Goal: Task Accomplishment & Management: Manage account settings

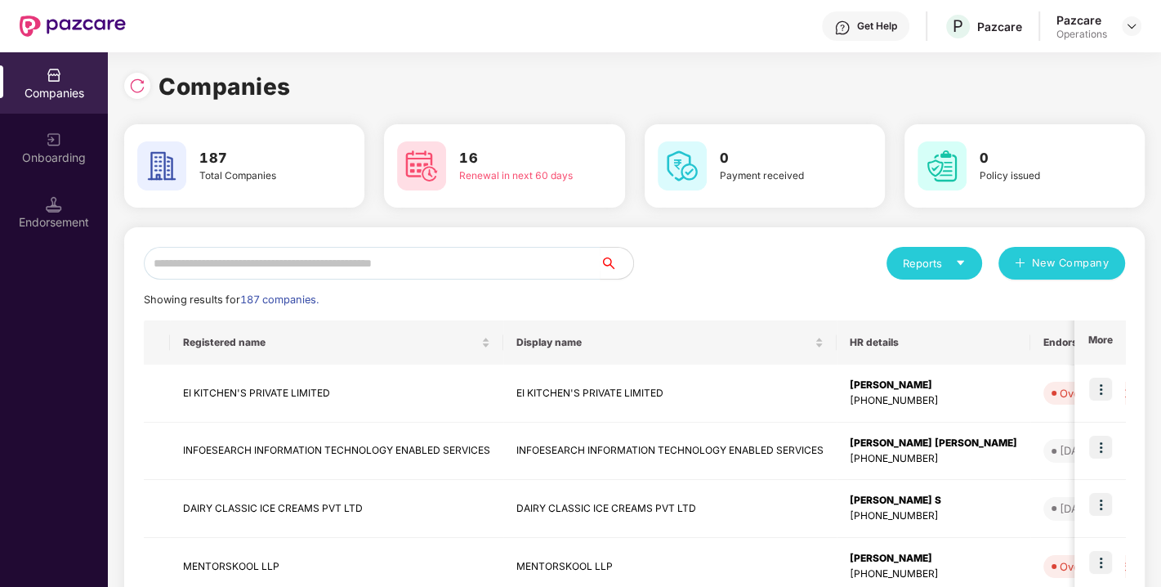
click at [1008, 88] on div "Companies" at bounding box center [634, 87] width 1021 height 36
click at [1097, 51] on div "Get Help P Pazcare Pazcare Operations" at bounding box center [634, 26] width 1016 height 52
click at [1133, 22] on img at bounding box center [1131, 26] width 13 height 13
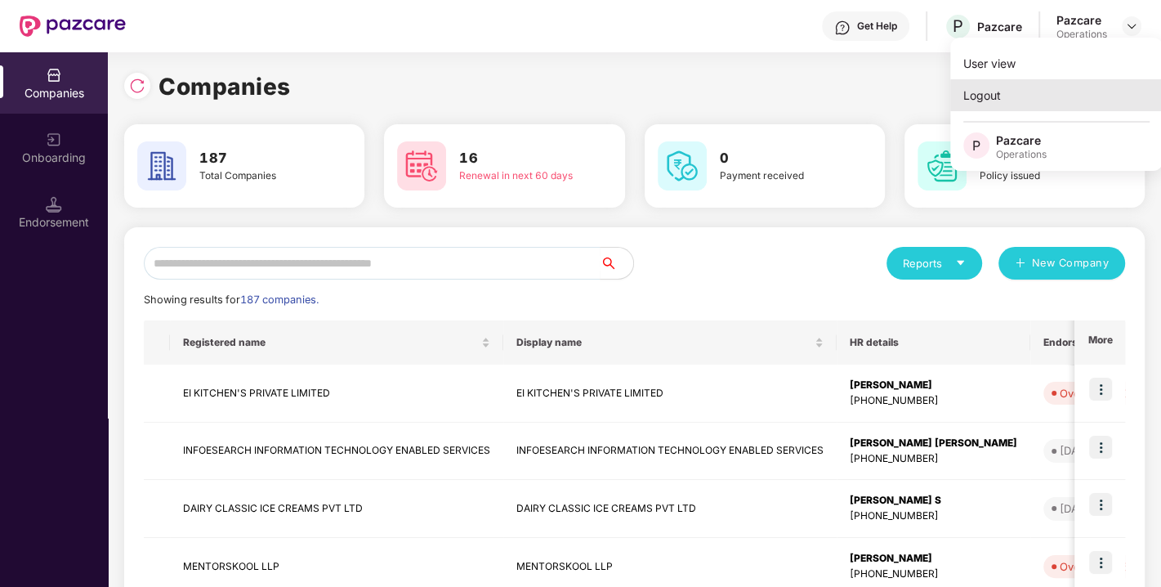
click at [1020, 83] on div "Logout" at bounding box center [1056, 95] width 212 height 32
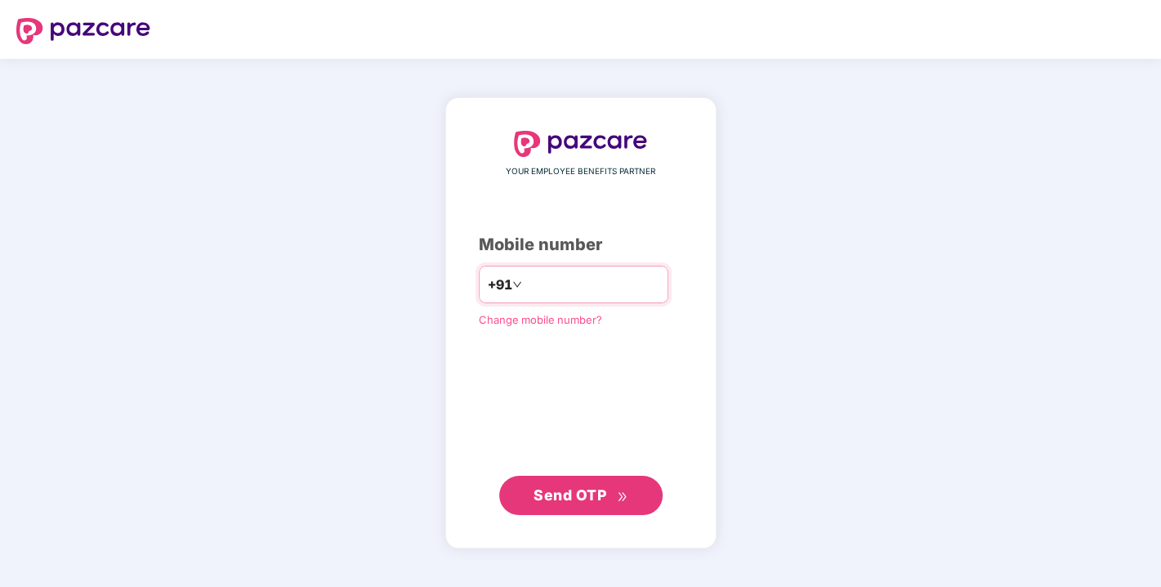
click at [527, 280] on input "number" at bounding box center [592, 284] width 134 height 26
click at [597, 352] on div "YOUR EMPLOYEE BENEFITS PARTNER Mobile number +91 Change mobile number? Send OTP" at bounding box center [581, 323] width 204 height 382
click at [538, 337] on div "YOUR EMPLOYEE BENEFITS PARTNER Mobile number +91 Change mobile number? Send OTP" at bounding box center [581, 323] width 204 height 382
drag, startPoint x: 551, startPoint y: 262, endPoint x: 536, endPoint y: 279, distance: 22.0
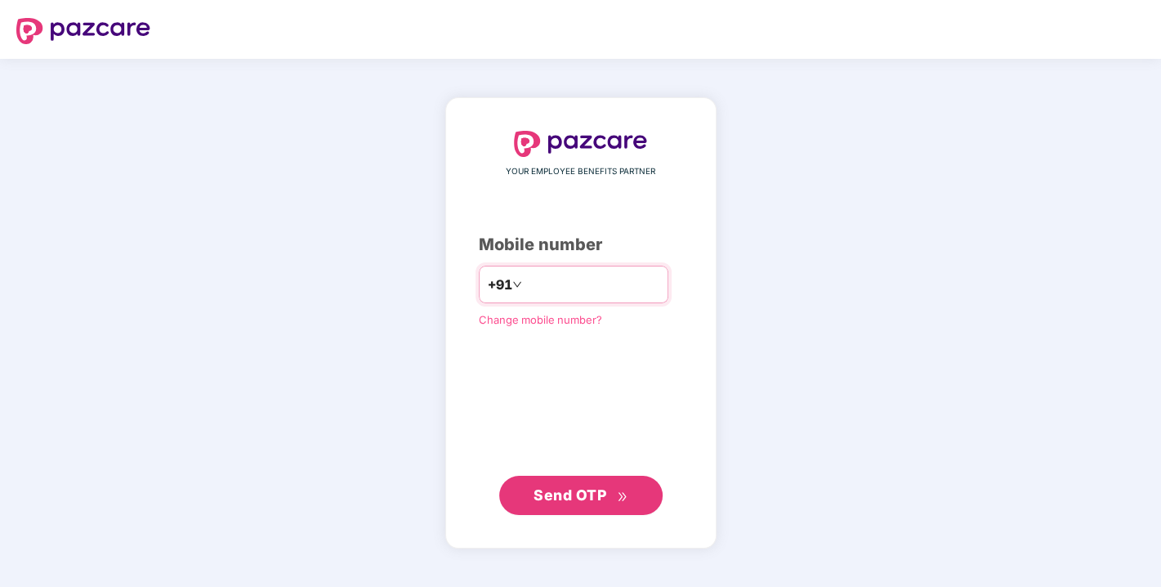
click at [536, 279] on div "YOUR EMPLOYEE BENEFITS PARTNER Mobile number +91 Change mobile number? Send OTP" at bounding box center [581, 323] width 204 height 384
click at [536, 279] on input "number" at bounding box center [592, 284] width 134 height 26
type input "**********"
click at [549, 485] on span "Send OTP" at bounding box center [570, 493] width 73 height 17
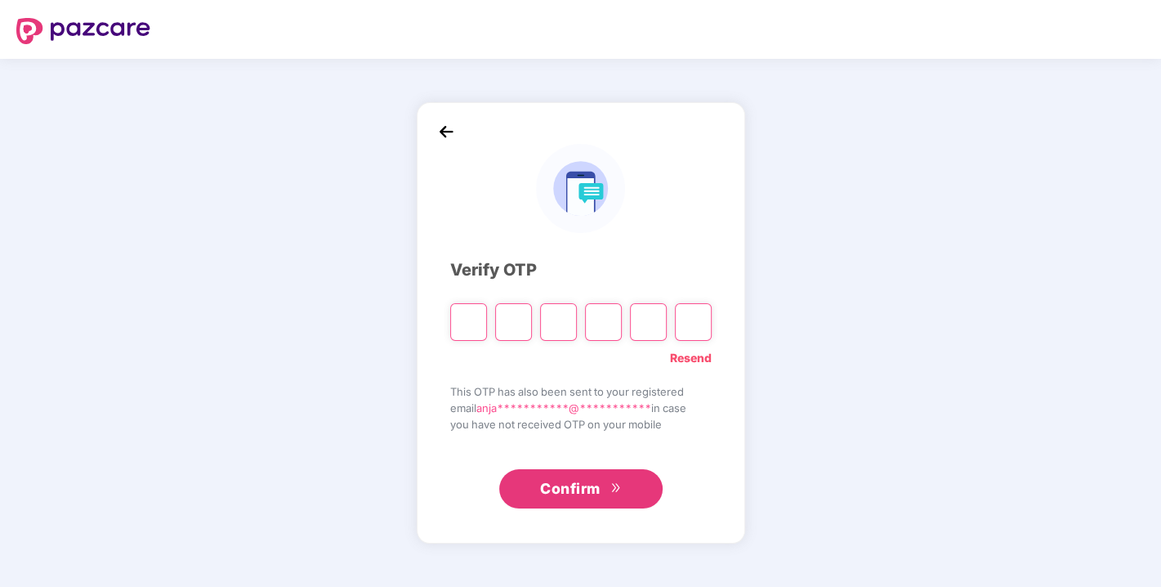
type input "*"
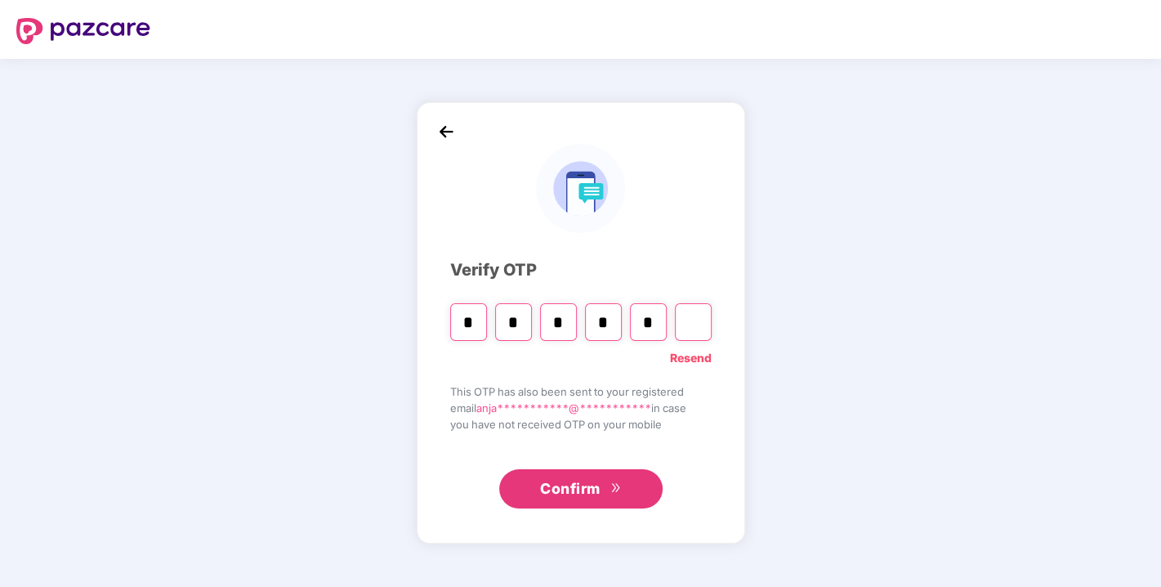
type input "*"
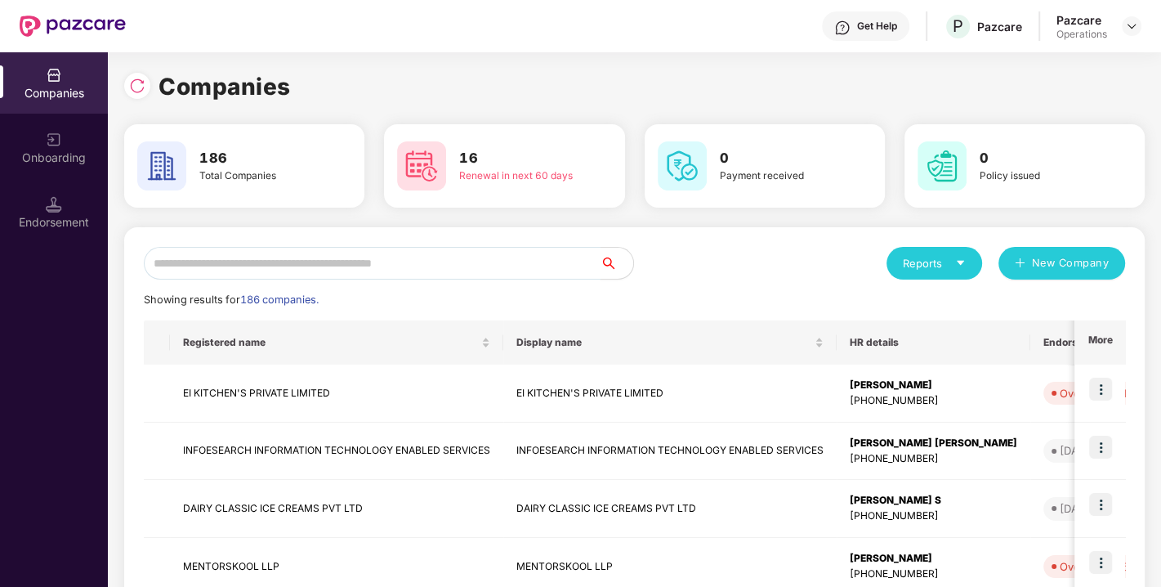
click at [416, 261] on input "text" at bounding box center [372, 263] width 457 height 33
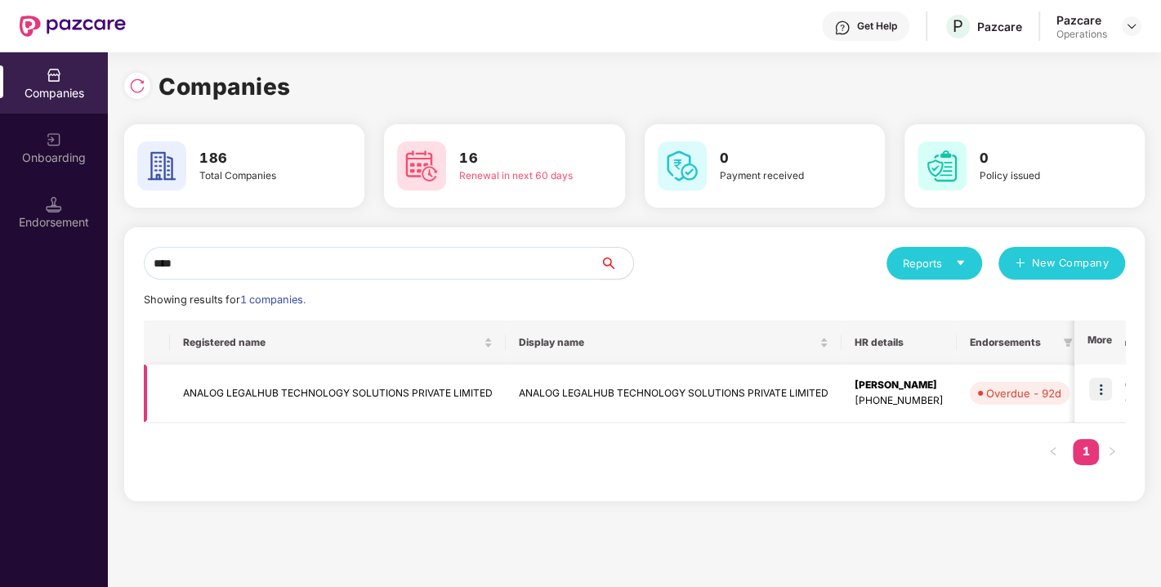
type input "****"
click at [323, 382] on td "ANALOG LEGALHUB TECHNOLOGY SOLUTIONS PRIVATE LIMITED" at bounding box center [338, 393] width 336 height 58
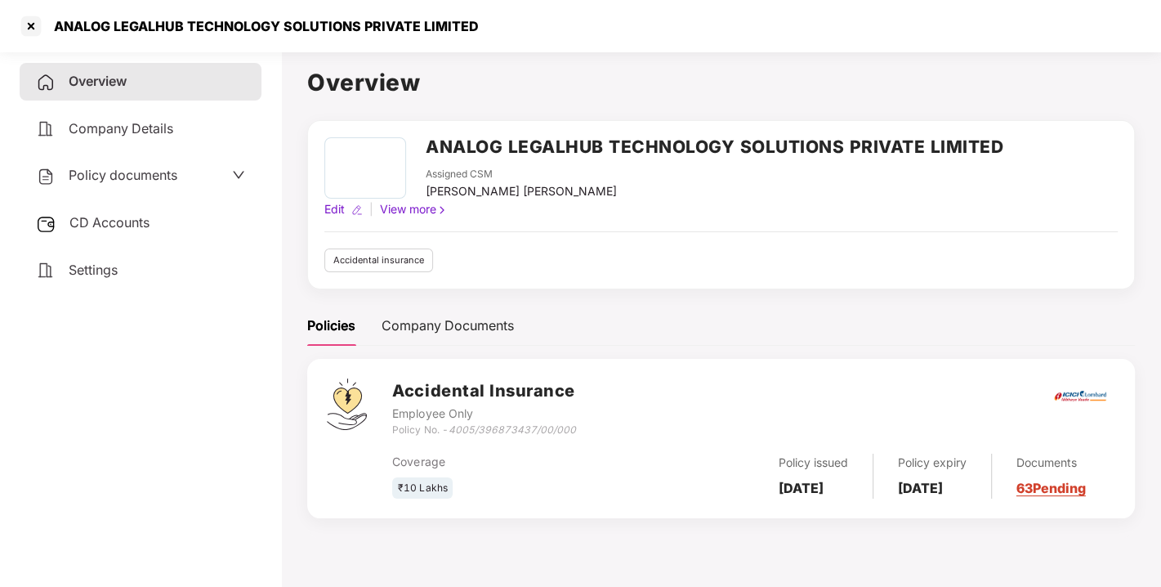
click at [128, 172] on span "Policy documents" at bounding box center [123, 175] width 109 height 16
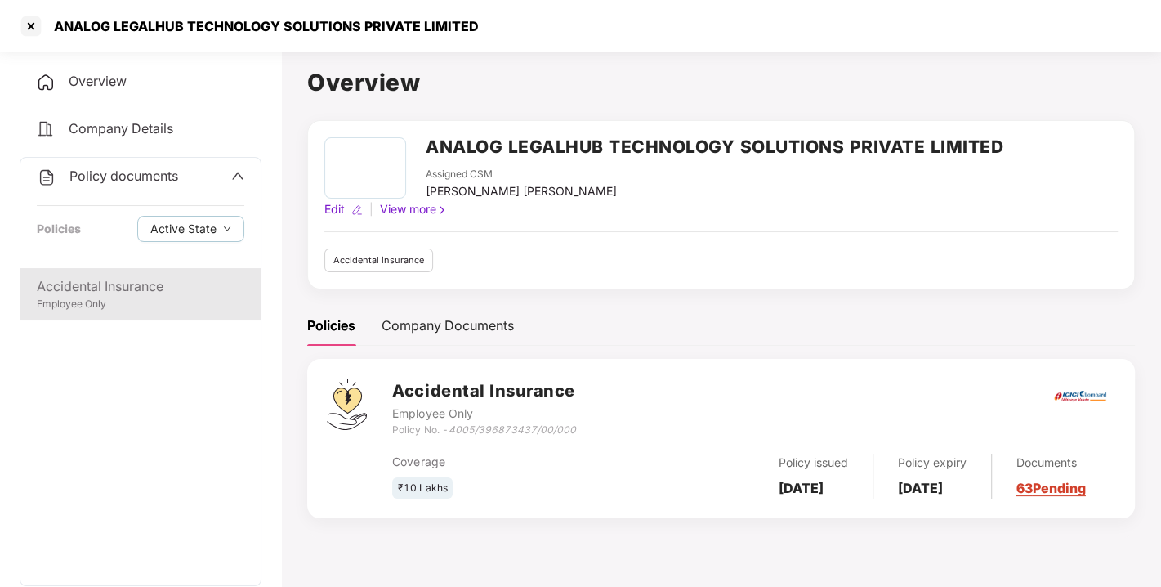
click at [81, 279] on div "Accidental Insurance" at bounding box center [141, 286] width 208 height 20
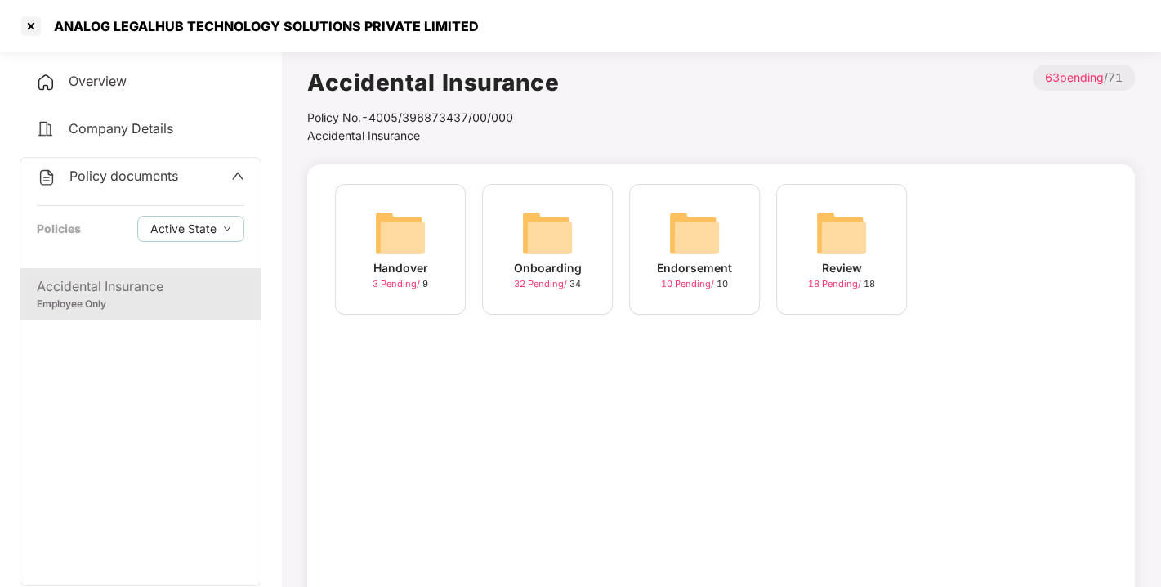
click at [558, 221] on img at bounding box center [547, 233] width 52 height 52
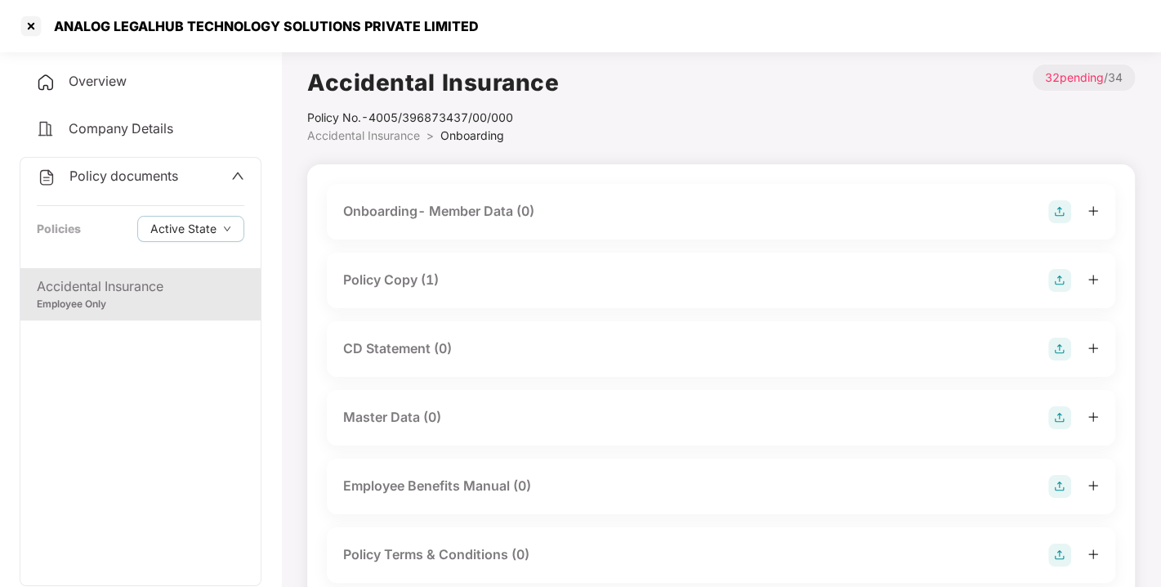
click at [392, 273] on div "Policy Copy (1)" at bounding box center [391, 280] width 96 height 20
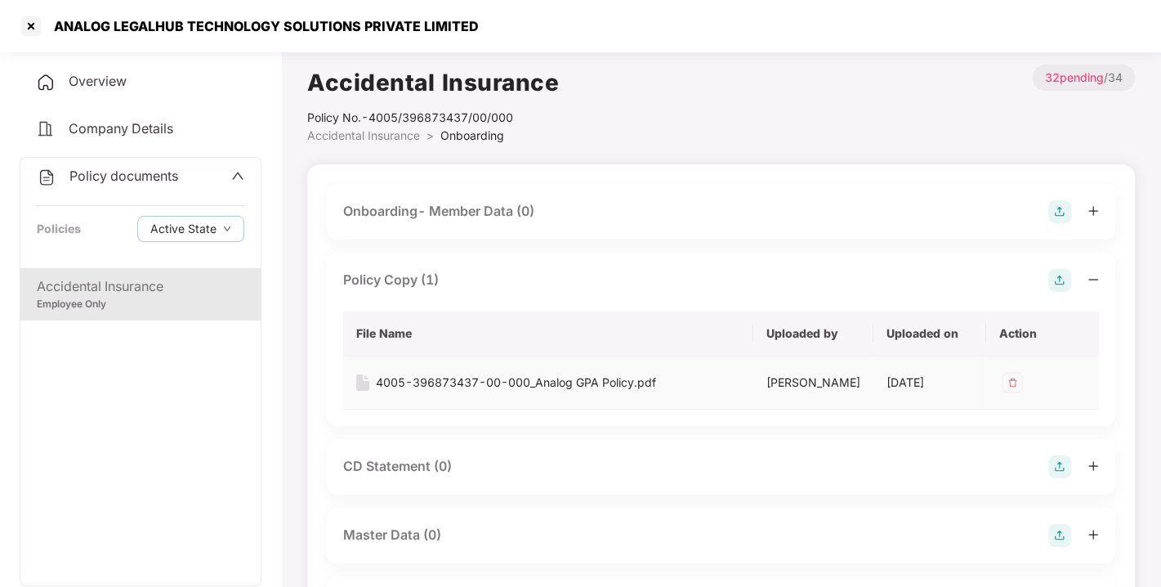
click at [460, 374] on div "4005-396873437-00-000_Analog GPA Policy.pdf" at bounding box center [516, 382] width 280 height 18
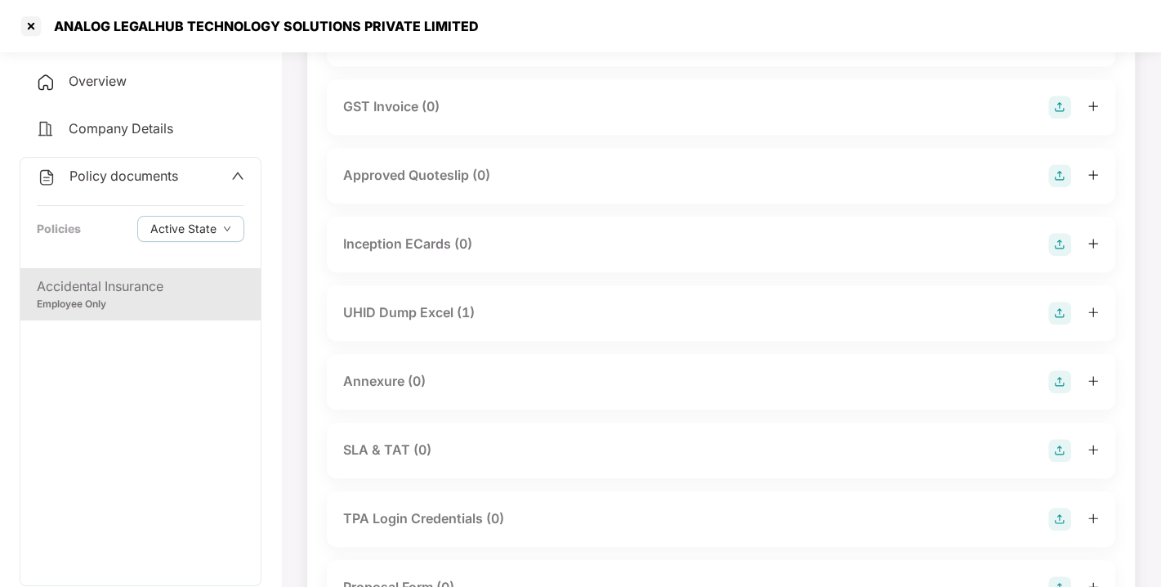
scroll to position [704, 0]
click at [407, 317] on div "UHID Dump Excel (1)" at bounding box center [409, 312] width 132 height 20
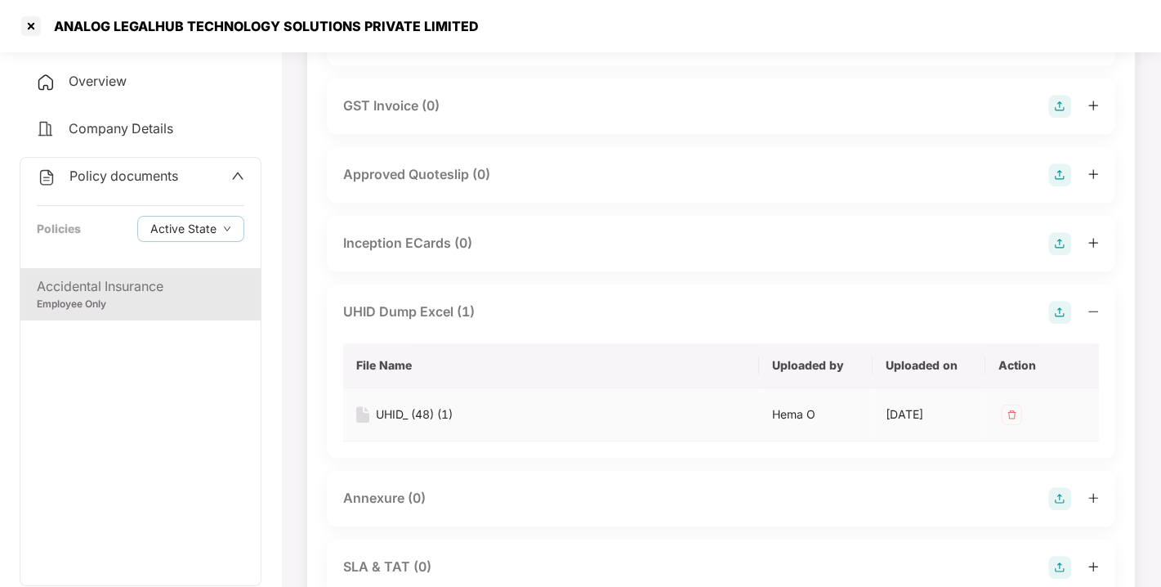
click at [395, 423] on div "UHID_ (48) (1)" at bounding box center [414, 414] width 77 height 18
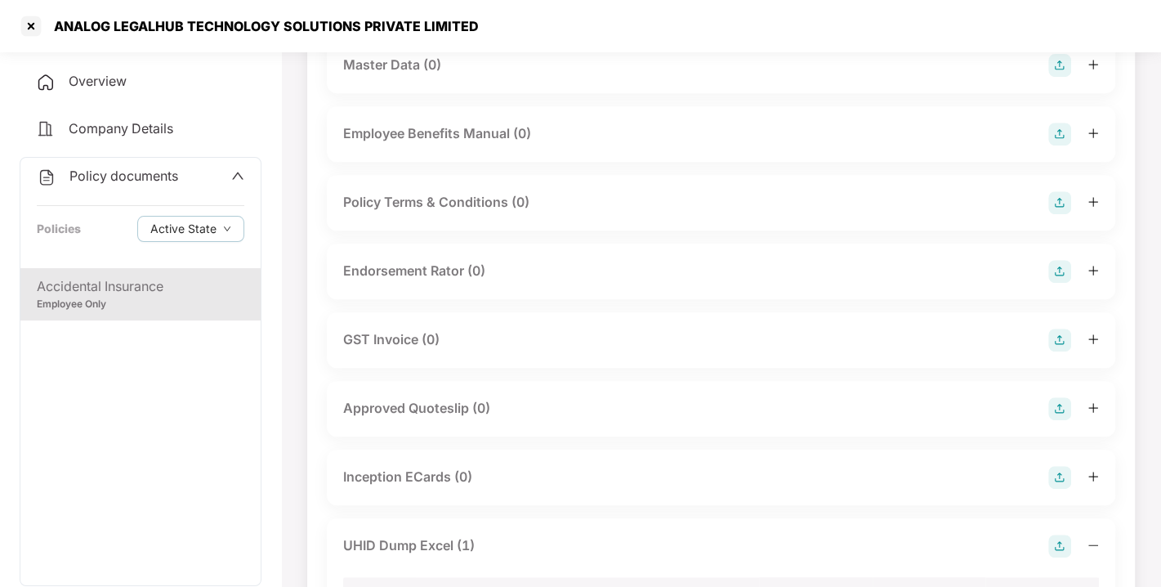
scroll to position [0, 0]
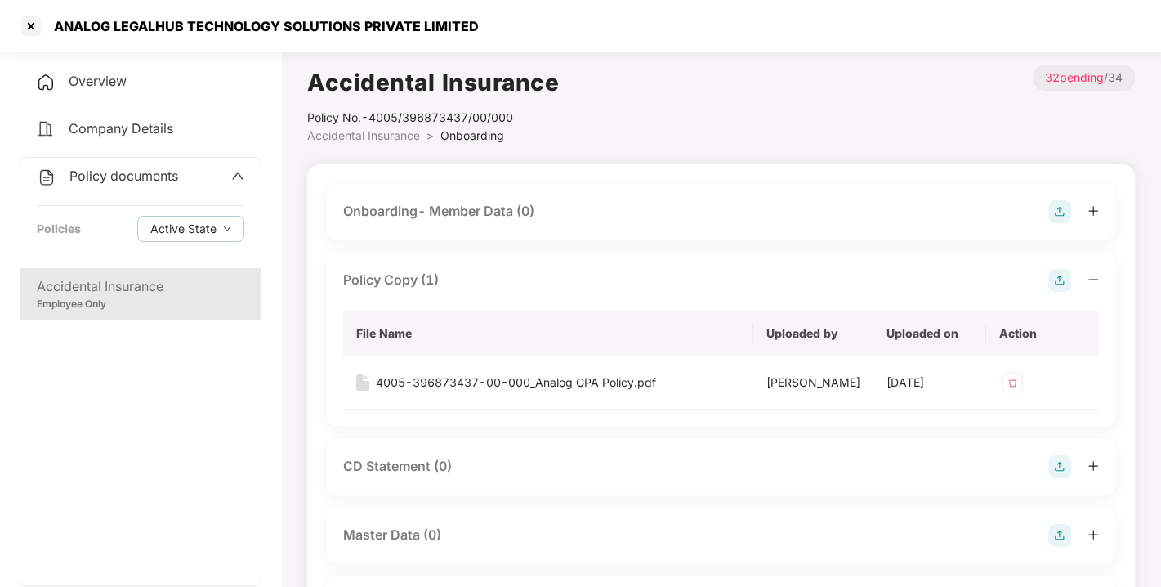
click at [150, 164] on div "Policy documents Policies Active State" at bounding box center [140, 213] width 240 height 110
click at [118, 168] on span "Policy documents" at bounding box center [123, 176] width 109 height 16
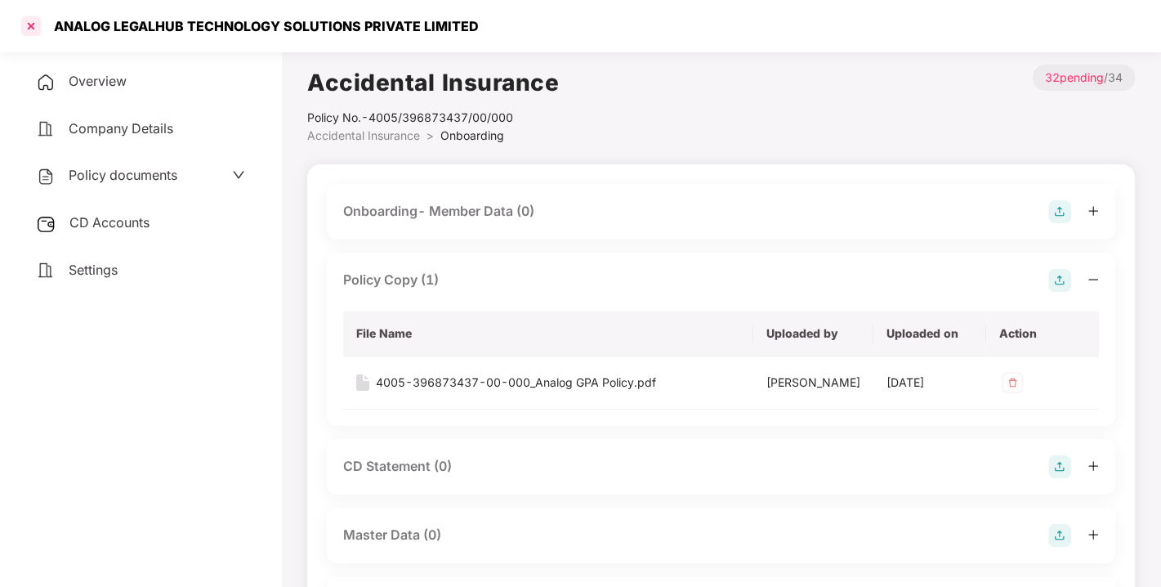
click at [33, 20] on div at bounding box center [31, 26] width 26 height 26
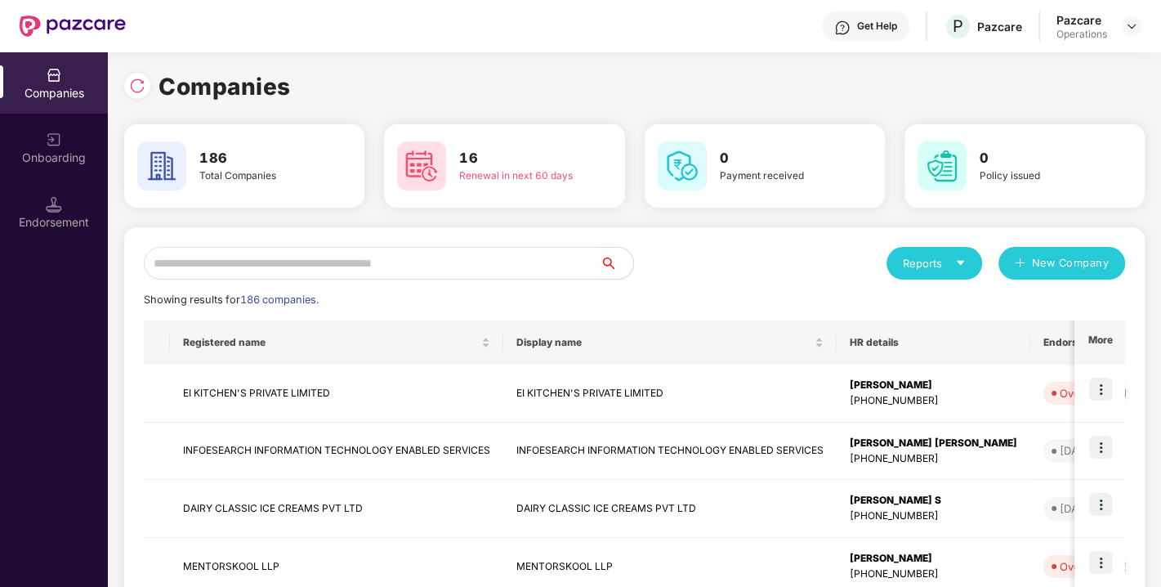
click at [370, 260] on input "text" at bounding box center [372, 263] width 457 height 33
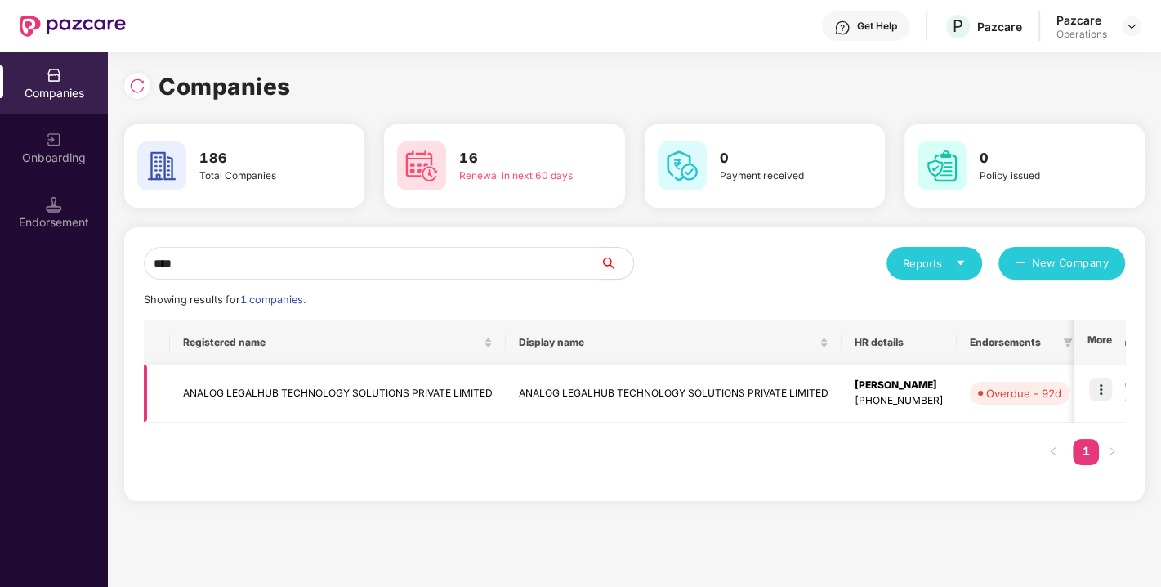
type input "****"
click at [275, 396] on td "ANALOG LEGALHUB TECHNOLOGY SOLUTIONS PRIVATE LIMITED" at bounding box center [338, 393] width 336 height 58
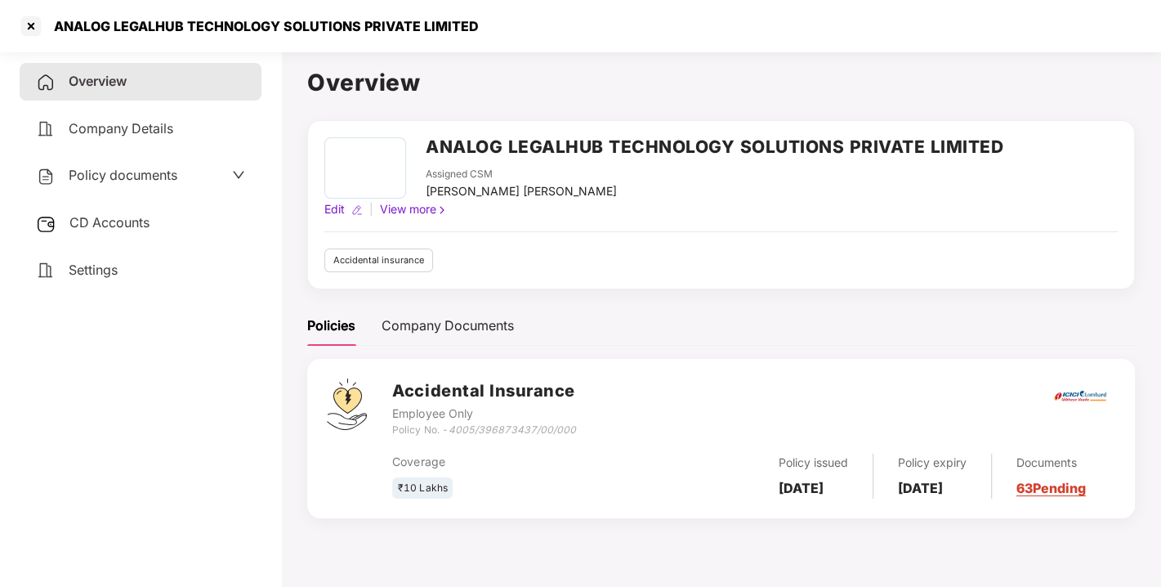
click at [92, 230] on div "CD Accounts" at bounding box center [141, 223] width 242 height 38
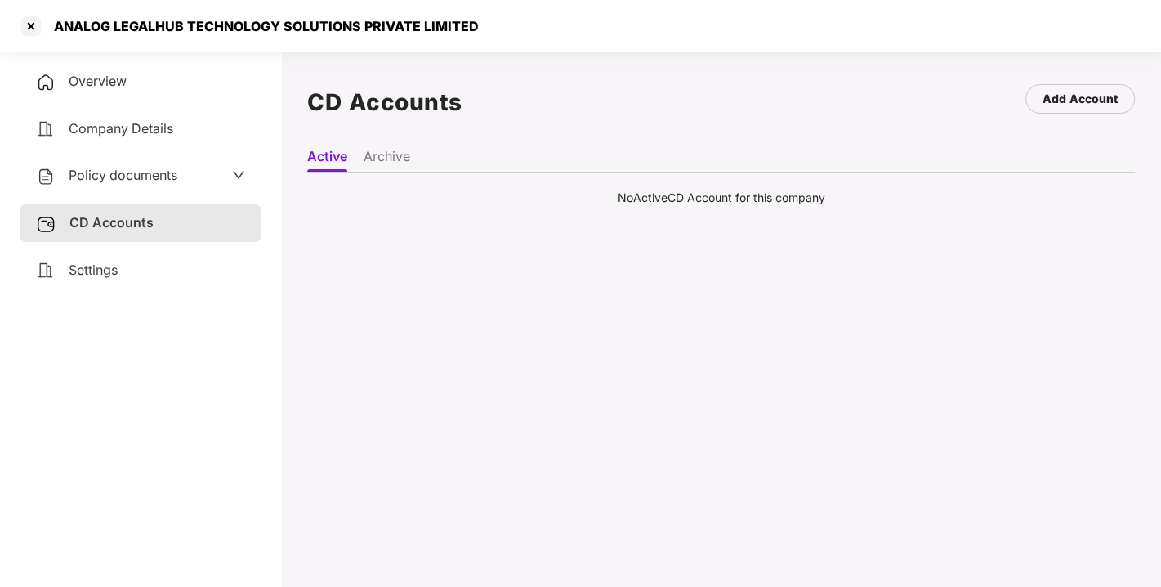
click at [112, 177] on span "Policy documents" at bounding box center [123, 175] width 109 height 16
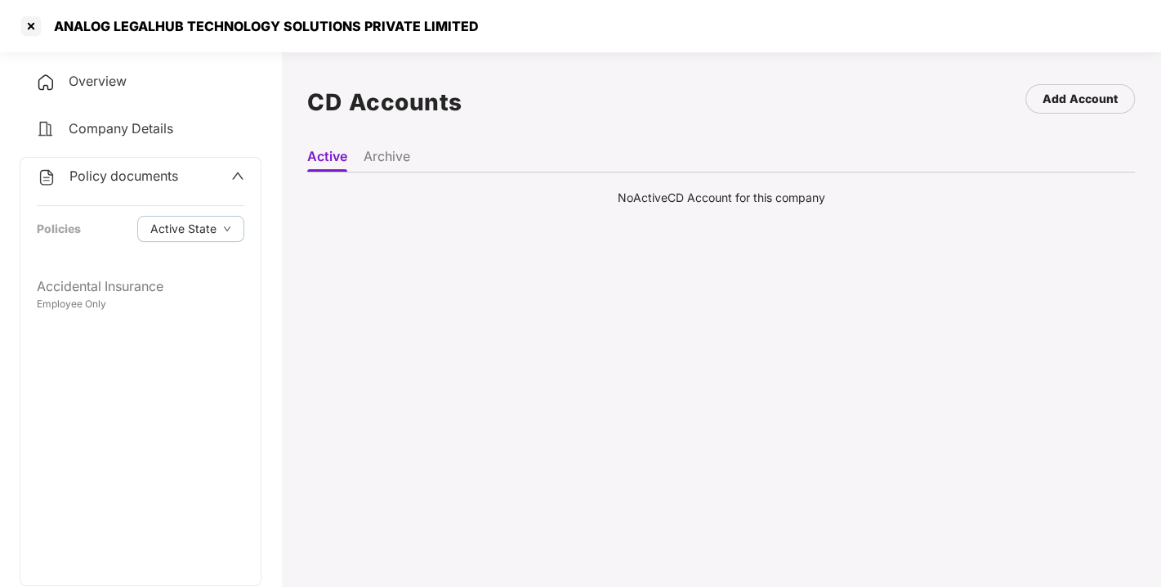
click at [109, 78] on span "Overview" at bounding box center [98, 81] width 58 height 16
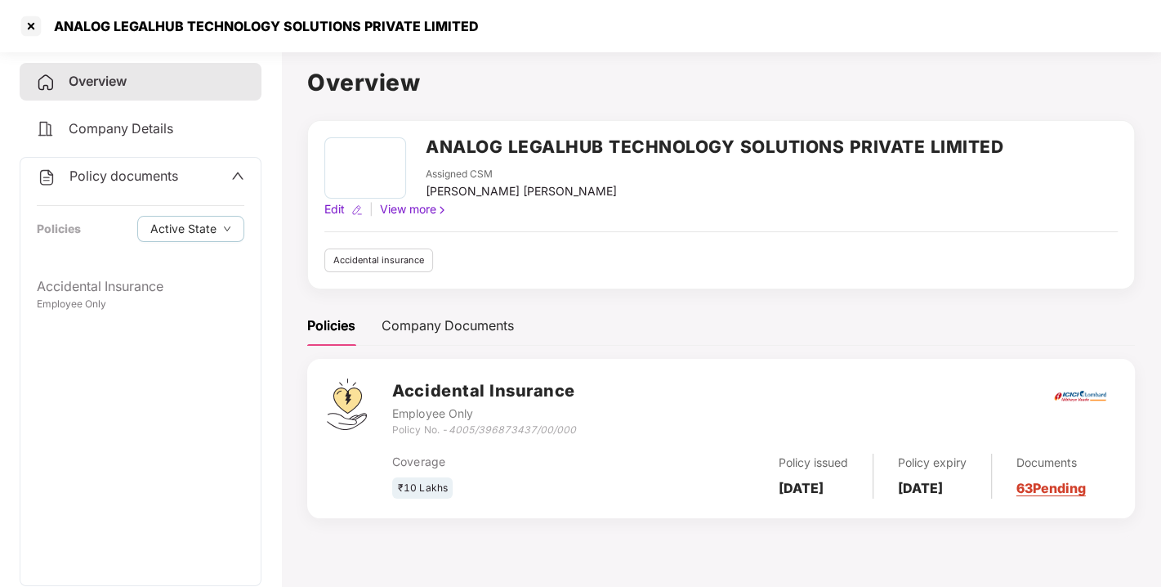
click at [462, 150] on h2 "ANALOG LEGALHUB TECHNOLOGY SOLUTIONS PRIVATE LIMITED" at bounding box center [715, 146] width 578 height 27
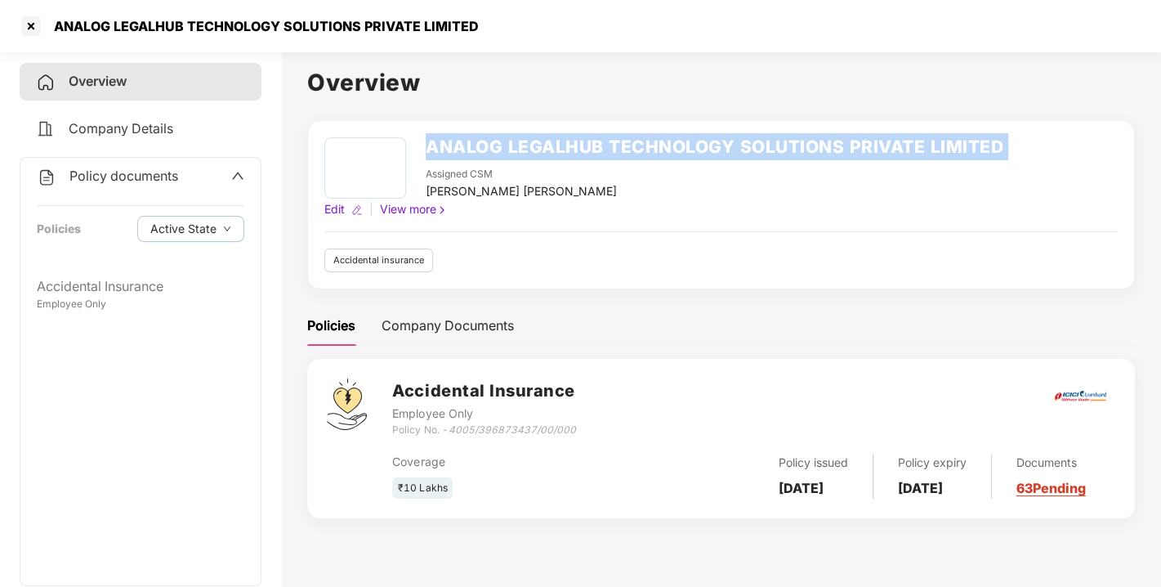
click at [462, 150] on h2 "ANALOG LEGALHUB TECHNOLOGY SOLUTIONS PRIVATE LIMITED" at bounding box center [715, 146] width 578 height 27
copy h2 "ANALOG LEGALHUB TECHNOLOGY SOLUTIONS PRIVATE LIMITED"
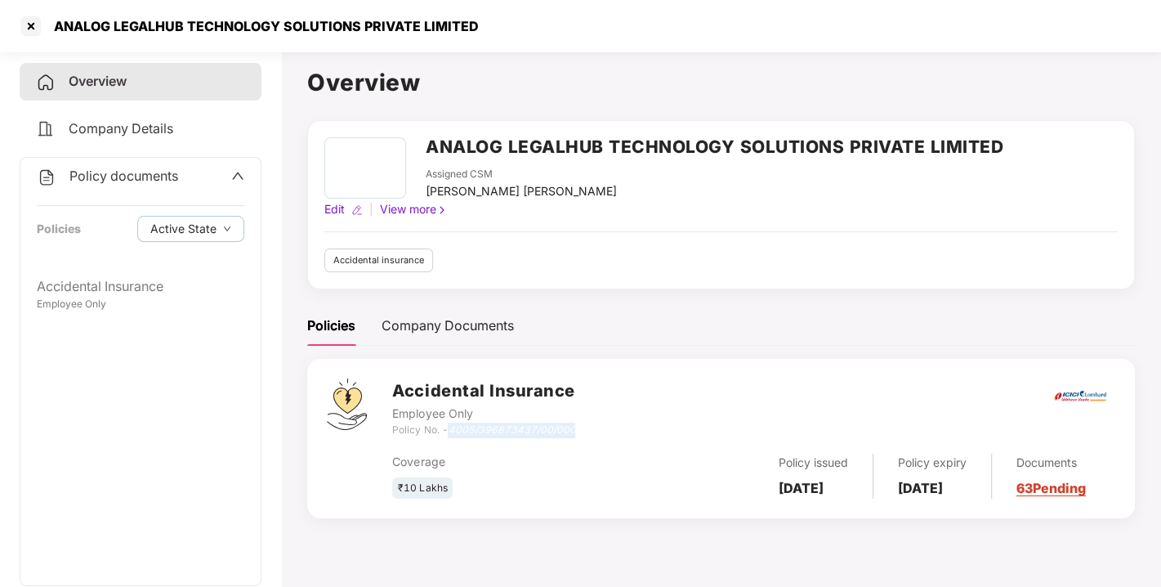
drag, startPoint x: 452, startPoint y: 428, endPoint x: 583, endPoint y: 425, distance: 131.6
click at [583, 425] on div "Accidental Insurance Employee Only Policy No. - 4005/396873437/00/000" at bounding box center [753, 407] width 723 height 59
copy icon "4005/396873437/00/000"
click at [30, 18] on div at bounding box center [31, 26] width 26 height 26
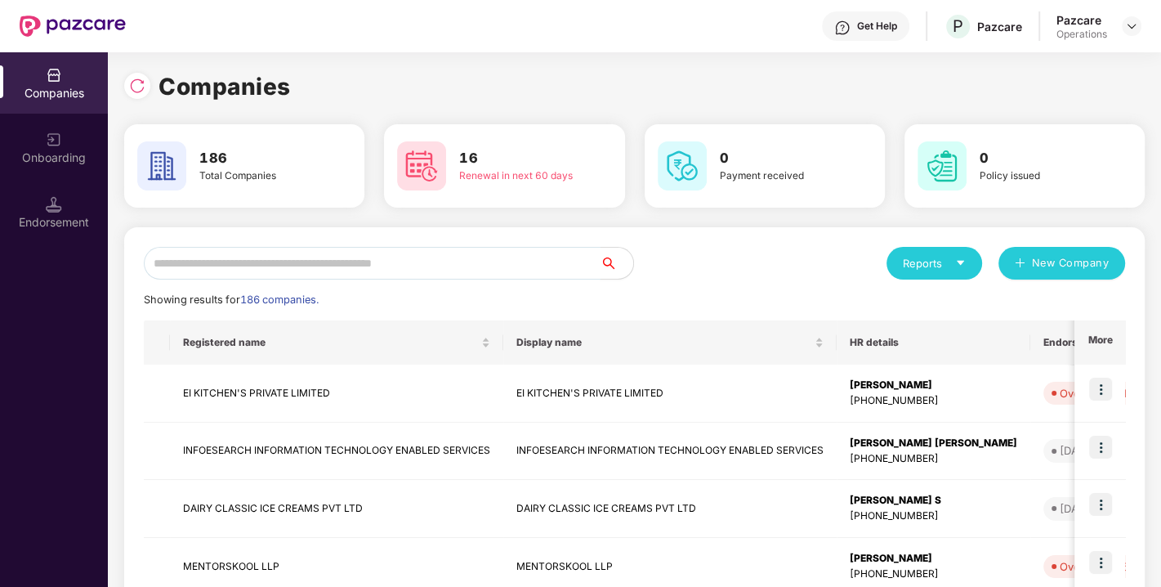
click at [302, 275] on input "text" at bounding box center [372, 263] width 457 height 33
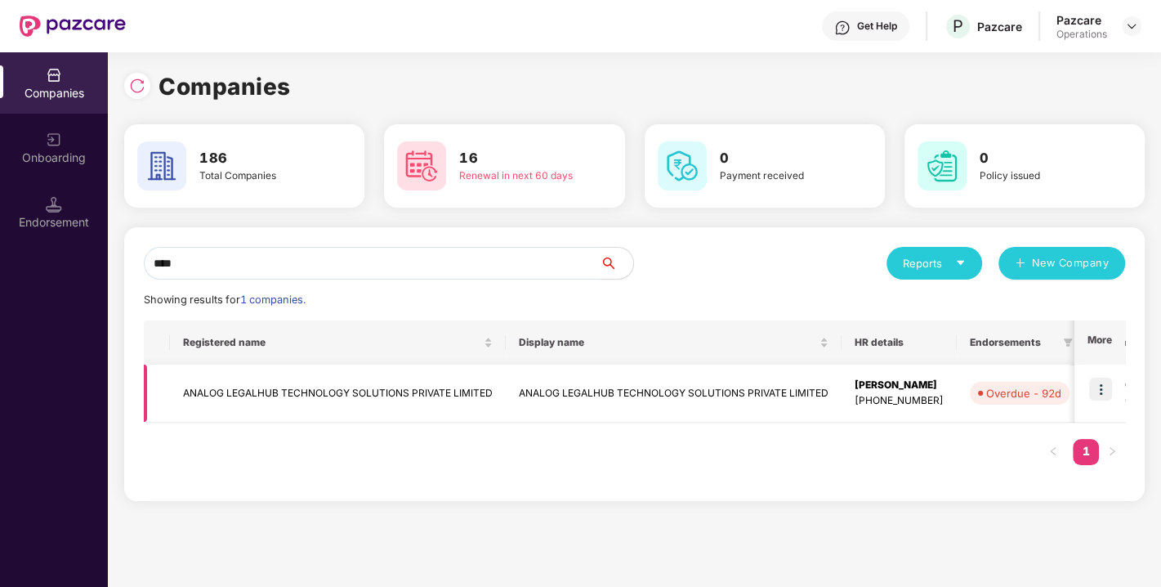
type input "****"
click at [1101, 382] on img at bounding box center [1100, 389] width 23 height 23
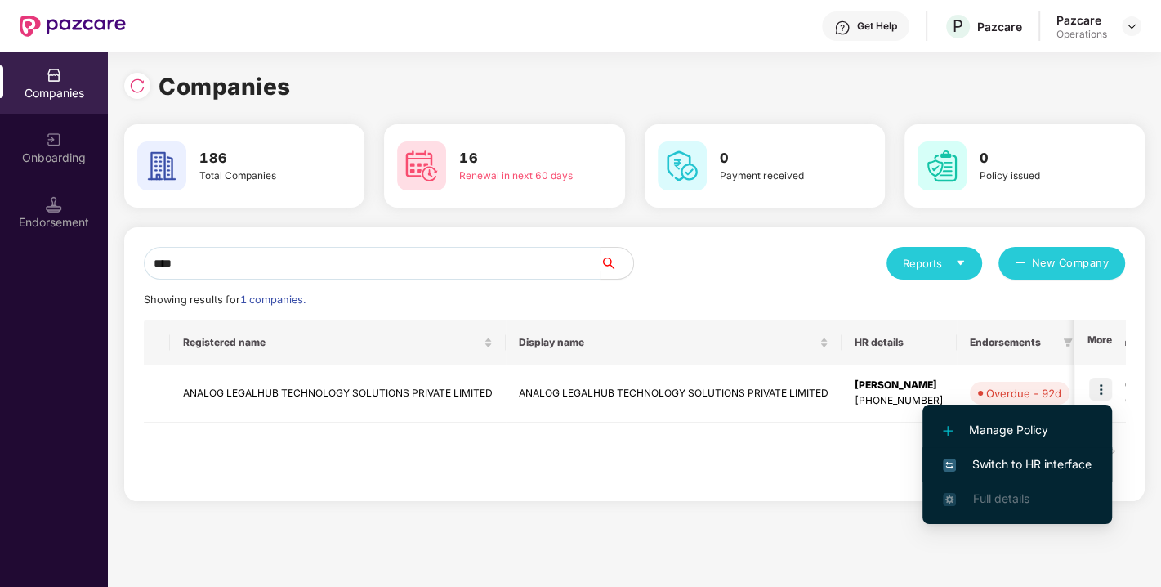
click at [1024, 471] on span "Switch to HR interface" at bounding box center [1017, 464] width 149 height 18
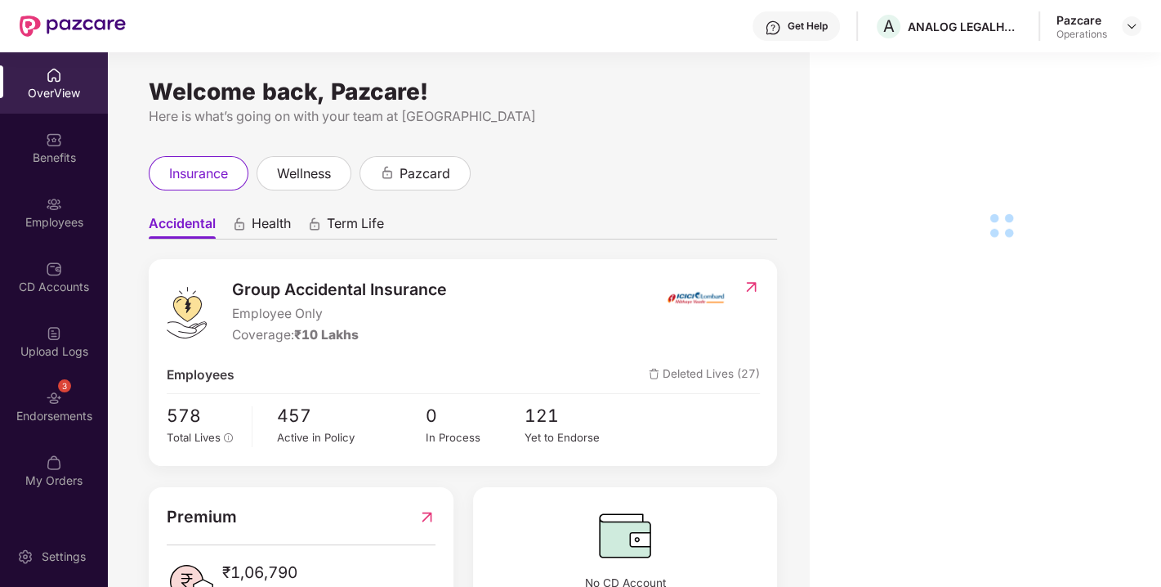
click at [56, 409] on div "Endorsements" at bounding box center [54, 416] width 108 height 16
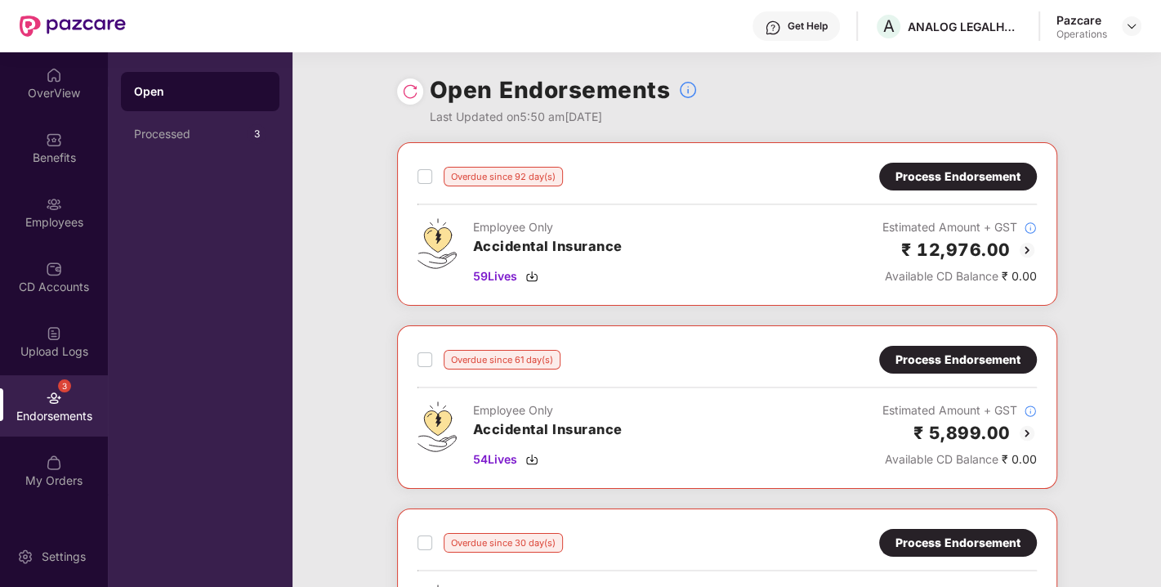
click at [413, 88] on img at bounding box center [410, 91] width 16 height 16
click at [532, 274] on img at bounding box center [531, 276] width 13 height 13
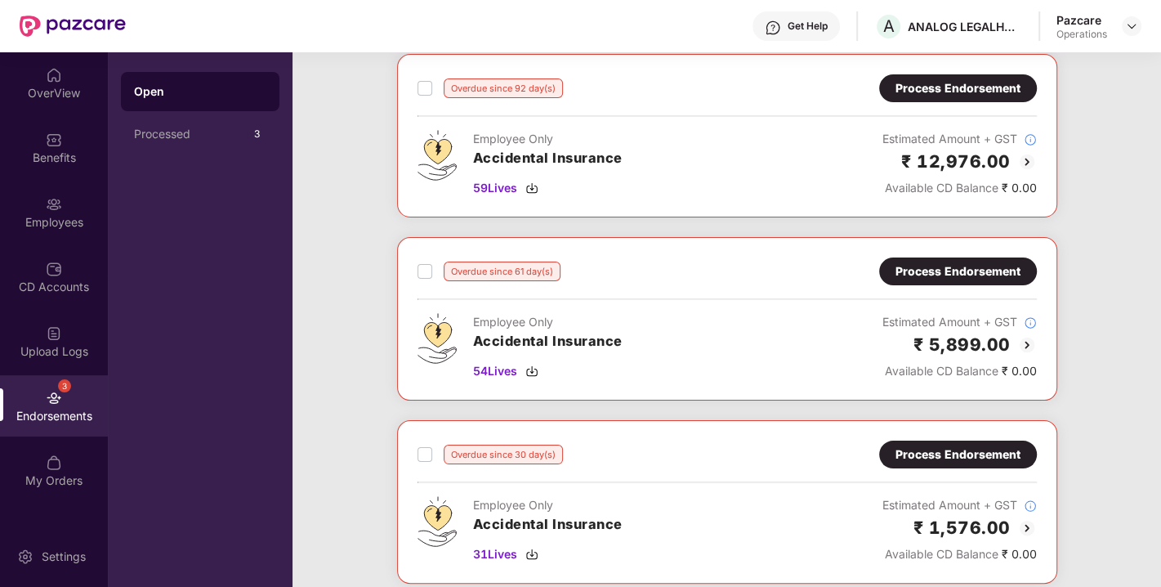
scroll to position [91, 0]
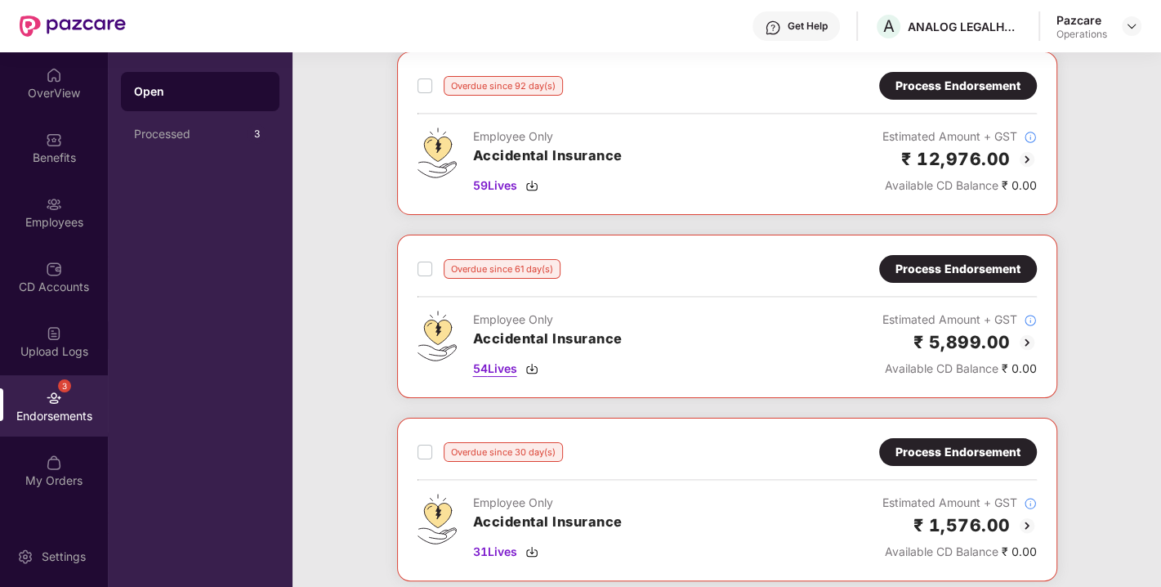
click at [525, 364] on div "54 Lives" at bounding box center [548, 369] width 150 height 18
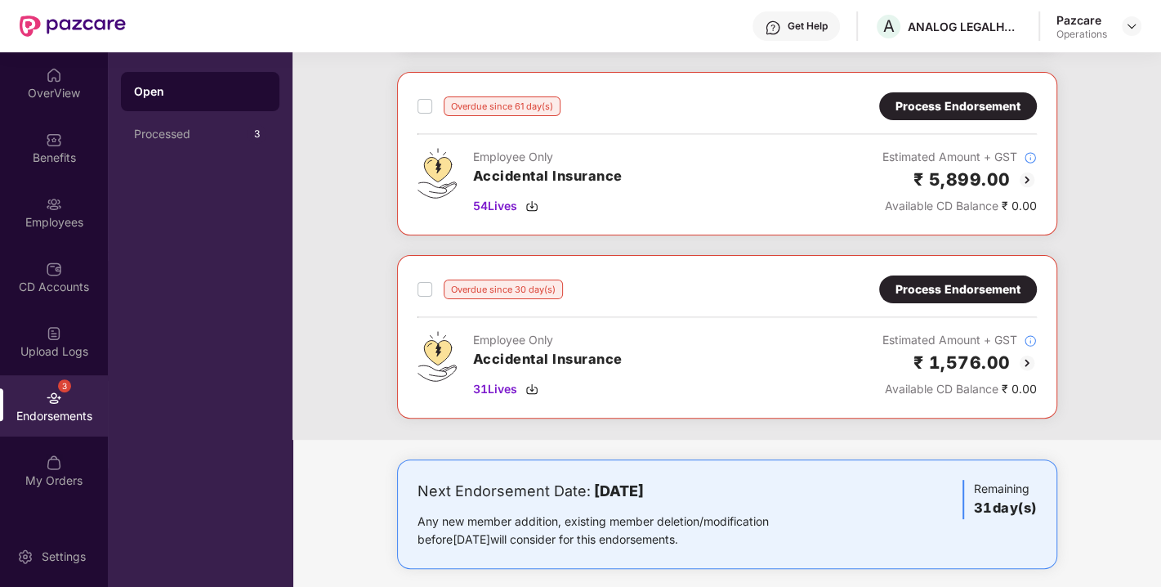
scroll to position [265, 0]
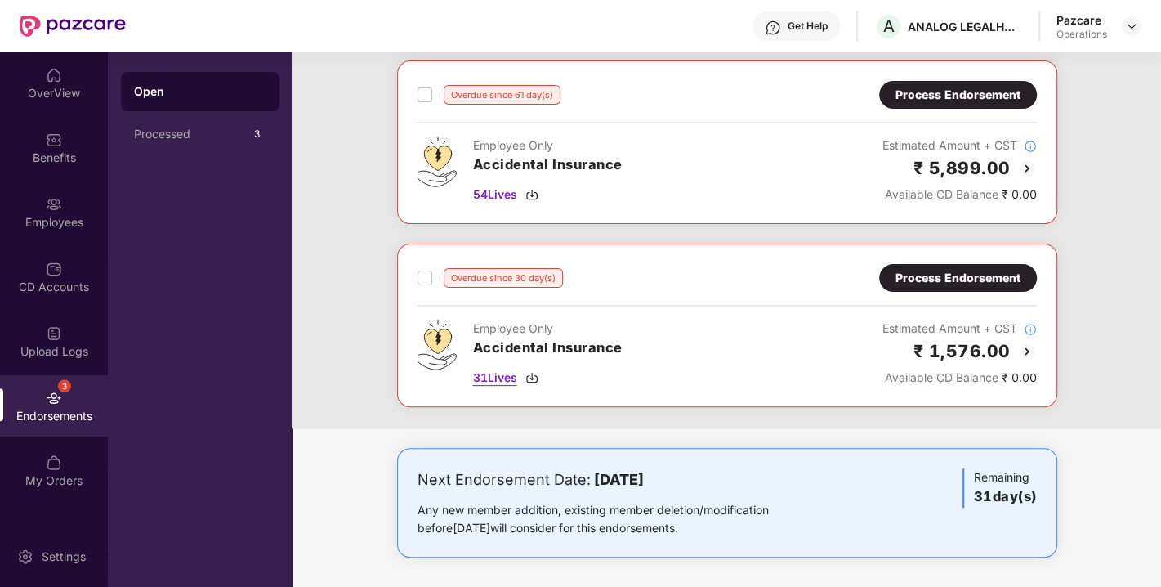
click at [533, 380] on img at bounding box center [531, 377] width 13 height 13
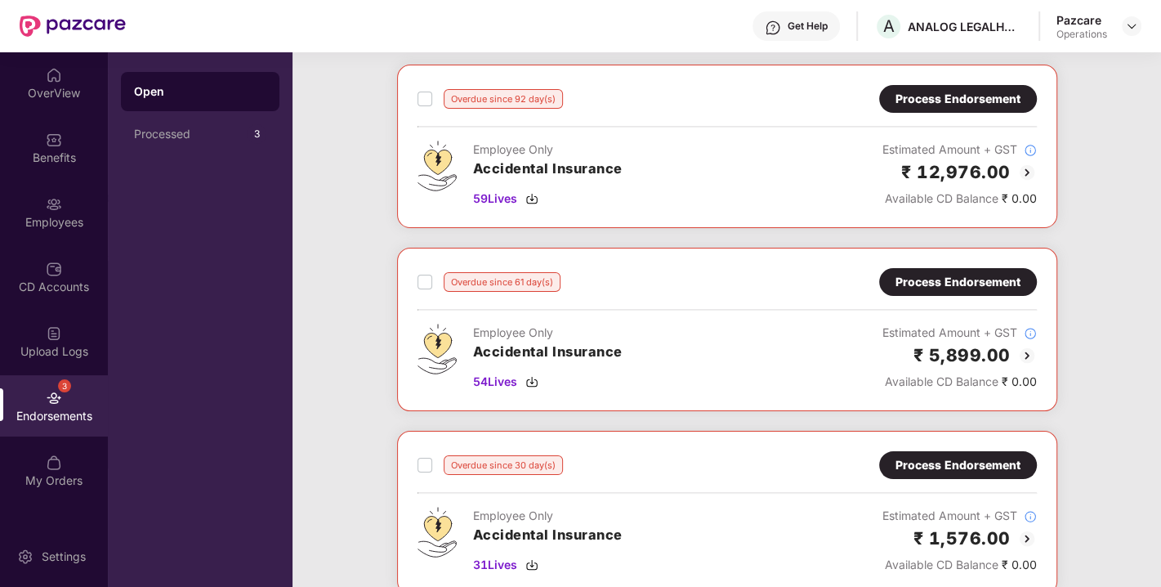
scroll to position [0, 0]
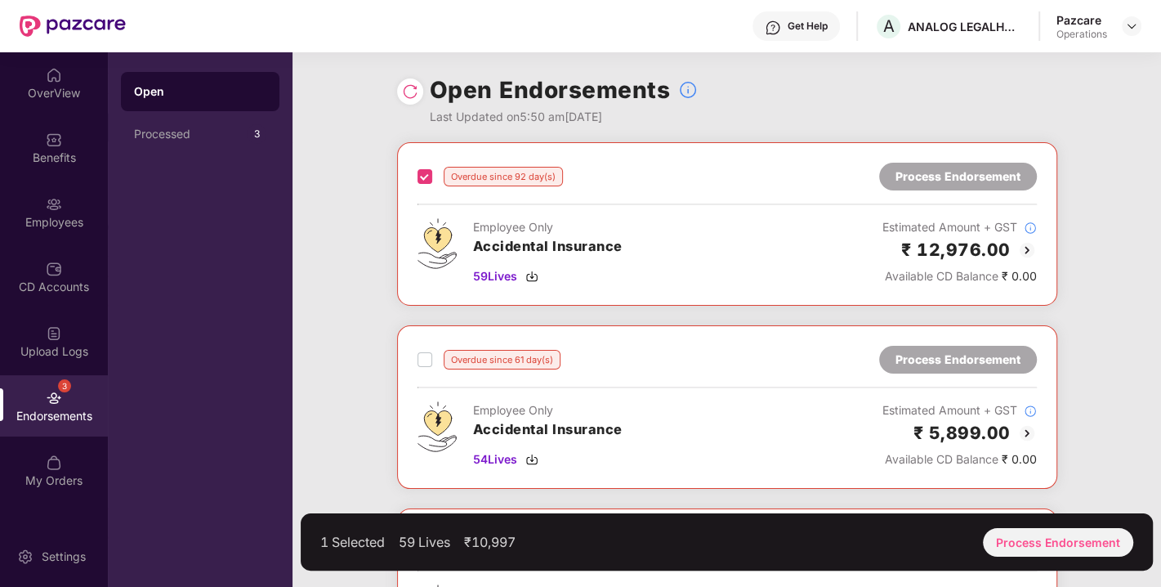
click at [431, 355] on div "Overdue since 61 day(s)" at bounding box center [489, 360] width 143 height 20
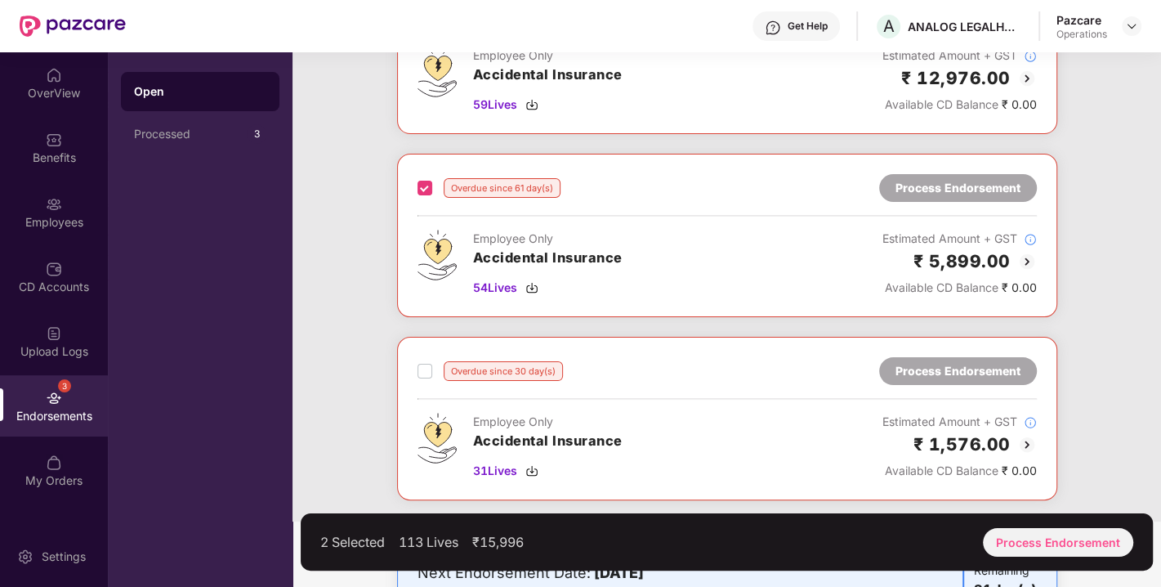
scroll to position [183, 0]
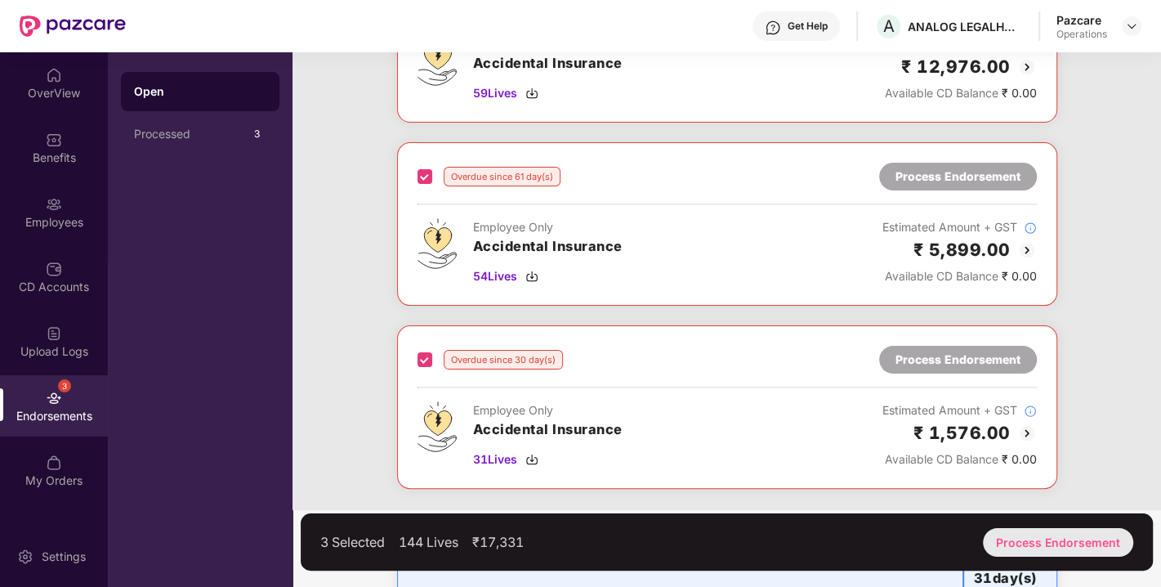
click at [1027, 531] on div "Process Endorsement" at bounding box center [1058, 542] width 150 height 29
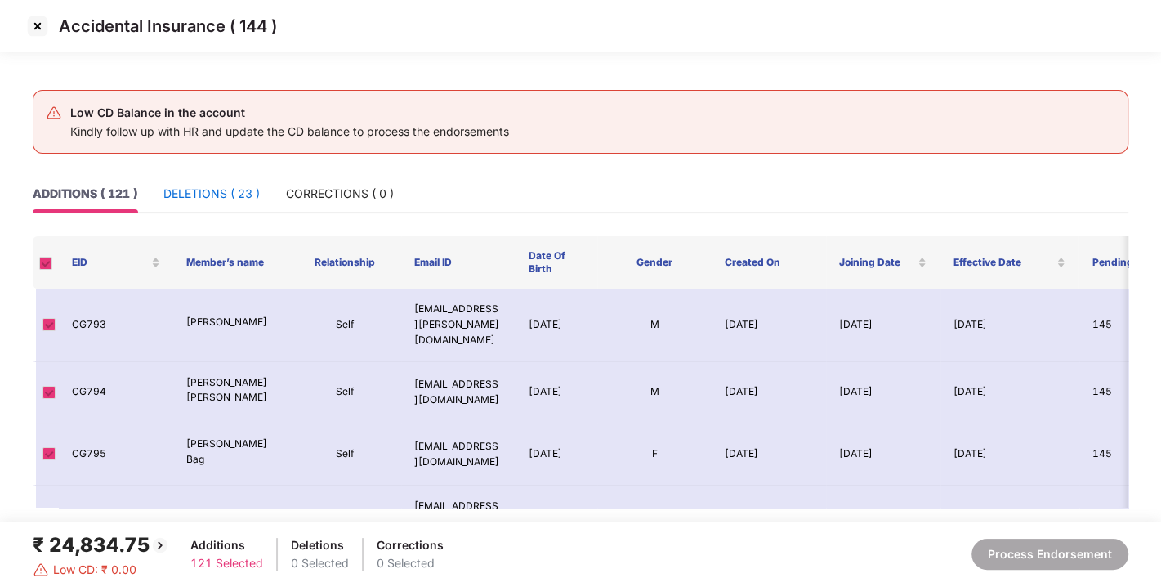
click at [214, 199] on div "DELETIONS ( 23 )" at bounding box center [211, 194] width 96 height 18
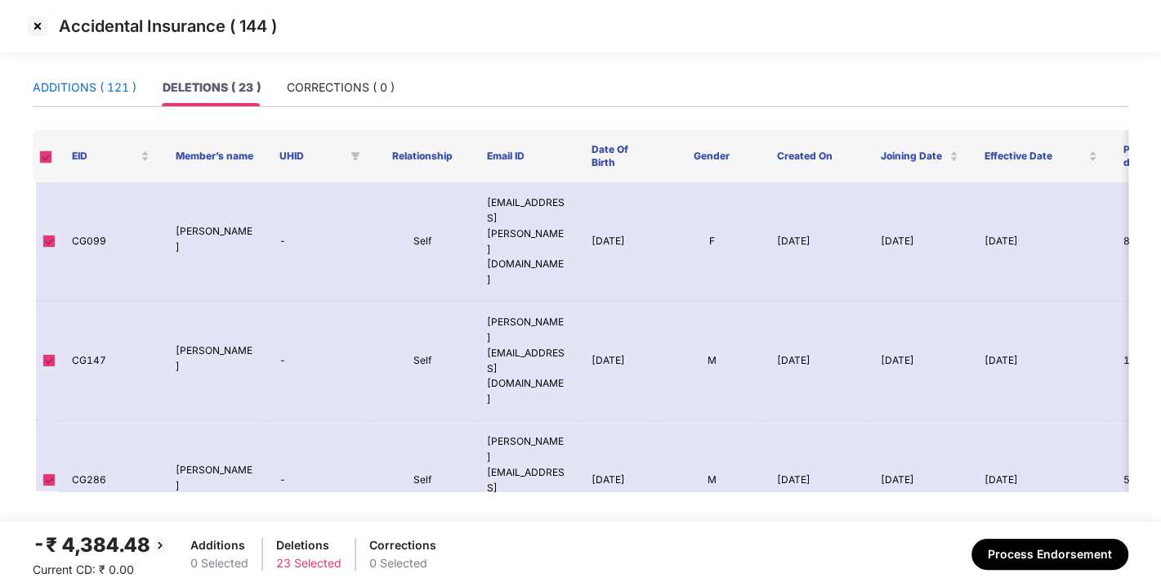
click at [87, 93] on div "ADDITIONS ( 121 )" at bounding box center [85, 87] width 104 height 18
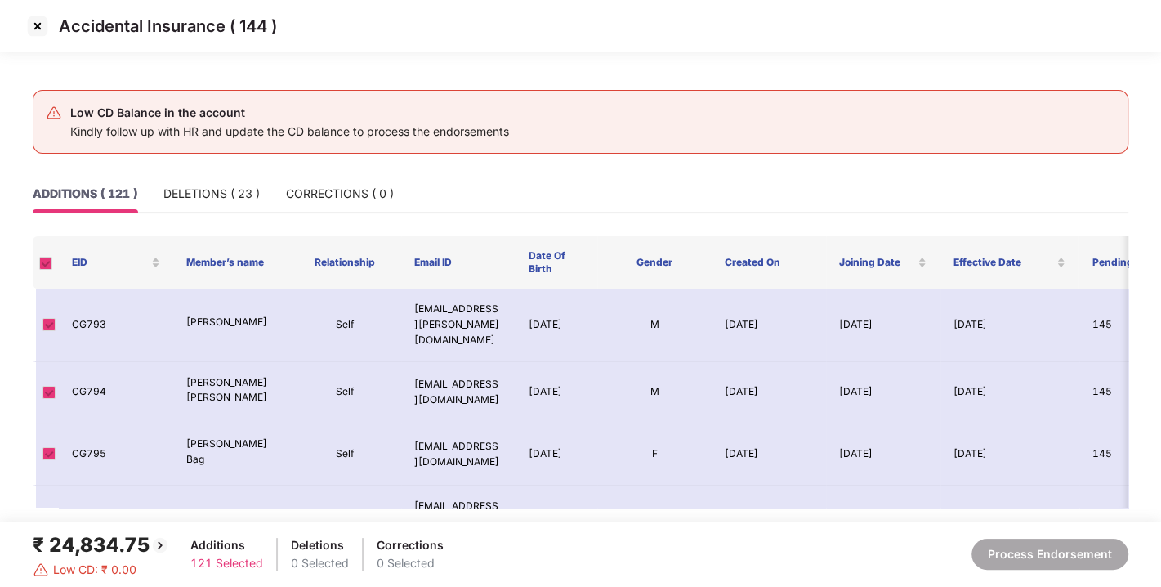
click at [34, 28] on img at bounding box center [38, 26] width 26 height 26
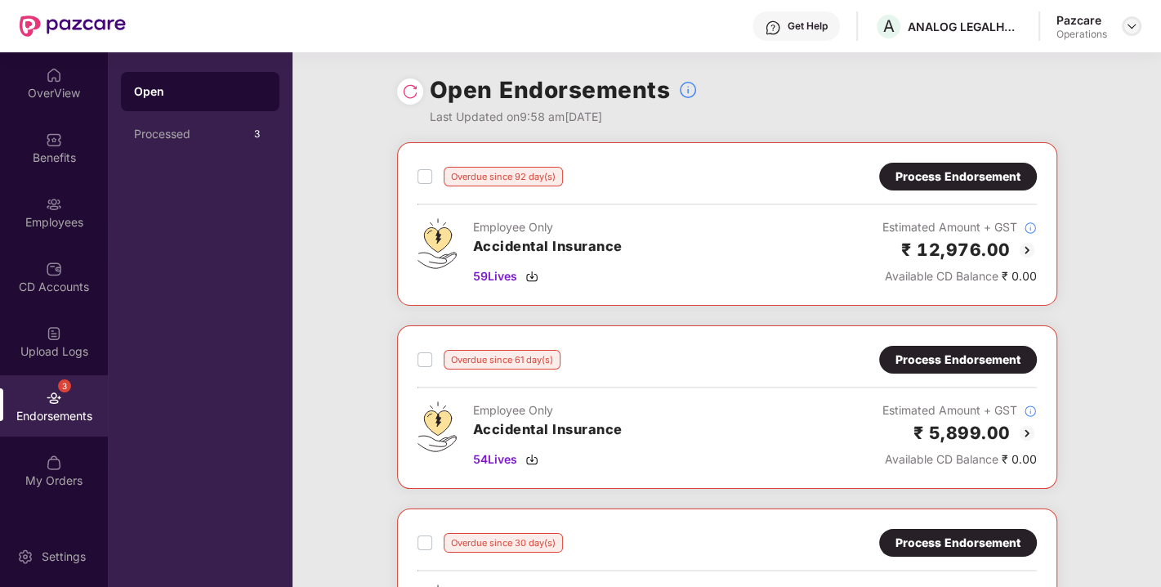
click at [1134, 21] on img at bounding box center [1131, 26] width 13 height 13
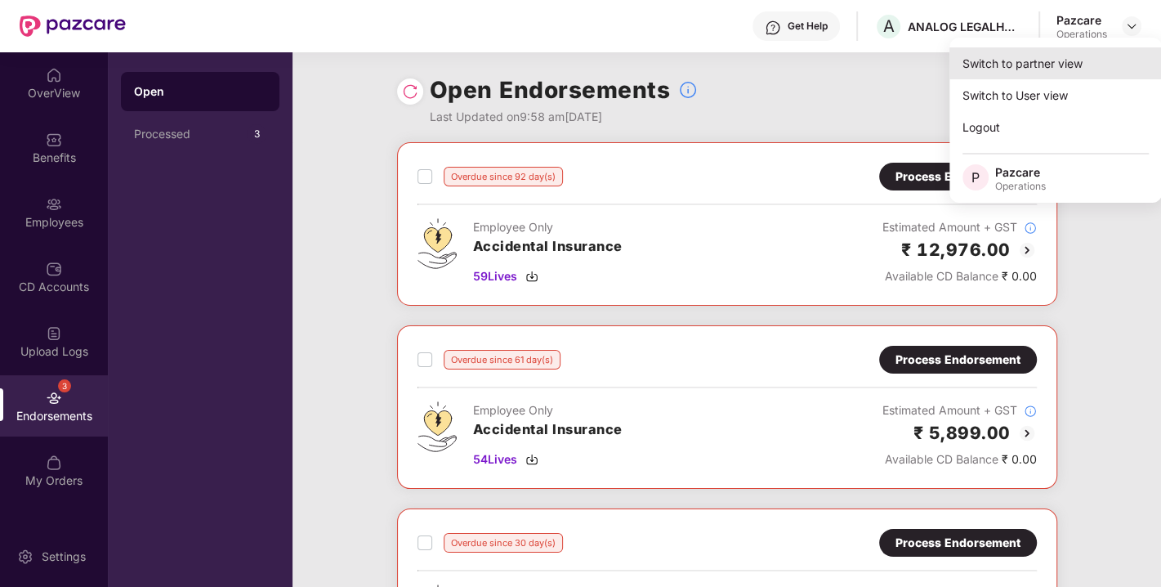
click at [1055, 56] on div "Switch to partner view" at bounding box center [1055, 63] width 212 height 32
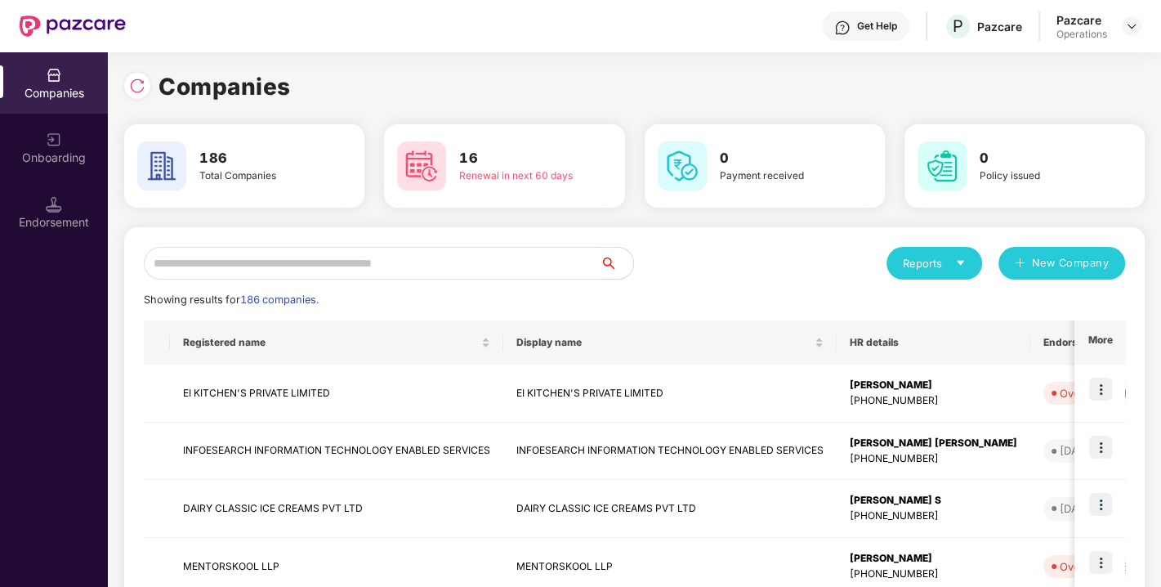
click at [411, 268] on input "text" at bounding box center [372, 263] width 457 height 33
paste input "**********"
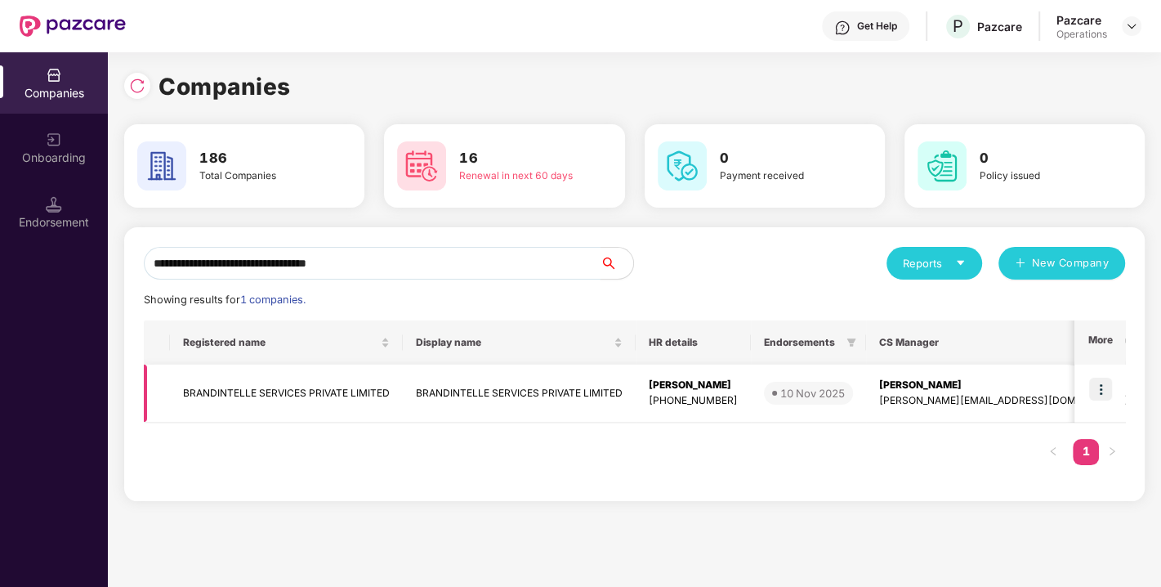
type input "**********"
click at [303, 390] on td "BRANDINTELLE SERVICES PRIVATE LIMITED" at bounding box center [286, 393] width 233 height 58
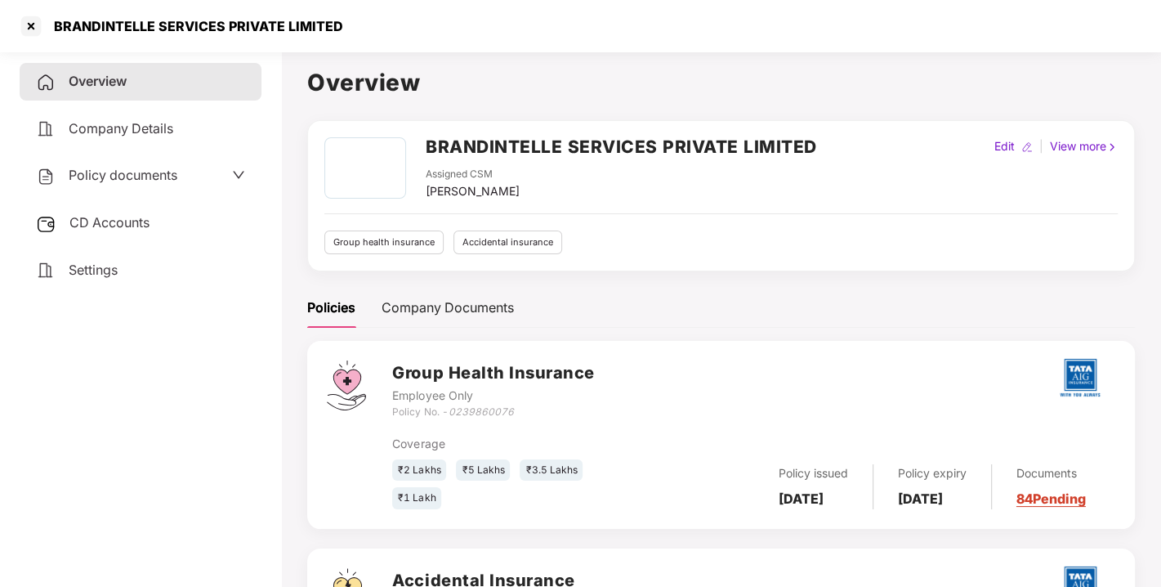
click at [138, 221] on span "CD Accounts" at bounding box center [109, 222] width 80 height 16
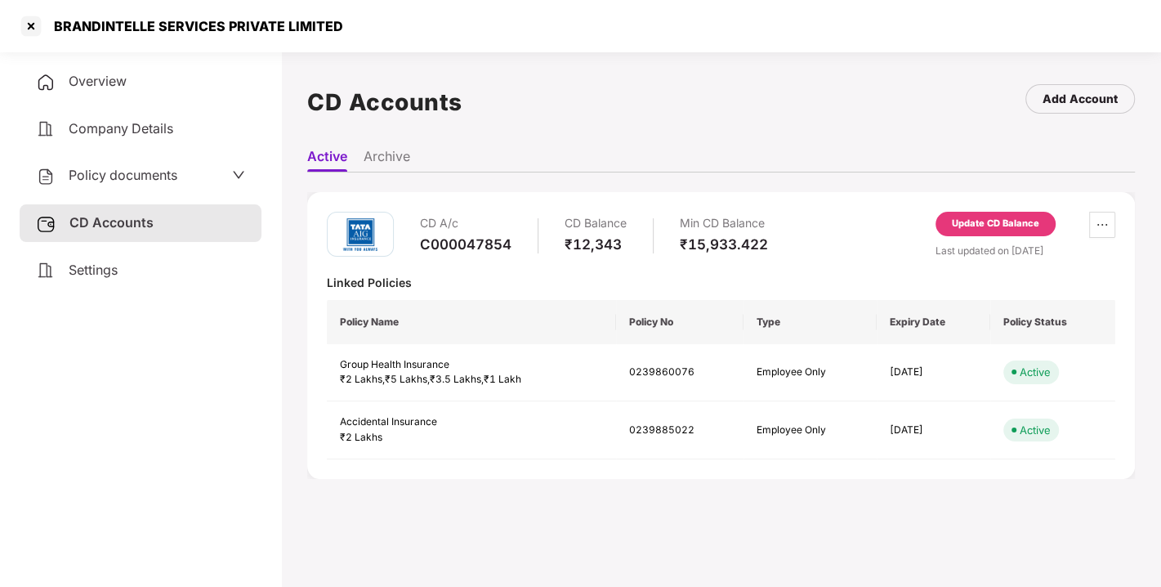
drag, startPoint x: 124, startPoint y: 156, endPoint x: 128, endPoint y: 173, distance: 17.6
click at [128, 173] on div "Policy documents" at bounding box center [141, 176] width 242 height 38
click at [128, 173] on span "Policy documents" at bounding box center [123, 175] width 109 height 16
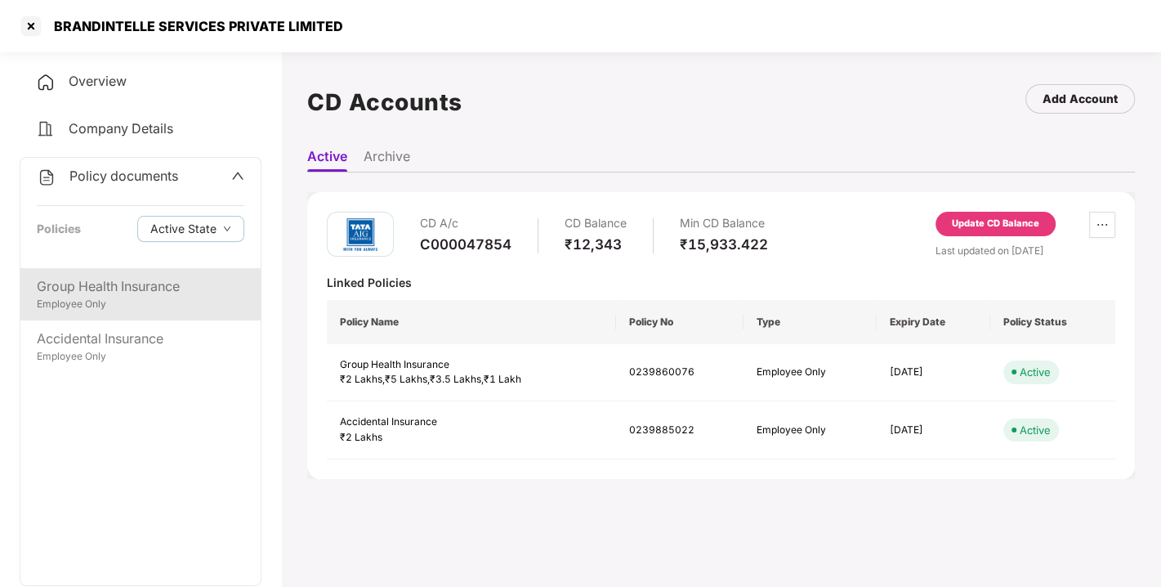
click at [114, 282] on div "Group Health Insurance" at bounding box center [141, 286] width 208 height 20
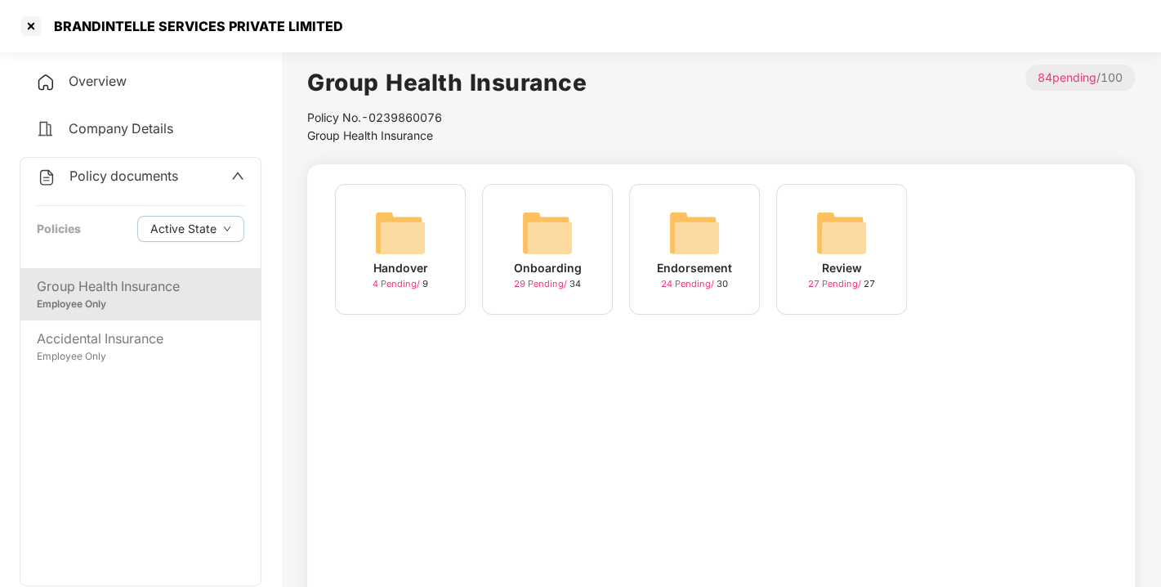
click at [517, 257] on div "Onboarding 29 Pending / 34" at bounding box center [547, 249] width 131 height 131
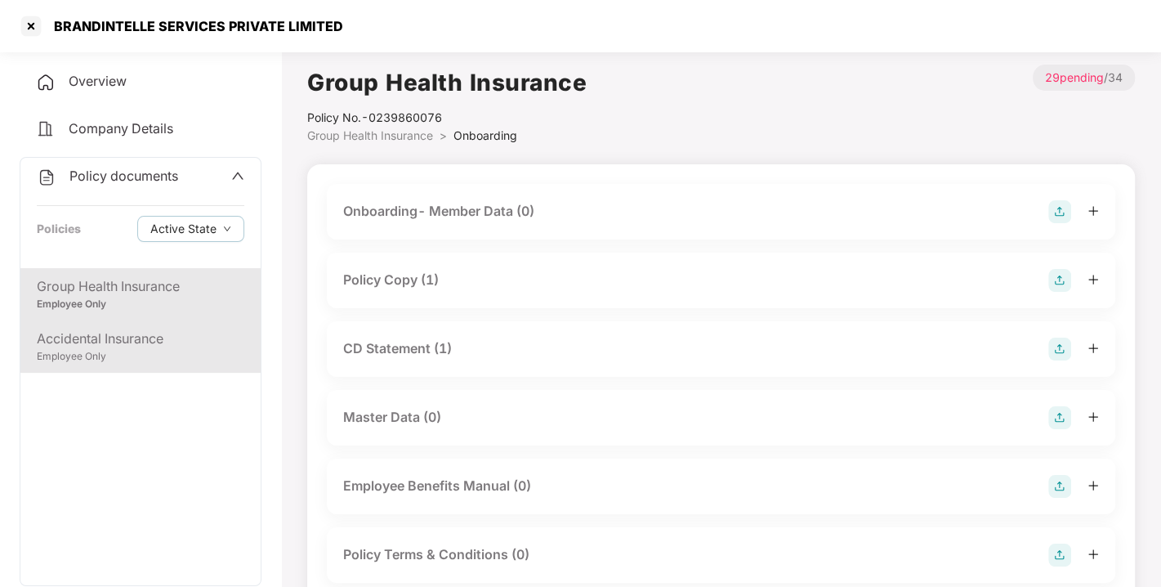
click at [146, 349] on div "Employee Only" at bounding box center [141, 357] width 208 height 16
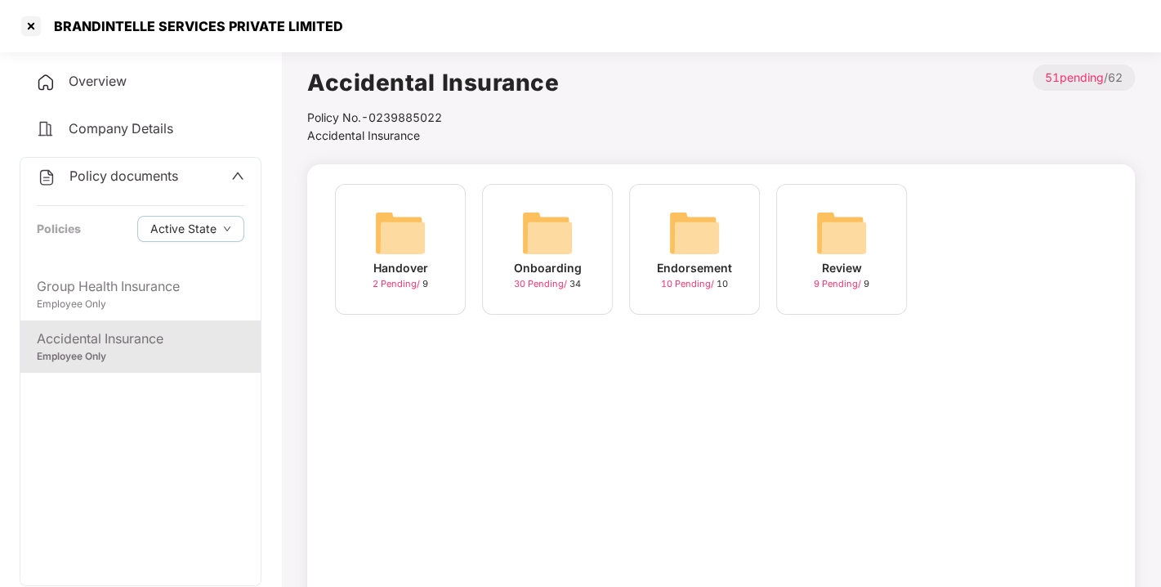
click at [547, 230] on img at bounding box center [547, 233] width 52 height 52
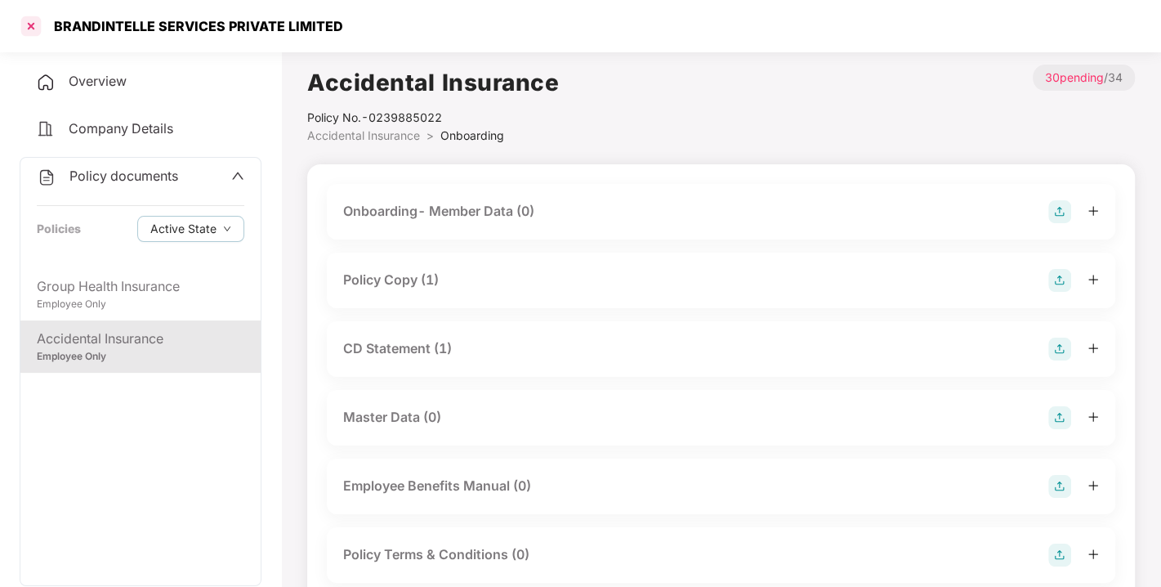
click at [36, 25] on div at bounding box center [31, 26] width 26 height 26
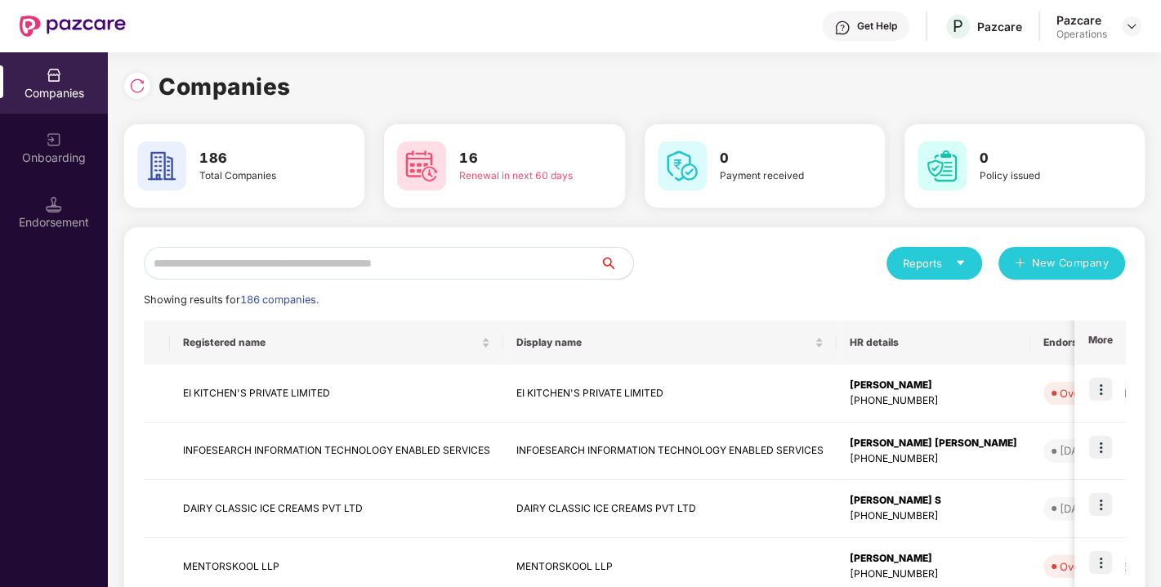
click at [296, 253] on input "text" at bounding box center [372, 263] width 457 height 33
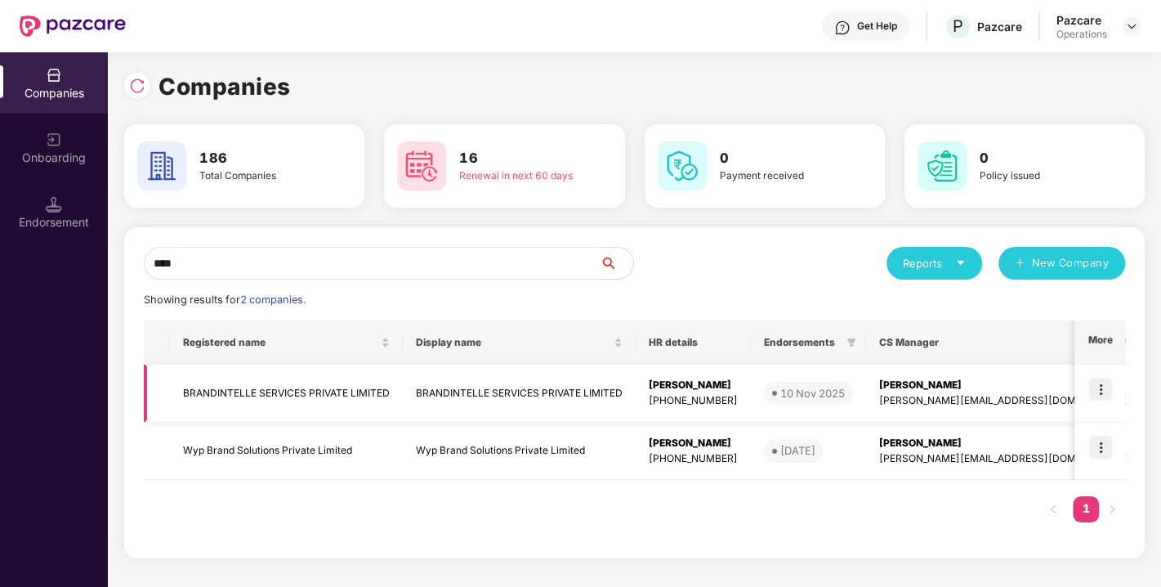
type input "****"
click at [328, 386] on td "BRANDINTELLE SERVICES PRIVATE LIMITED" at bounding box center [286, 393] width 233 height 58
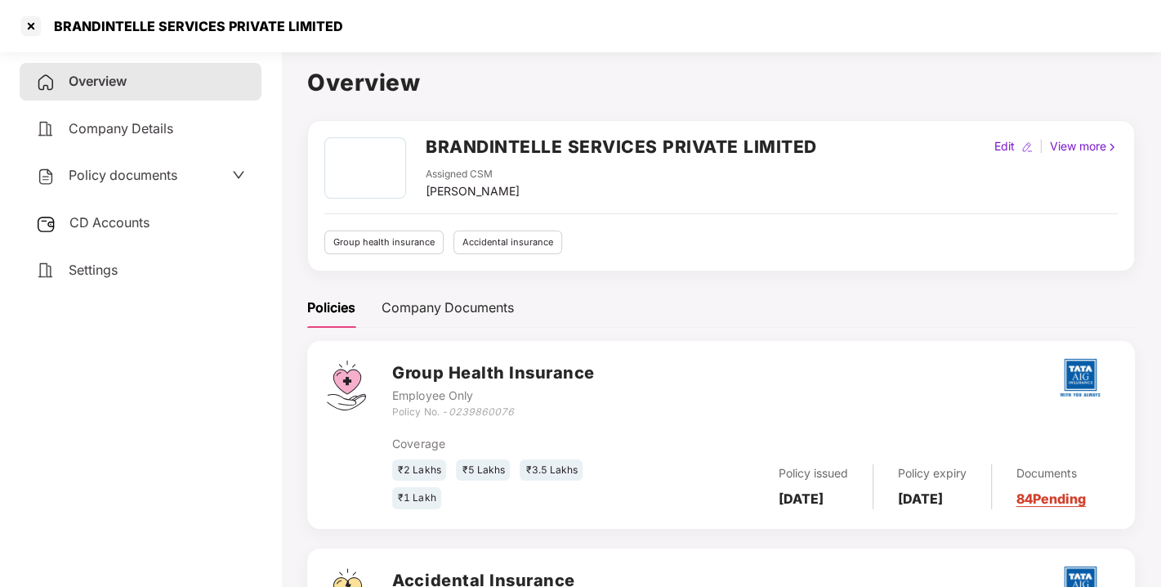
click at [139, 177] on span "Policy documents" at bounding box center [123, 175] width 109 height 16
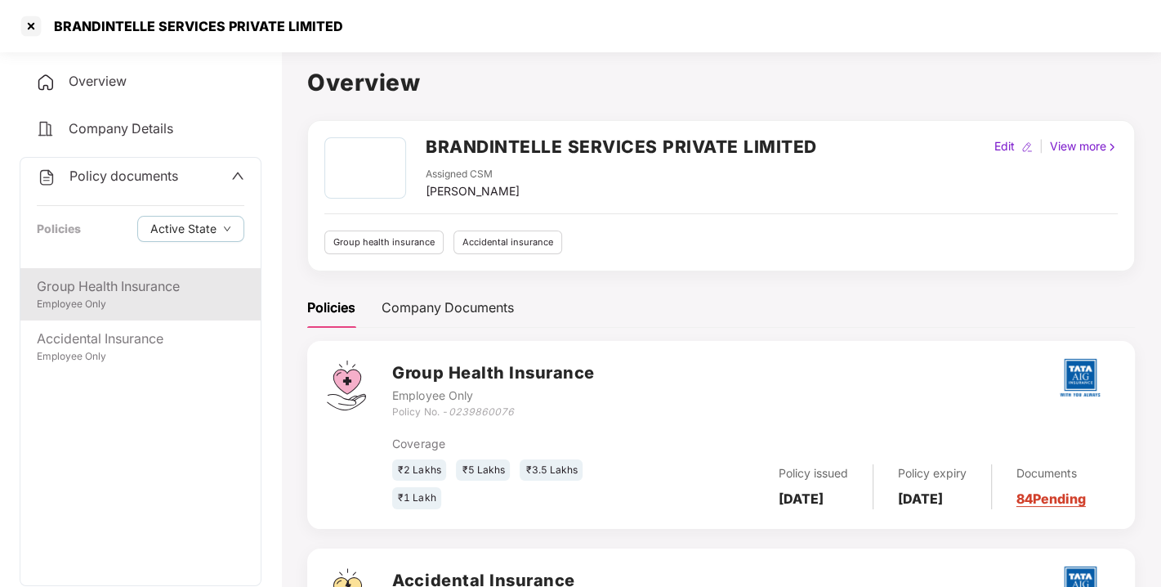
click at [91, 297] on div "Employee Only" at bounding box center [141, 305] width 208 height 16
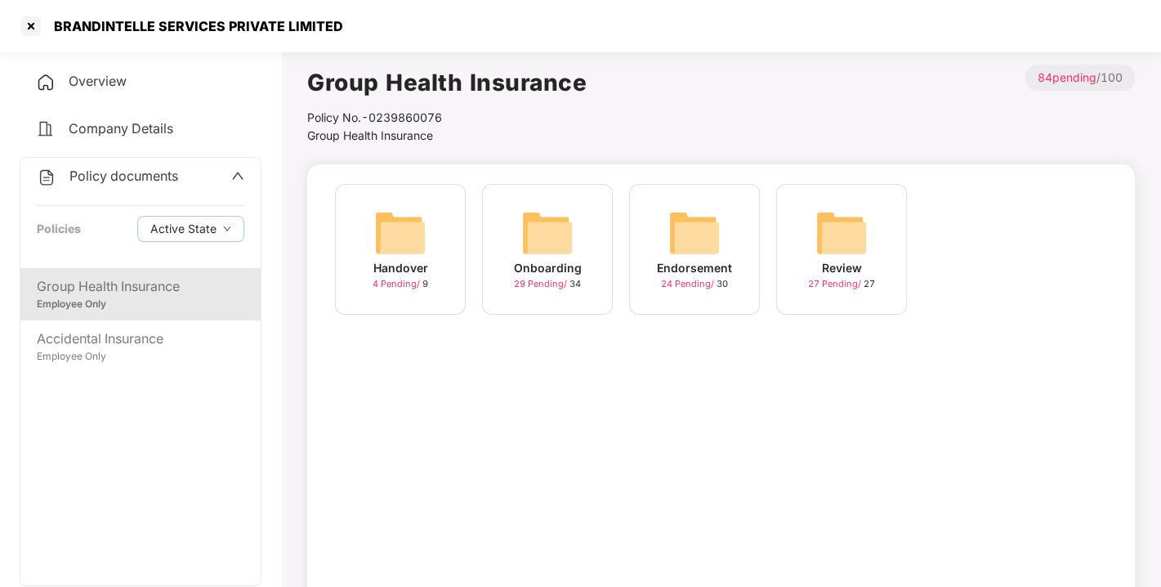
click at [574, 221] on div "Onboarding 29 Pending / 34" at bounding box center [547, 249] width 131 height 131
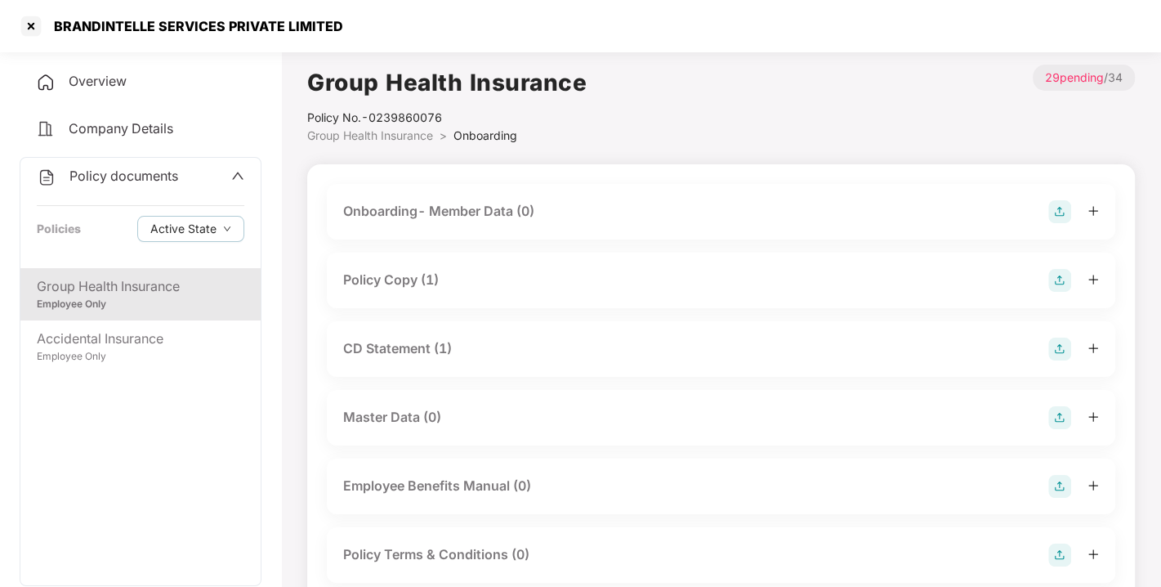
click at [387, 279] on div "Policy Copy (1)" at bounding box center [391, 280] width 96 height 20
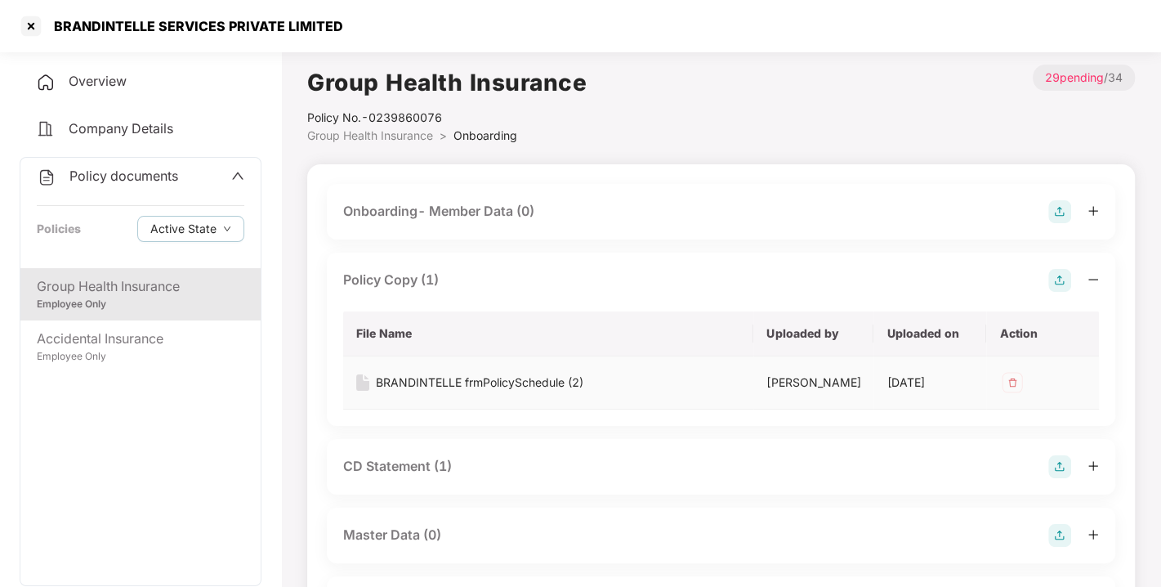
click at [423, 373] on div "BRANDINTELLE frmPolicySchedule (2)" at bounding box center [480, 382] width 208 height 18
click at [431, 376] on div "BRANDINTELLE frmPolicySchedule (2)" at bounding box center [480, 382] width 208 height 18
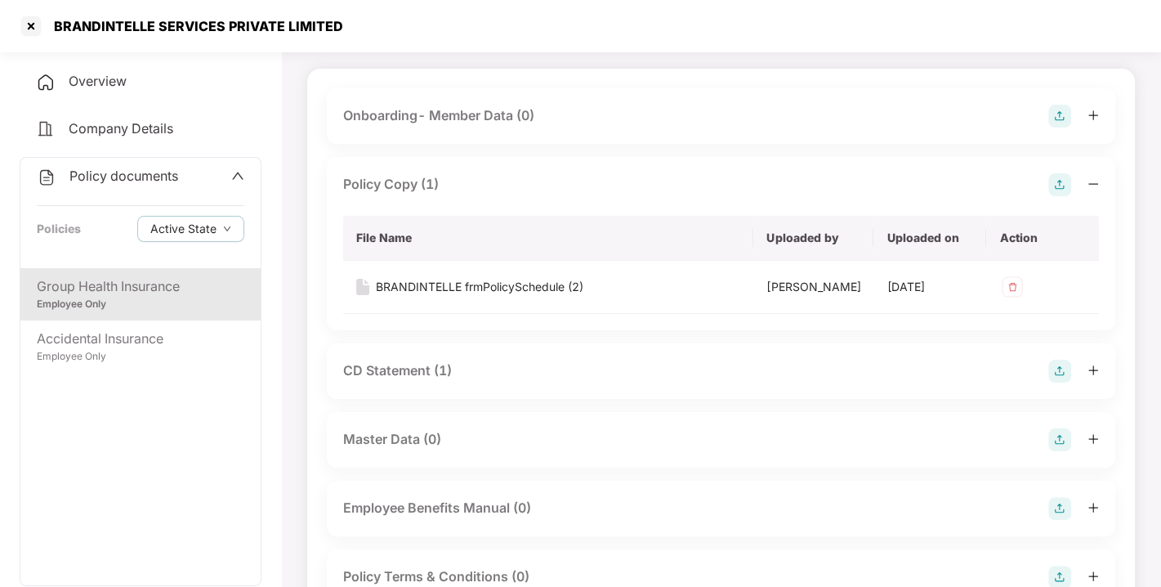
click at [392, 366] on div "CD Statement (1)" at bounding box center [397, 370] width 109 height 20
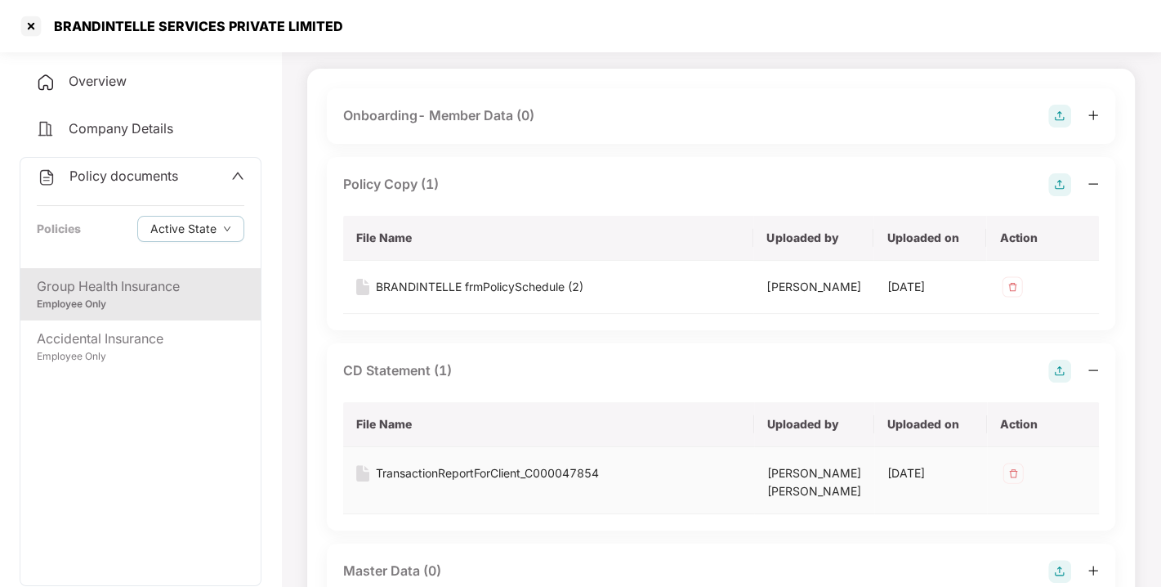
click at [431, 458] on td "TransactionReportForClient_C000047854" at bounding box center [548, 480] width 411 height 67
click at [436, 464] on div "TransactionReportForClient_C000047854" at bounding box center [487, 473] width 223 height 18
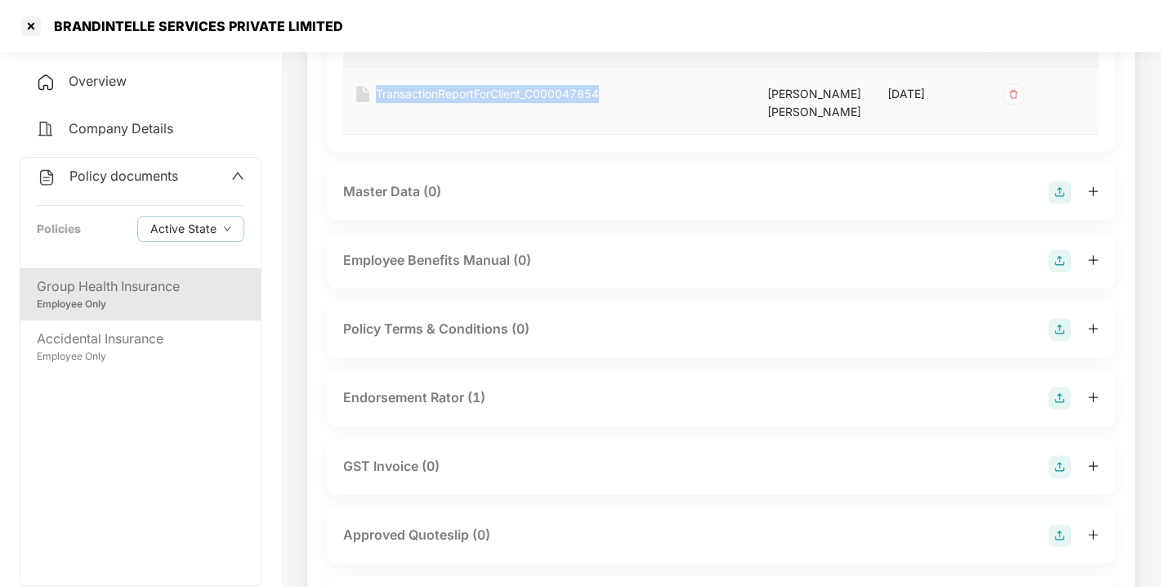
scroll to position [509, 0]
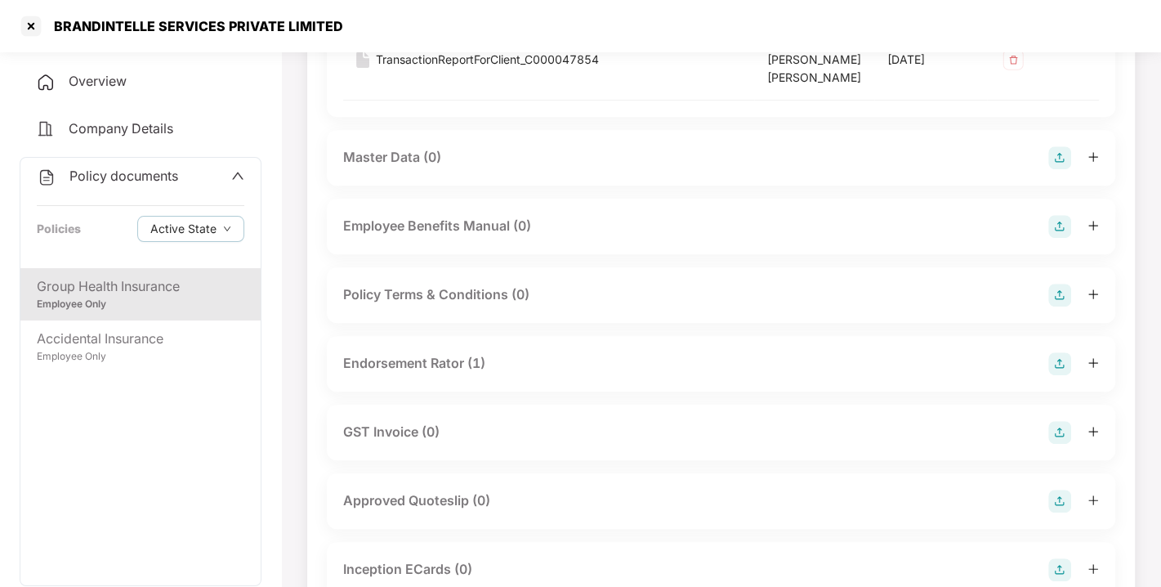
click at [399, 360] on div "Endorsement Rator (1)" at bounding box center [414, 363] width 142 height 20
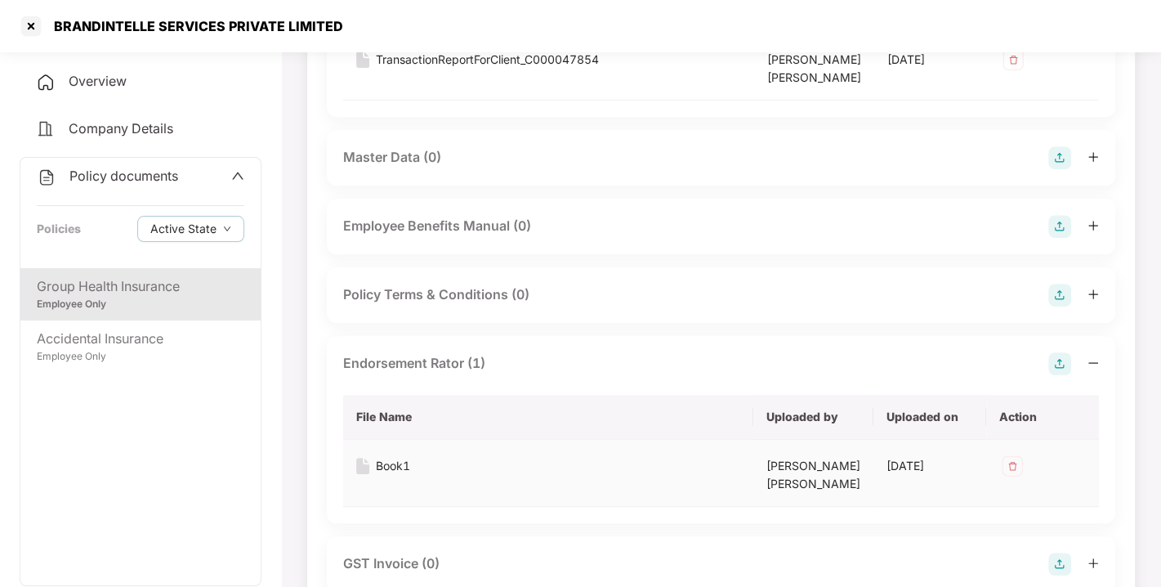
click at [381, 457] on div "Book1" at bounding box center [393, 466] width 34 height 18
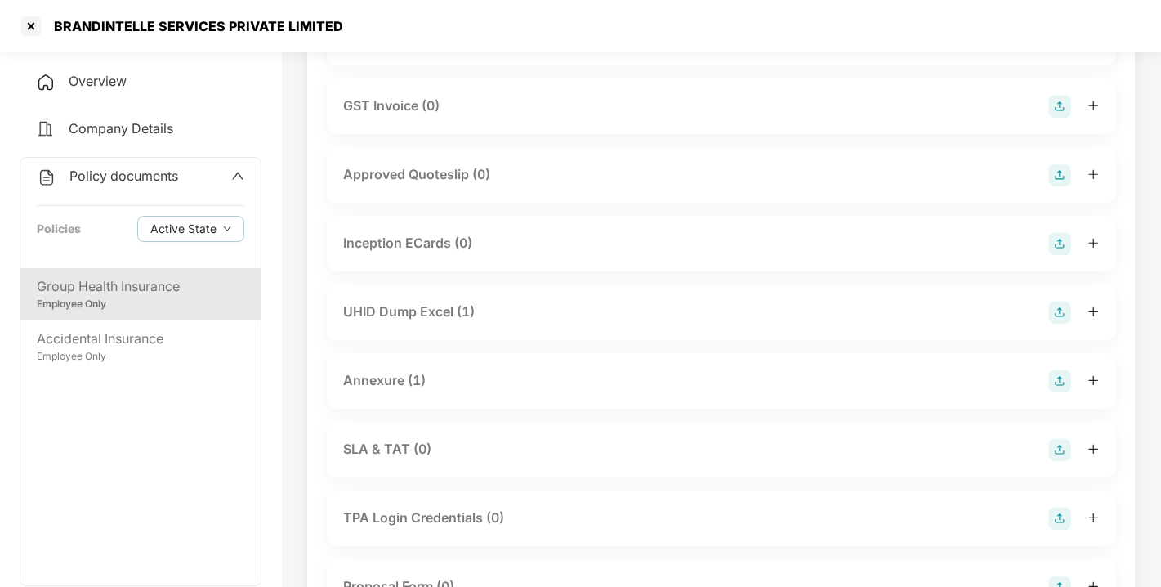
scroll to position [971, 0]
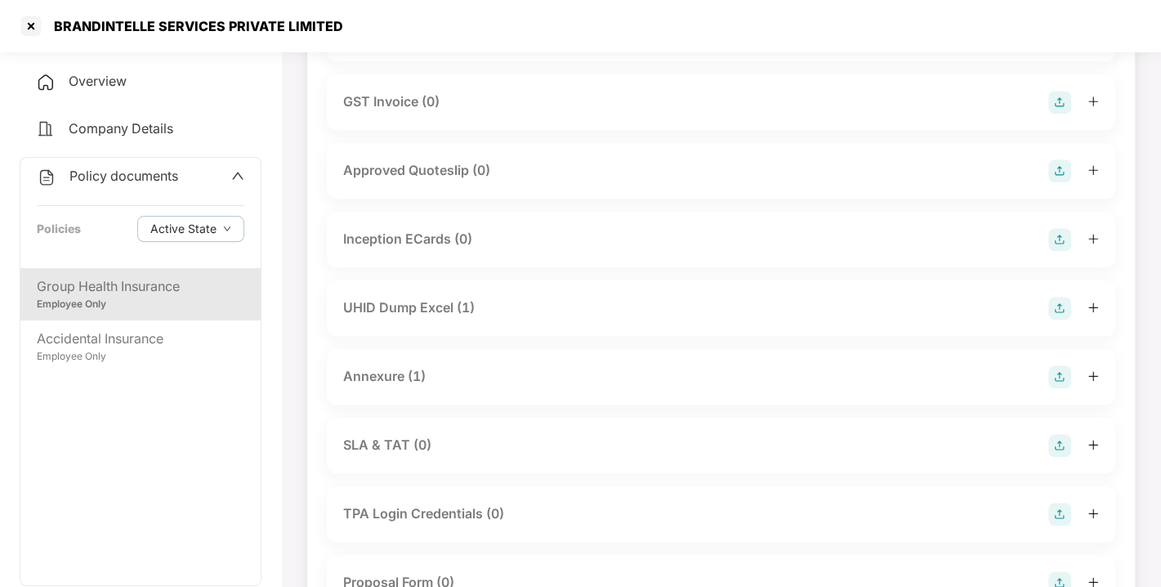
click at [401, 301] on div "UHID Dump Excel (1)" at bounding box center [409, 307] width 132 height 20
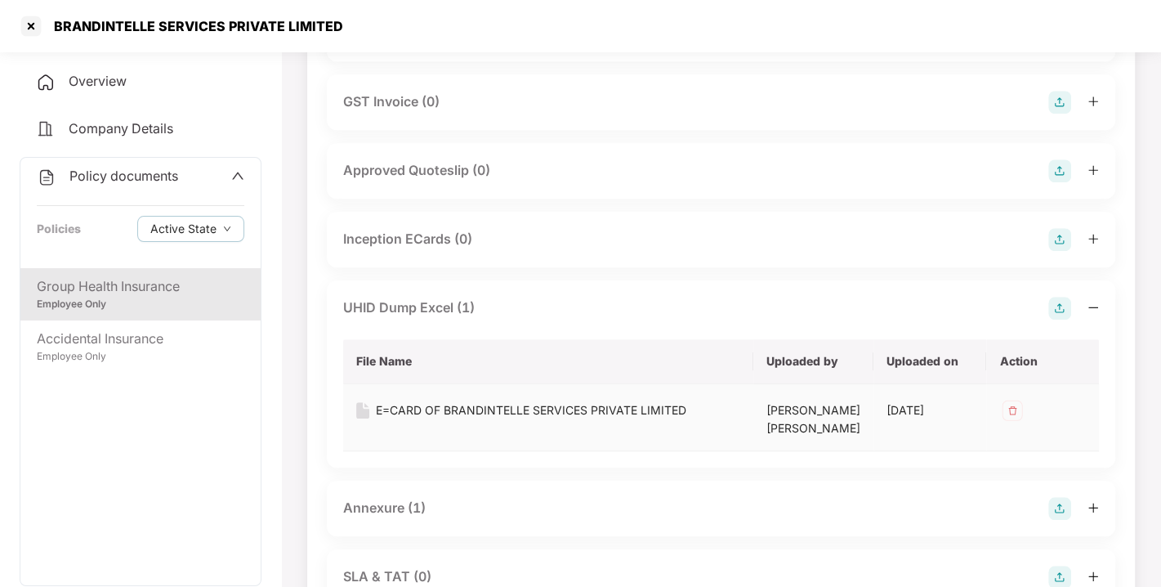
click at [436, 401] on div "E=CARD OF BRANDINTELLE SERVICES PRIVATE LIMITED" at bounding box center [531, 410] width 311 height 18
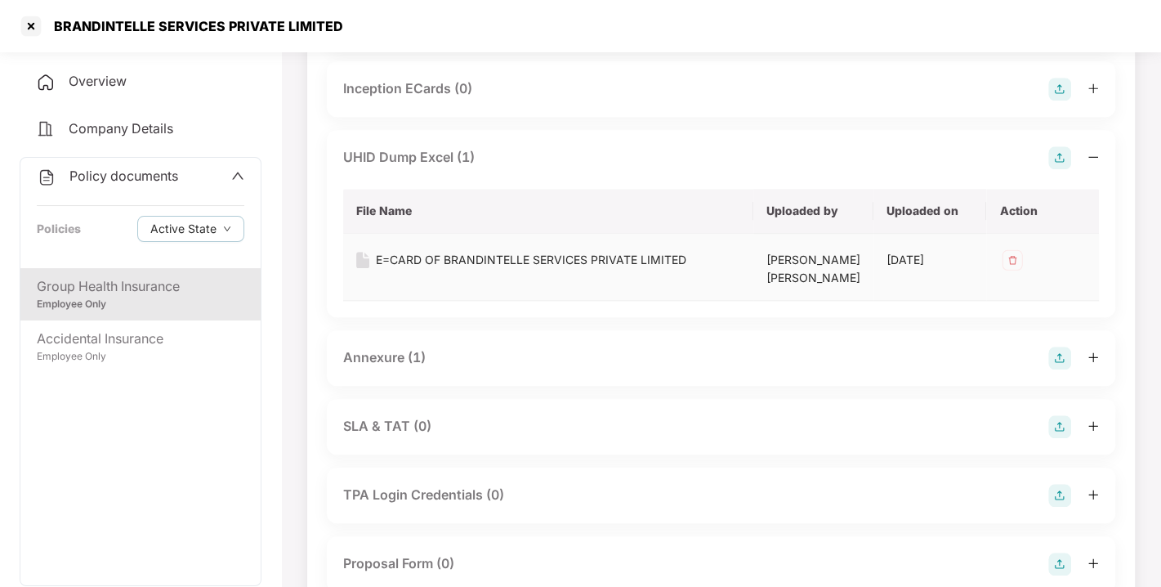
scroll to position [1124, 0]
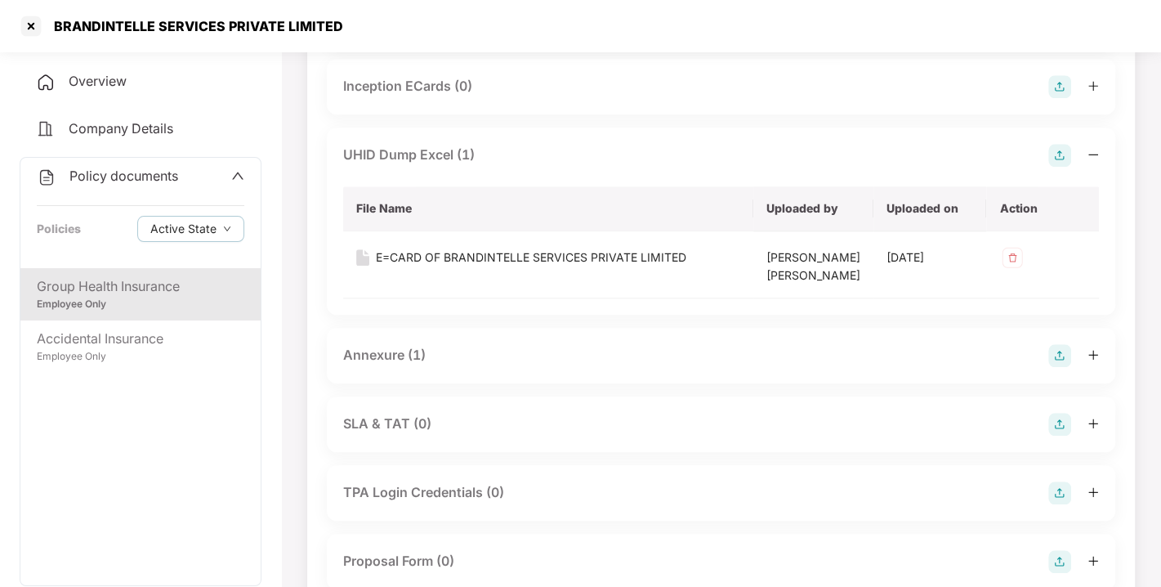
click at [393, 341] on div "Annexure (1)" at bounding box center [721, 356] width 789 height 56
click at [375, 351] on div "Annexure (1)" at bounding box center [384, 355] width 83 height 20
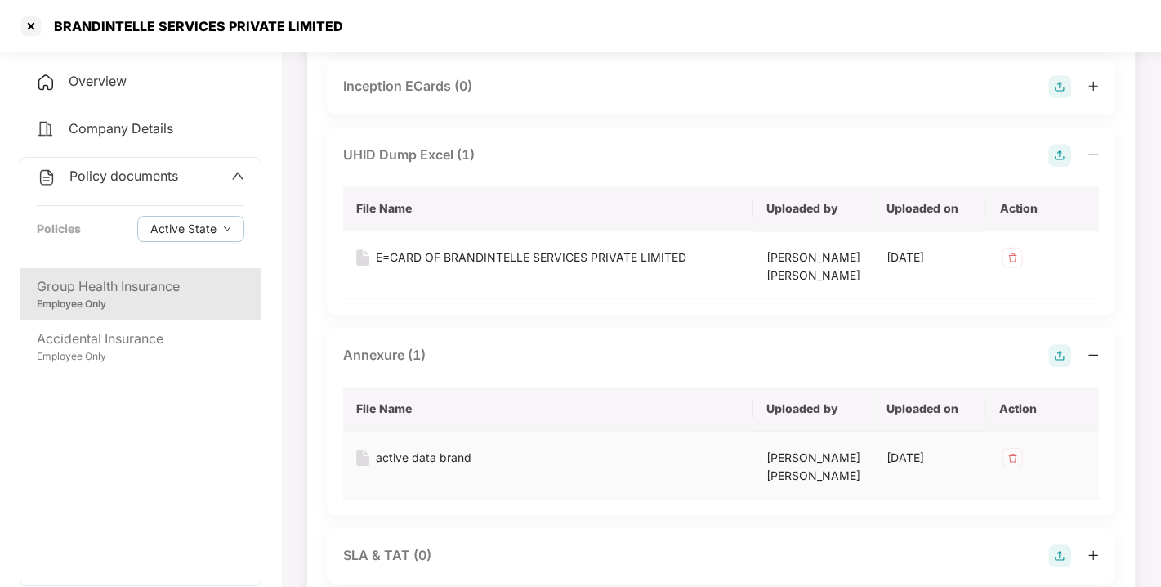
click at [418, 456] on div "active data brand" at bounding box center [424, 458] width 96 height 18
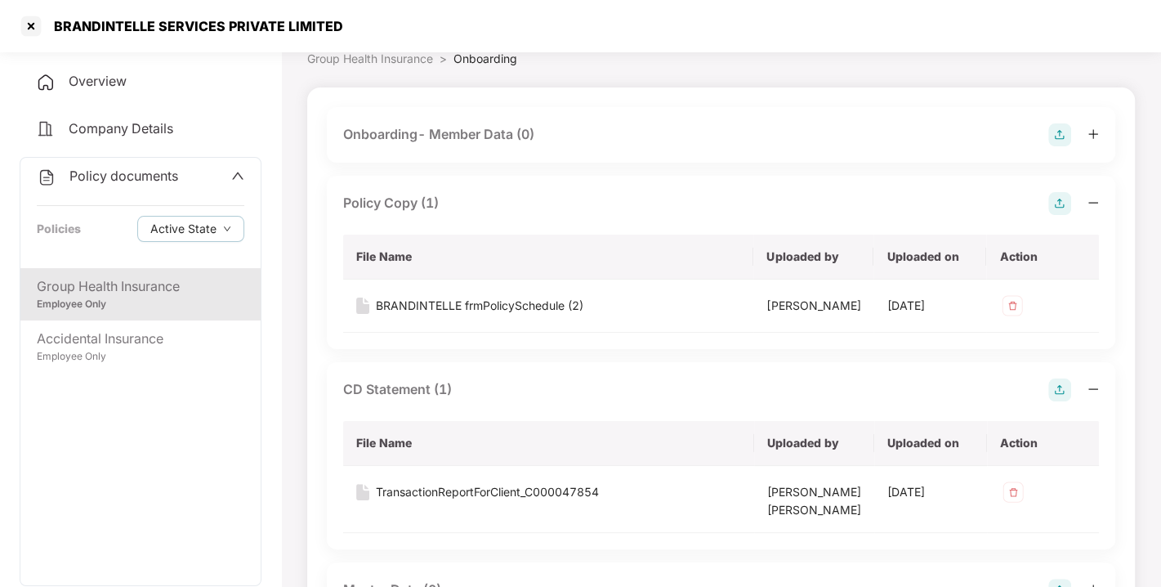
scroll to position [0, 0]
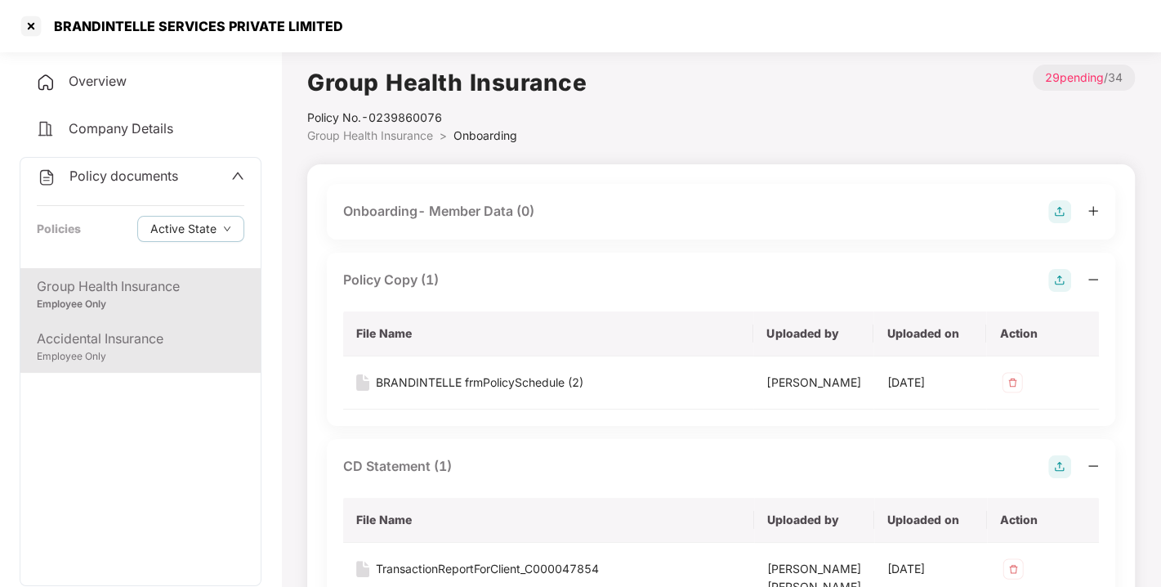
click at [127, 350] on div "Employee Only" at bounding box center [141, 357] width 208 height 16
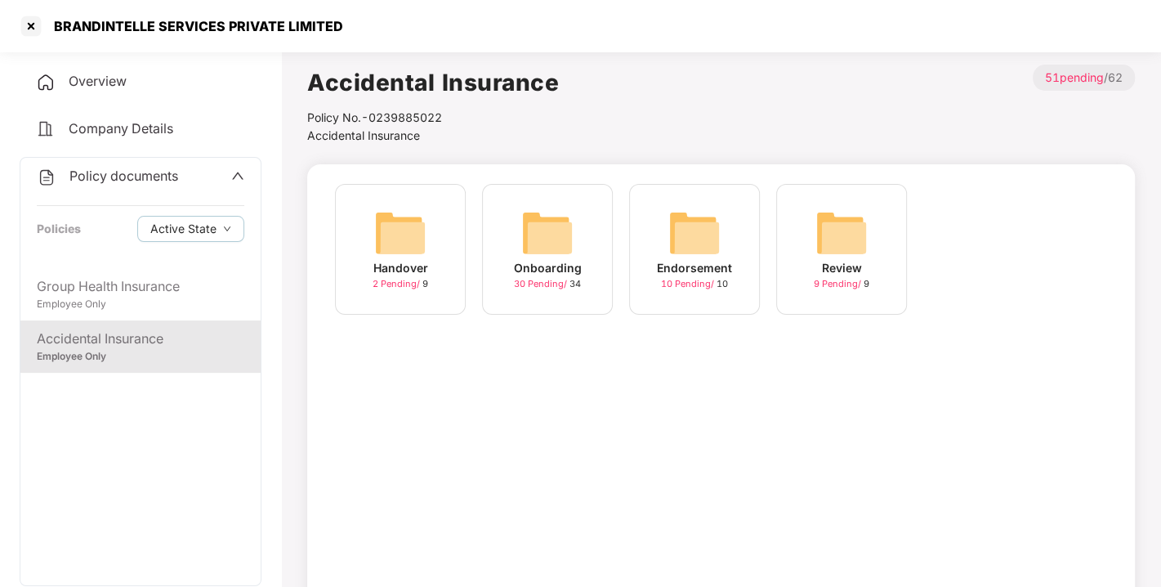
click at [543, 238] on img at bounding box center [547, 233] width 52 height 52
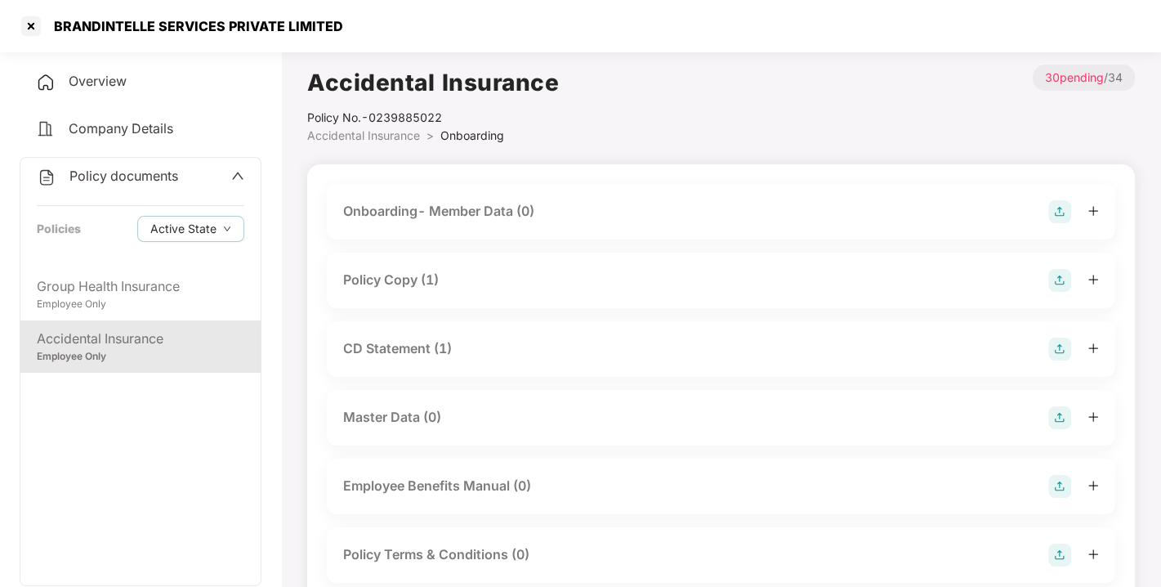
click at [400, 275] on div "Policy Copy (1)" at bounding box center [391, 280] width 96 height 20
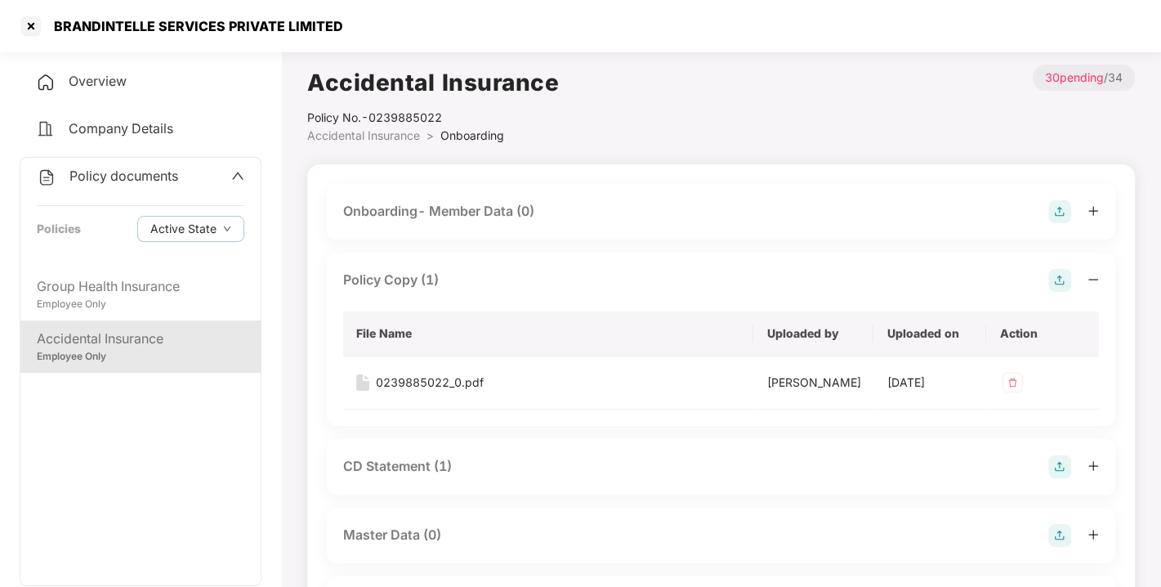
click at [410, 375] on div "0239885022_0.pdf" at bounding box center [430, 382] width 108 height 18
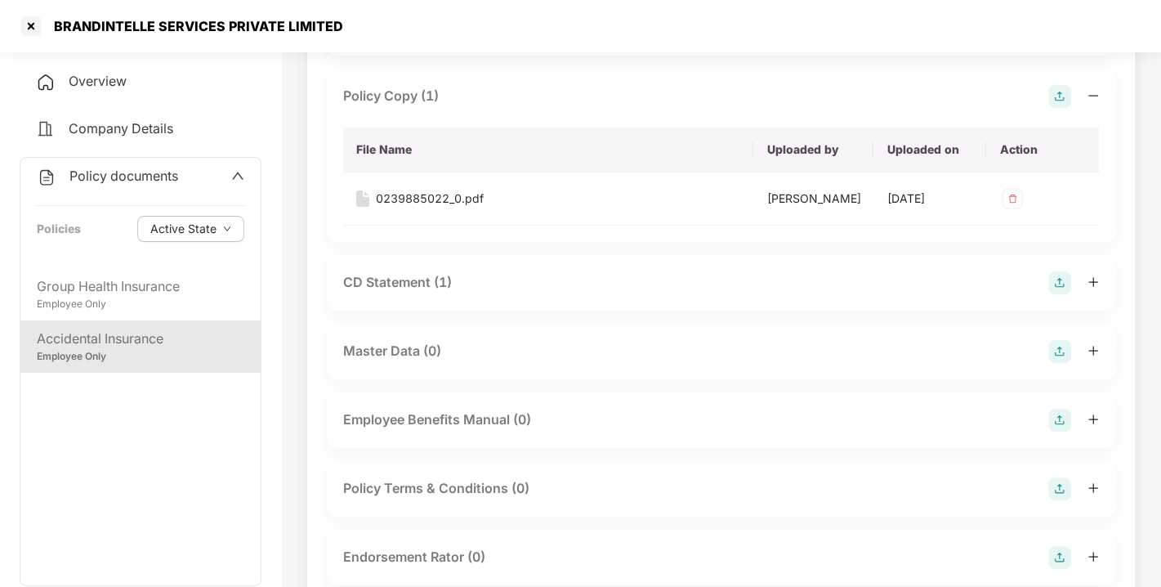
scroll to position [177, 0]
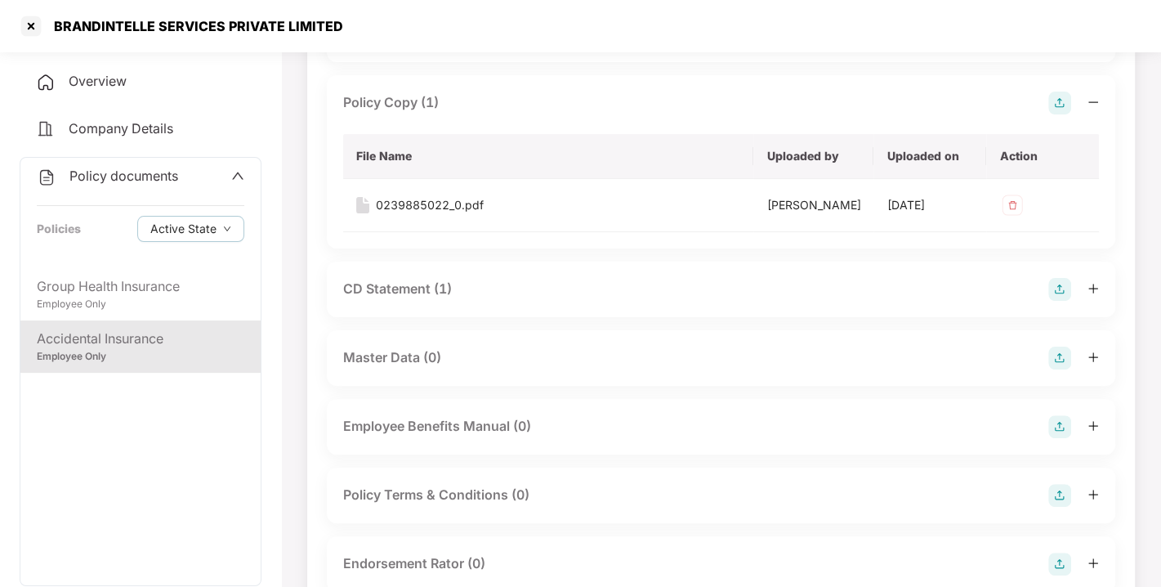
click at [399, 299] on div "CD Statement (1)" at bounding box center [397, 289] width 109 height 20
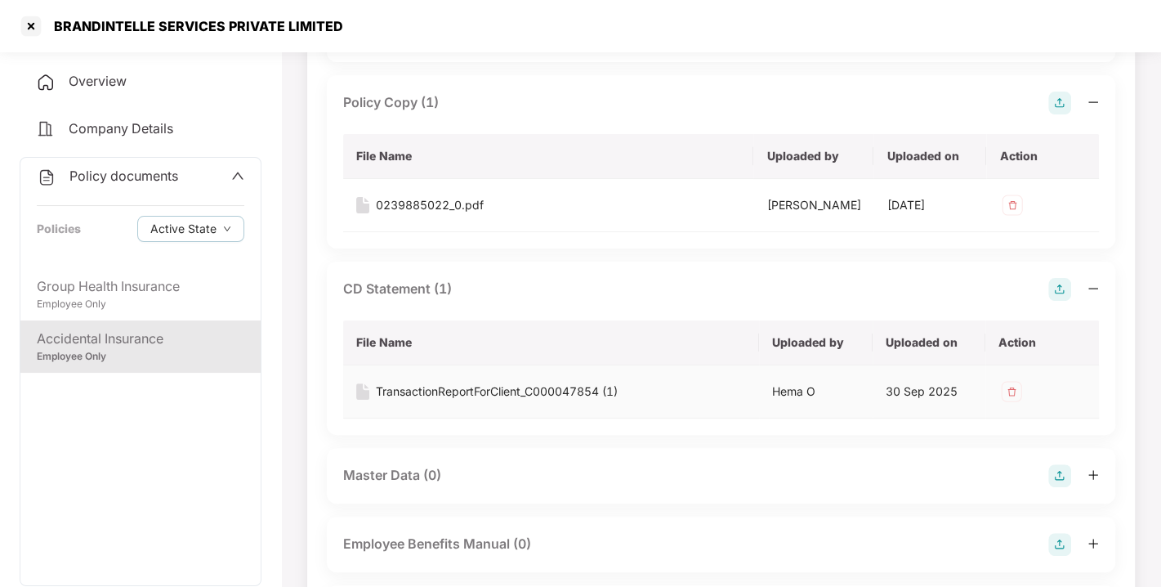
click at [455, 393] on td "TransactionReportForClient_C000047854 (1)" at bounding box center [551, 391] width 416 height 53
click at [464, 400] on div "TransactionReportForClient_C000047854 (1)" at bounding box center [497, 391] width 242 height 18
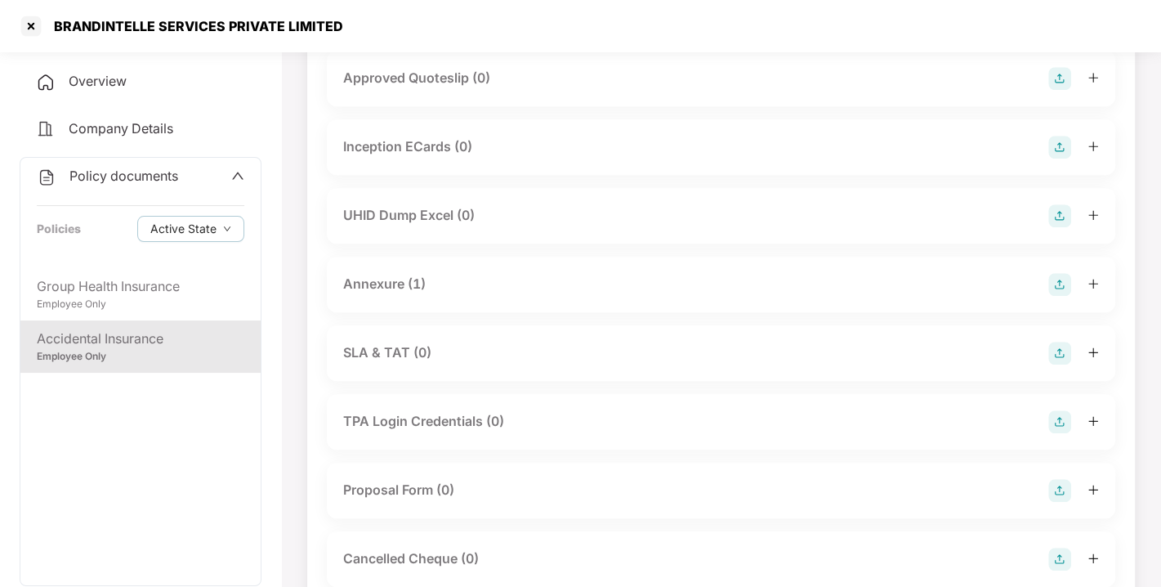
scroll to position [918, 0]
click at [394, 293] on div "Annexure (1)" at bounding box center [384, 283] width 83 height 20
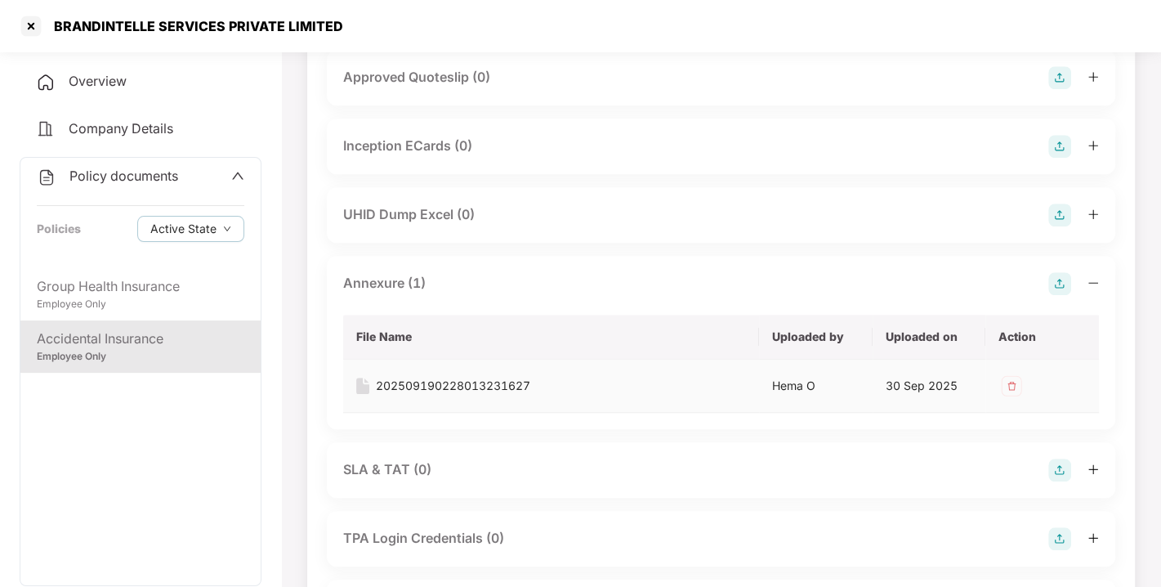
click at [438, 395] on div "202509190228013231627" at bounding box center [453, 386] width 154 height 18
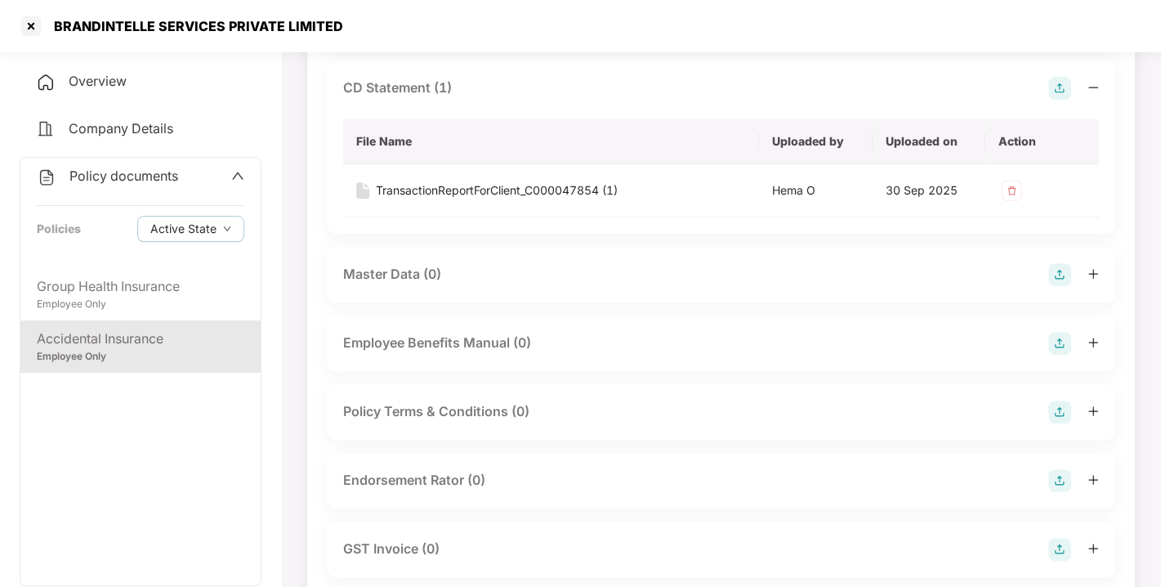
scroll to position [0, 0]
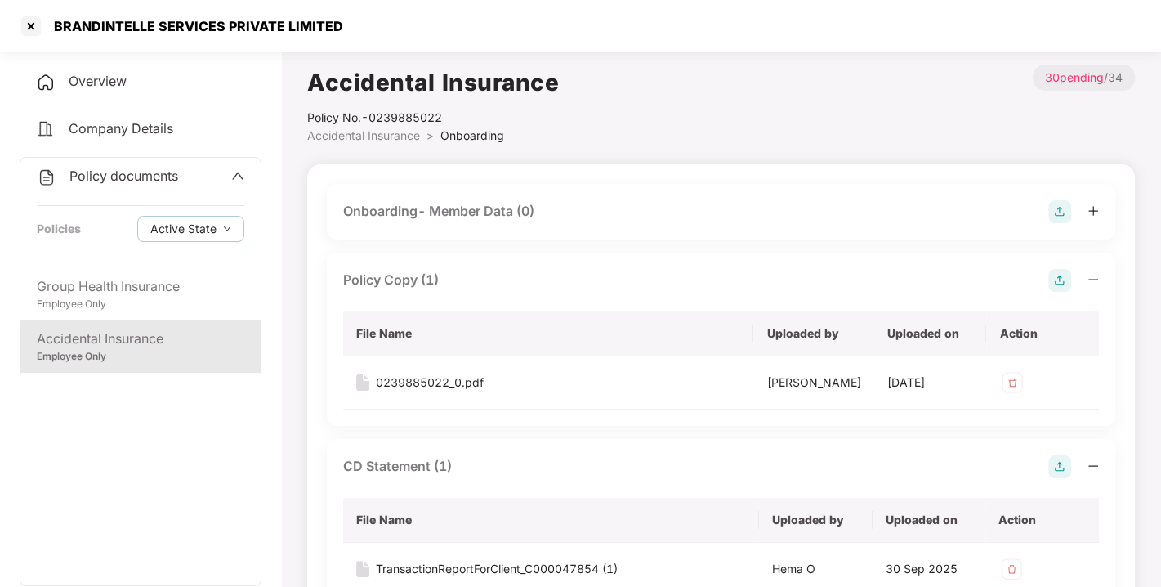
click at [143, 178] on span "Policy documents" at bounding box center [123, 176] width 109 height 16
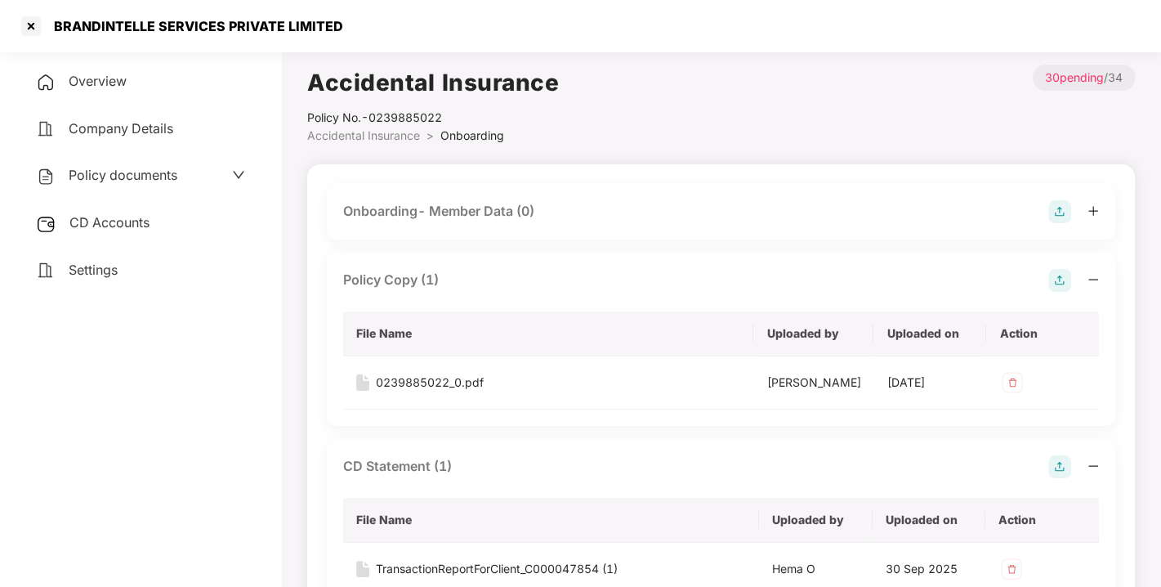
click at [93, 76] on span "Overview" at bounding box center [98, 81] width 58 height 16
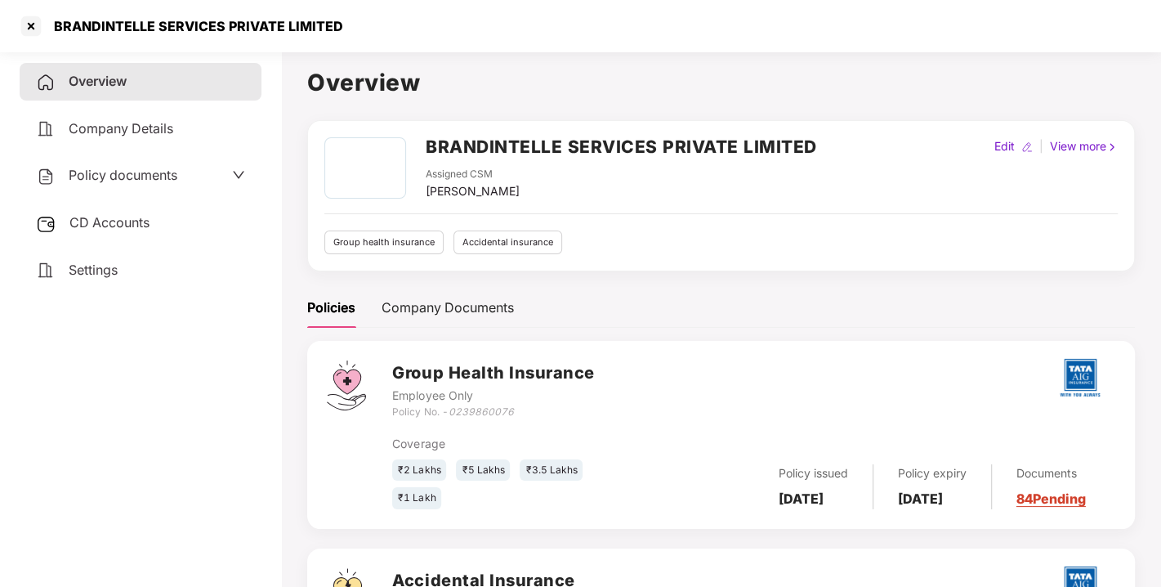
click at [459, 145] on h2 "BRANDINTELLE SERVICES PRIVATE LIMITED" at bounding box center [621, 146] width 391 height 27
copy h2 "BRANDINTELLE"
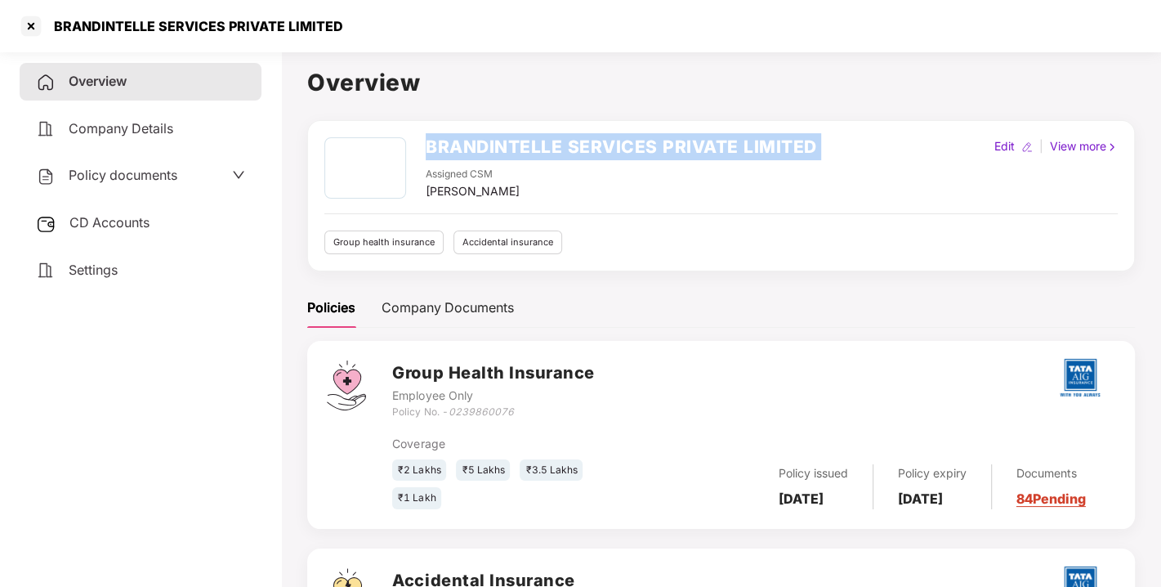
click at [459, 145] on h2 "BRANDINTELLE SERVICES PRIVATE LIMITED" at bounding box center [621, 146] width 391 height 27
copy h2 "BRANDINTELLE SERVICES PRIVATE LIMITED"
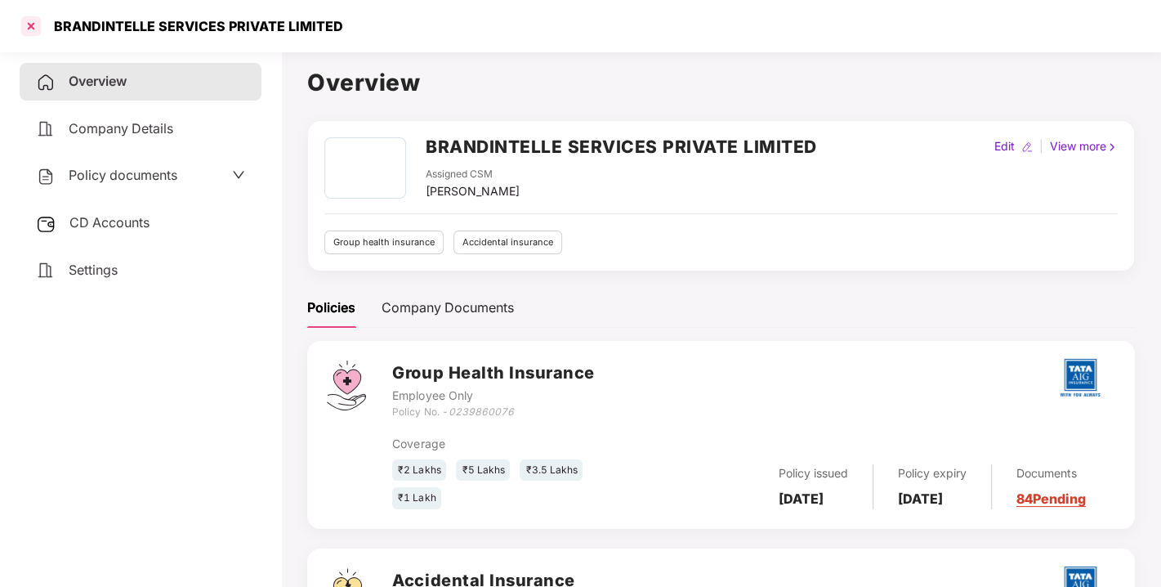
click at [33, 25] on div at bounding box center [31, 26] width 26 height 26
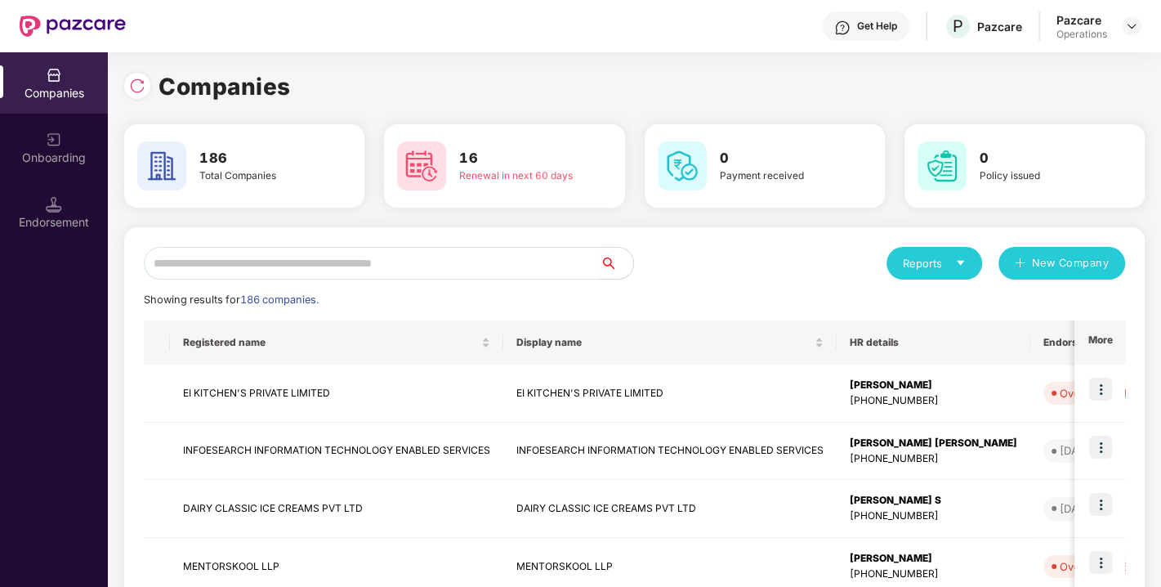
click at [343, 261] on input "text" at bounding box center [372, 263] width 457 height 33
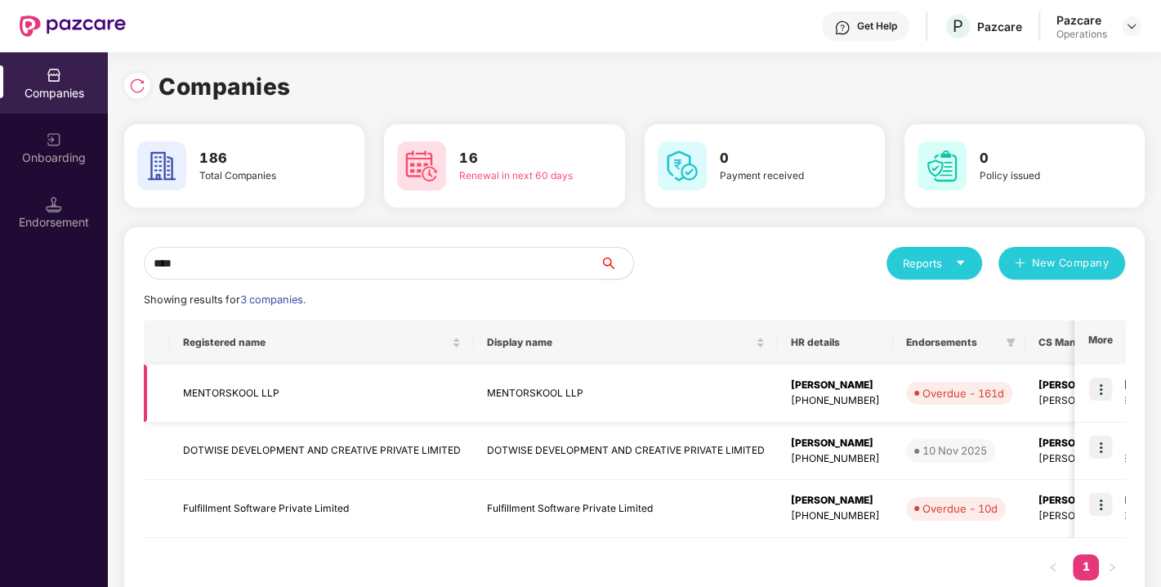
type input "****"
click at [1098, 385] on img at bounding box center [1100, 389] width 23 height 23
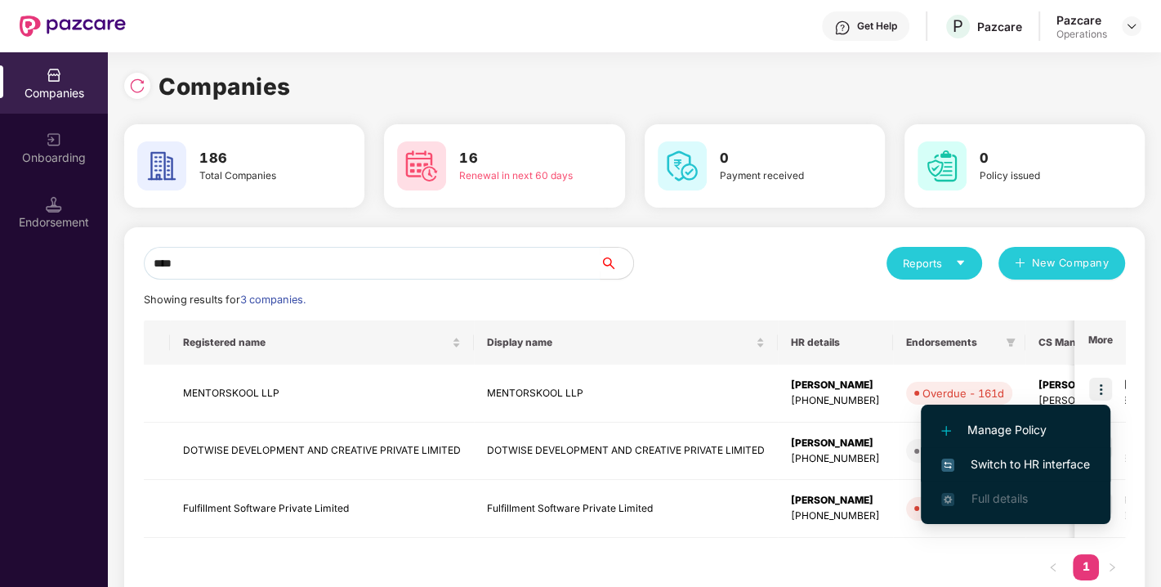
click at [1015, 458] on span "Switch to HR interface" at bounding box center [1015, 464] width 149 height 18
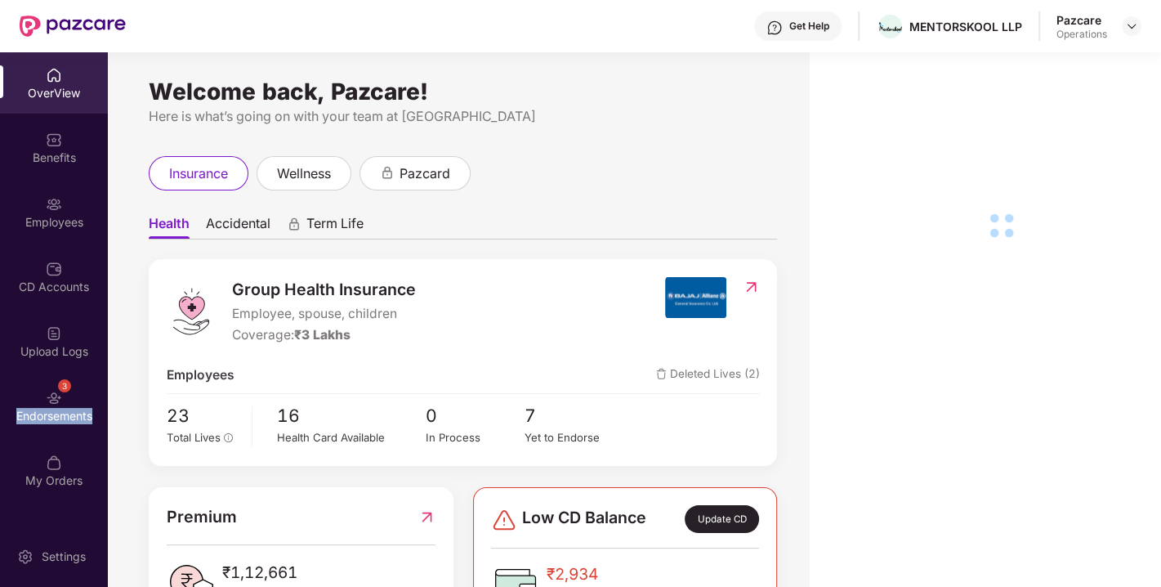
click at [63, 415] on div "Endorsements" at bounding box center [54, 416] width 108 height 16
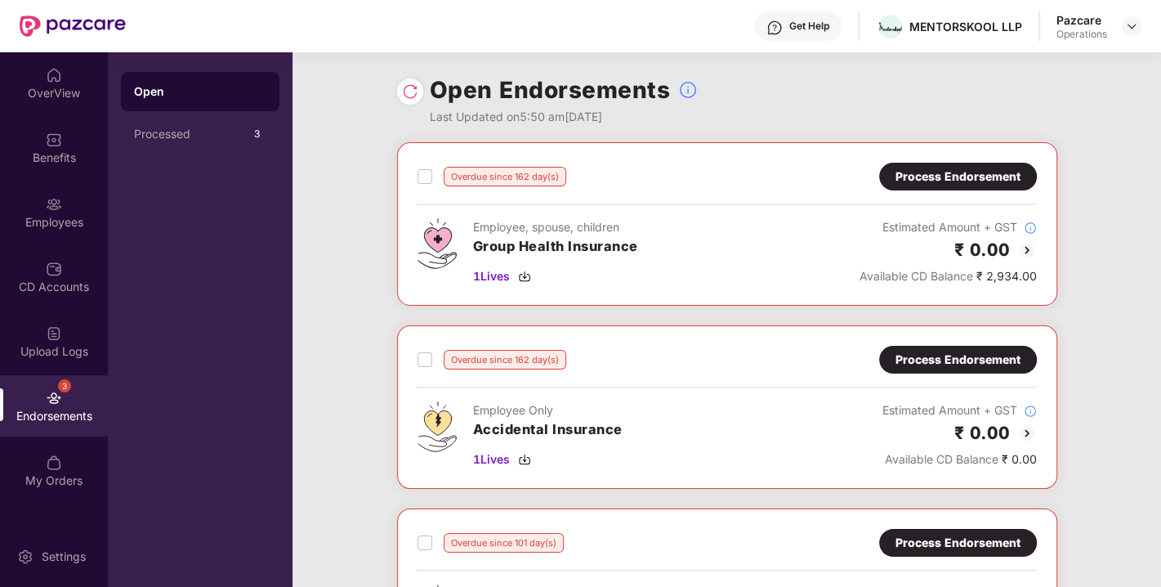
click at [410, 87] on img at bounding box center [410, 91] width 16 height 16
click at [944, 183] on div "Process Endorsement" at bounding box center [958, 177] width 125 height 18
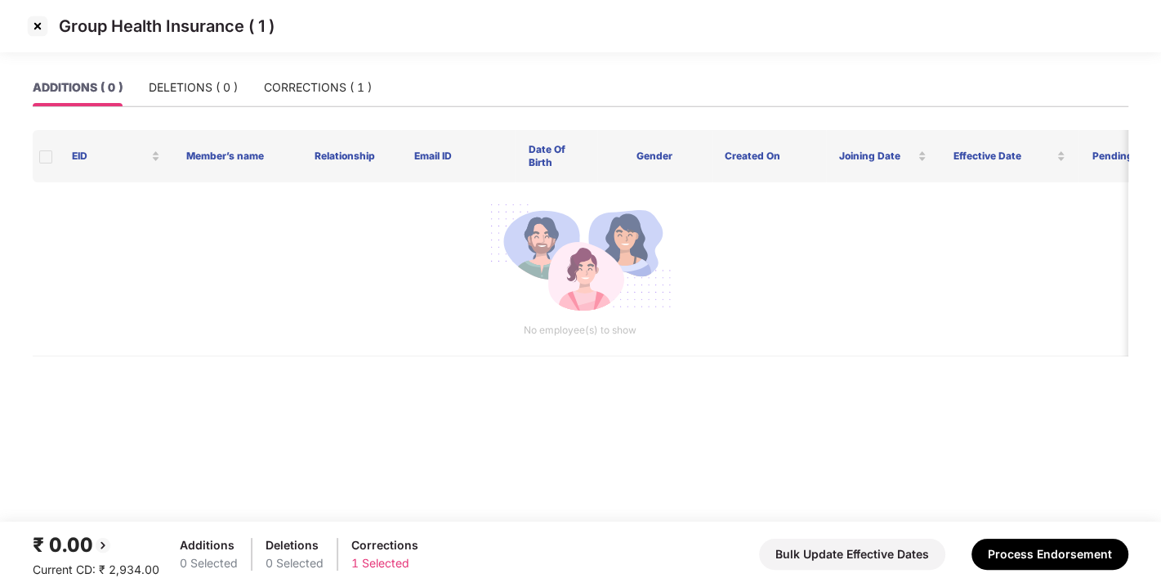
click at [43, 18] on img at bounding box center [38, 26] width 26 height 26
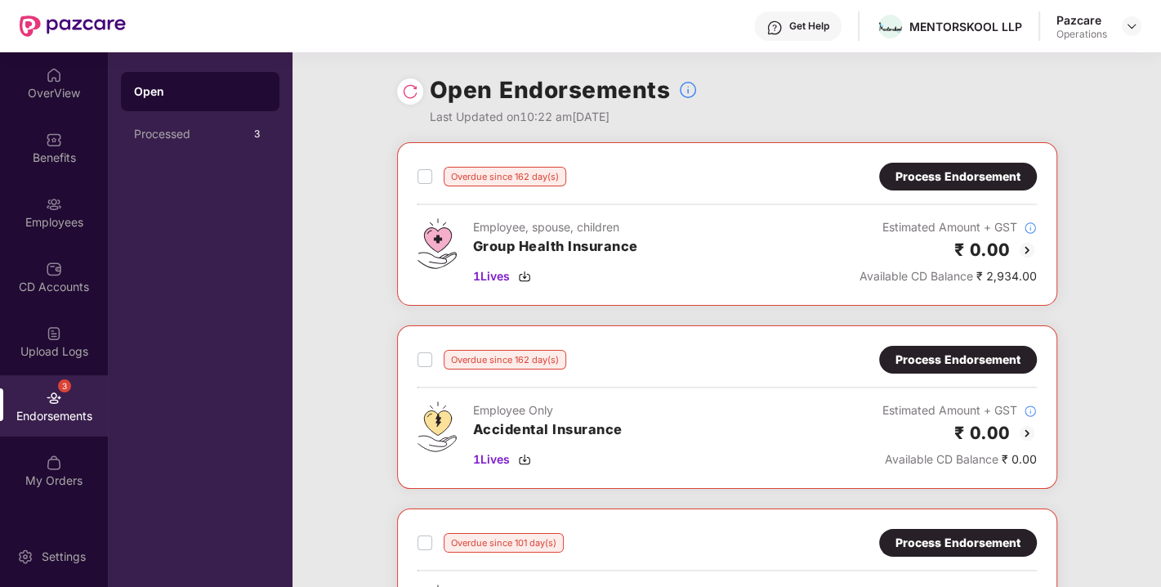
scroll to position [99, 0]
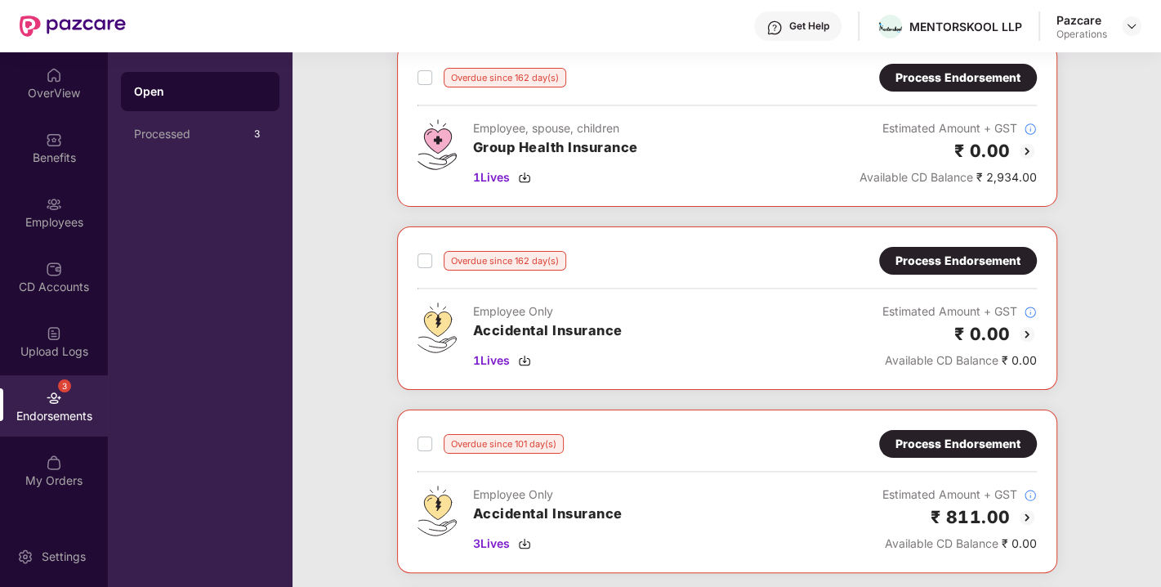
click at [952, 266] on div "Process Endorsement" at bounding box center [958, 261] width 125 height 18
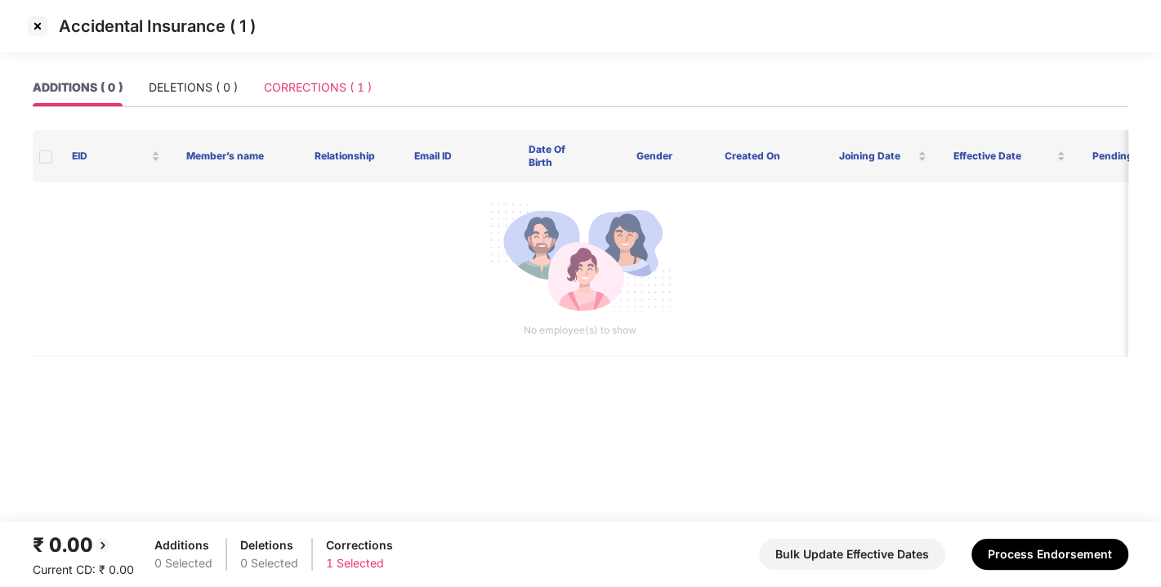
click at [333, 103] on div "CORRECTIONS ( 1 )" at bounding box center [318, 88] width 108 height 38
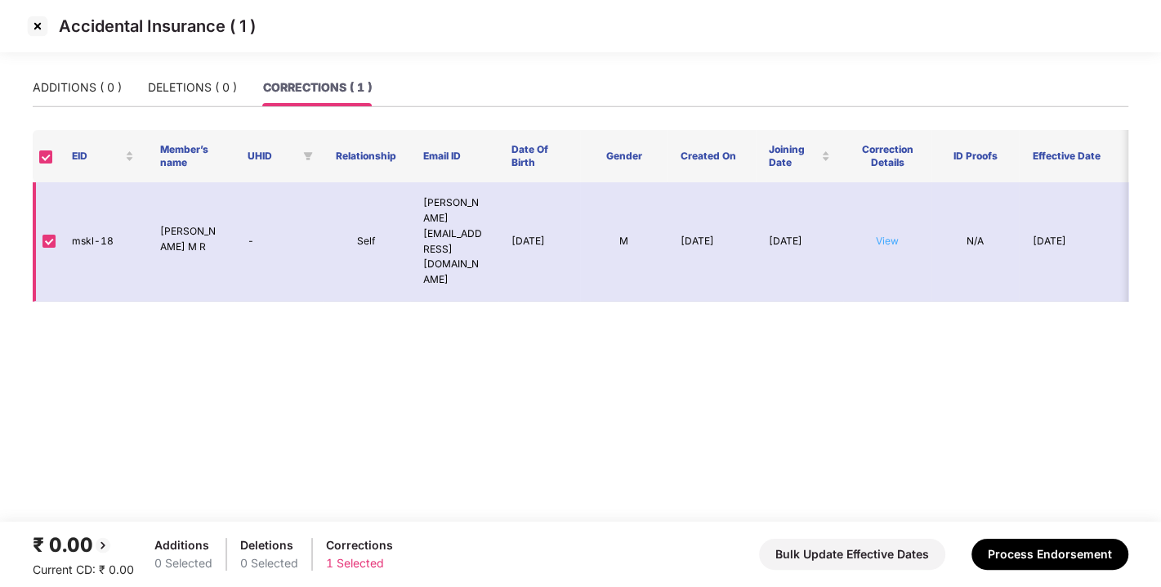
click at [893, 235] on link "View" at bounding box center [887, 241] width 23 height 12
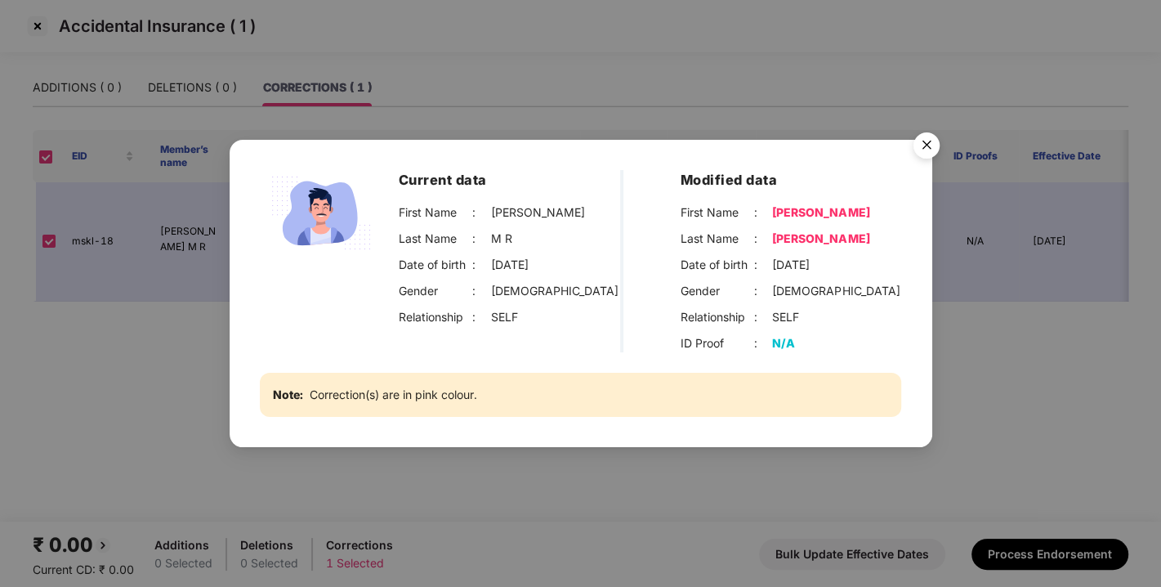
click at [928, 140] on img "Close" at bounding box center [927, 148] width 46 height 46
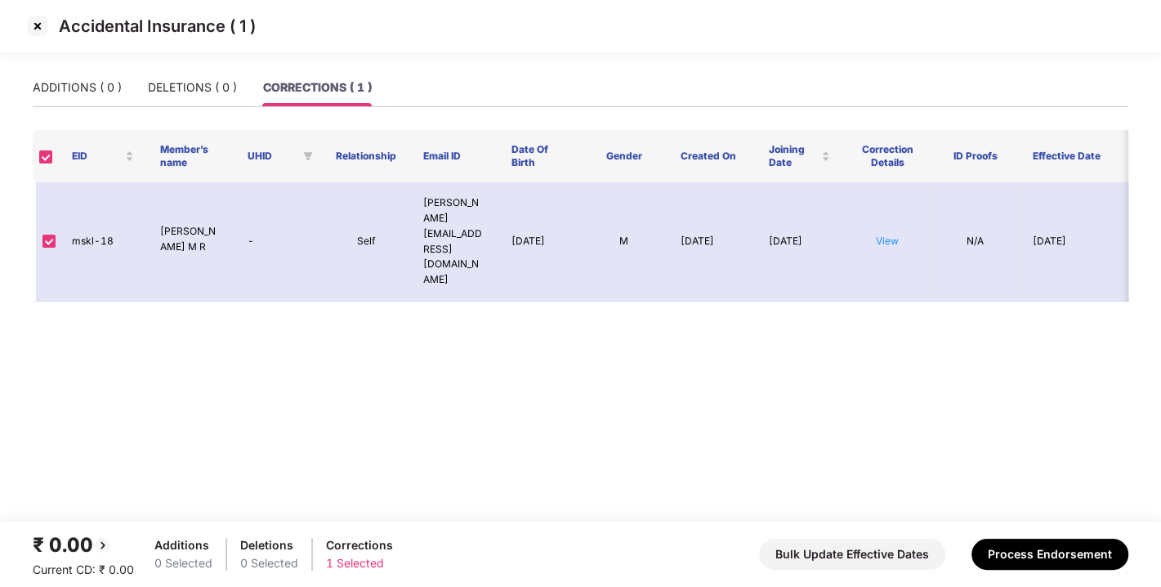
click at [34, 28] on img at bounding box center [38, 26] width 26 height 26
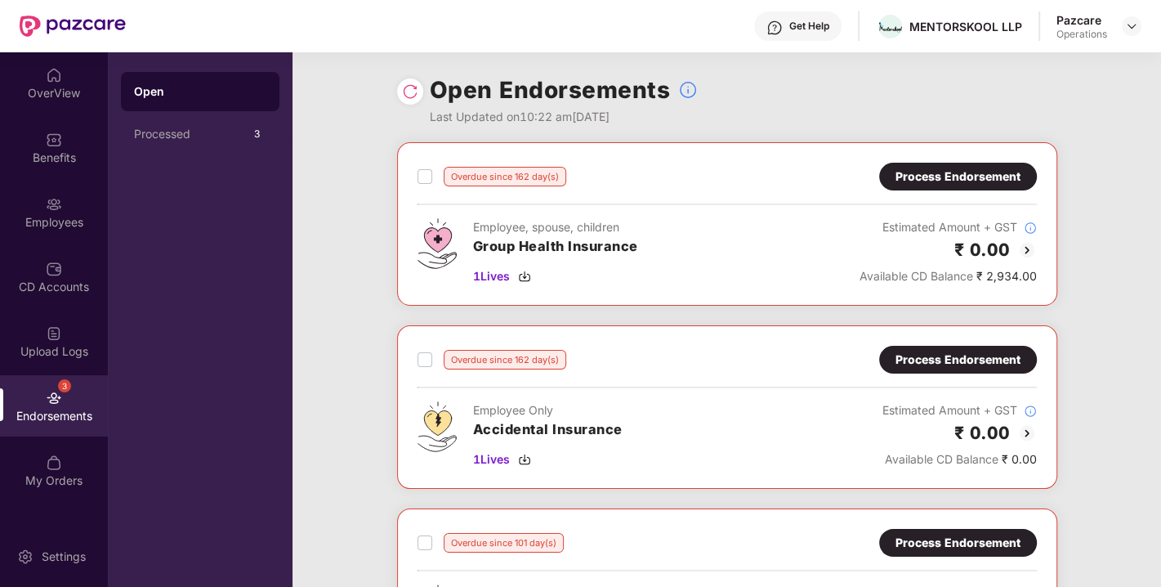
click at [967, 174] on div "Process Endorsement" at bounding box center [958, 177] width 125 height 18
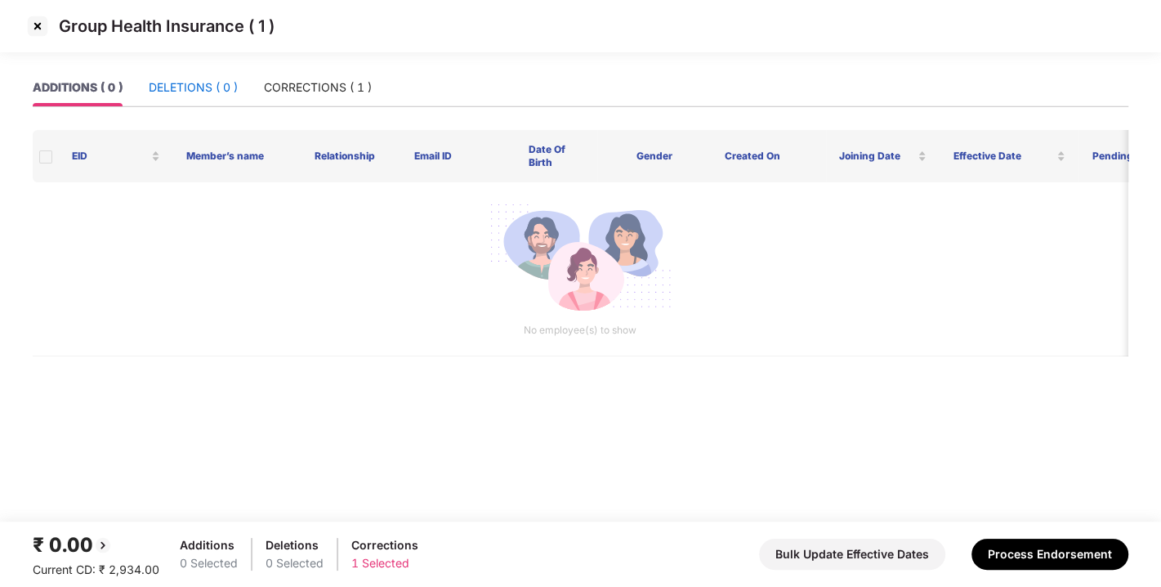
click at [208, 86] on div "DELETIONS ( 0 )" at bounding box center [193, 87] width 89 height 18
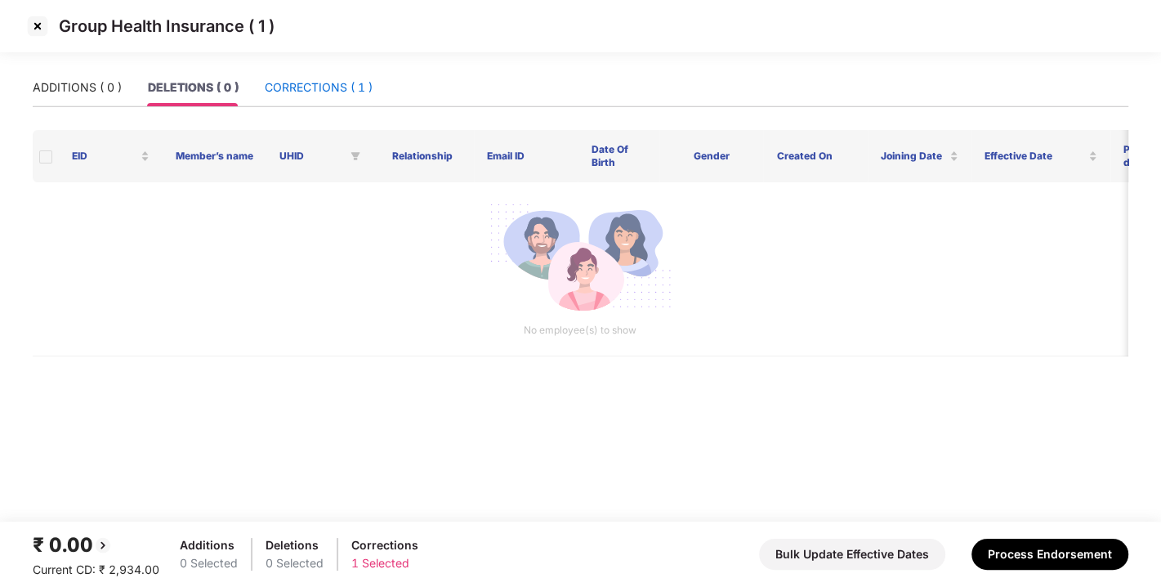
click at [311, 85] on div "CORRECTIONS ( 1 )" at bounding box center [319, 87] width 108 height 18
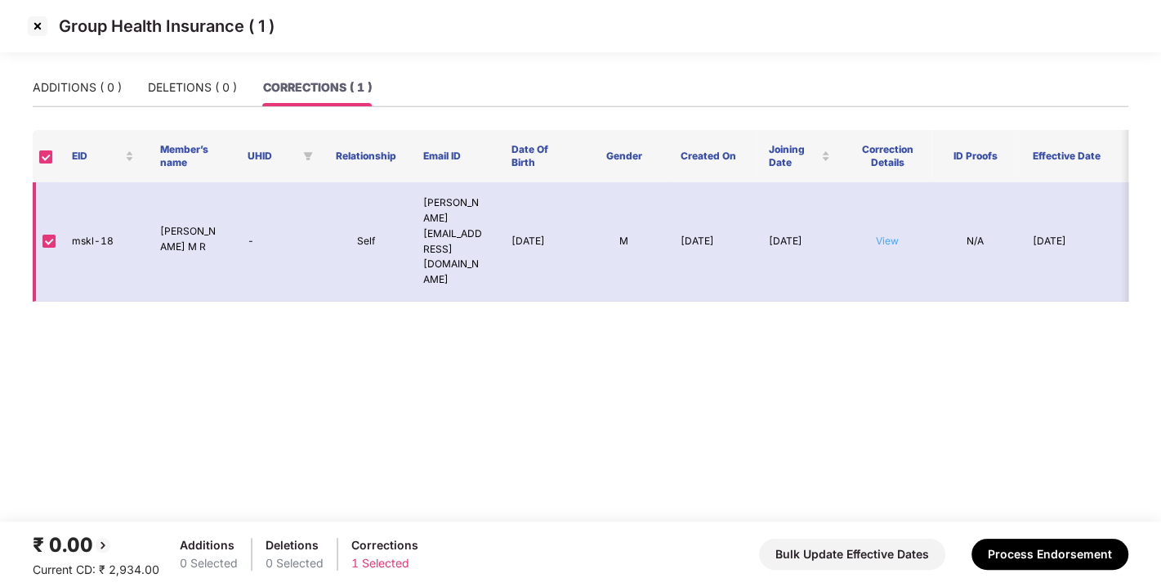
click at [892, 235] on link "View" at bounding box center [887, 241] width 23 height 12
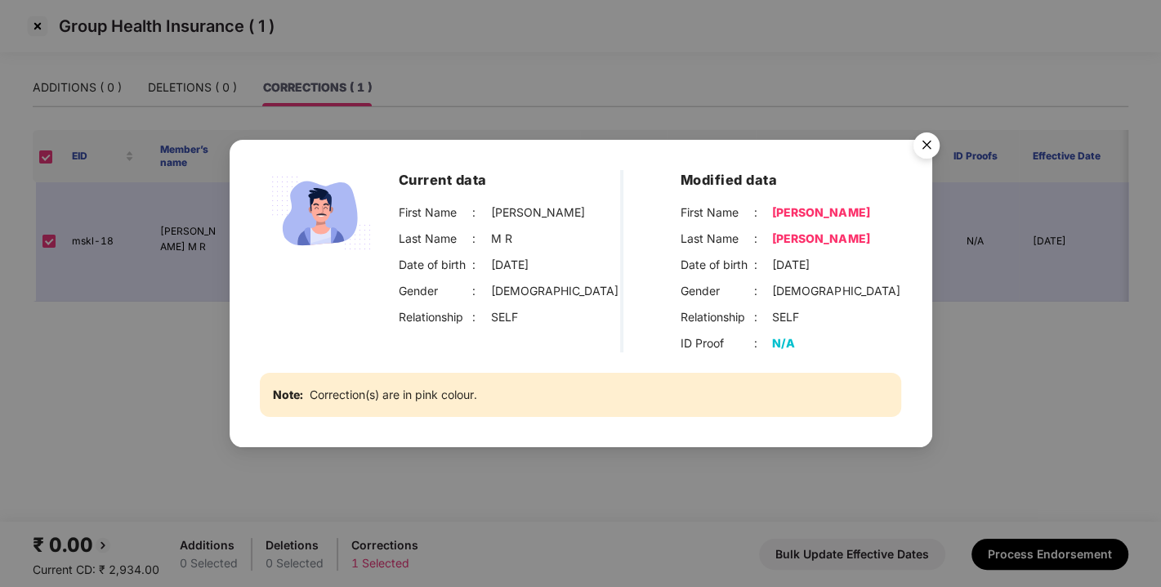
click at [927, 147] on img "Close" at bounding box center [927, 148] width 46 height 46
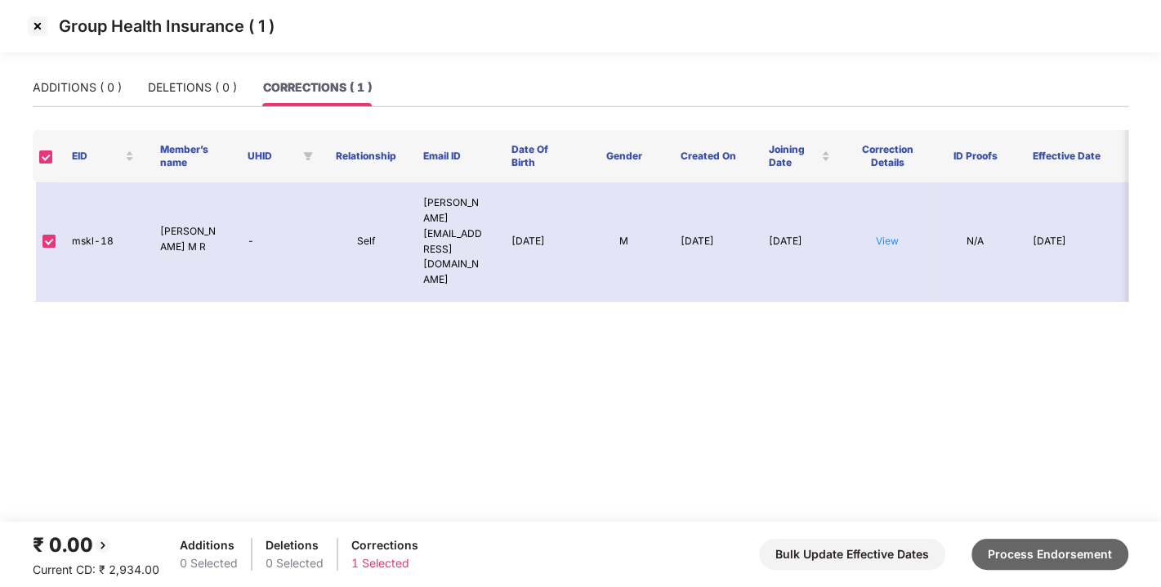
click at [1021, 541] on button "Process Endorsement" at bounding box center [1050, 553] width 157 height 31
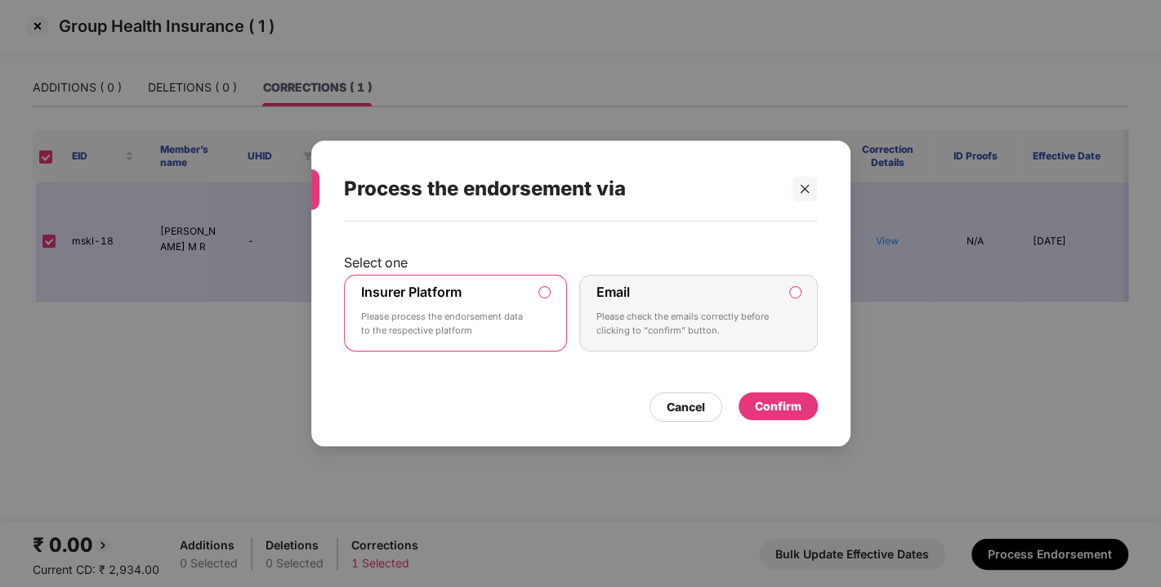
click at [758, 402] on div "Confirm" at bounding box center [778, 406] width 47 height 18
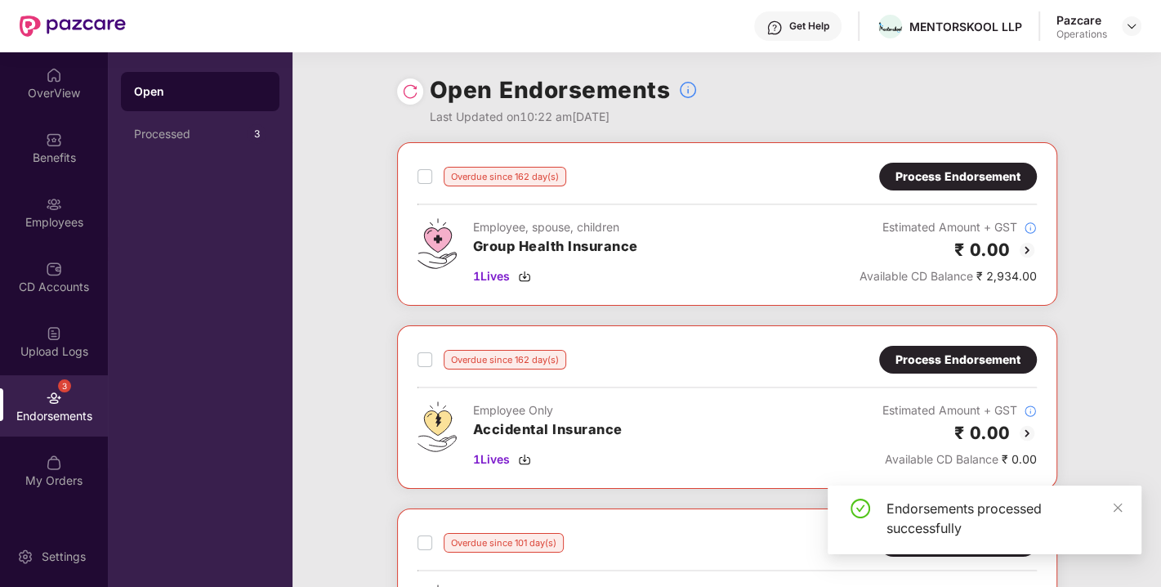
click at [928, 163] on div "Process Endorsement" at bounding box center [958, 177] width 158 height 28
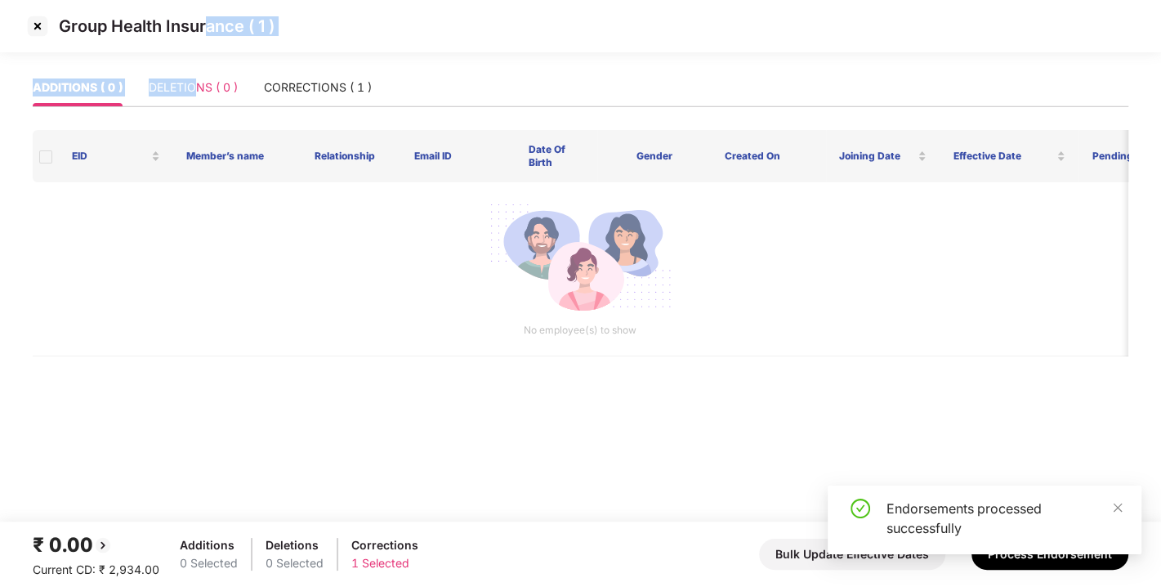
drag, startPoint x: 208, startPoint y: 59, endPoint x: 198, endPoint y: 82, distance: 24.9
click at [198, 82] on section "Group Health Insurance ( 1 ) ADDITIONS ( 0 ) DELETIONS ( 0 ) CORRECTIONS ( 1 ) …" at bounding box center [580, 293] width 1161 height 587
click at [198, 82] on div "DELETIONS ( 0 )" at bounding box center [193, 87] width 89 height 18
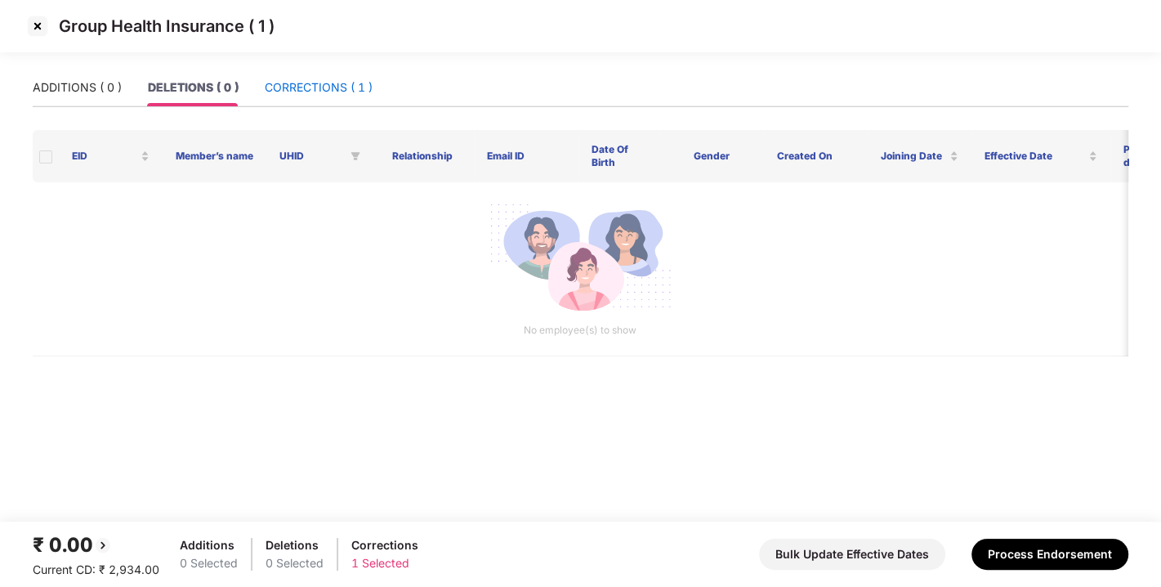
click at [278, 87] on div "CORRECTIONS ( 1 )" at bounding box center [319, 87] width 108 height 18
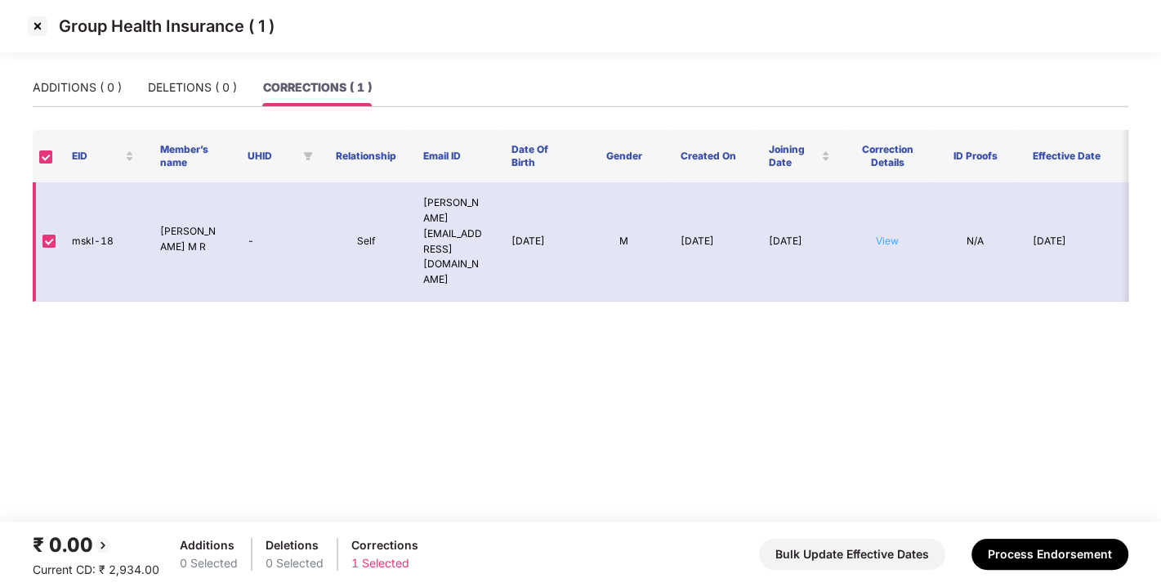
click at [889, 235] on link "View" at bounding box center [887, 241] width 23 height 12
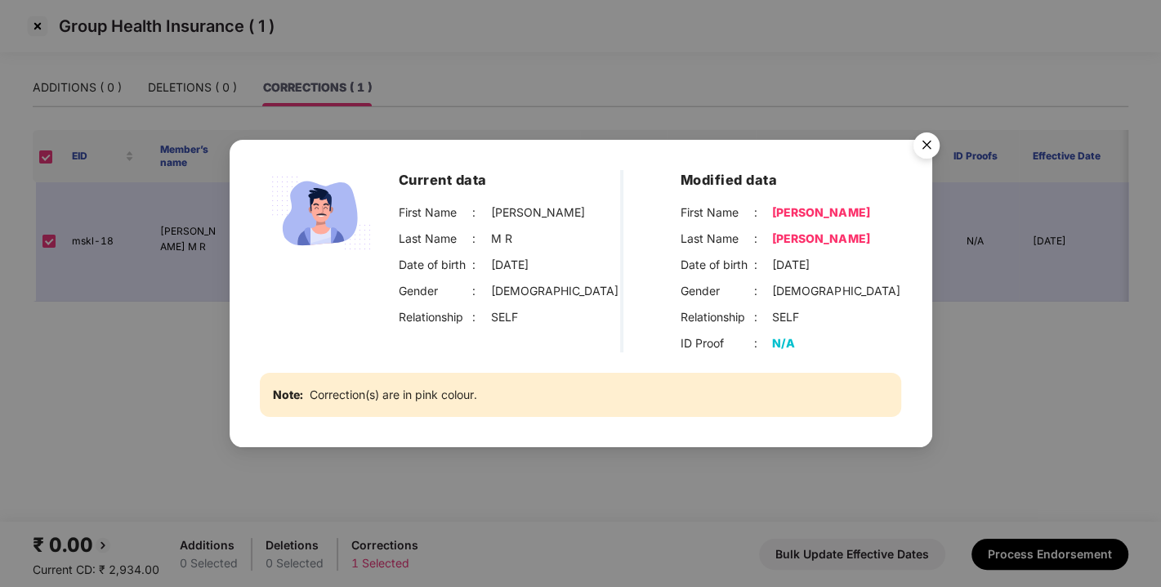
click at [921, 144] on img "Close" at bounding box center [927, 148] width 46 height 46
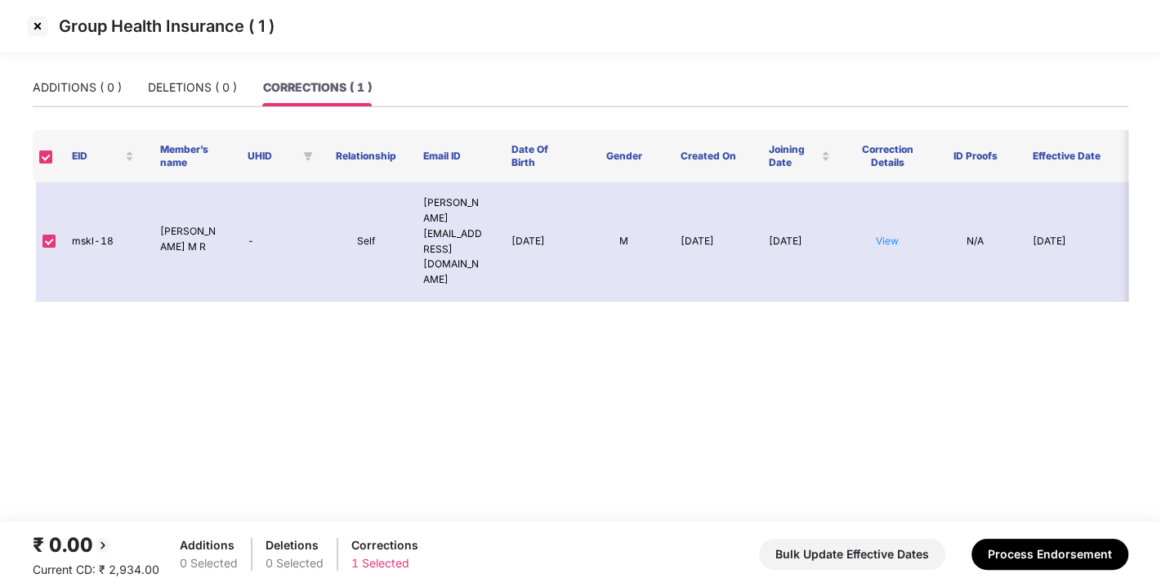
click at [1039, 537] on div "₹ 0.00 Current CD: ₹ 2,934.00 Additions 0 Selected Deletions 0 Selected Correct…" at bounding box center [581, 553] width 1096 height 49
click at [1041, 556] on button "Process Endorsement" at bounding box center [1050, 553] width 157 height 31
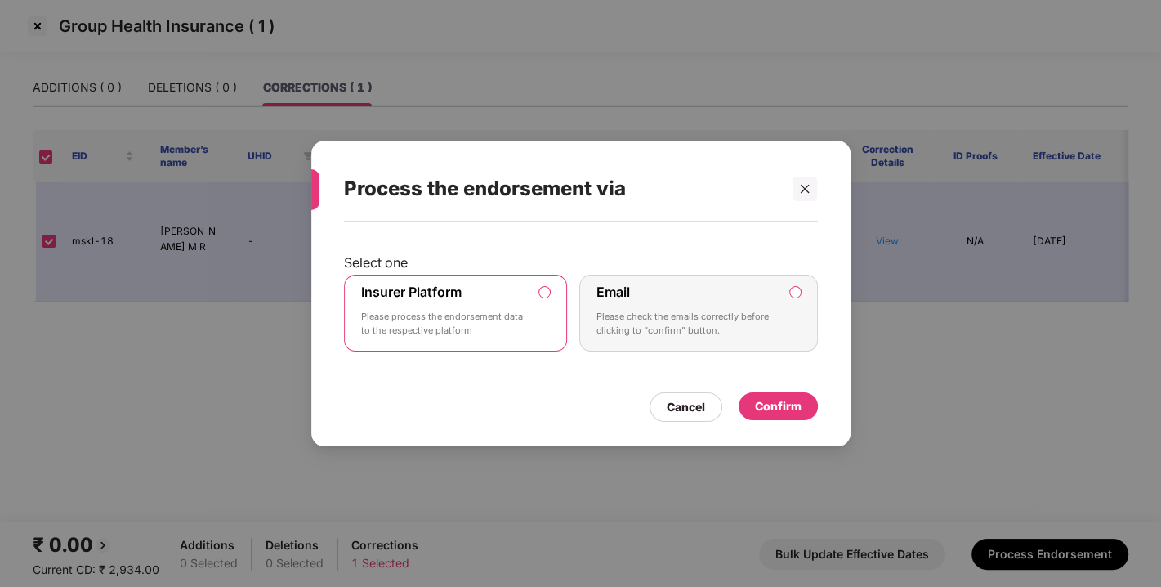
click at [789, 406] on div "Confirm" at bounding box center [778, 406] width 47 height 18
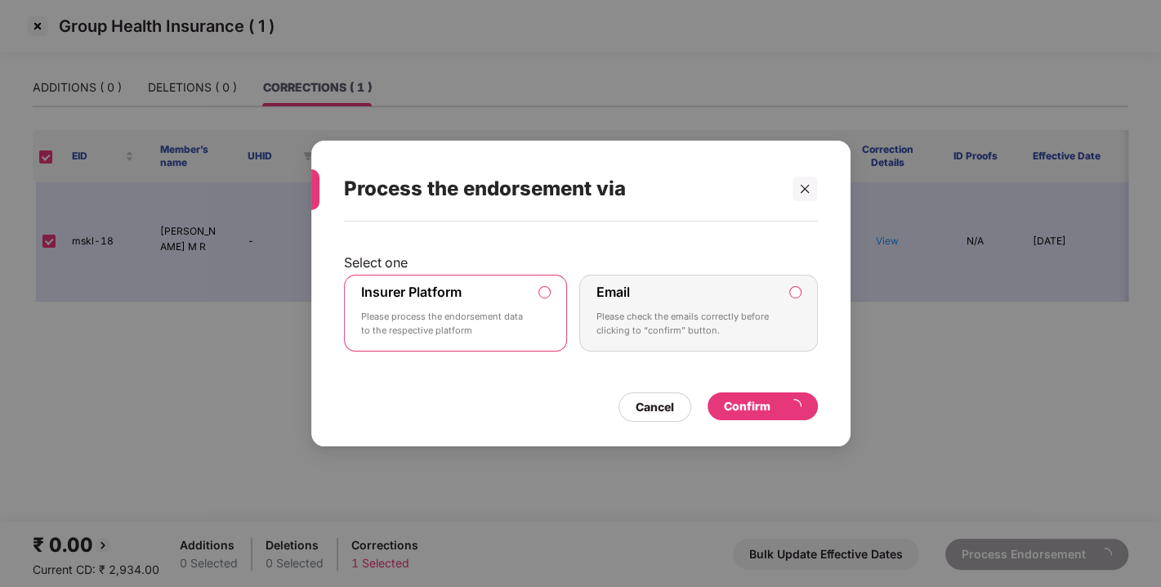
click at [904, 336] on div "Process the endorsement via Select one Insurer Platform Please process the endo…" at bounding box center [580, 293] width 1161 height 587
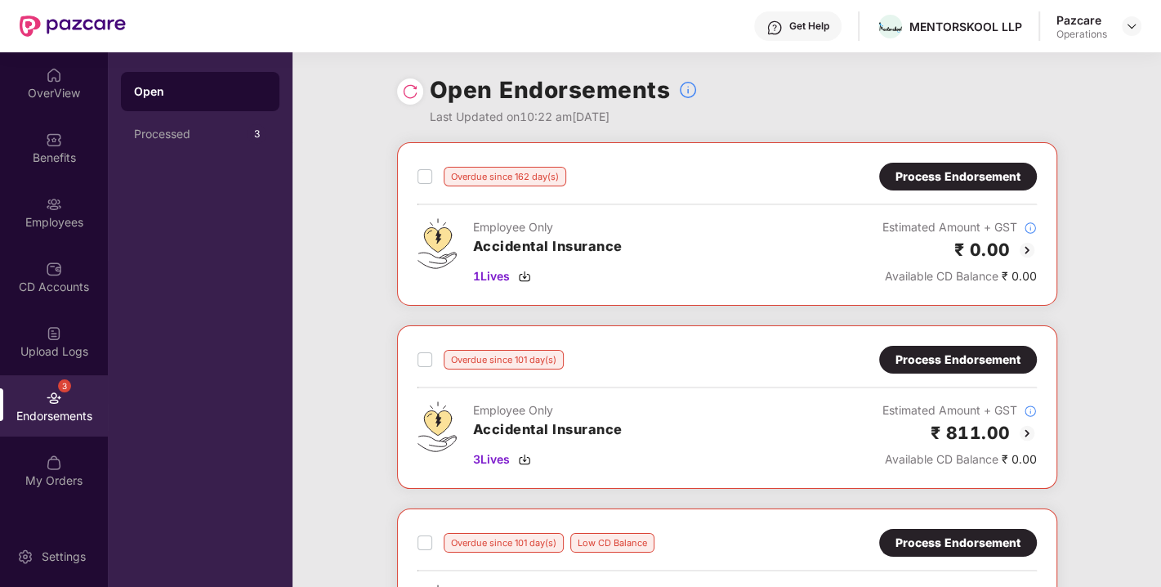
click at [979, 168] on div "Process Endorsement" at bounding box center [958, 177] width 125 height 18
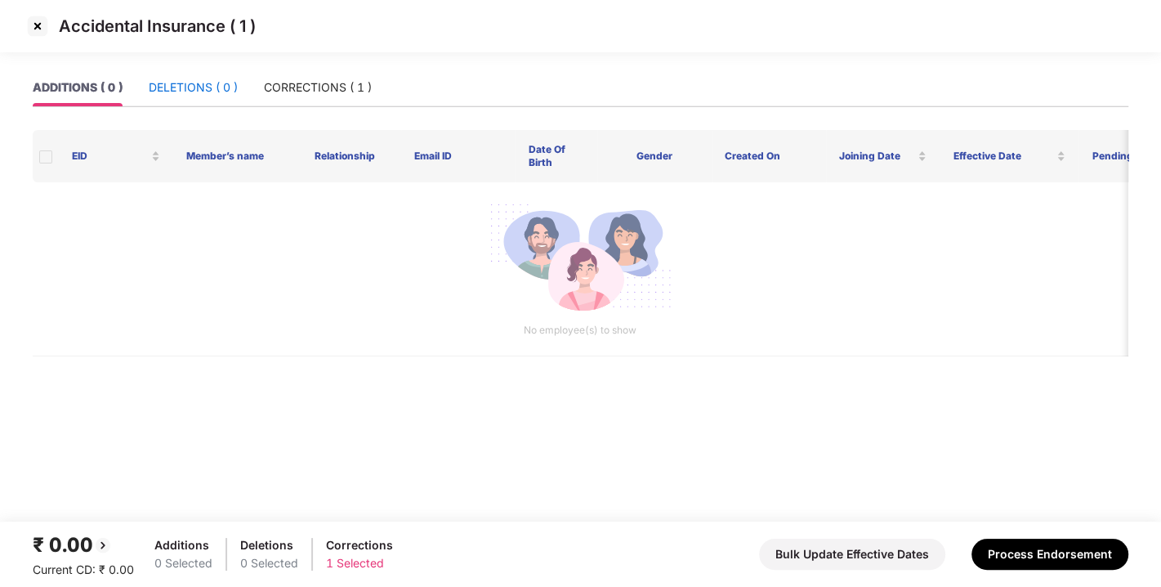
click at [181, 91] on div "DELETIONS ( 0 )" at bounding box center [193, 87] width 89 height 18
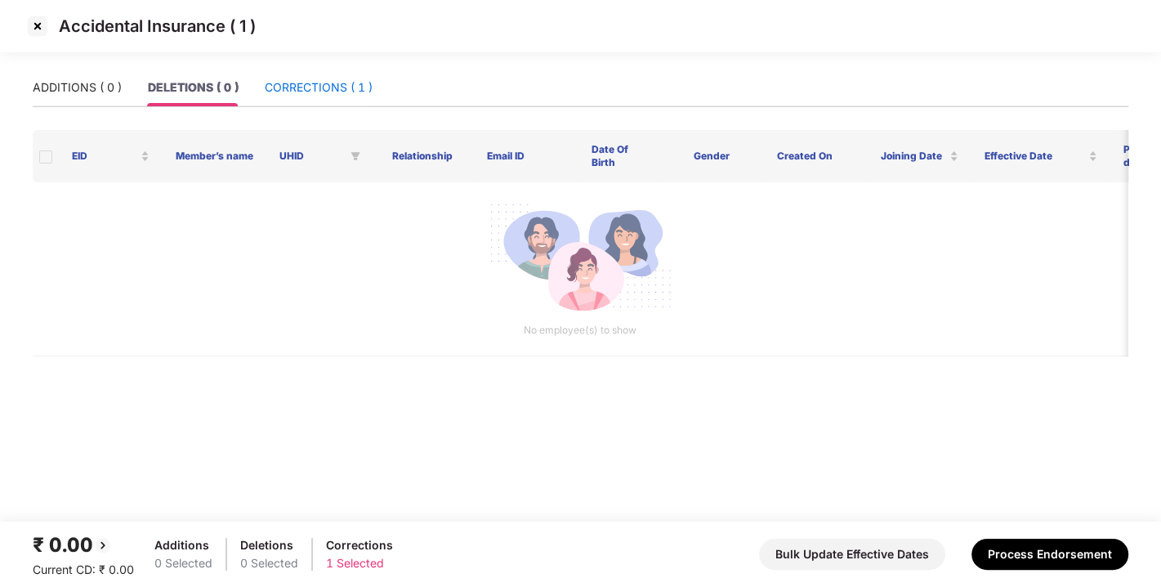
click at [305, 87] on div "CORRECTIONS ( 1 )" at bounding box center [319, 87] width 108 height 18
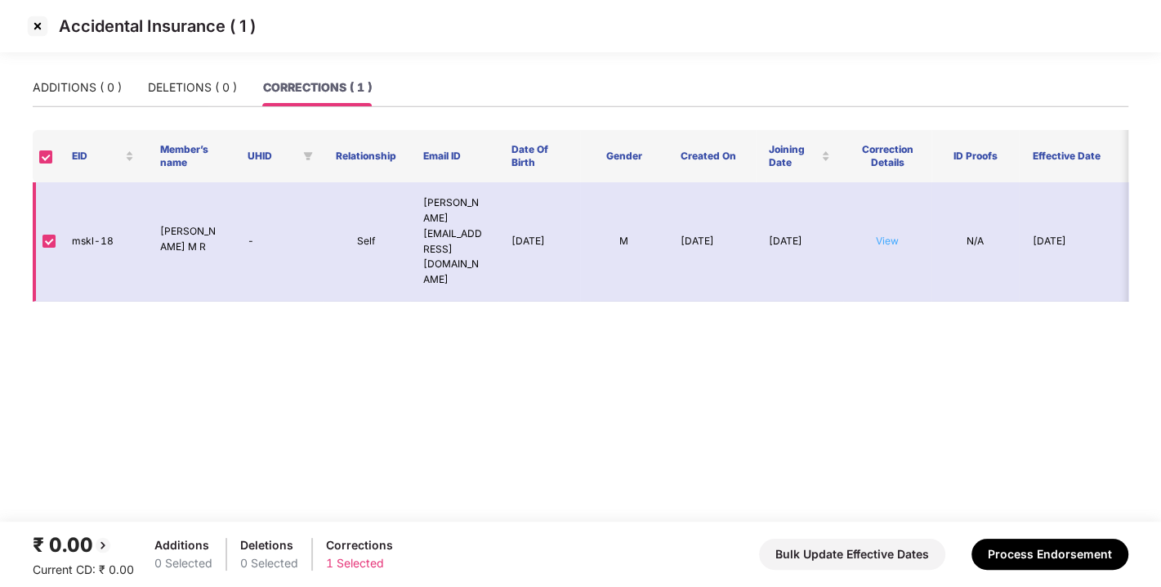
click at [896, 235] on link "View" at bounding box center [887, 241] width 23 height 12
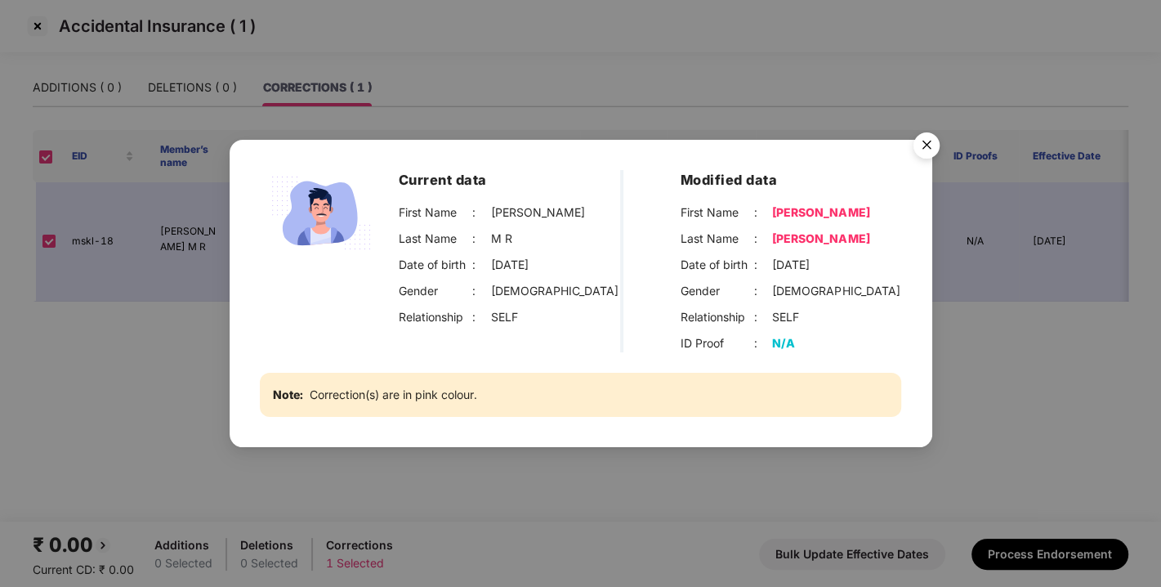
click at [927, 148] on img "Close" at bounding box center [927, 148] width 46 height 46
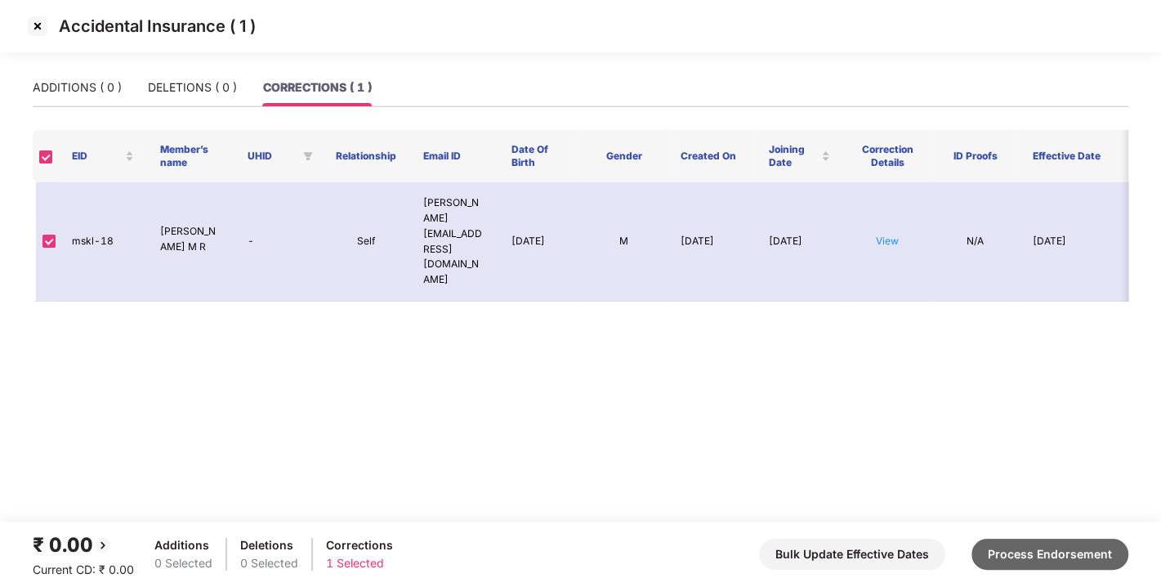
click at [1022, 551] on button "Process Endorsement" at bounding box center [1050, 553] width 157 height 31
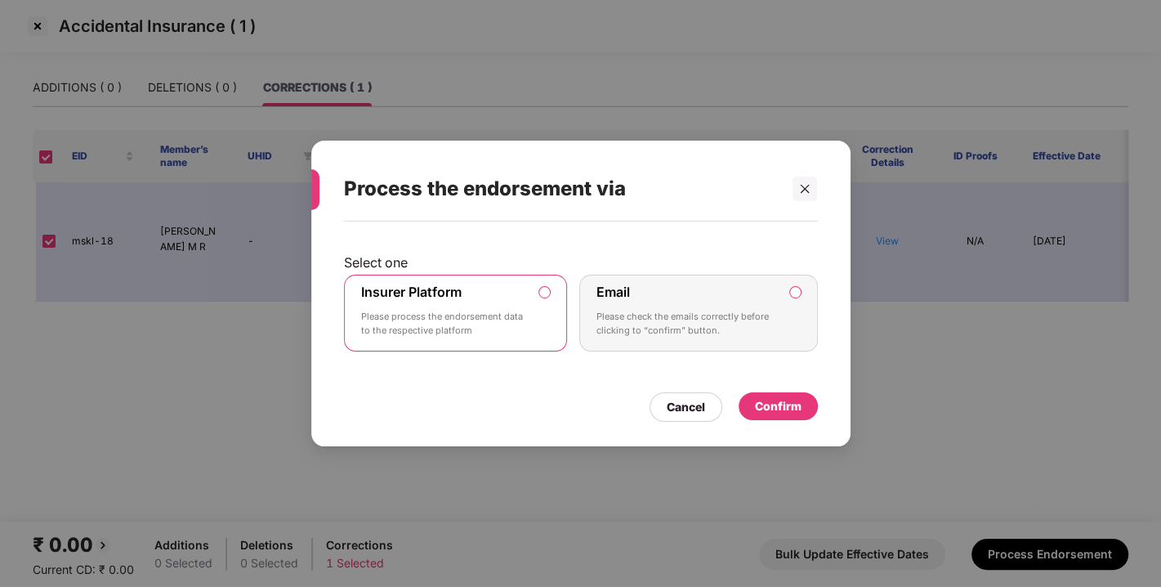
click at [788, 415] on div "Confirm" at bounding box center [778, 406] width 79 height 28
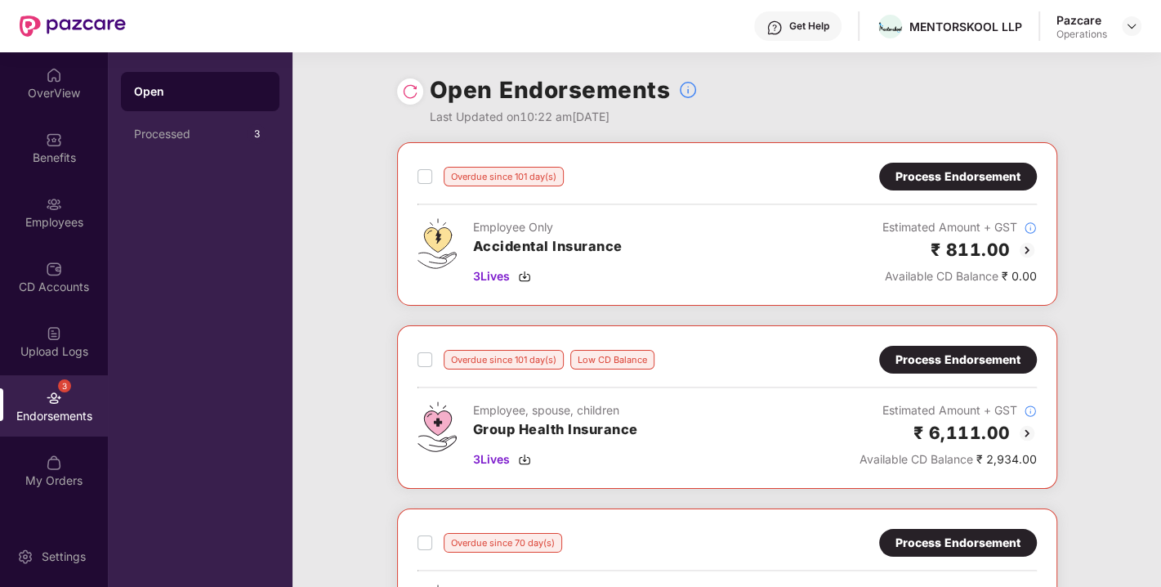
click at [404, 92] on img at bounding box center [410, 91] width 16 height 16
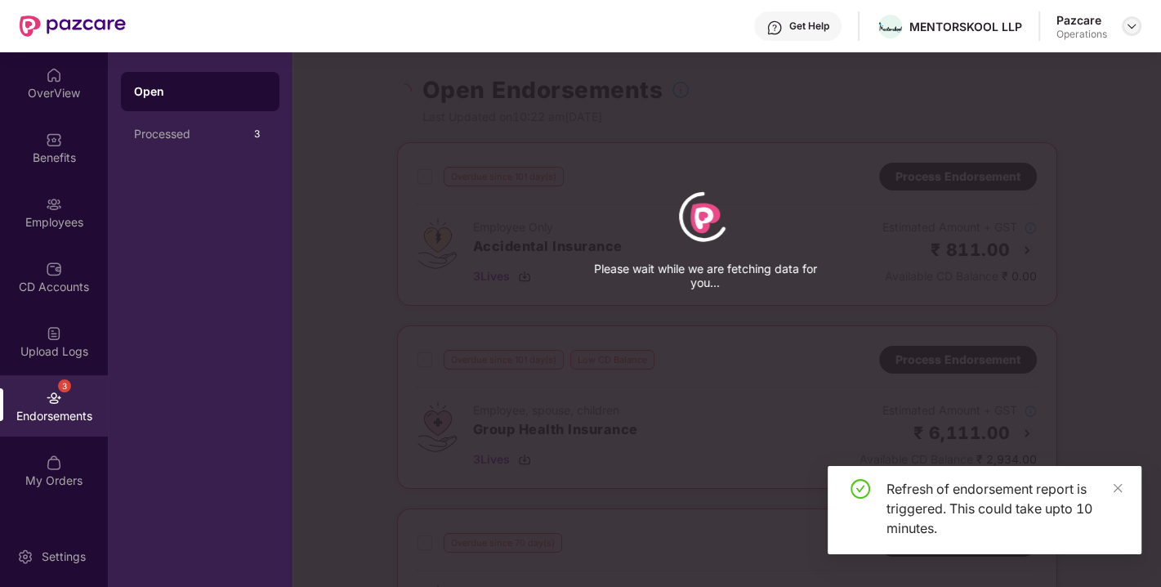
click at [1132, 24] on img at bounding box center [1131, 26] width 13 height 13
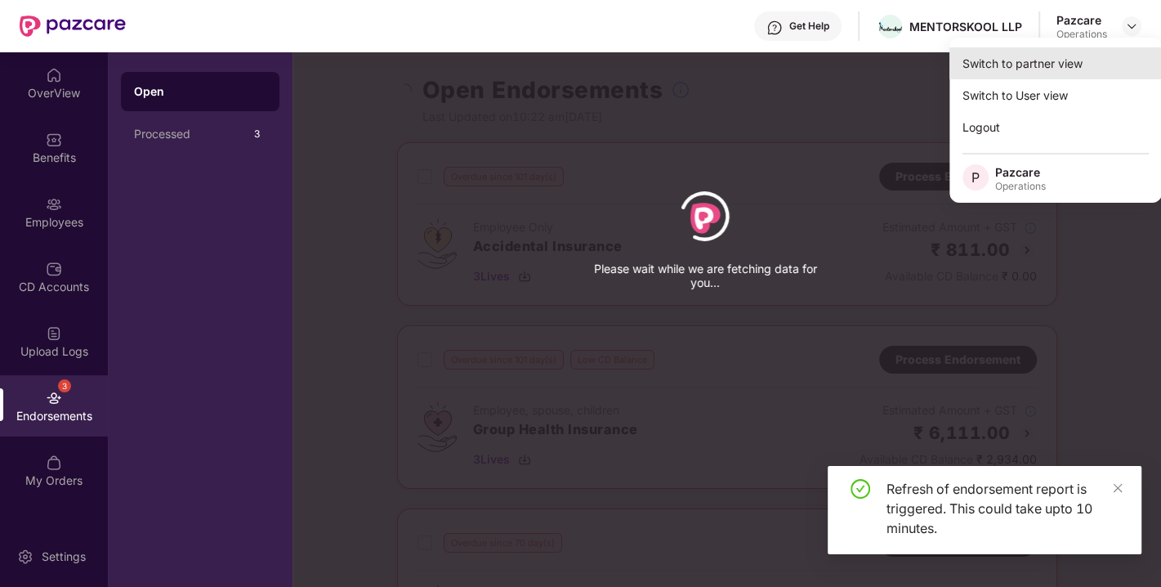
click at [1007, 57] on div "Switch to partner view" at bounding box center [1055, 63] width 212 height 32
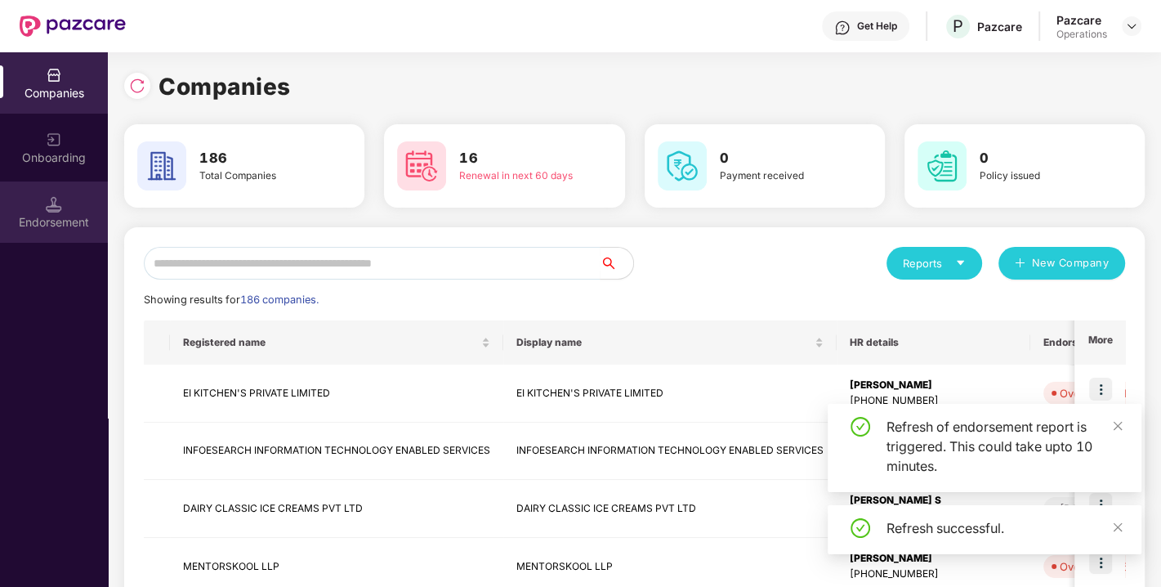
click at [56, 200] on img at bounding box center [54, 204] width 16 height 16
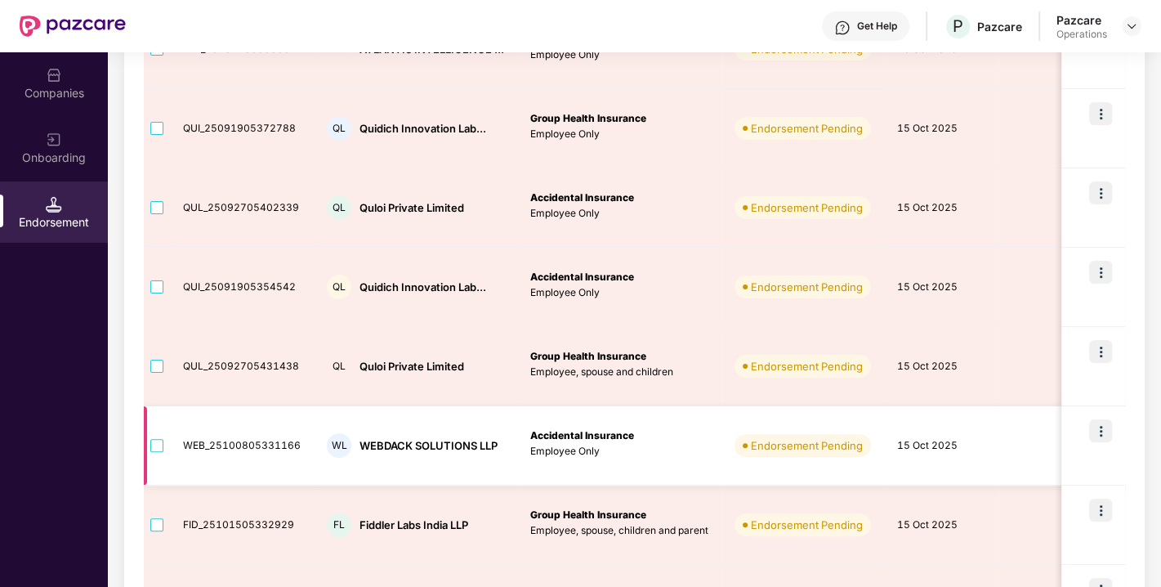
scroll to position [592, 0]
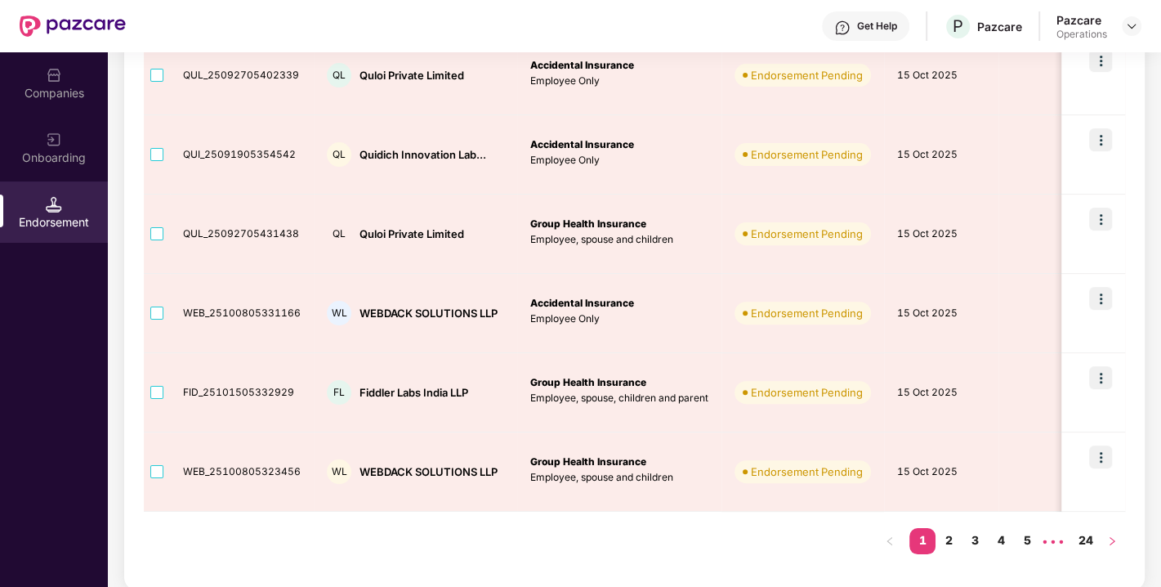
click at [1113, 536] on icon "right" at bounding box center [1112, 541] width 10 height 10
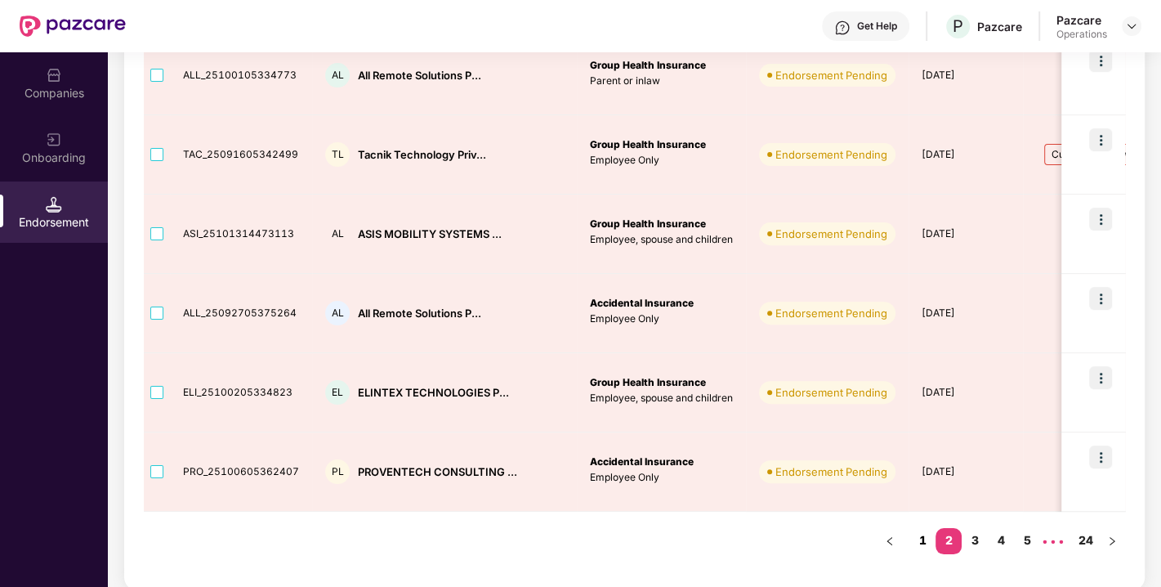
click at [921, 538] on link "1" at bounding box center [922, 540] width 26 height 25
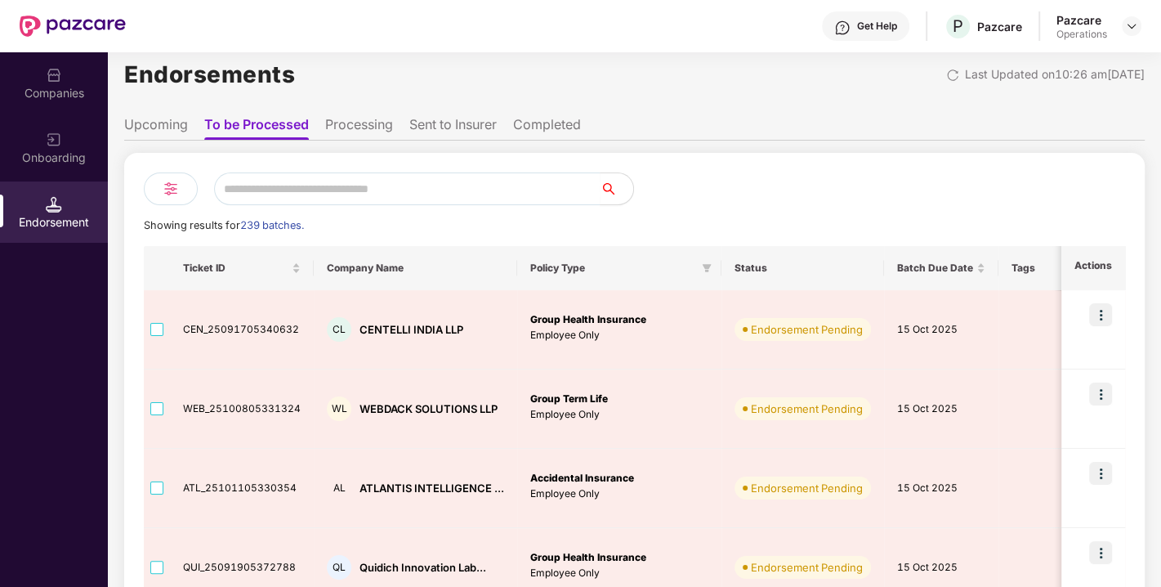
scroll to position [0, 0]
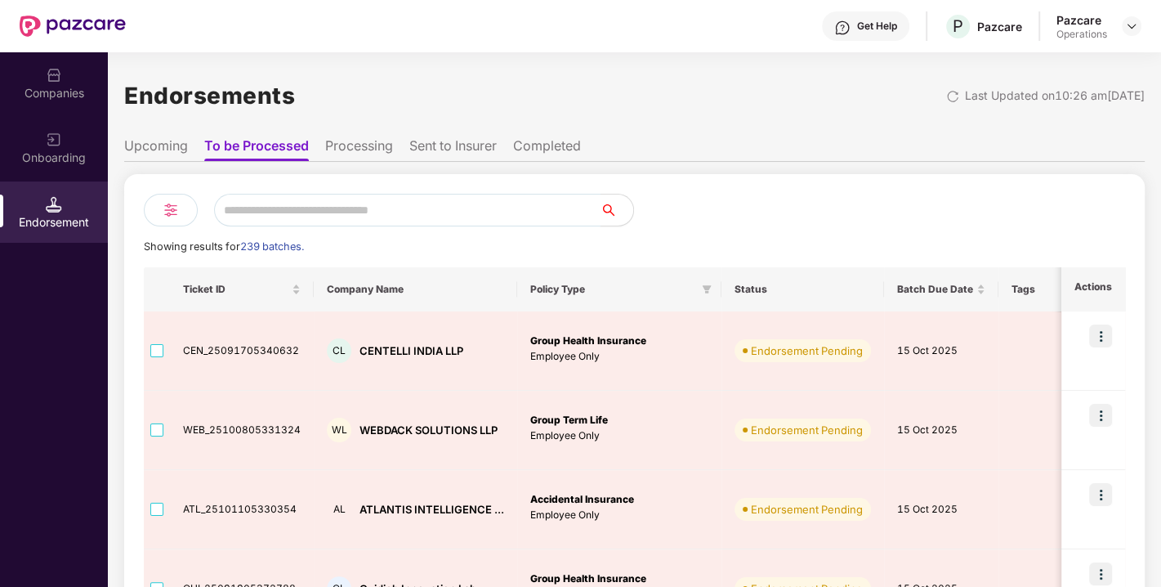
drag, startPoint x: 233, startPoint y: 191, endPoint x: 277, endPoint y: 212, distance: 48.6
click at [277, 212] on input "text" at bounding box center [407, 210] width 386 height 33
paste input "*"
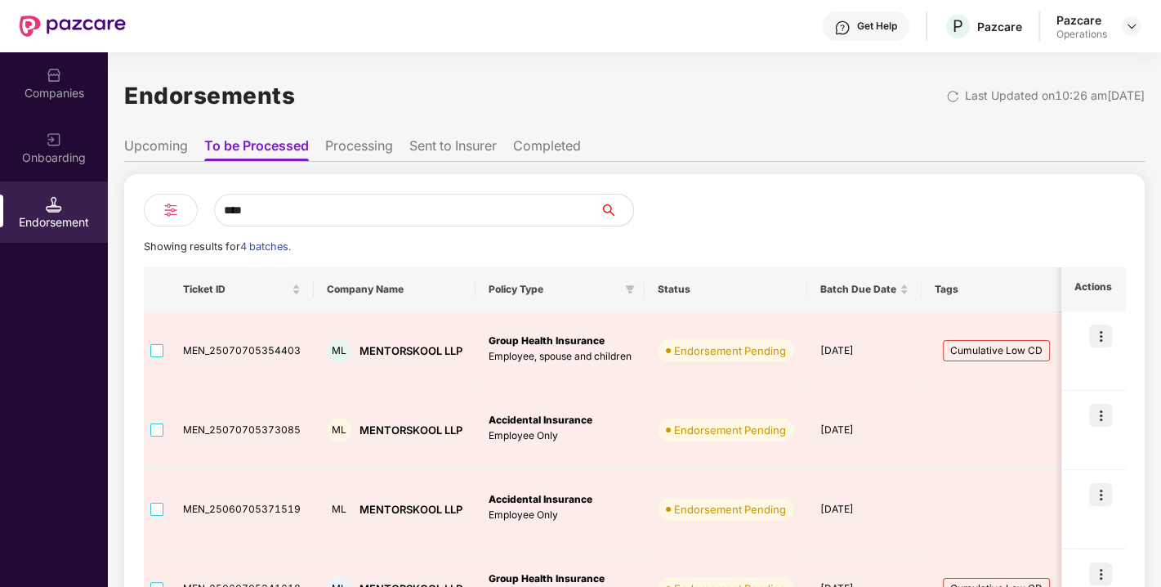
type input "****"
click at [65, 90] on div "Companies" at bounding box center [54, 93] width 108 height 16
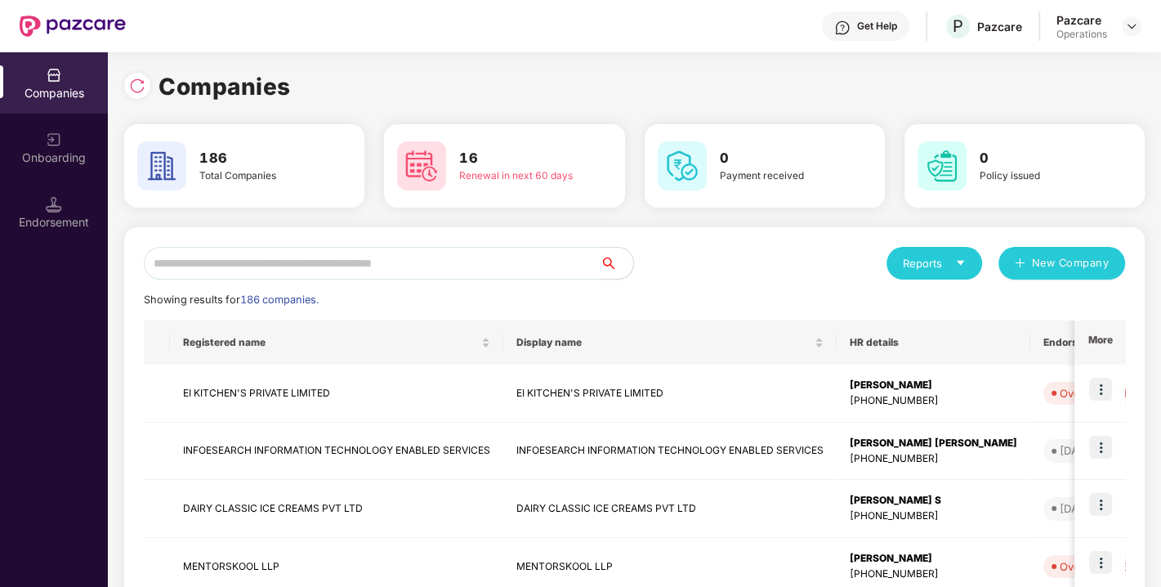
click at [243, 264] on input "text" at bounding box center [372, 263] width 457 height 33
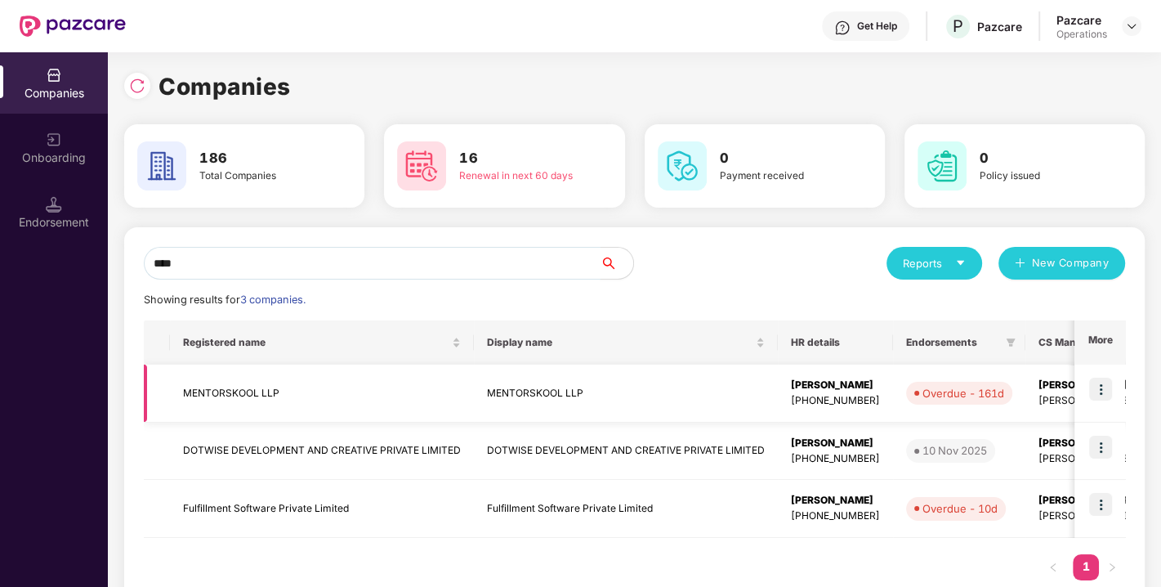
type input "****"
click at [1097, 386] on img at bounding box center [1100, 389] width 23 height 23
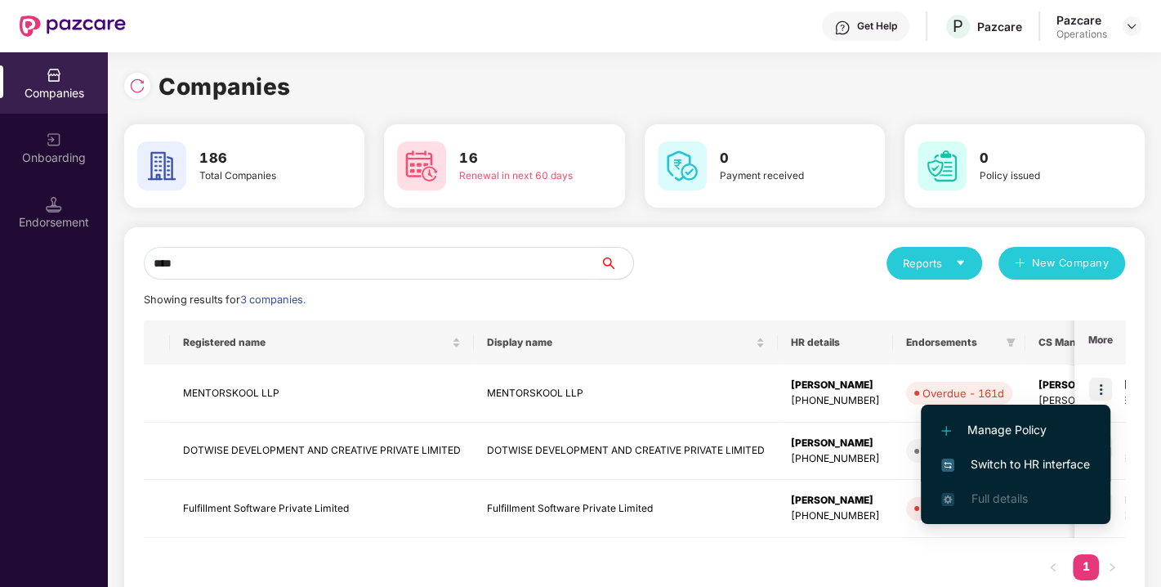
click at [1016, 455] on span "Switch to HR interface" at bounding box center [1015, 464] width 149 height 18
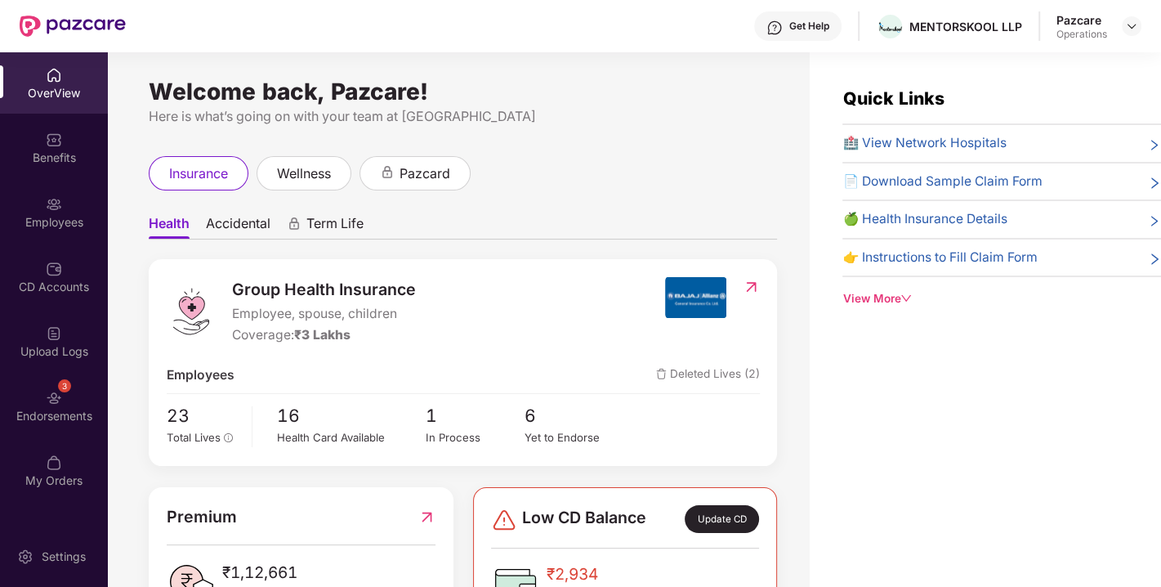
click at [47, 399] on img at bounding box center [54, 398] width 16 height 16
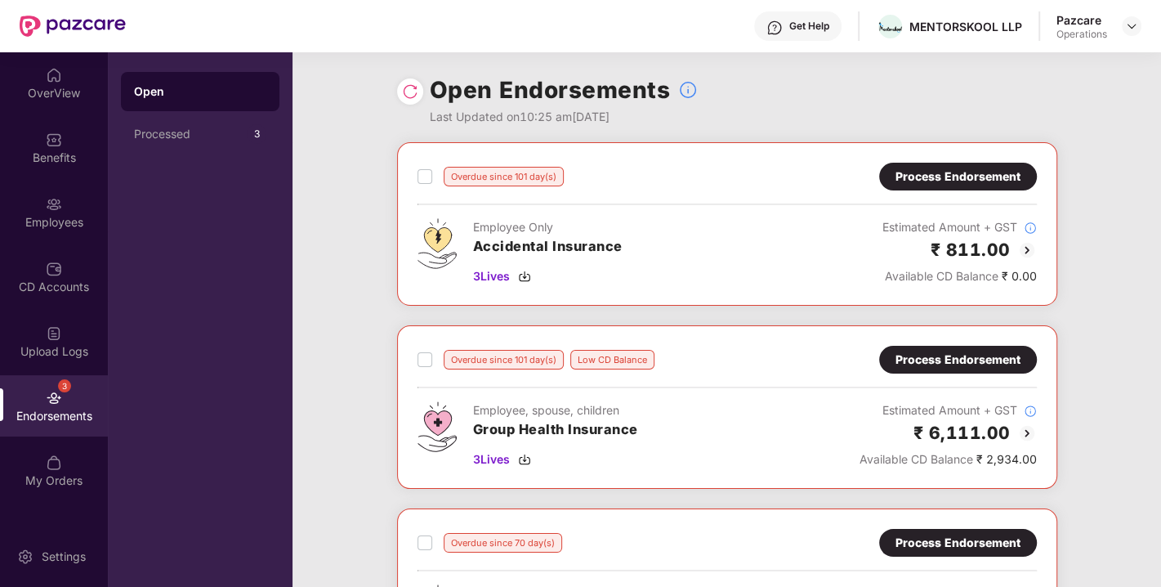
scroll to position [147, 0]
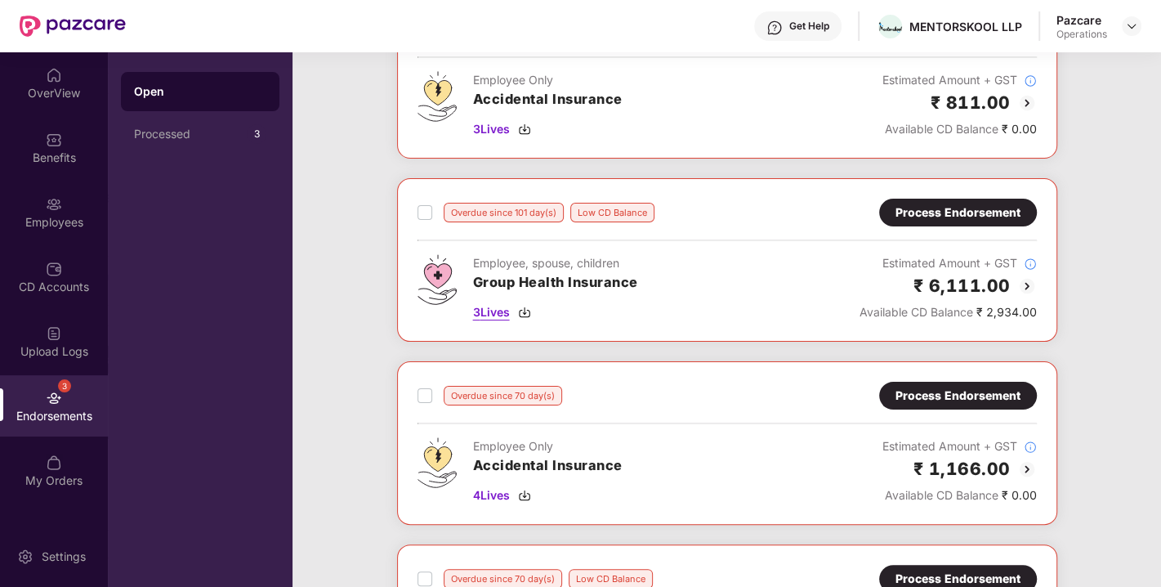
click at [527, 315] on img at bounding box center [524, 312] width 13 height 13
click at [526, 309] on img at bounding box center [524, 312] width 13 height 13
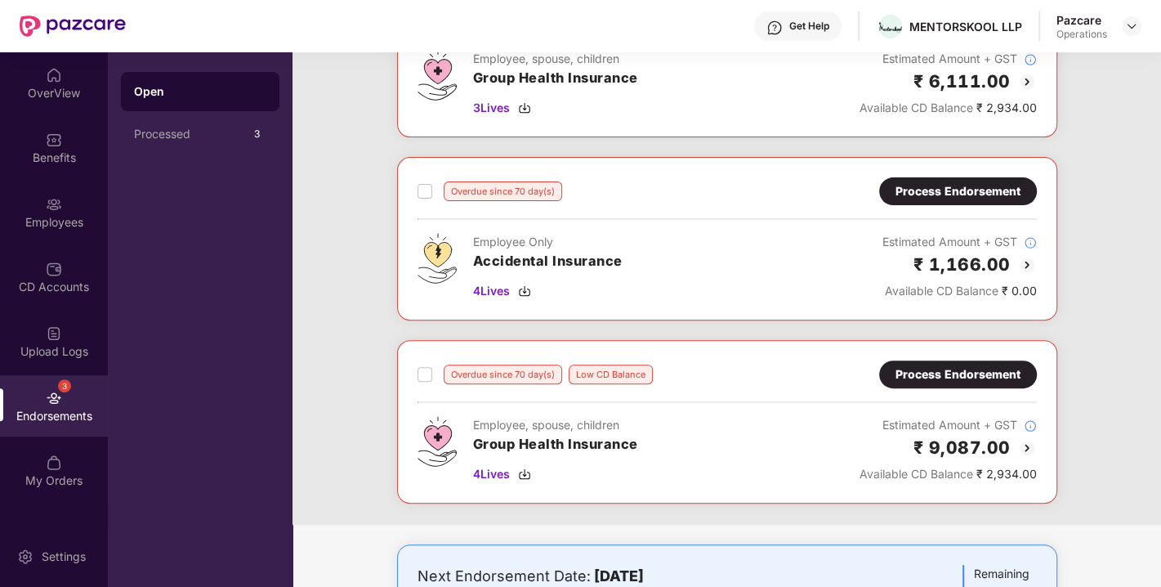
scroll to position [352, 0]
click at [531, 467] on img at bounding box center [524, 473] width 13 height 13
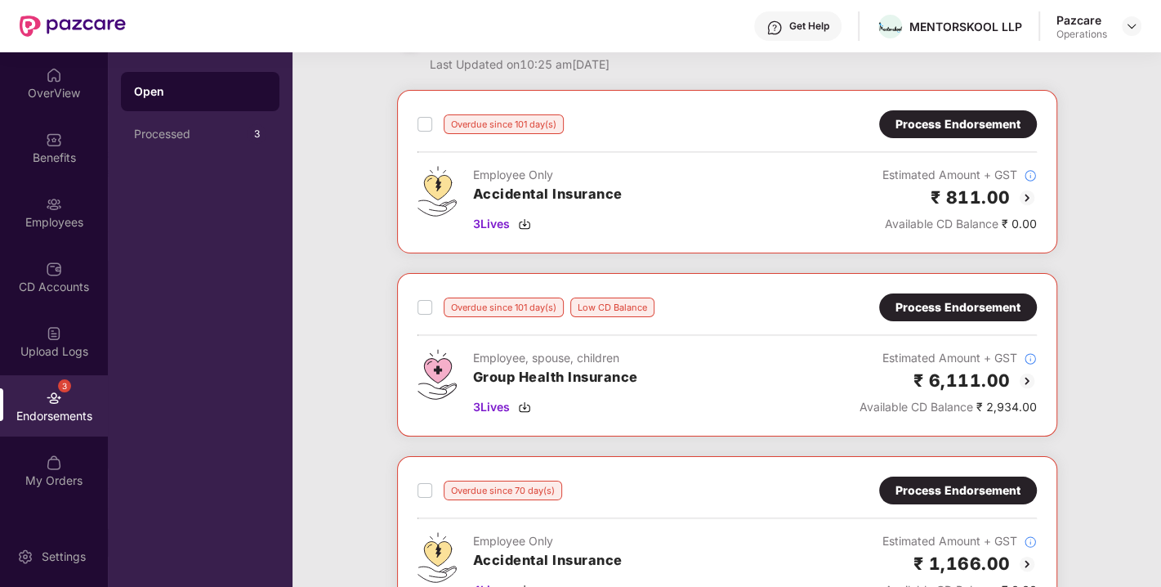
scroll to position [0, 0]
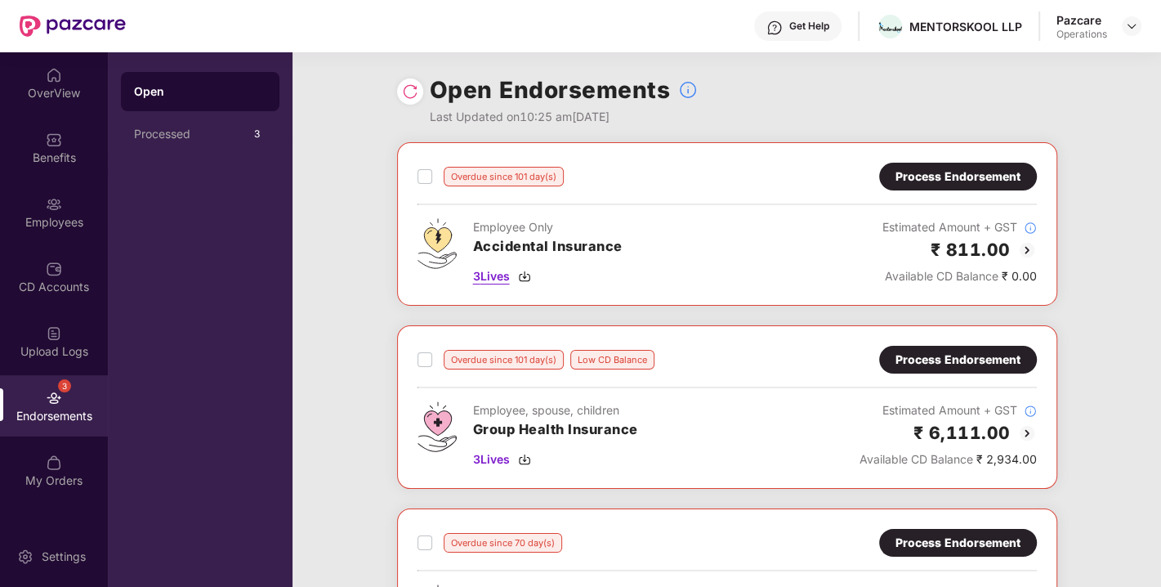
click at [531, 271] on img at bounding box center [524, 276] width 13 height 13
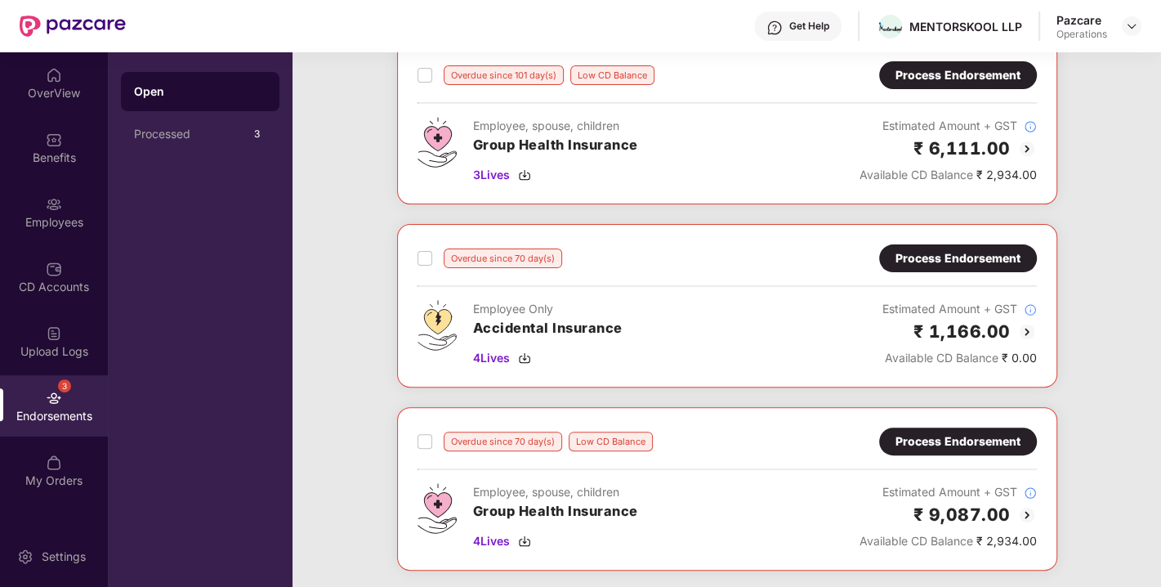
scroll to position [288, 0]
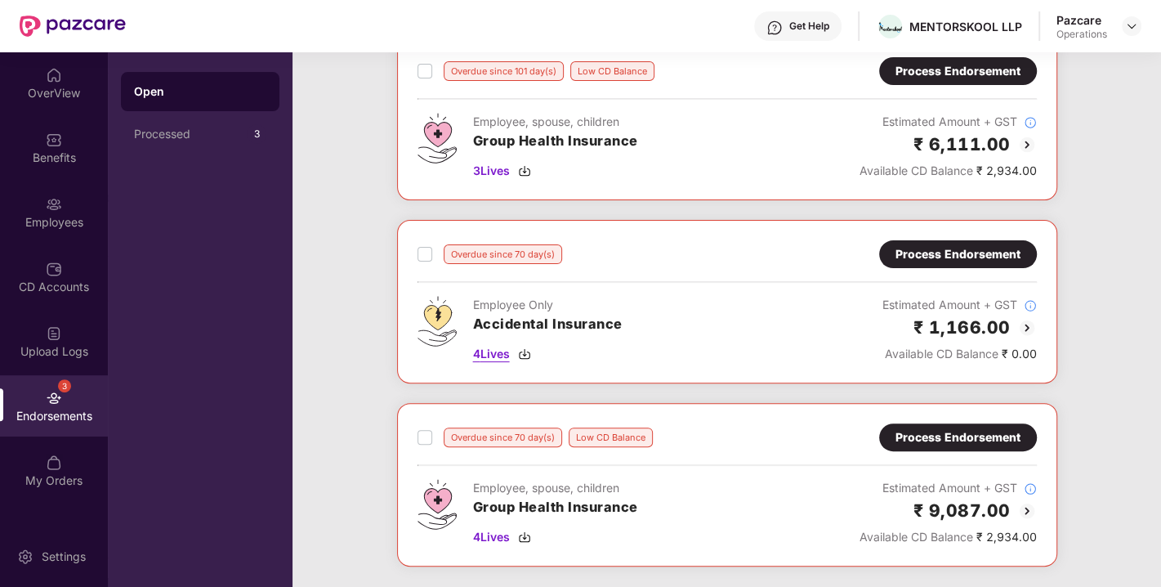
click at [524, 347] on img at bounding box center [524, 353] width 13 height 13
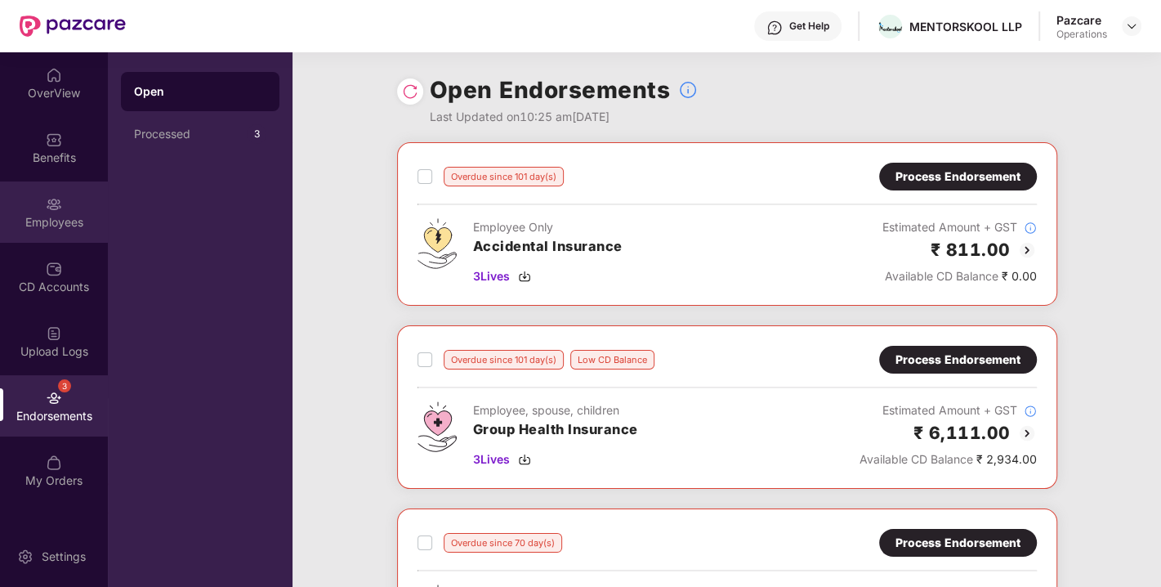
click at [37, 203] on div "Employees" at bounding box center [54, 211] width 108 height 61
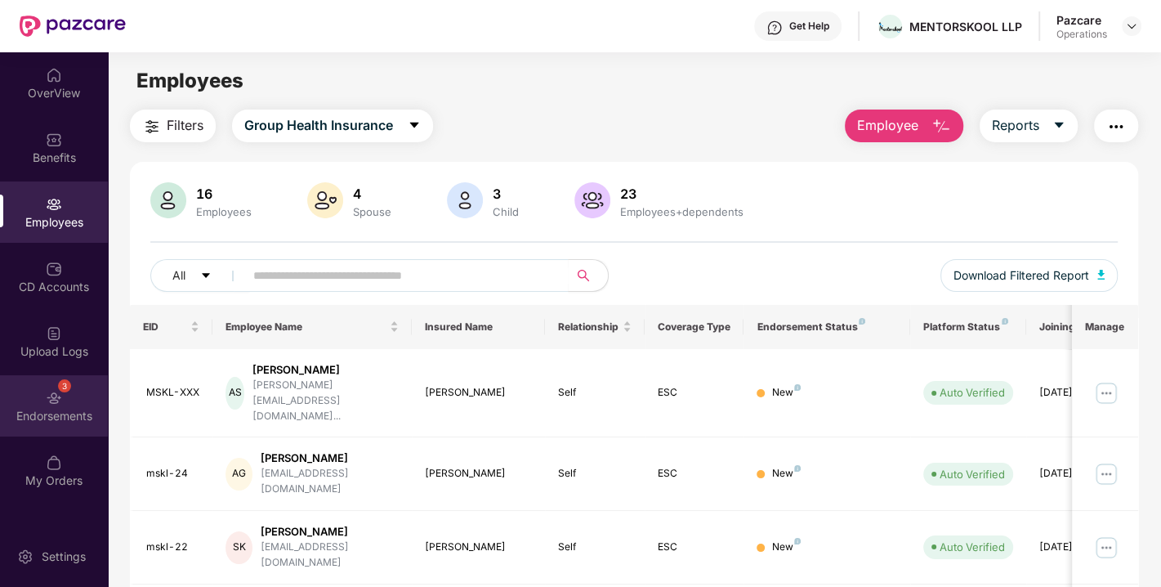
click at [66, 423] on div "3 Endorsements" at bounding box center [54, 405] width 108 height 61
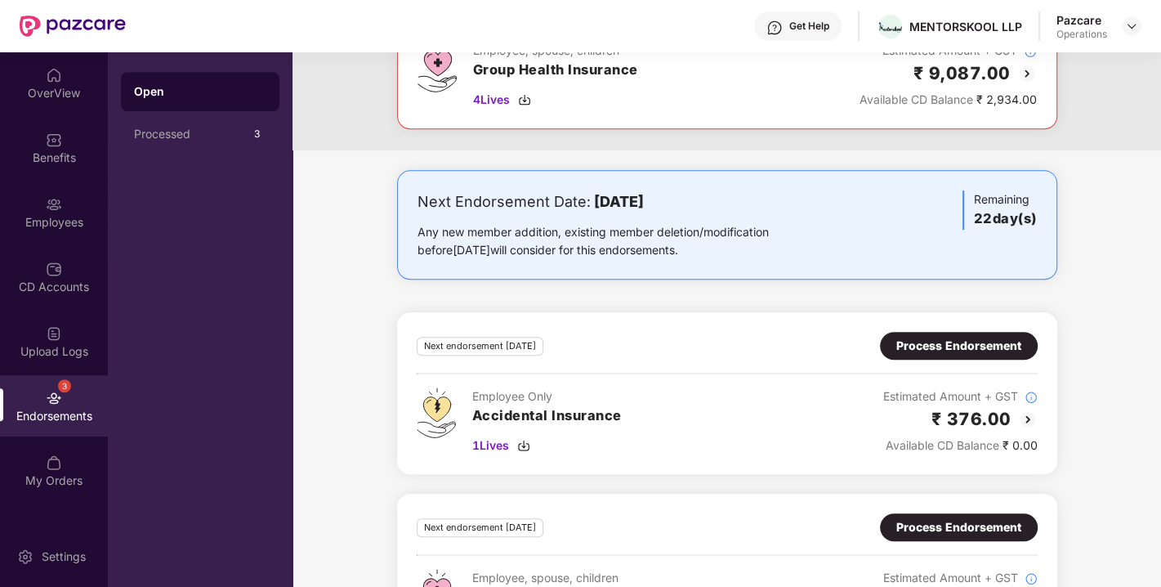
scroll to position [809, 0]
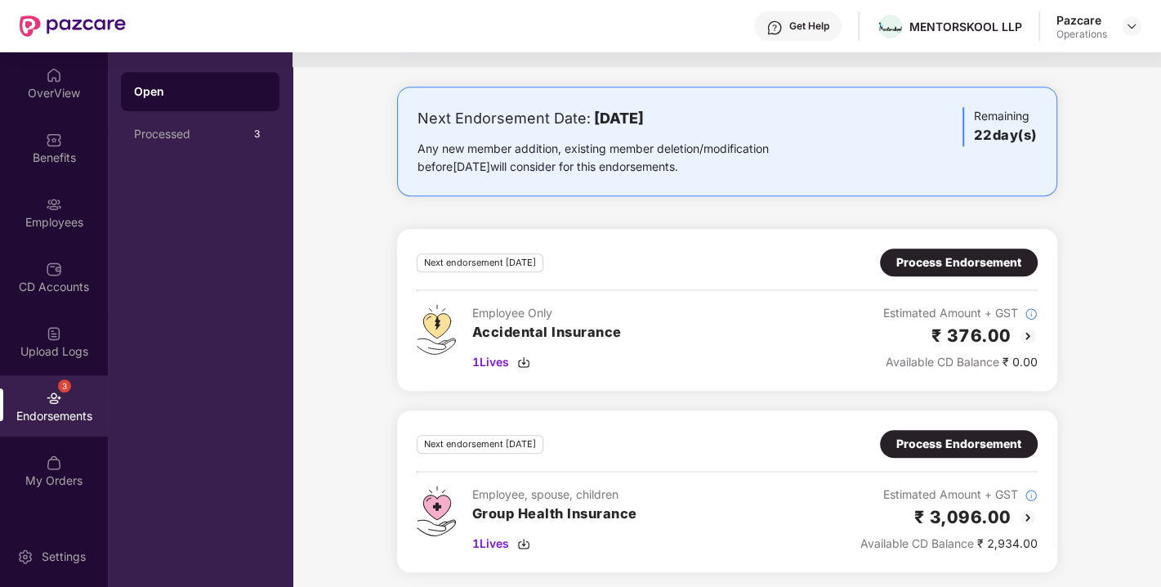
click at [933, 436] on div "Process Endorsement" at bounding box center [958, 444] width 125 height 18
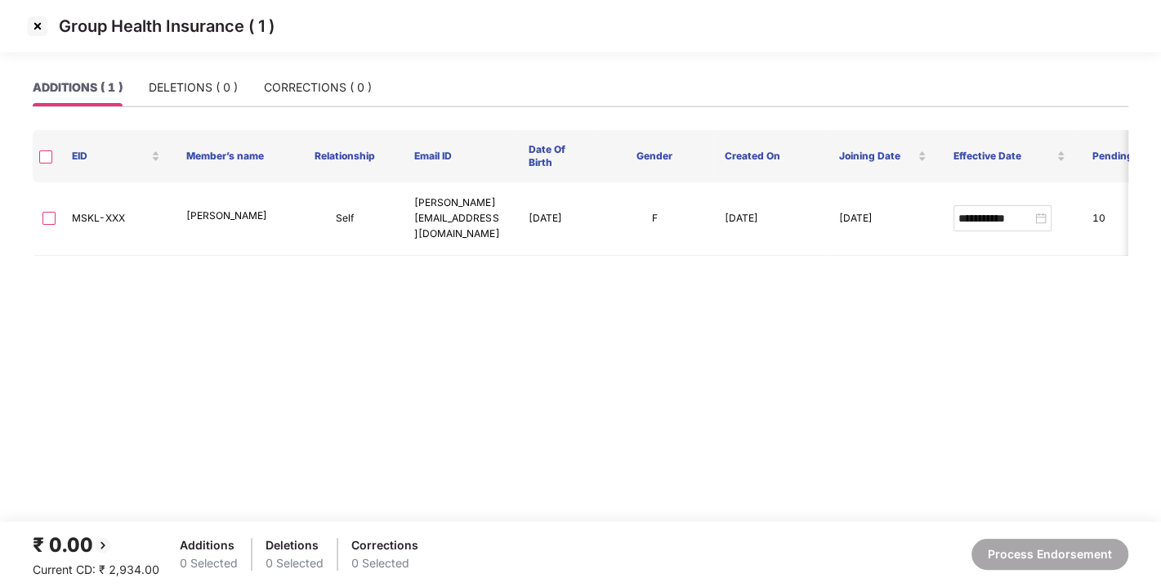
click at [33, 20] on img at bounding box center [38, 26] width 26 height 26
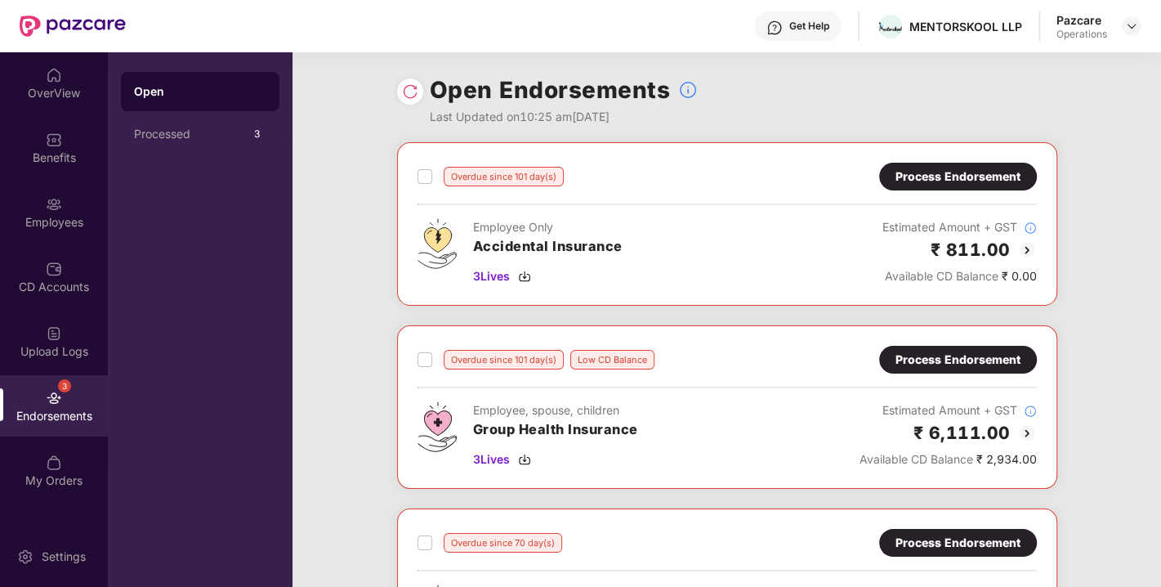
click at [402, 96] on img at bounding box center [410, 91] width 16 height 16
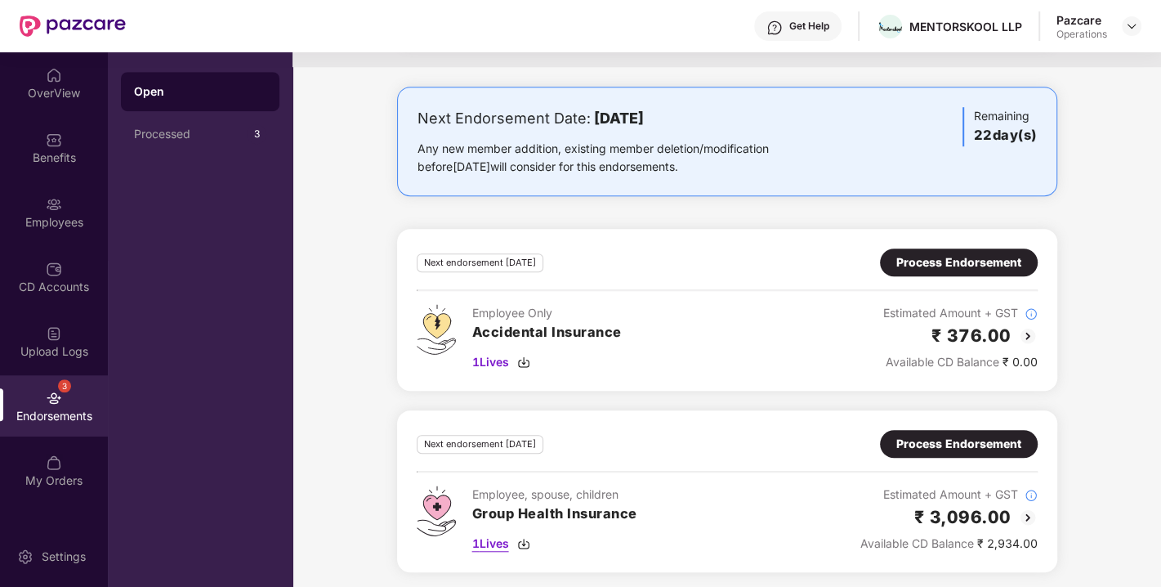
scroll to position [808, 0]
click at [519, 538] on img at bounding box center [523, 544] width 13 height 13
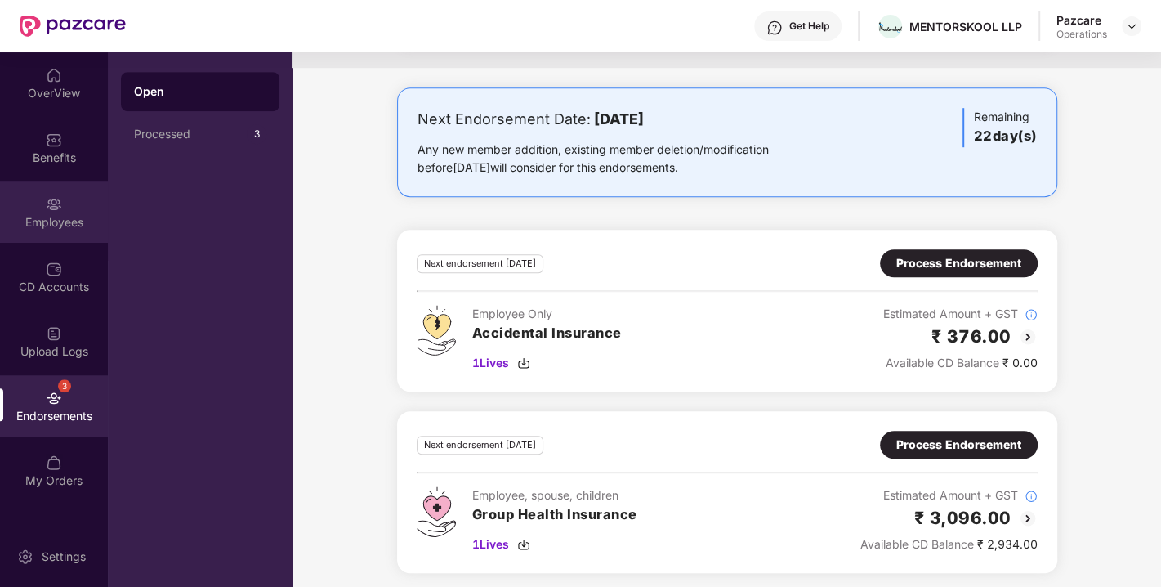
click at [66, 211] on div "Employees" at bounding box center [54, 211] width 108 height 61
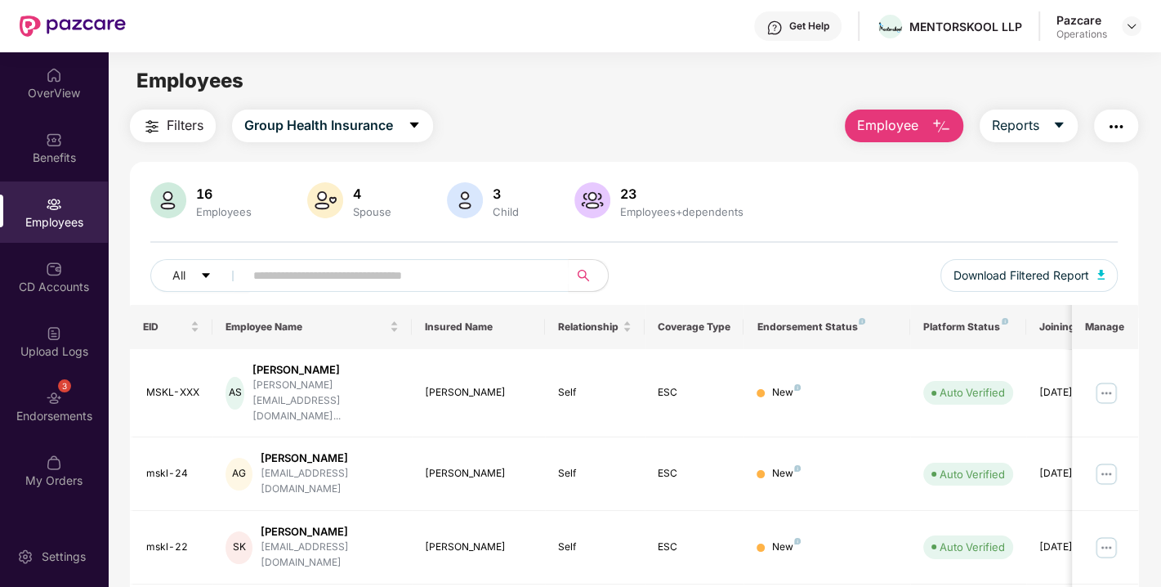
click at [1106, 131] on button "button" at bounding box center [1116, 125] width 44 height 33
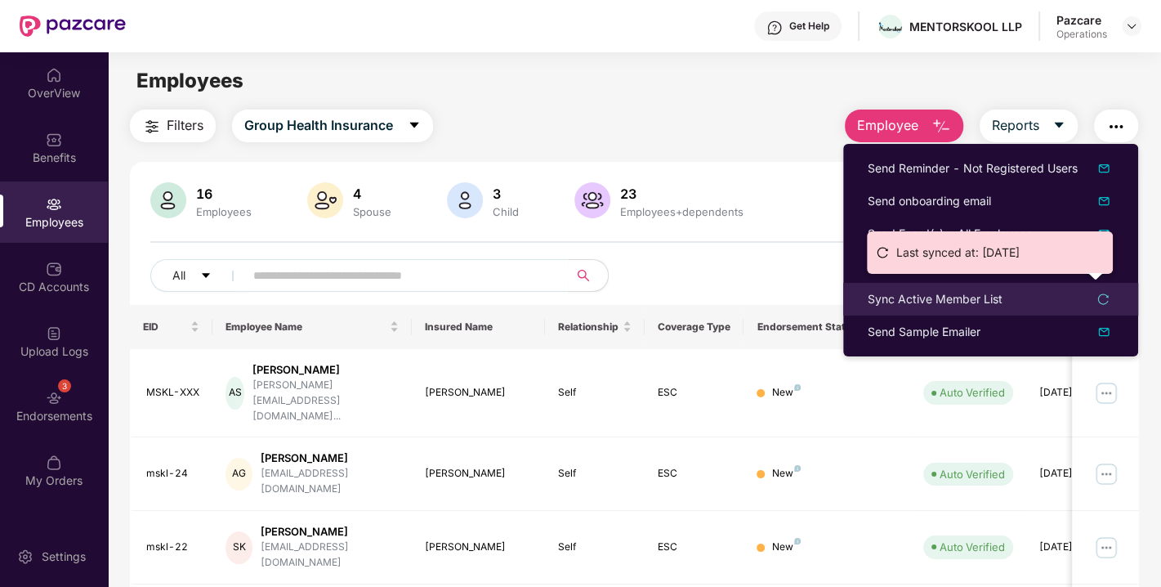
click at [954, 293] on div "Sync Active Member List" at bounding box center [935, 299] width 135 height 18
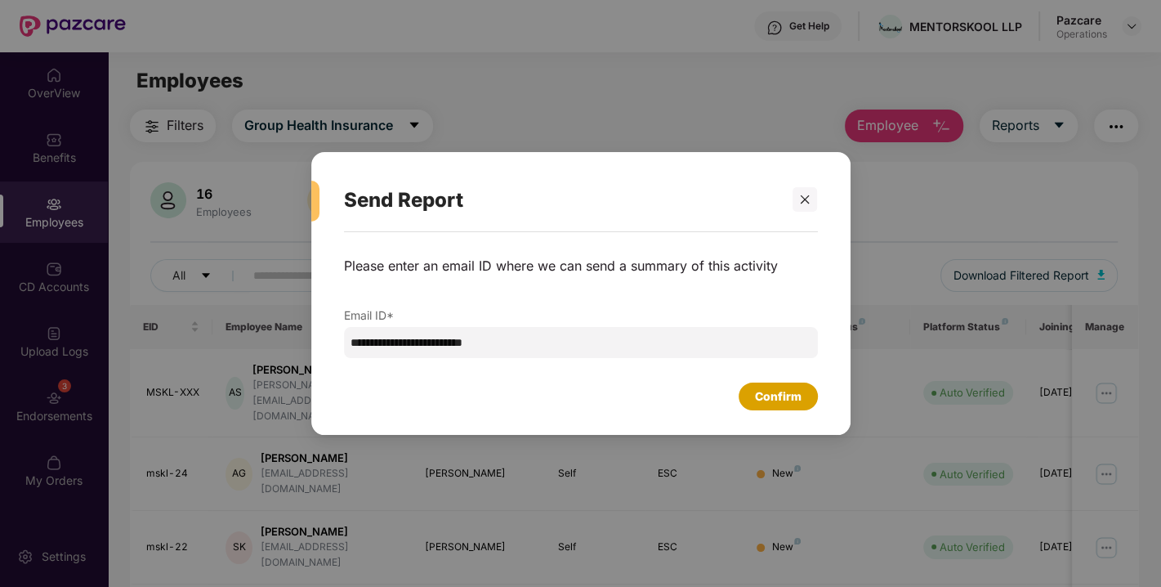
click at [773, 404] on div "Confirm" at bounding box center [778, 396] width 47 height 18
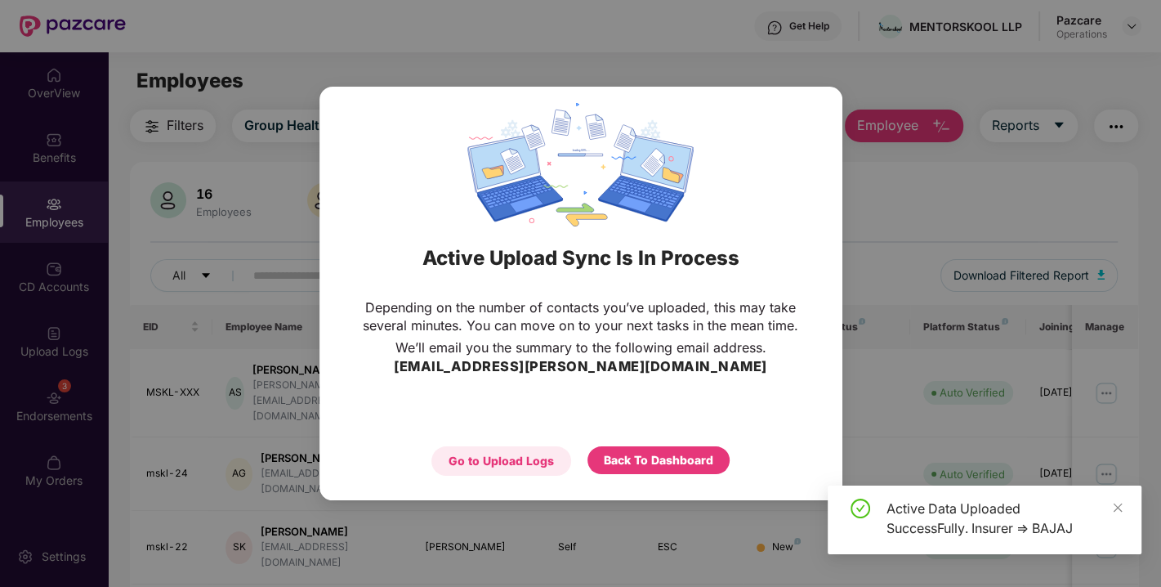
click at [457, 464] on div "Go to Upload Logs" at bounding box center [501, 461] width 105 height 18
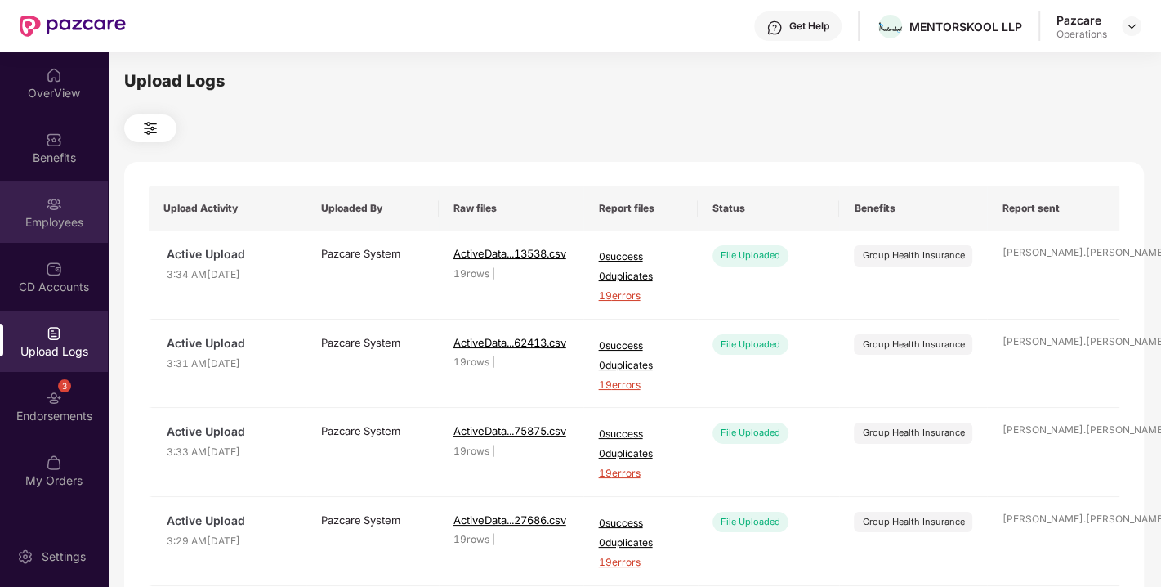
click at [60, 208] on img at bounding box center [54, 204] width 16 height 16
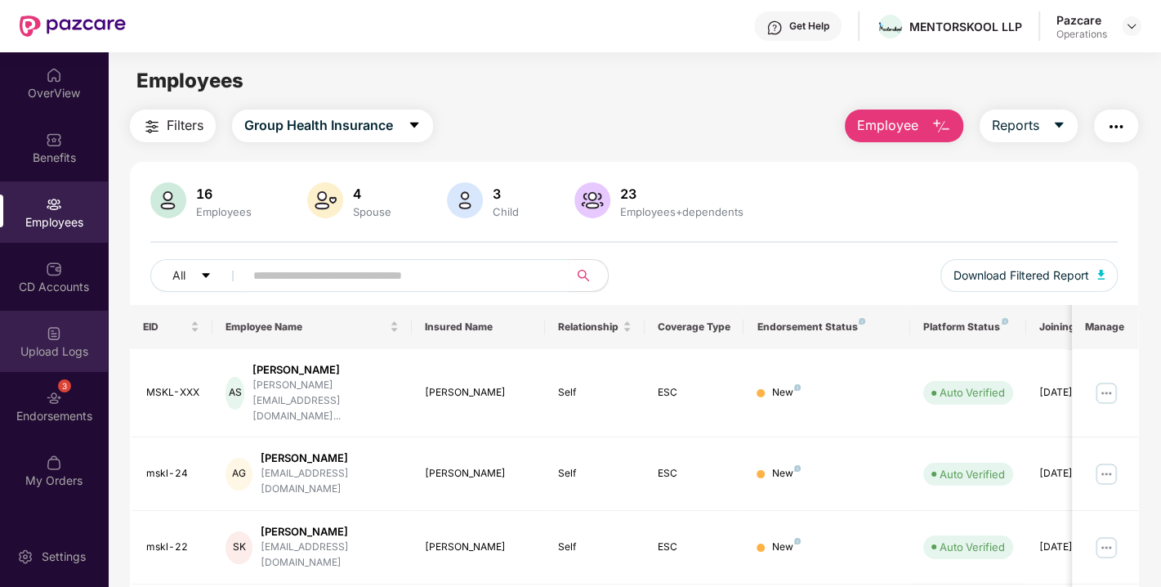
click at [23, 336] on div "Upload Logs" at bounding box center [54, 341] width 108 height 61
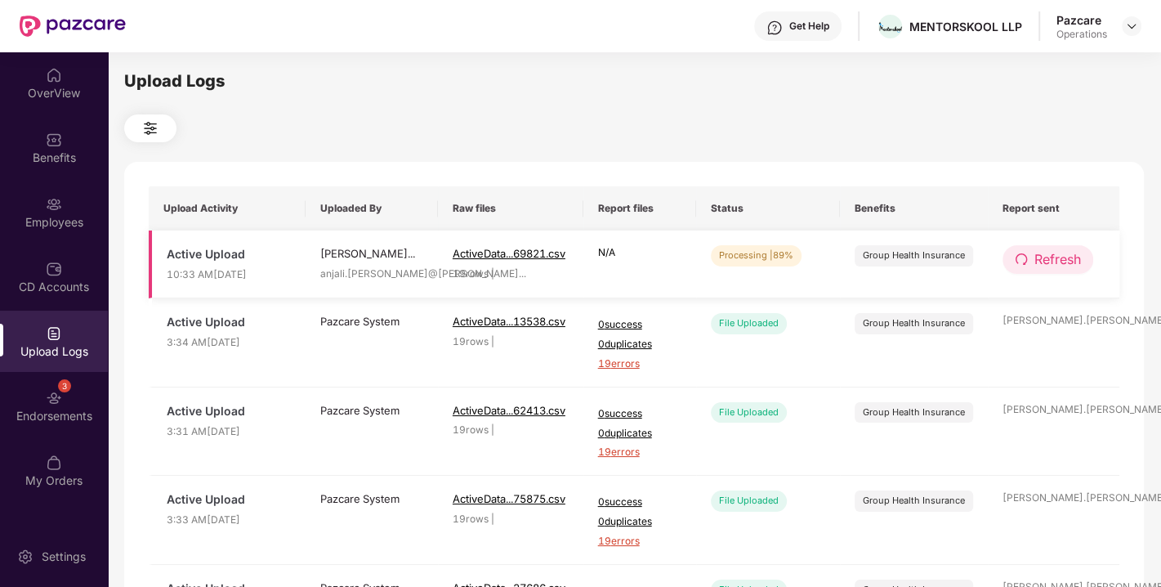
click at [1041, 254] on span "Refresh" at bounding box center [1057, 259] width 47 height 20
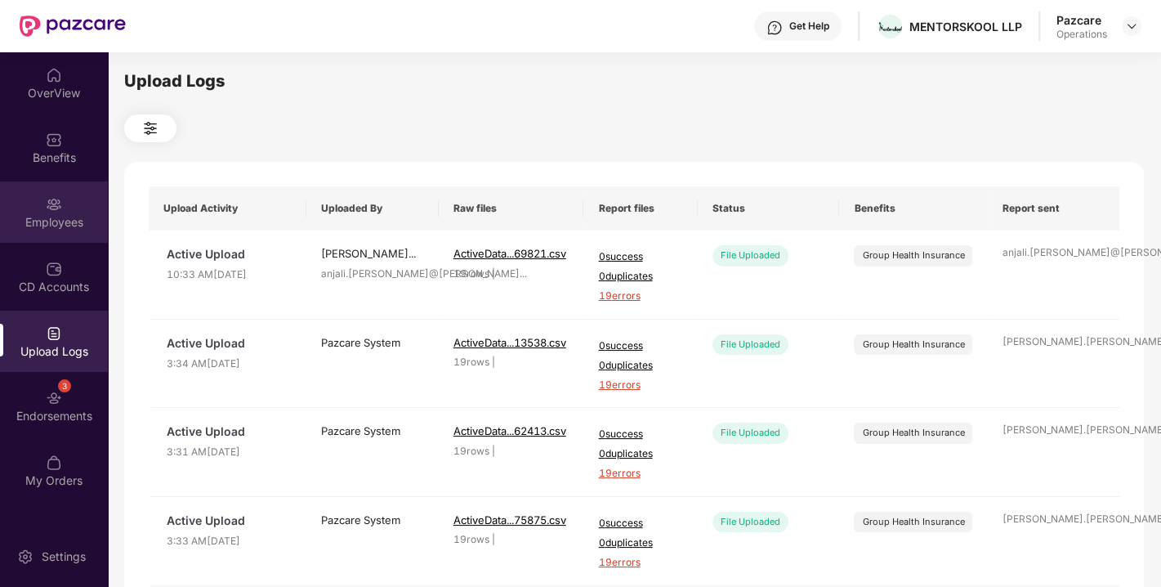
click at [58, 203] on img at bounding box center [54, 204] width 16 height 16
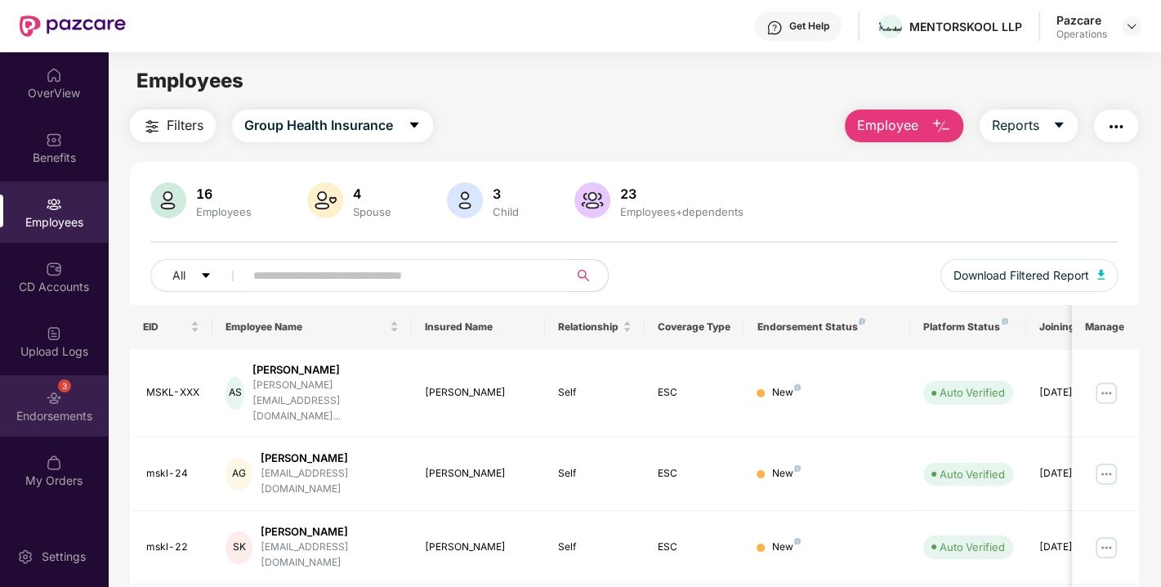
click at [96, 392] on div "3 Endorsements" at bounding box center [54, 405] width 108 height 61
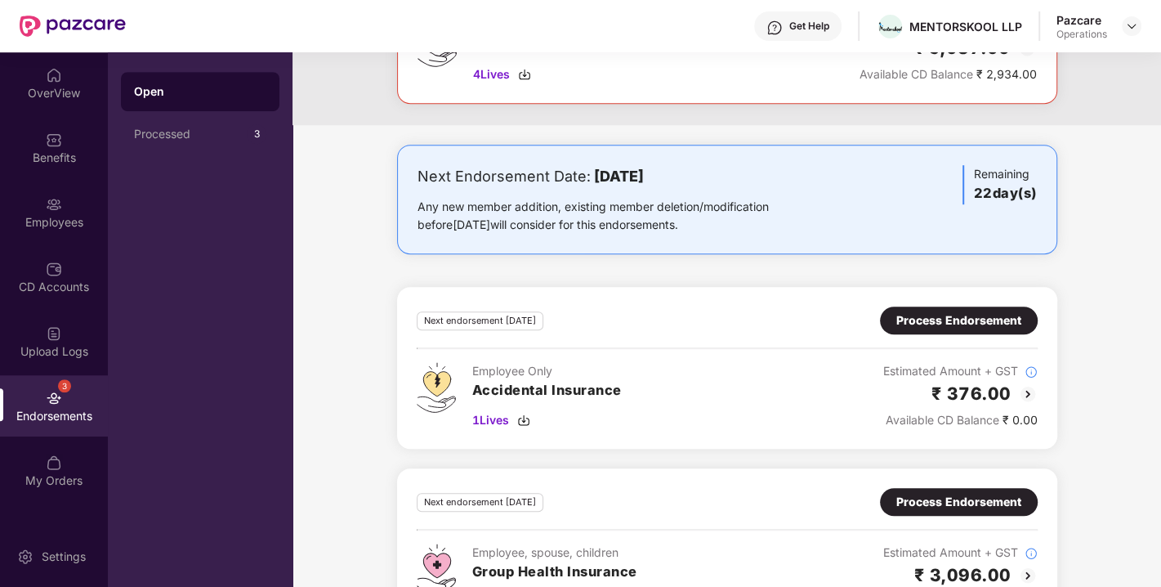
scroll to position [809, 0]
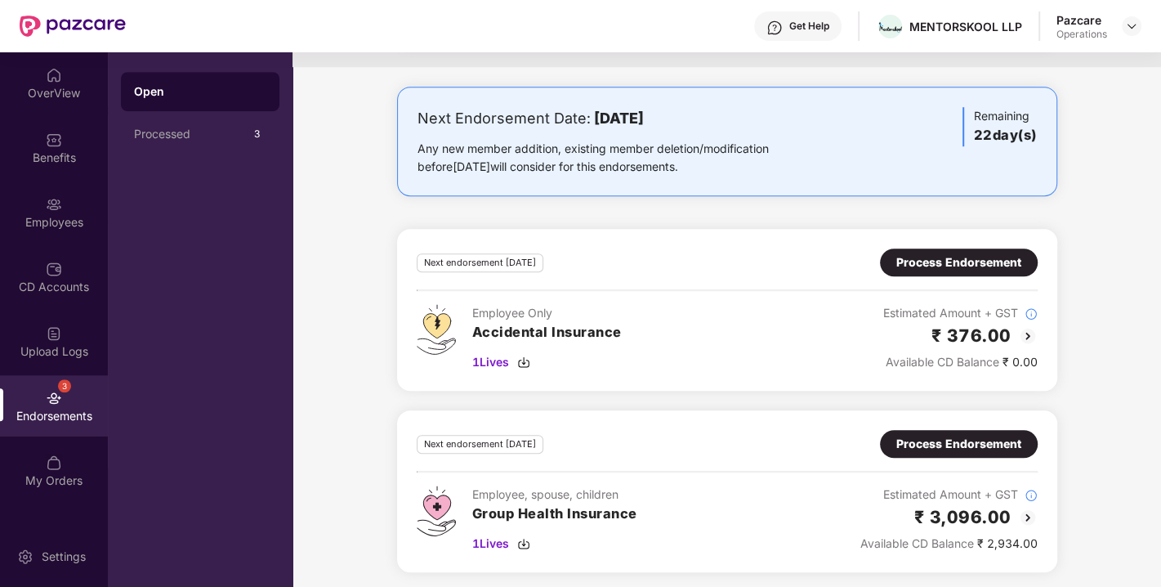
click at [964, 243] on div "Next endorsement [DATE] Process Endorsement Employee Only Accidental Insurance …" at bounding box center [727, 310] width 660 height 162
click at [937, 257] on div "Process Endorsement" at bounding box center [958, 262] width 125 height 18
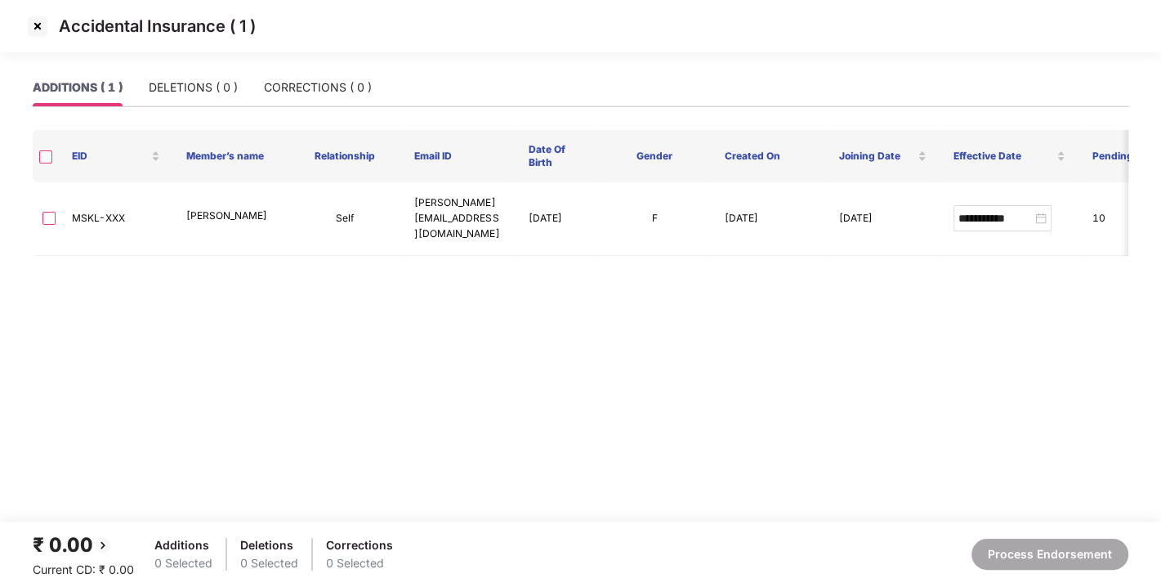
click at [40, 20] on img at bounding box center [38, 26] width 26 height 26
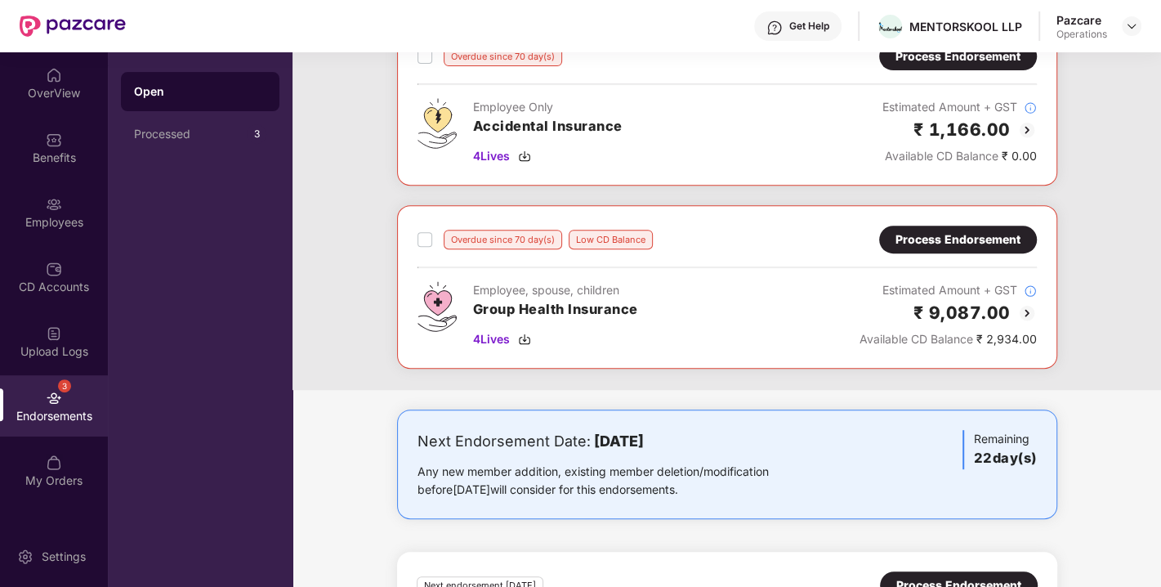
scroll to position [809, 0]
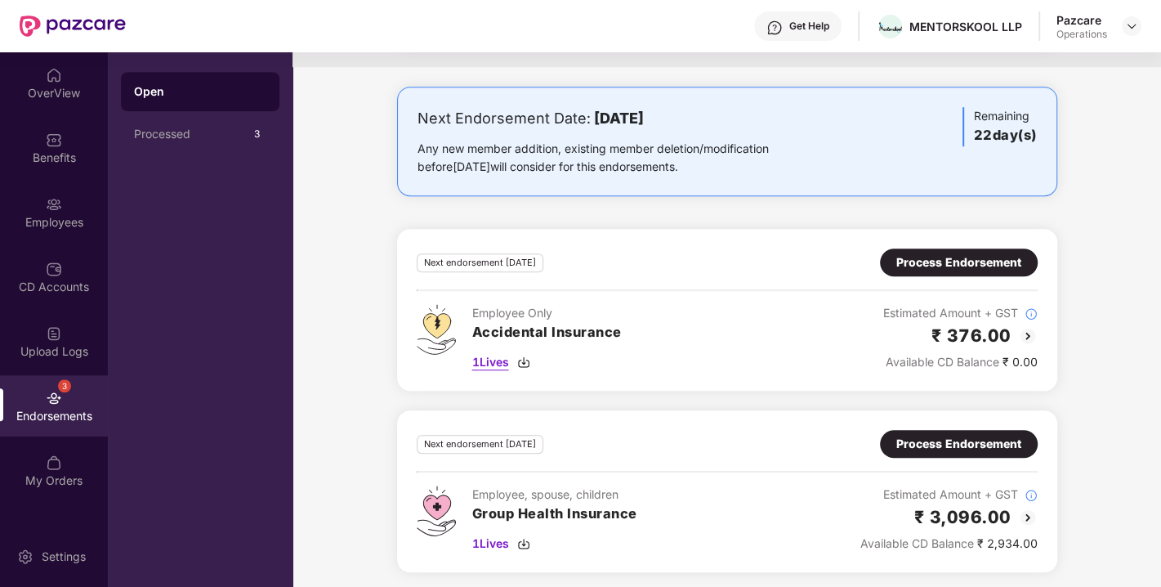
click at [525, 355] on img at bounding box center [523, 361] width 13 height 13
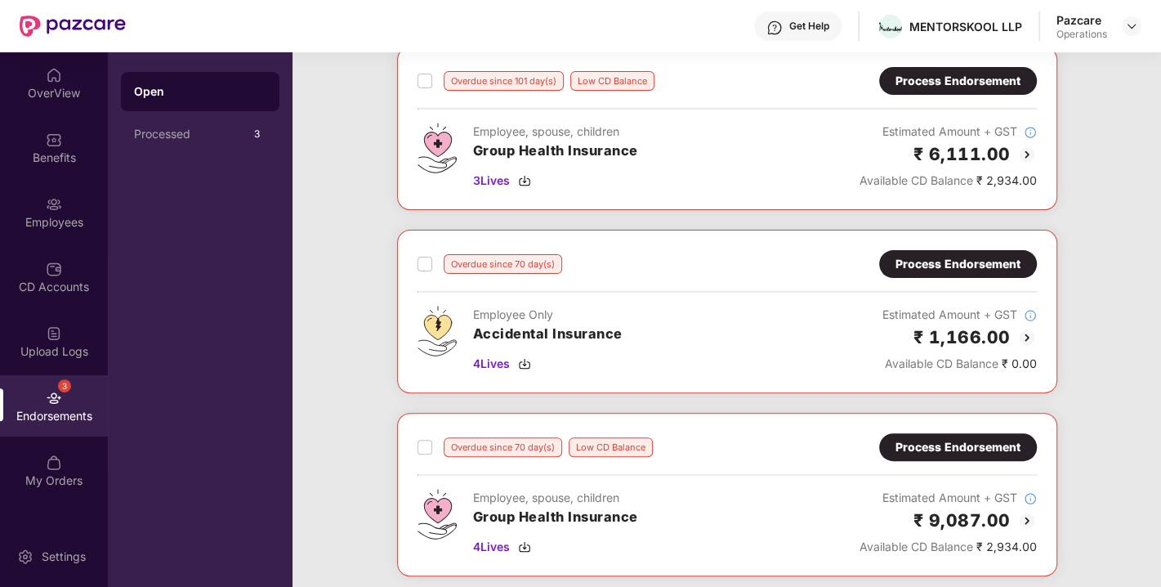
scroll to position [0, 0]
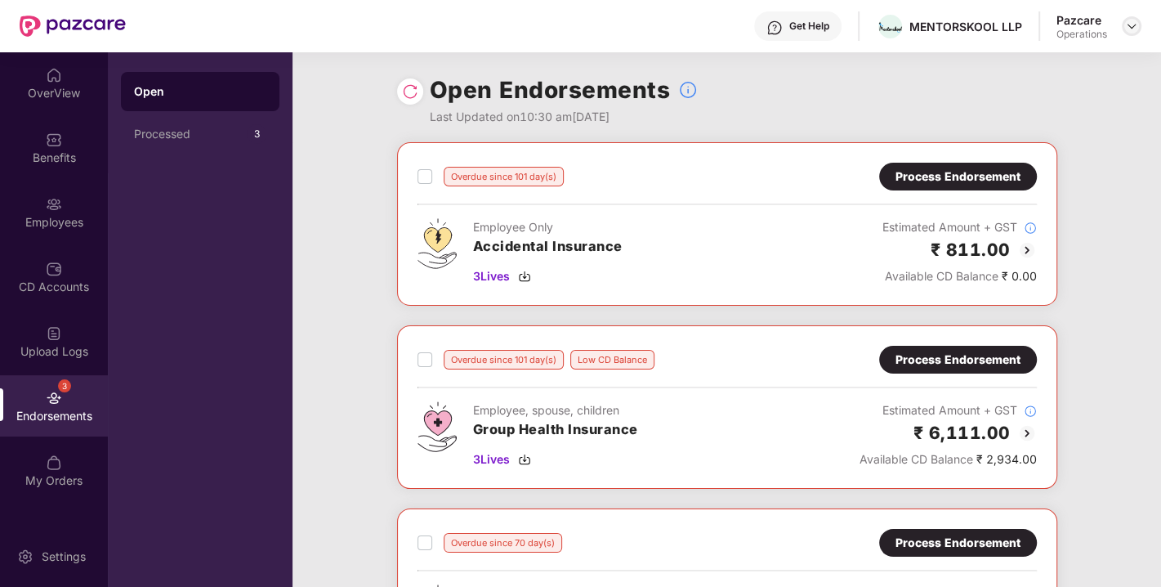
click at [1133, 22] on img at bounding box center [1131, 26] width 13 height 13
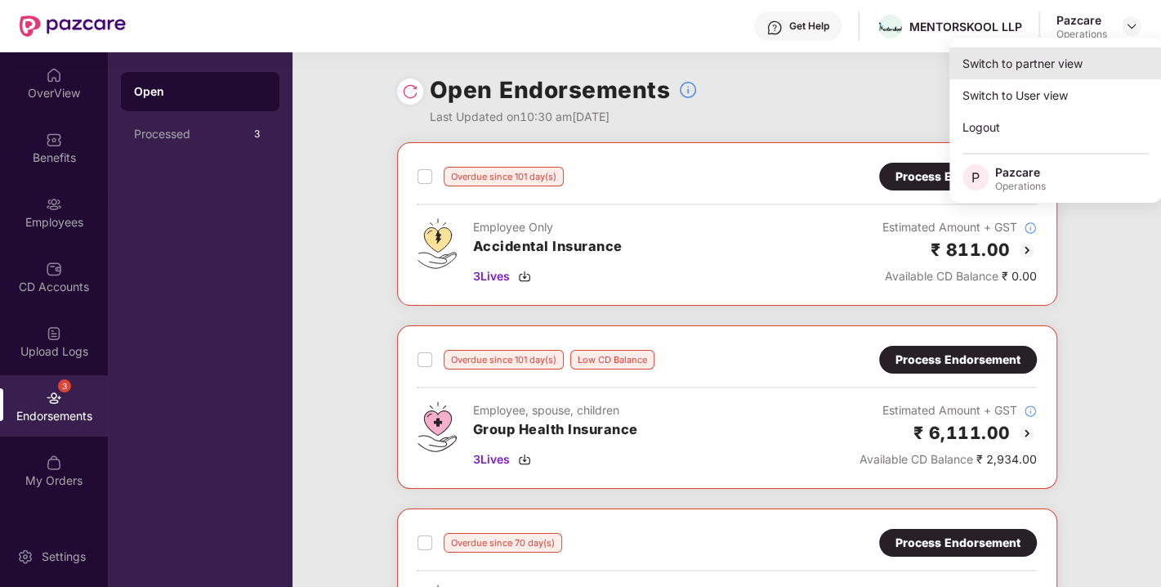
click at [1025, 61] on div "Switch to partner view" at bounding box center [1055, 63] width 212 height 32
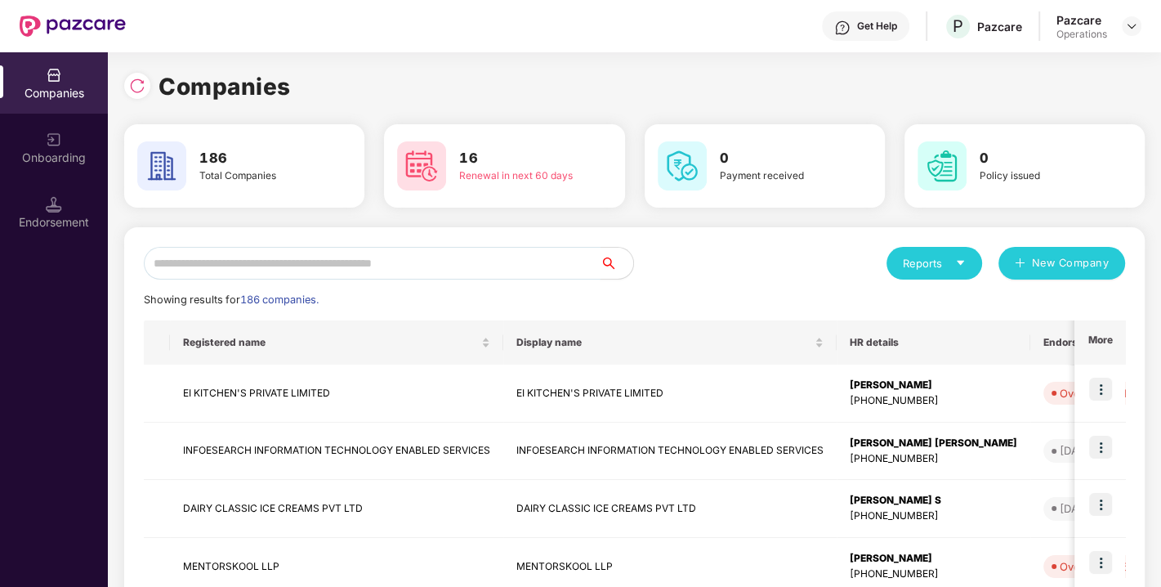
click at [400, 263] on input "text" at bounding box center [372, 263] width 457 height 33
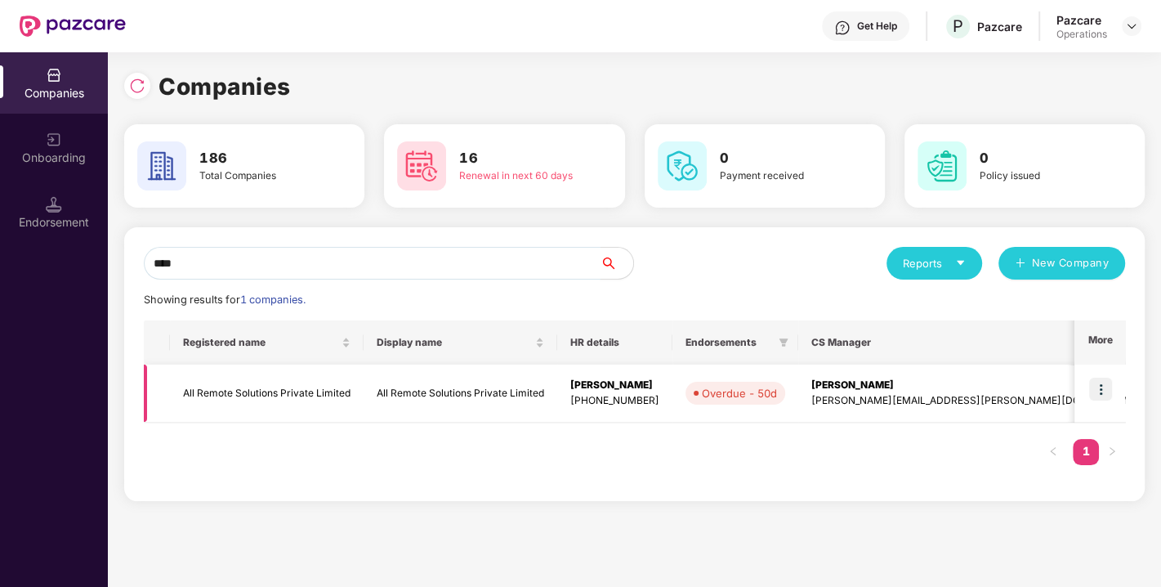
type input "***"
click at [1109, 382] on img at bounding box center [1100, 389] width 23 height 23
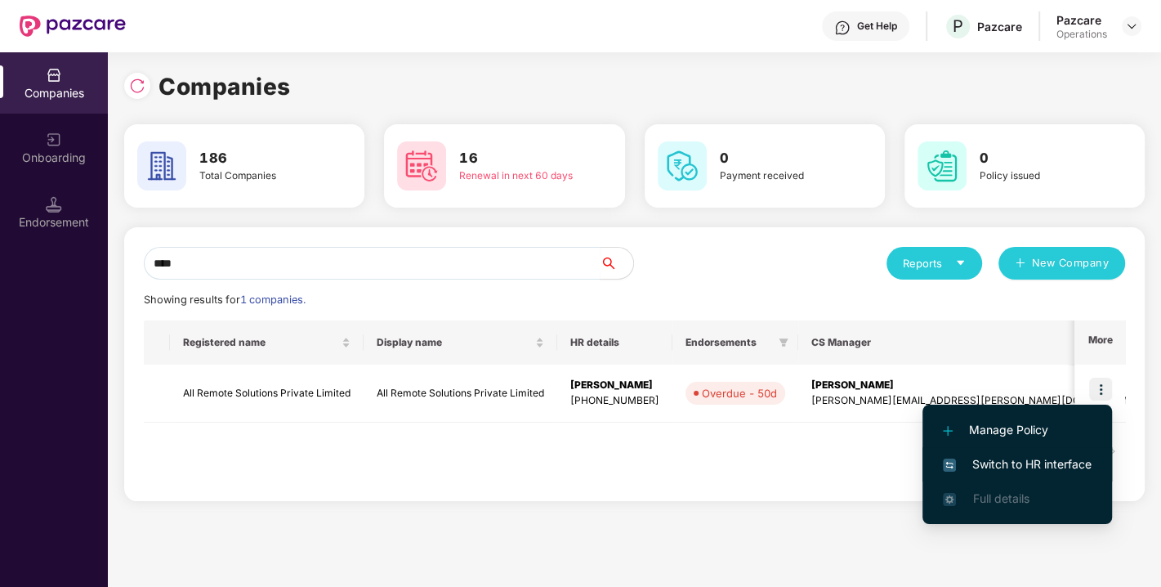
click at [1037, 458] on span "Switch to HR interface" at bounding box center [1017, 464] width 149 height 18
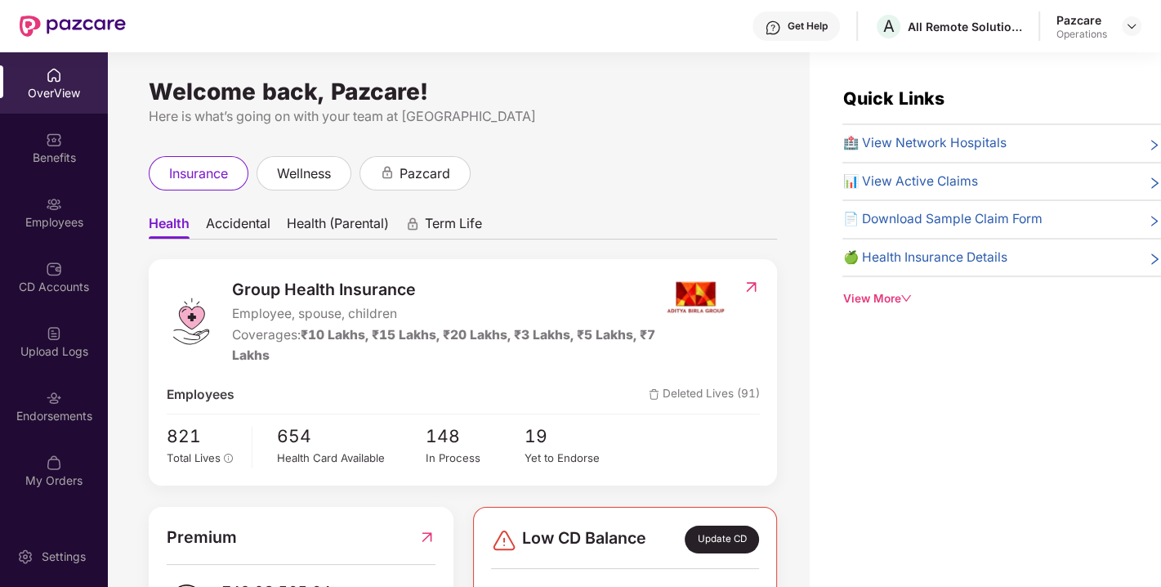
click at [67, 400] on div "Endorsements" at bounding box center [54, 405] width 108 height 61
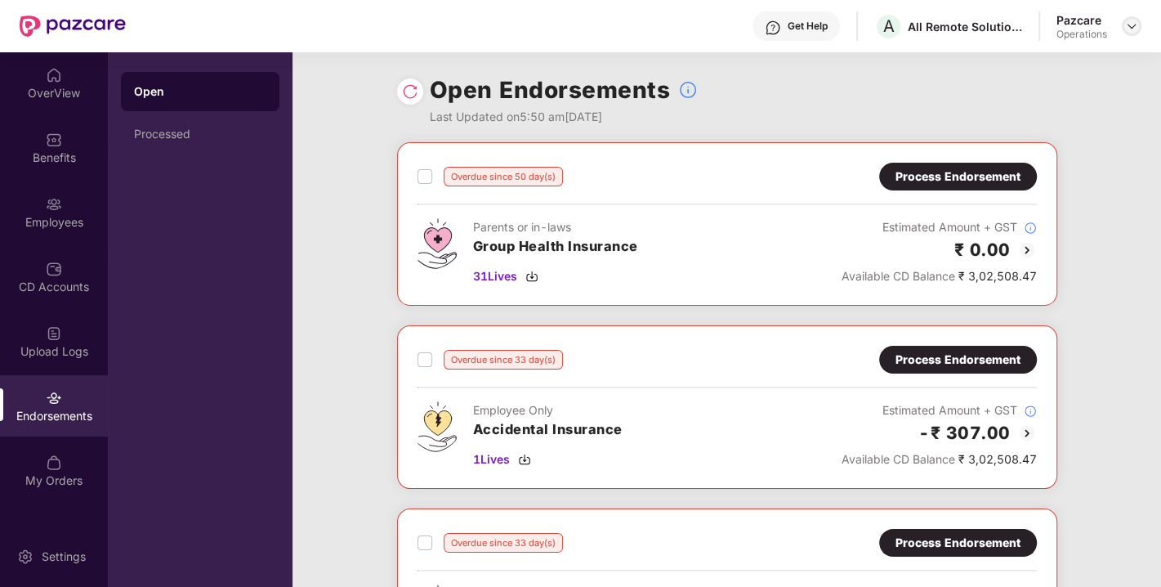
click at [1132, 25] on img at bounding box center [1131, 26] width 13 height 13
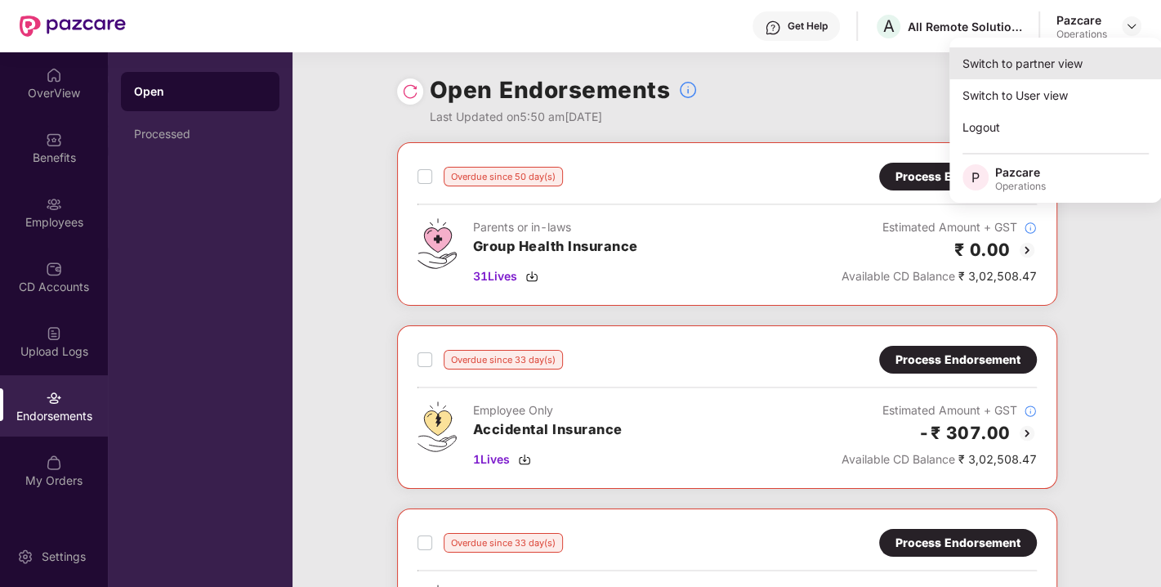
click at [1017, 63] on div "Switch to partner view" at bounding box center [1055, 63] width 212 height 32
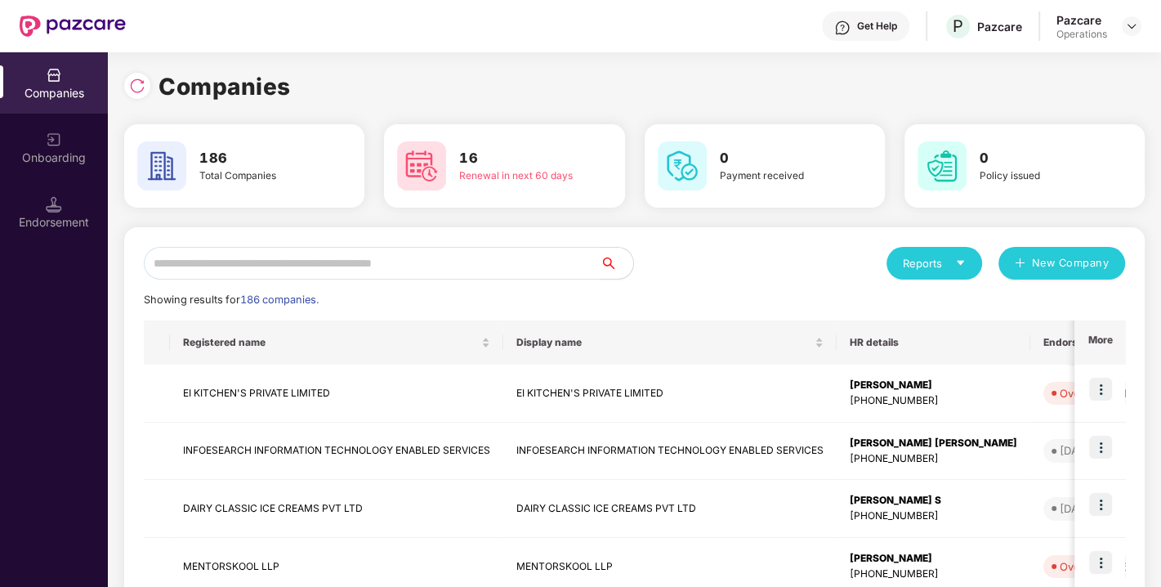
click at [330, 261] on input "text" at bounding box center [372, 263] width 457 height 33
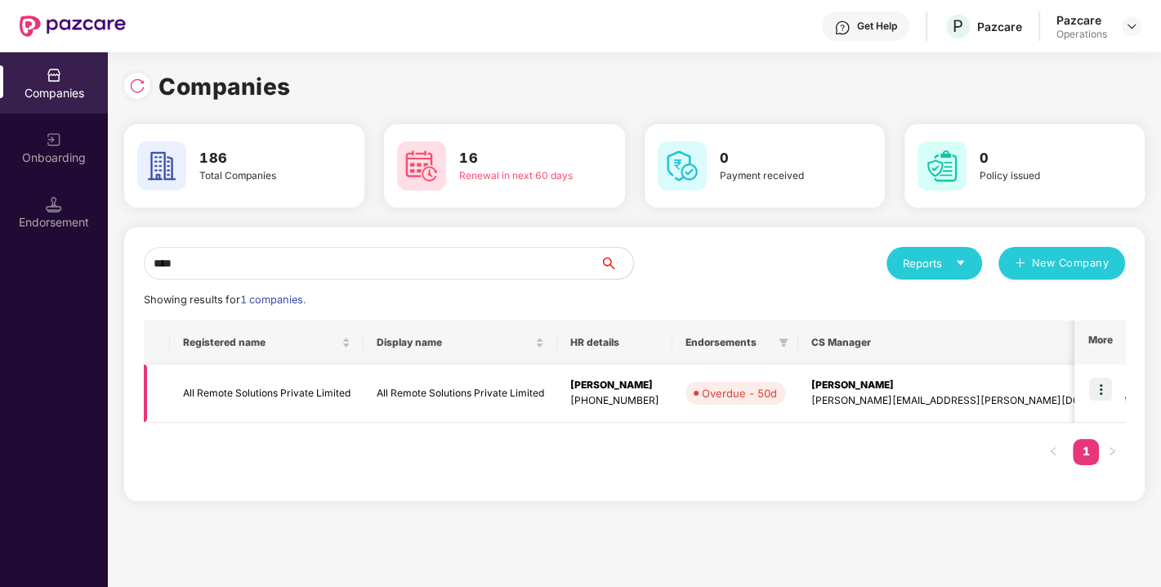
type input "***"
click at [229, 394] on td "All Remote Solutions Private Limited" at bounding box center [267, 393] width 194 height 58
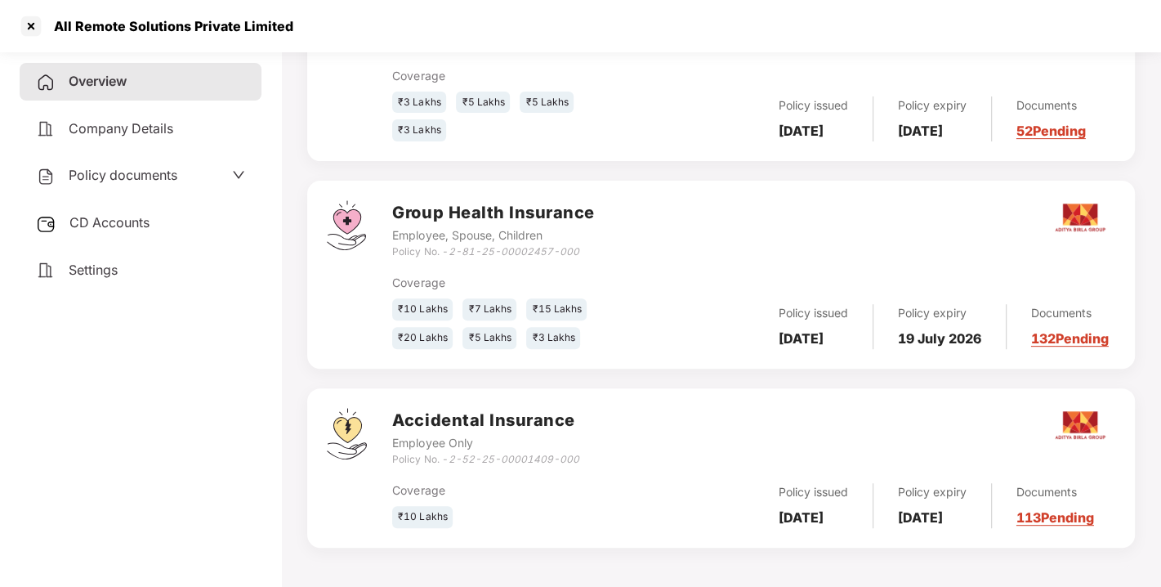
scroll to position [371, 0]
drag, startPoint x: 451, startPoint y: 450, endPoint x: 588, endPoint y: 458, distance: 136.7
click at [588, 458] on div "Accidental Insurance Employee Only Policy No. - 2-52-25-00001409-000" at bounding box center [753, 437] width 723 height 59
copy icon "2-52-25-00001409-000"
click at [36, 35] on div at bounding box center [31, 26] width 26 height 26
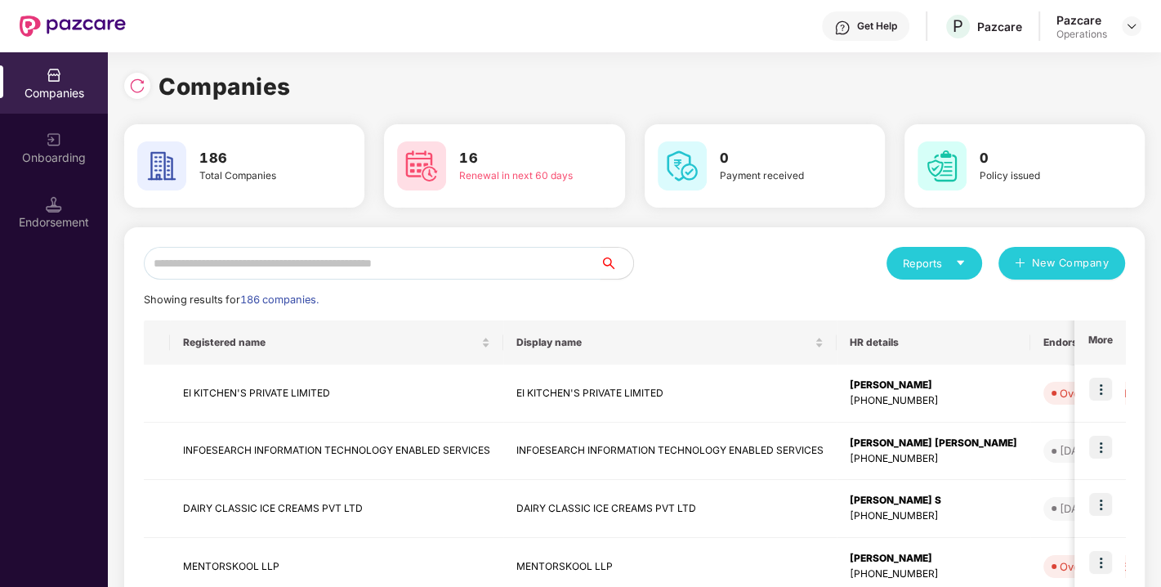
click at [360, 257] on input "text" at bounding box center [372, 263] width 457 height 33
paste input "**********"
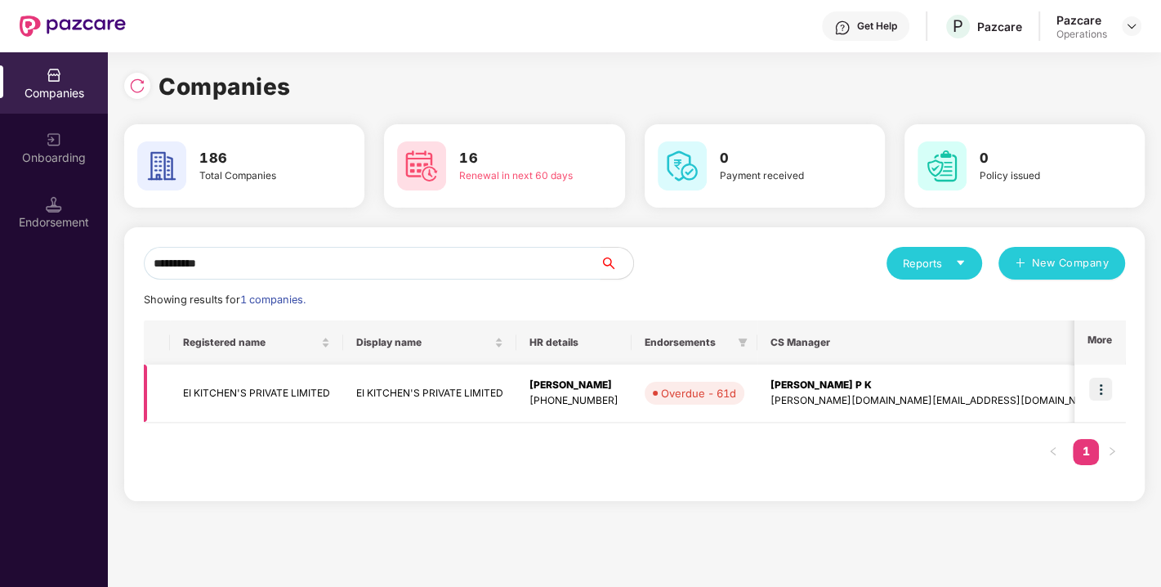
type input "**********"
click at [1097, 386] on img at bounding box center [1100, 389] width 23 height 23
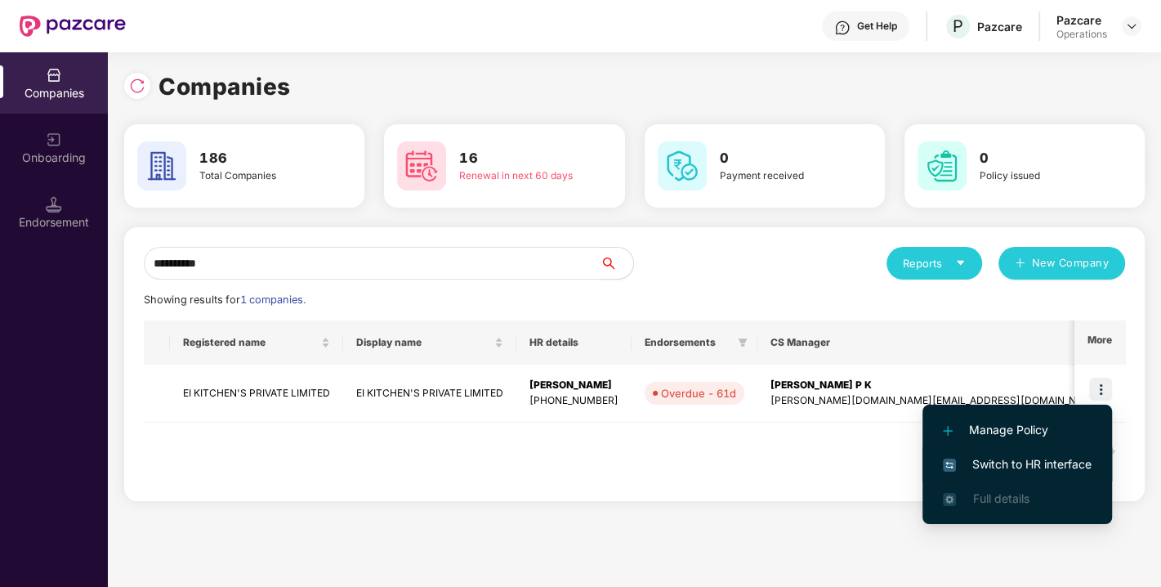
click at [1031, 455] on span "Switch to HR interface" at bounding box center [1017, 464] width 149 height 18
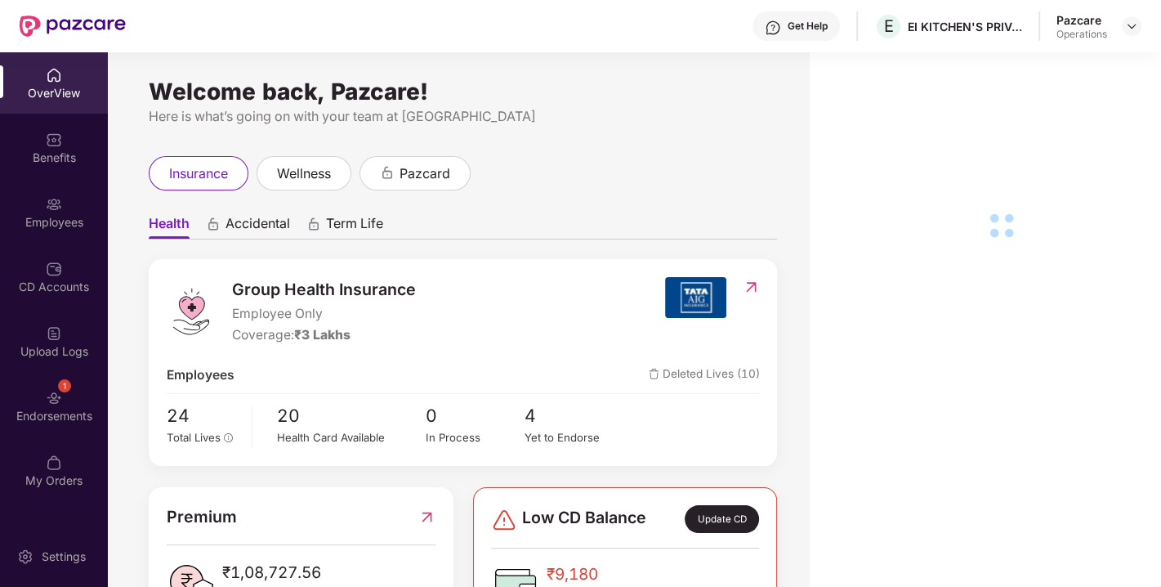
click at [51, 418] on div "Endorsements" at bounding box center [54, 416] width 108 height 16
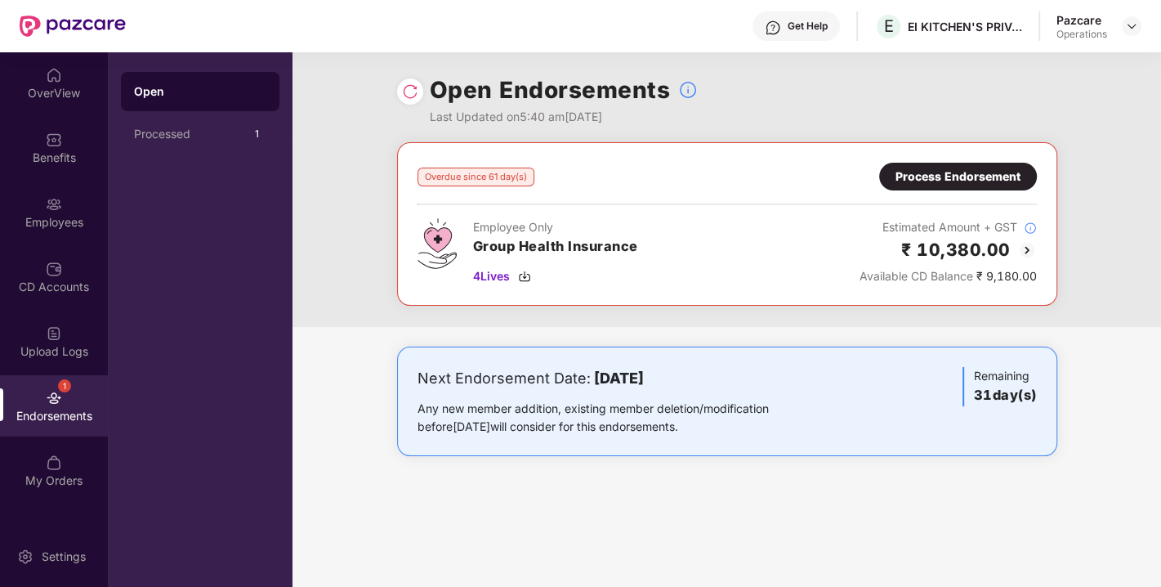
click at [952, 179] on div "Process Endorsement" at bounding box center [958, 177] width 125 height 18
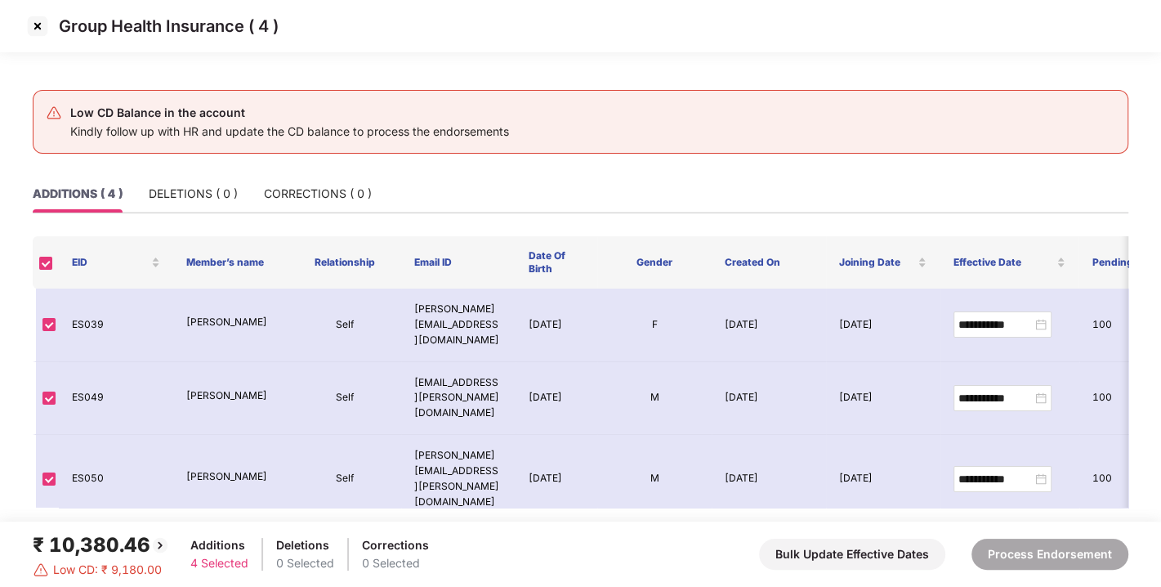
click at [39, 26] on img at bounding box center [38, 26] width 26 height 26
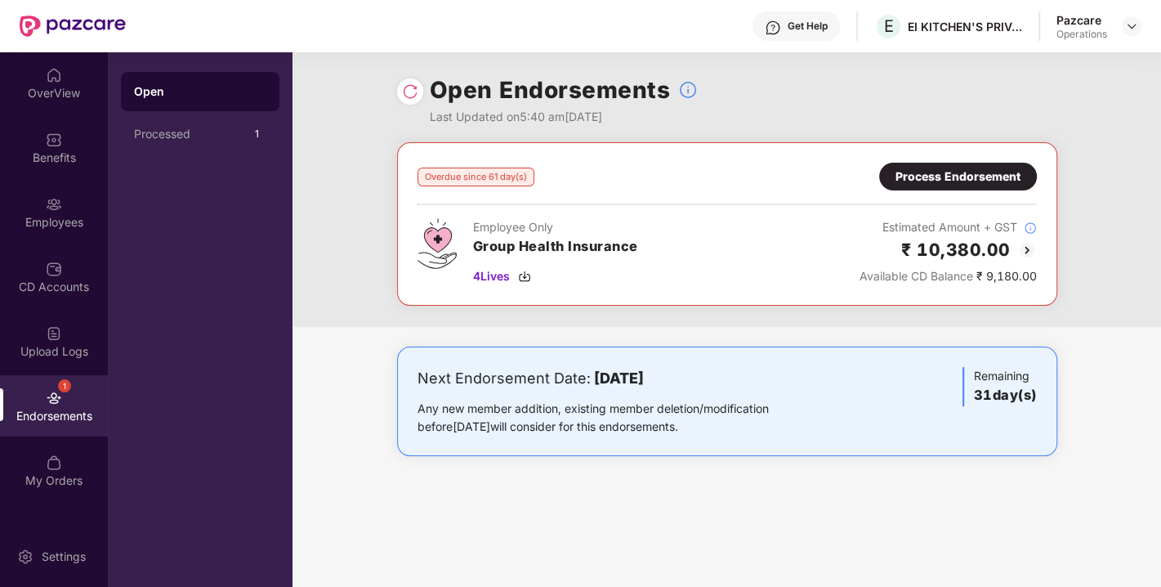
click at [919, 185] on div "Process Endorsement" at bounding box center [958, 177] width 125 height 18
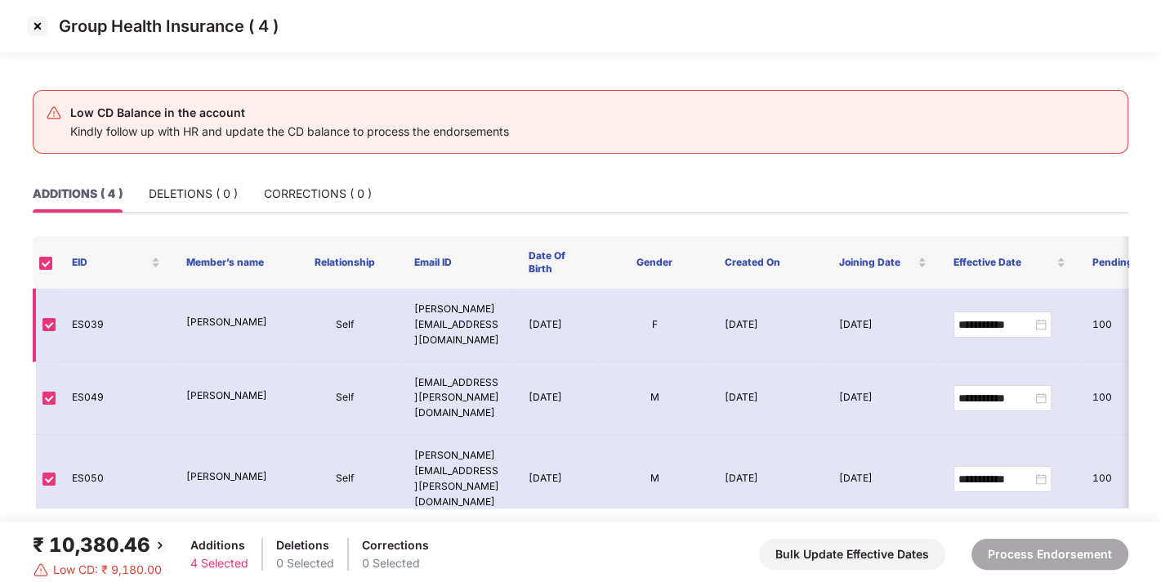
scroll to position [11, 0]
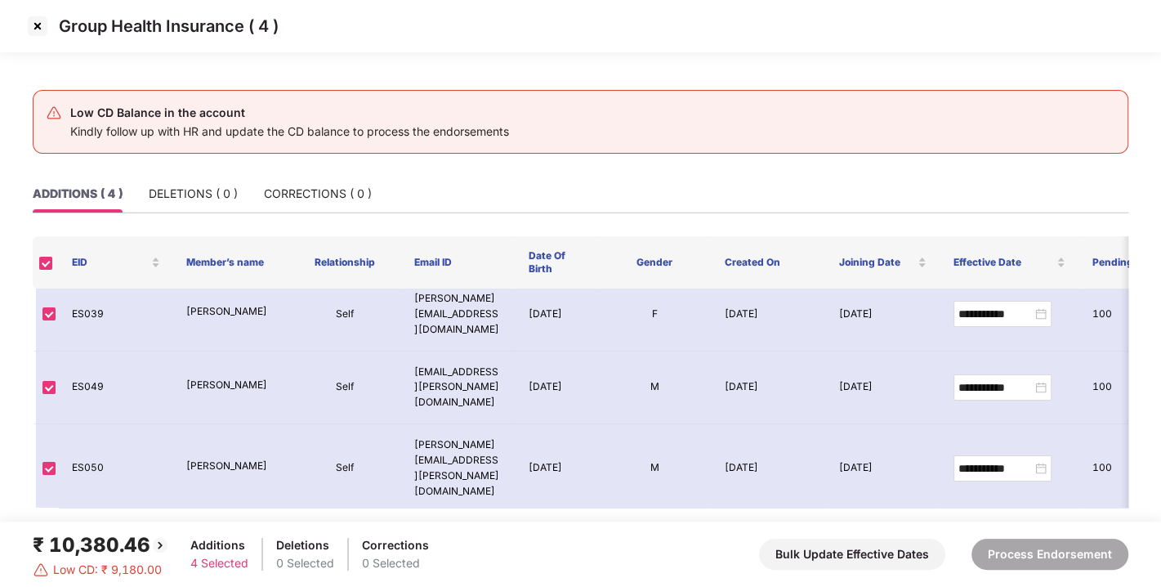
click at [39, 29] on img at bounding box center [38, 26] width 26 height 26
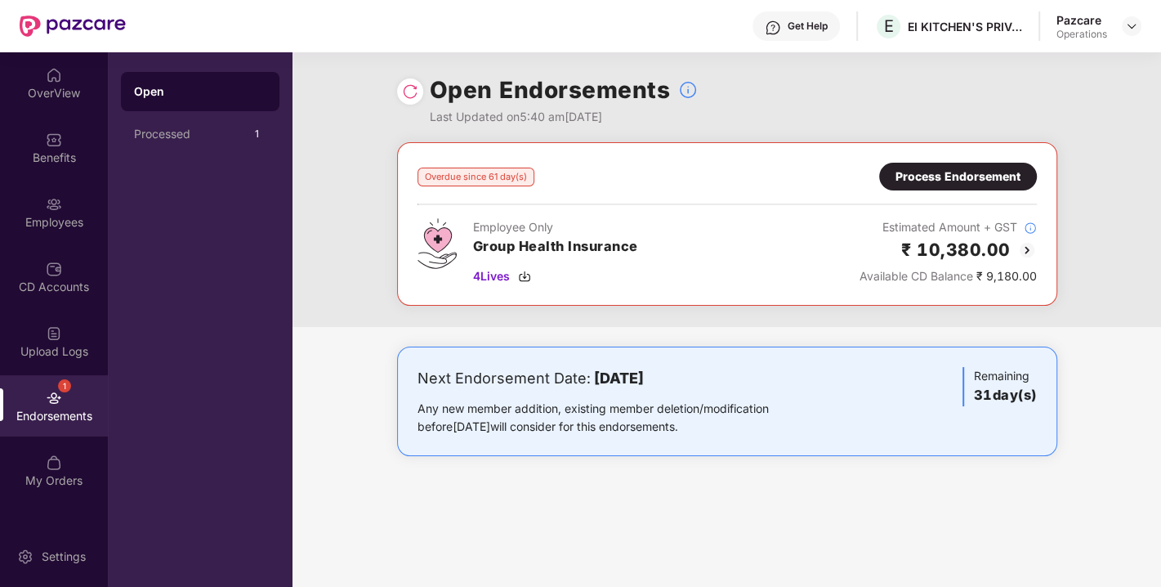
click at [415, 89] on img at bounding box center [410, 91] width 16 height 16
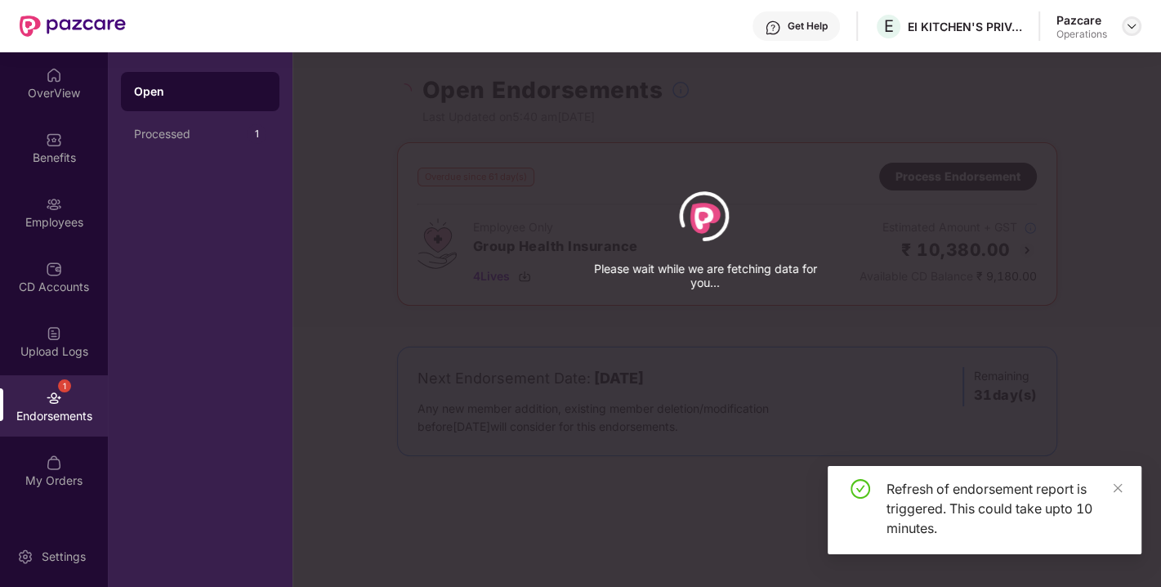
click at [1125, 25] on img at bounding box center [1131, 26] width 13 height 13
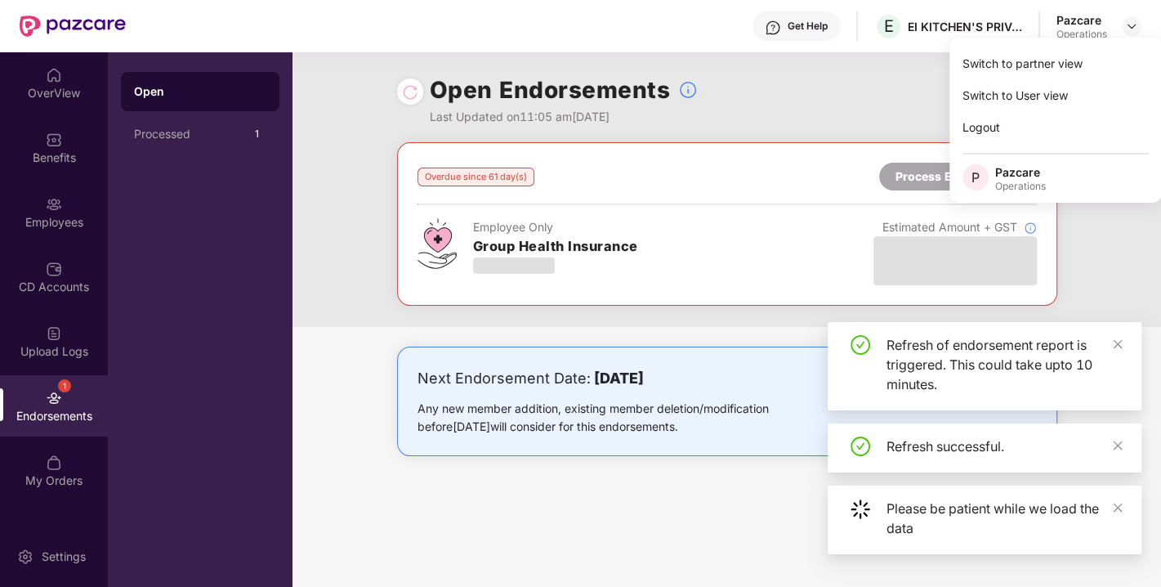
click at [1015, 61] on div "Switch to partner view" at bounding box center [1055, 63] width 212 height 32
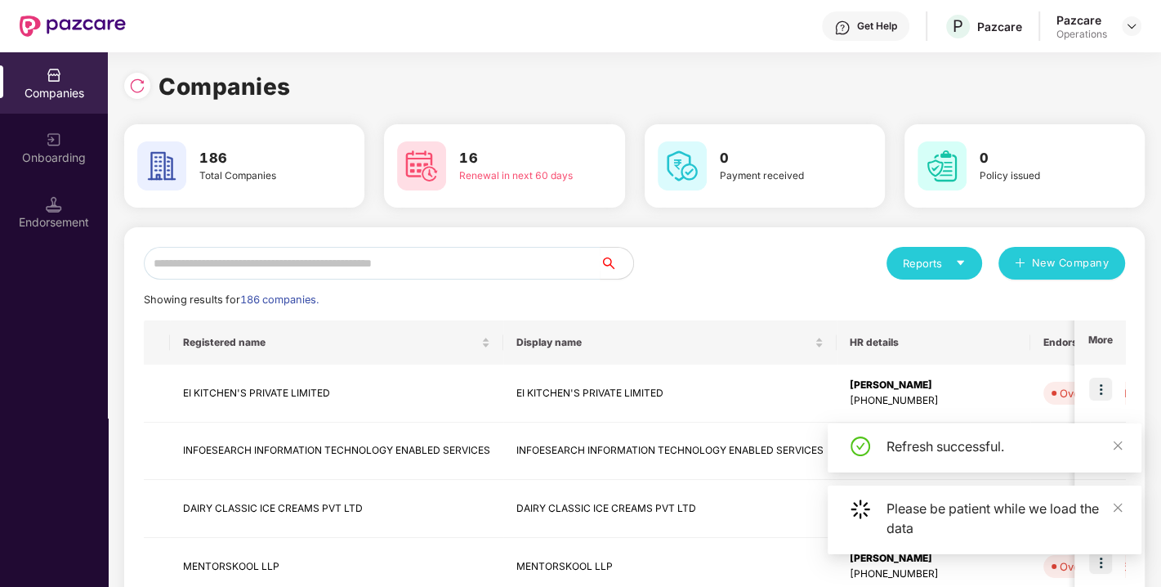
click at [93, 206] on div "Endorsement" at bounding box center [54, 211] width 108 height 61
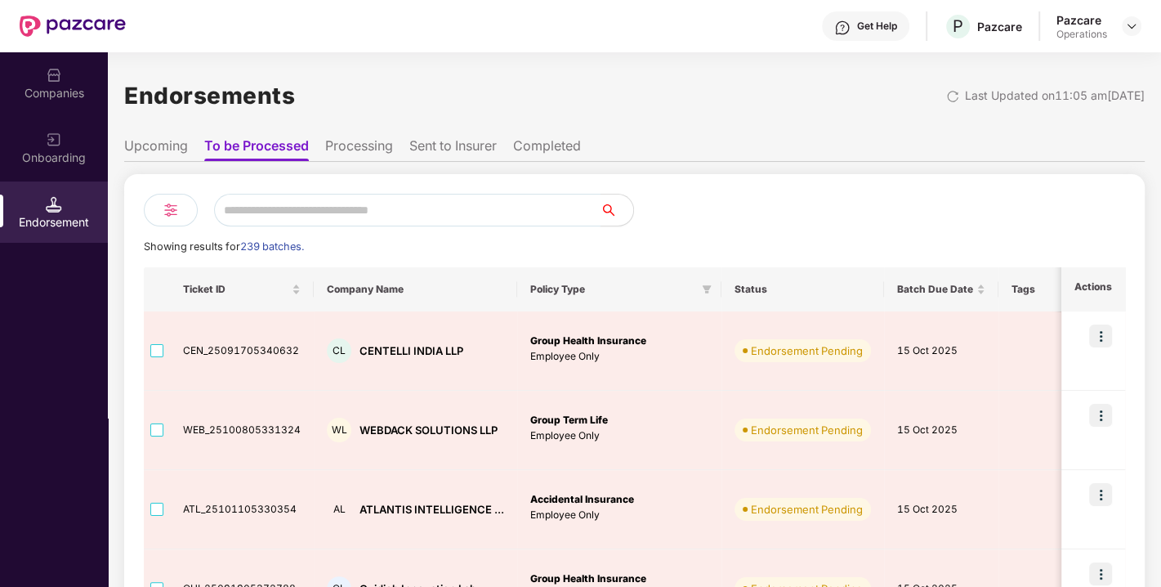
click at [280, 207] on input "text" at bounding box center [407, 210] width 386 height 33
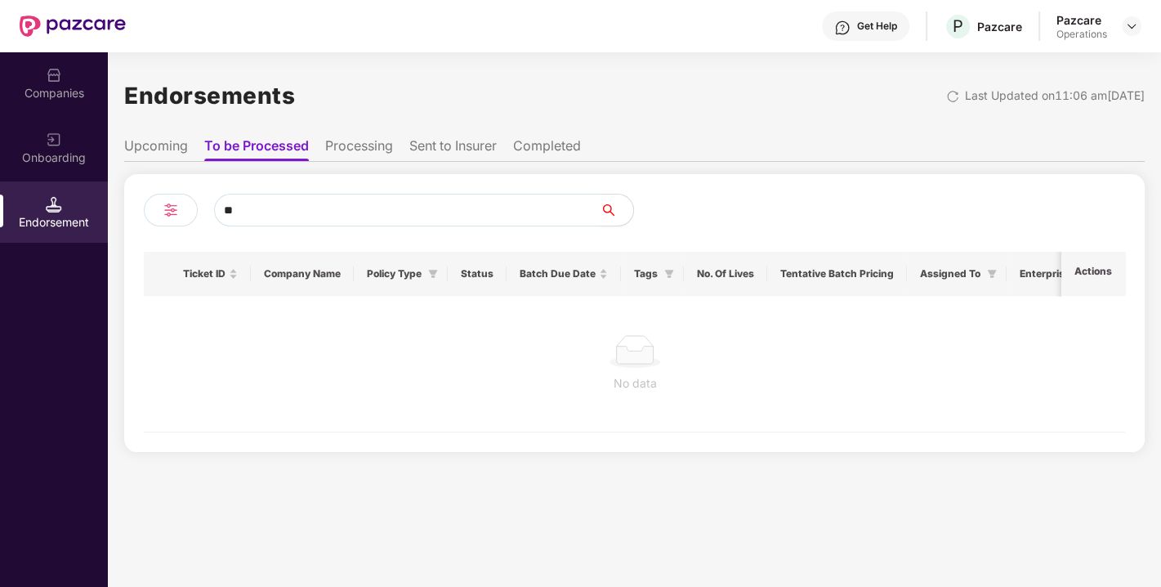
type input "*"
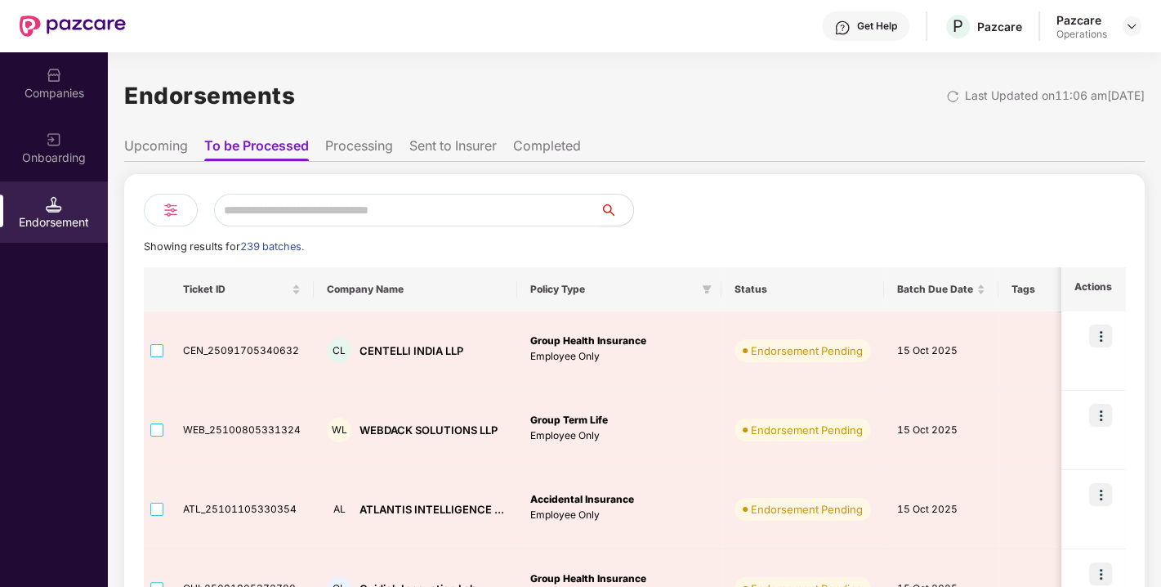
paste input "**********"
click at [286, 208] on input "text" at bounding box center [407, 210] width 386 height 33
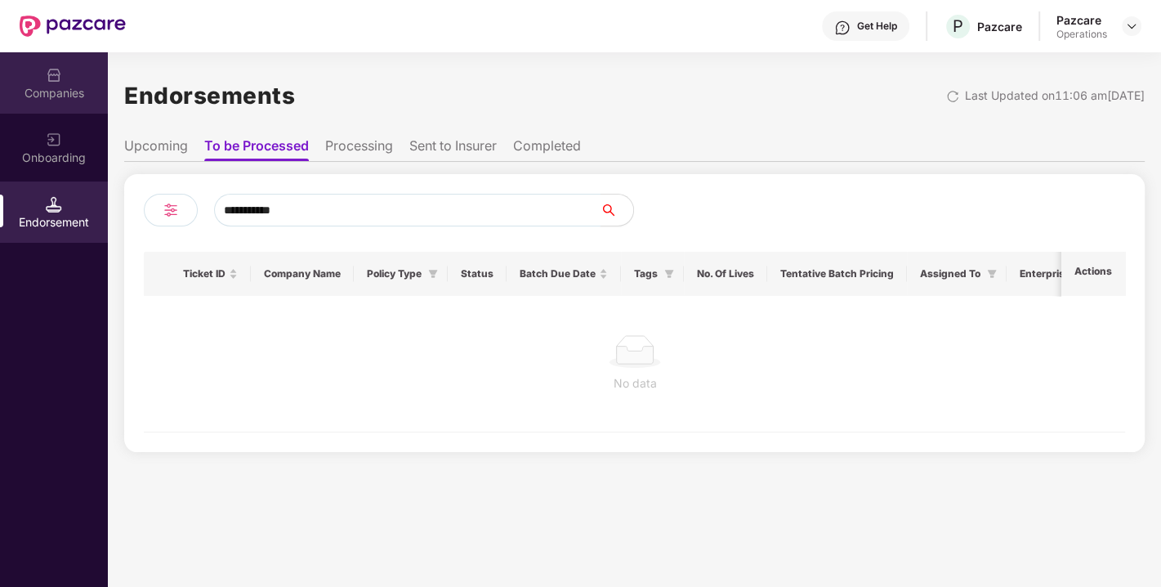
type input "**********"
click at [39, 76] on div "Companies" at bounding box center [54, 82] width 108 height 61
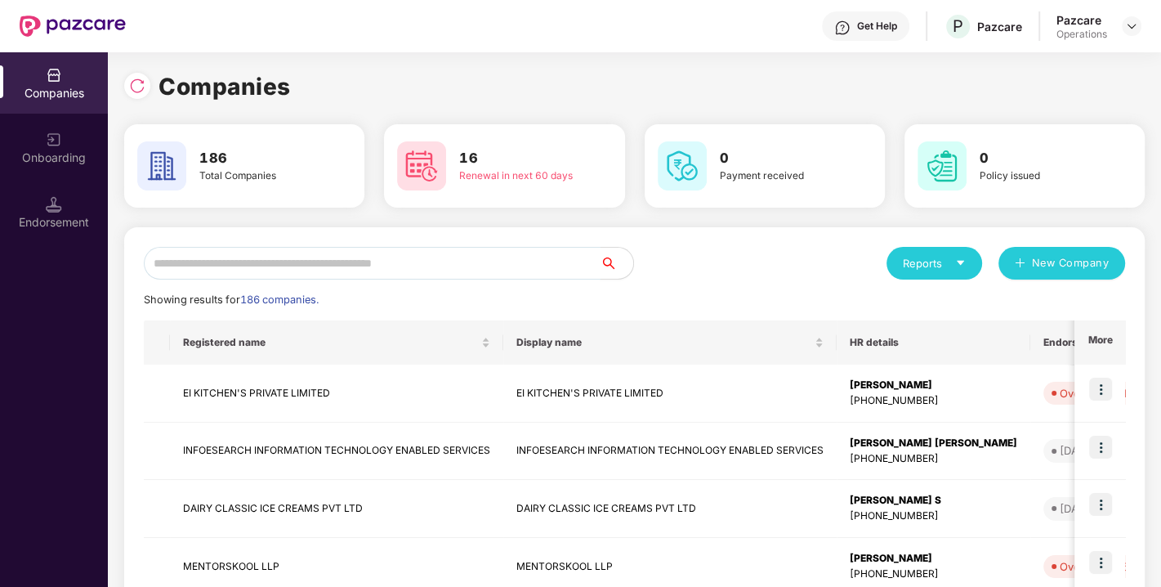
click at [293, 270] on input "text" at bounding box center [372, 263] width 457 height 33
paste input "**********"
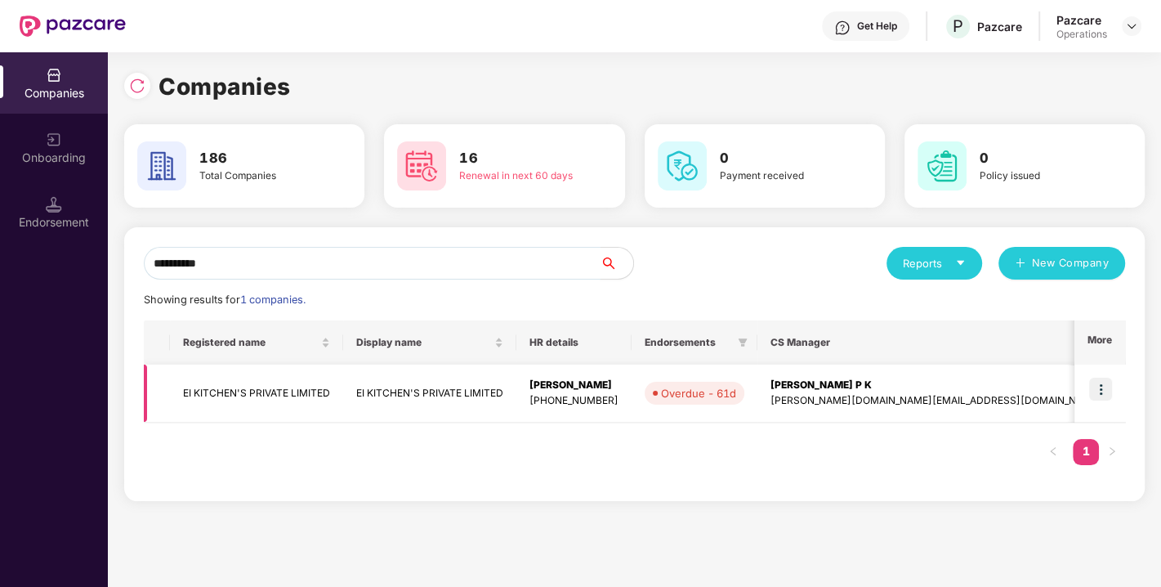
type input "**********"
click at [1104, 384] on img at bounding box center [1100, 389] width 23 height 23
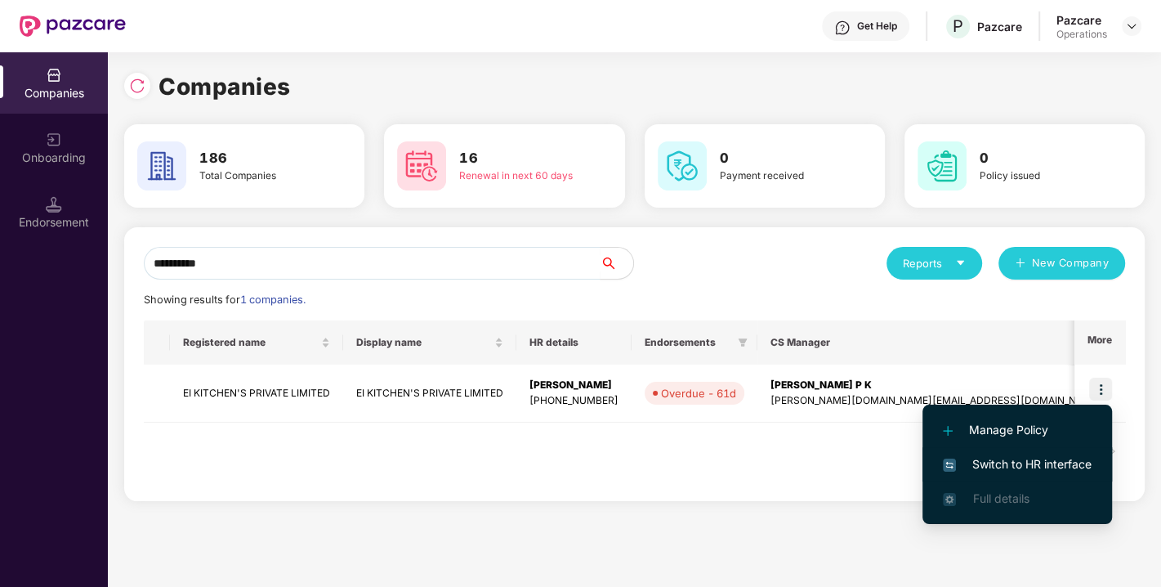
click at [1046, 464] on span "Switch to HR interface" at bounding box center [1017, 464] width 149 height 18
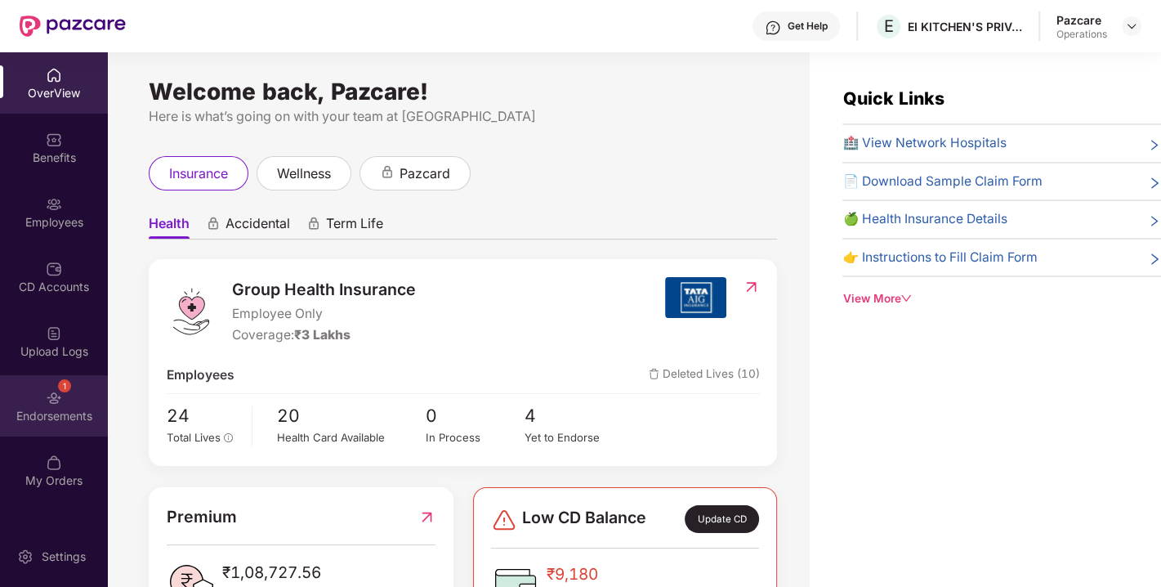
click at [69, 395] on div "1 Endorsements" at bounding box center [54, 405] width 108 height 61
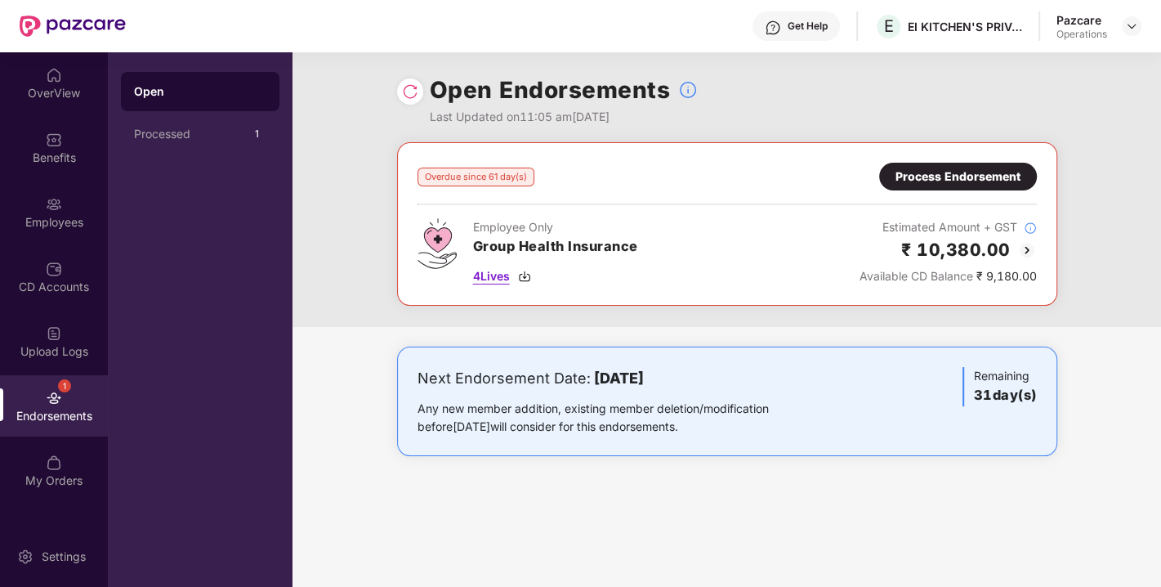
click at [519, 271] on div "4 Lives" at bounding box center [555, 276] width 165 height 18
click at [930, 179] on div "Process Endorsement" at bounding box center [958, 177] width 125 height 18
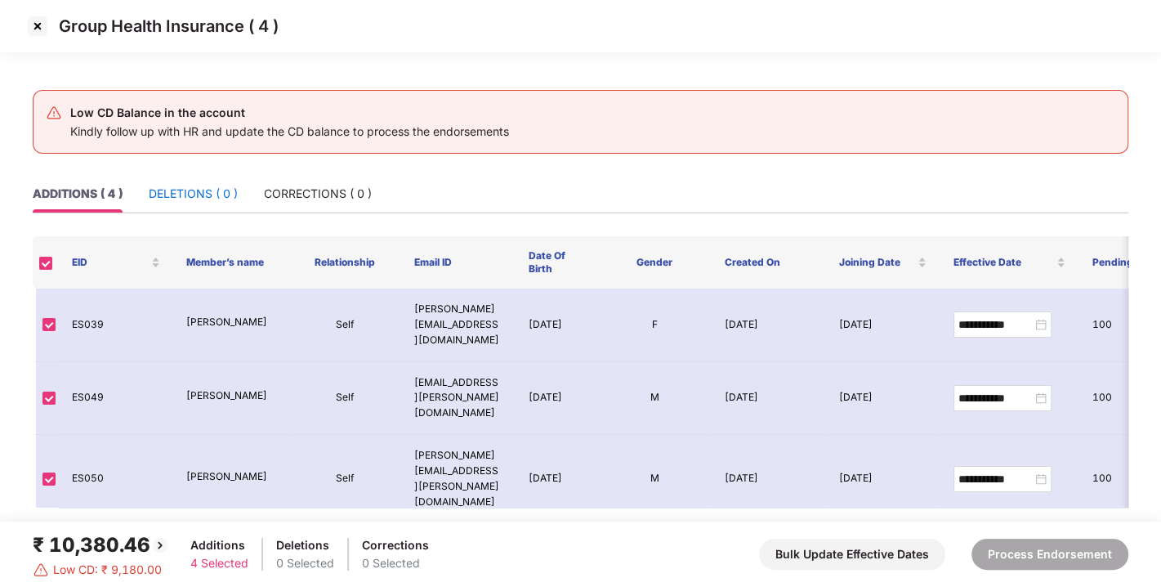
click at [191, 188] on div "DELETIONS ( 0 )" at bounding box center [193, 194] width 89 height 18
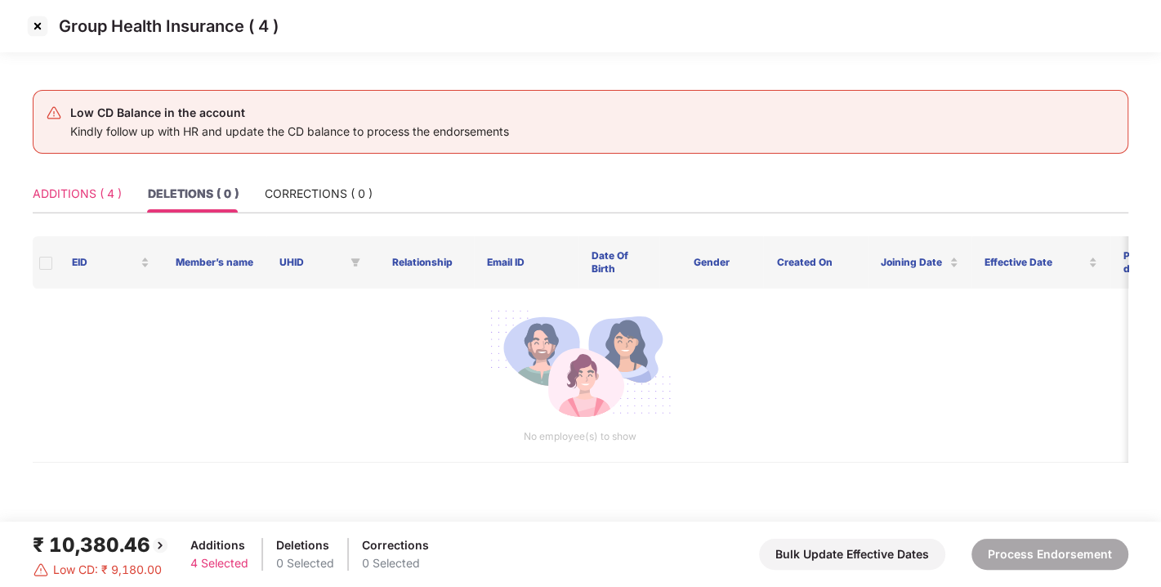
click at [47, 180] on div "ADDITIONS ( 4 )" at bounding box center [77, 194] width 89 height 38
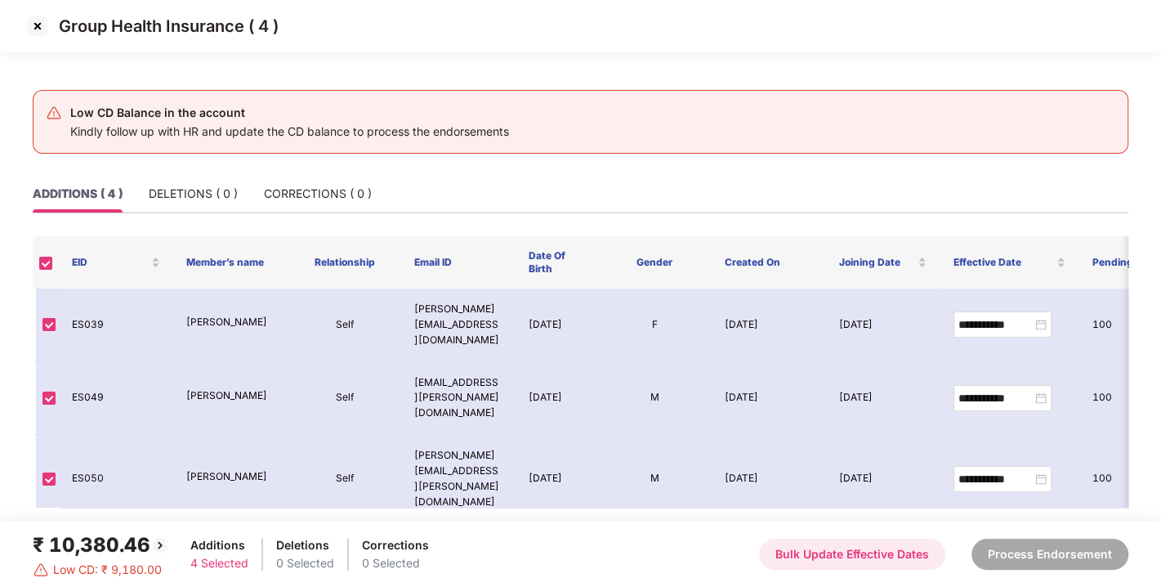
click at [820, 547] on button "Bulk Update Effective Dates" at bounding box center [852, 553] width 186 height 31
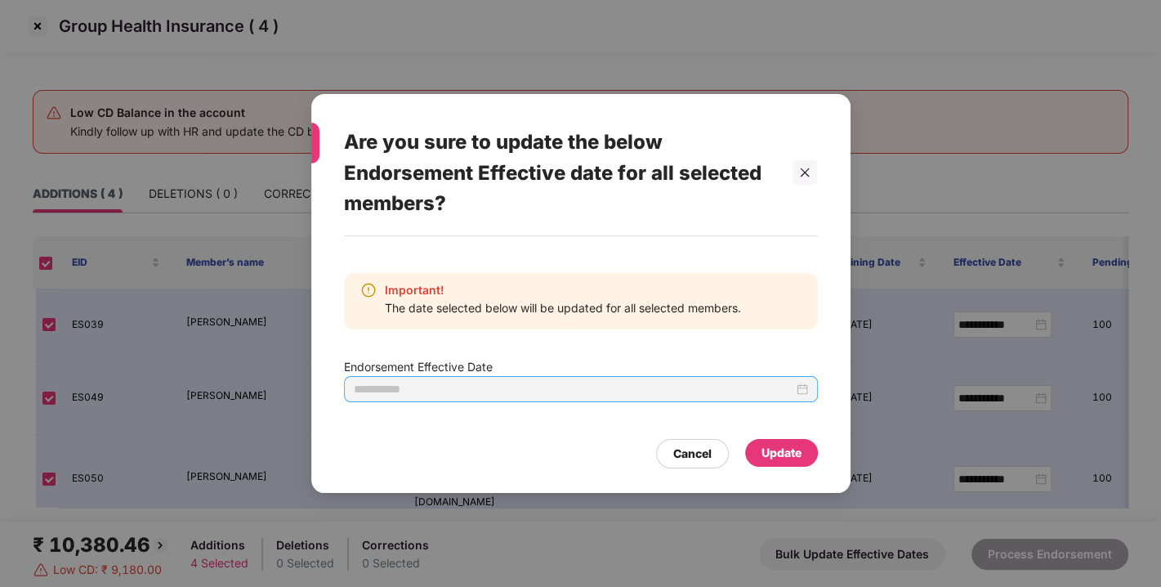
click at [805, 392] on div at bounding box center [581, 389] width 454 height 18
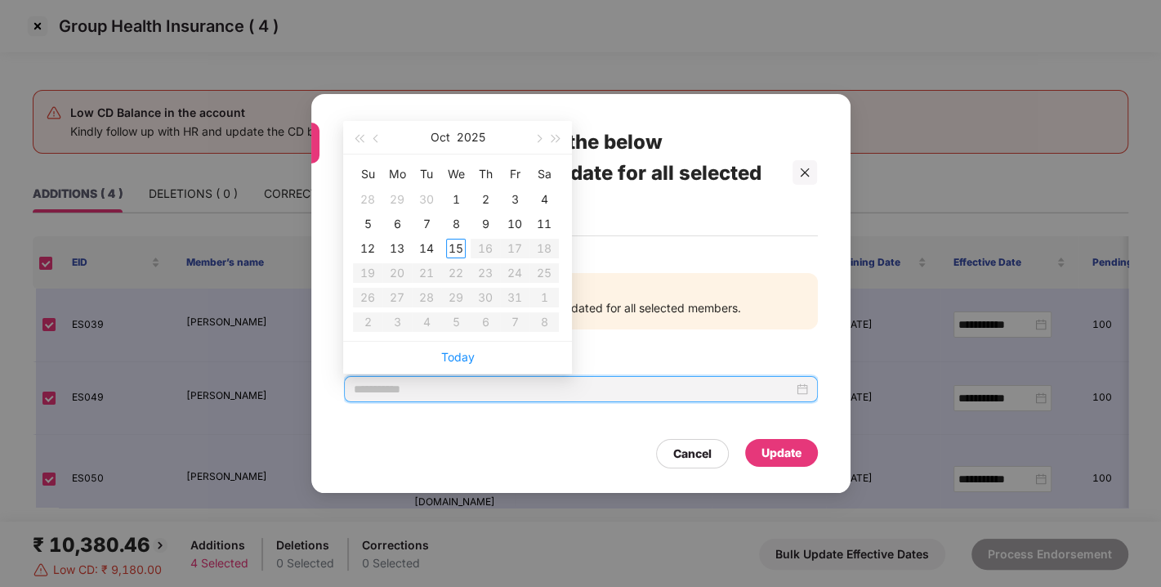
type input "**********"
click at [382, 137] on button "button" at bounding box center [377, 137] width 18 height 33
type input "**********"
click at [366, 315] on div "31" at bounding box center [368, 322] width 20 height 20
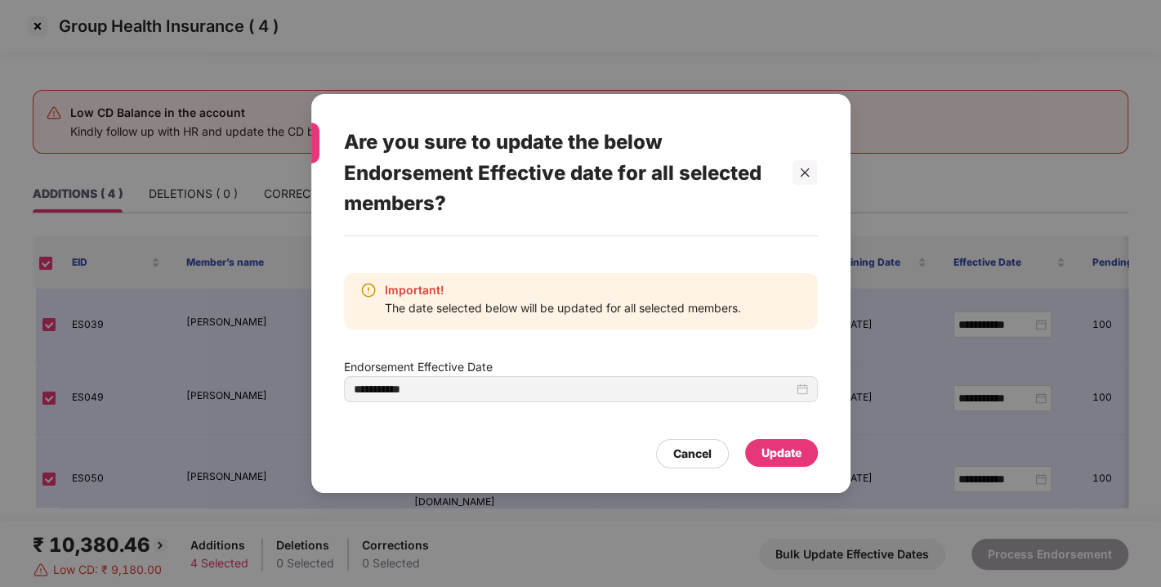
click at [784, 458] on div "Update" at bounding box center [782, 453] width 40 height 18
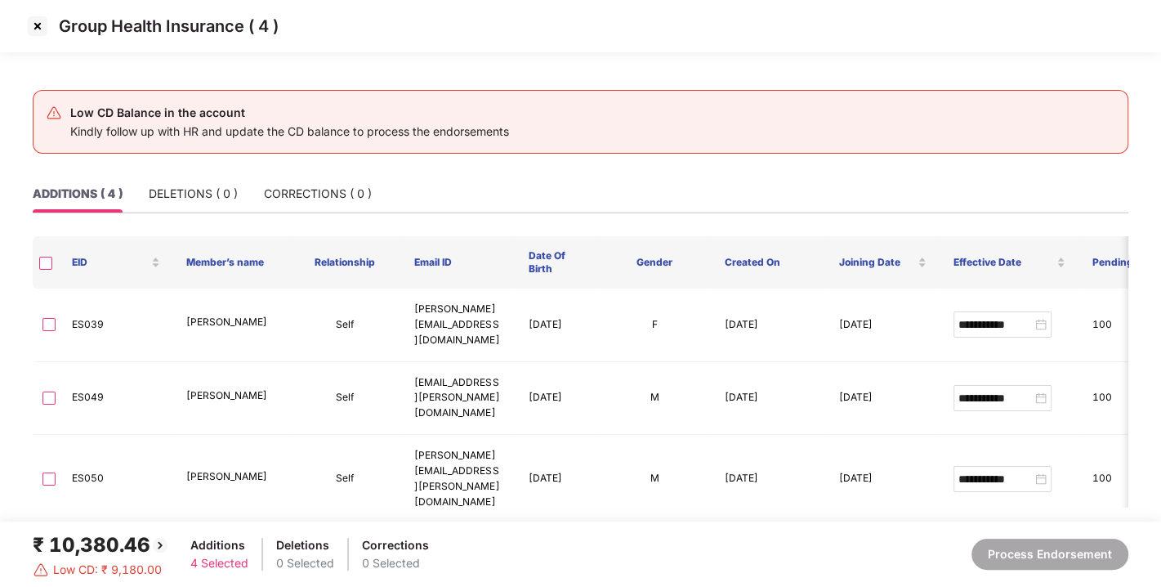
type input "**********"
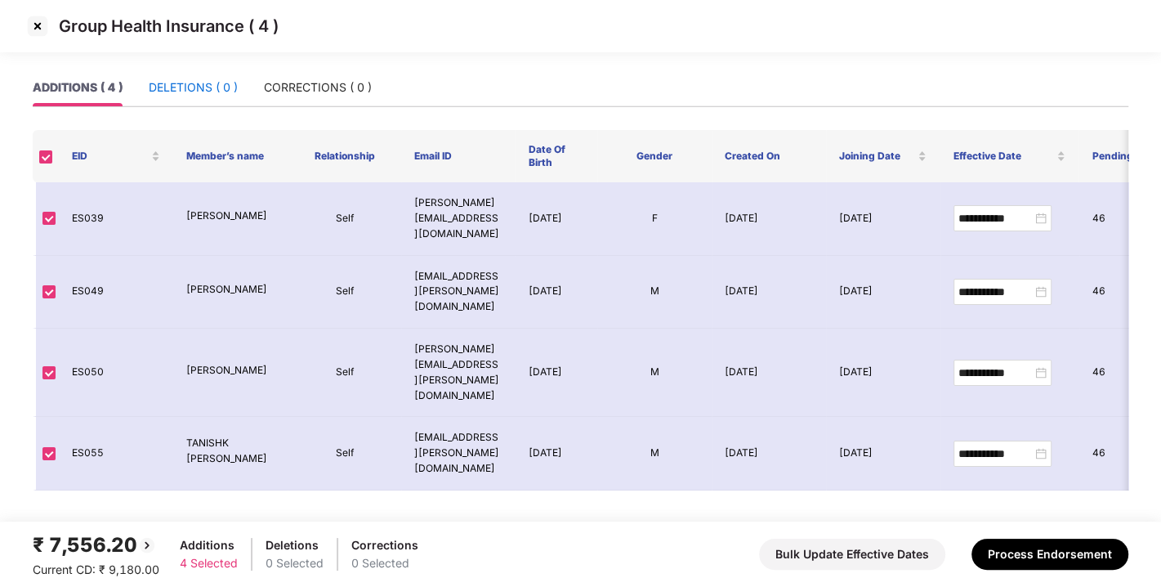
click at [193, 81] on div "DELETIONS ( 0 )" at bounding box center [193, 87] width 89 height 18
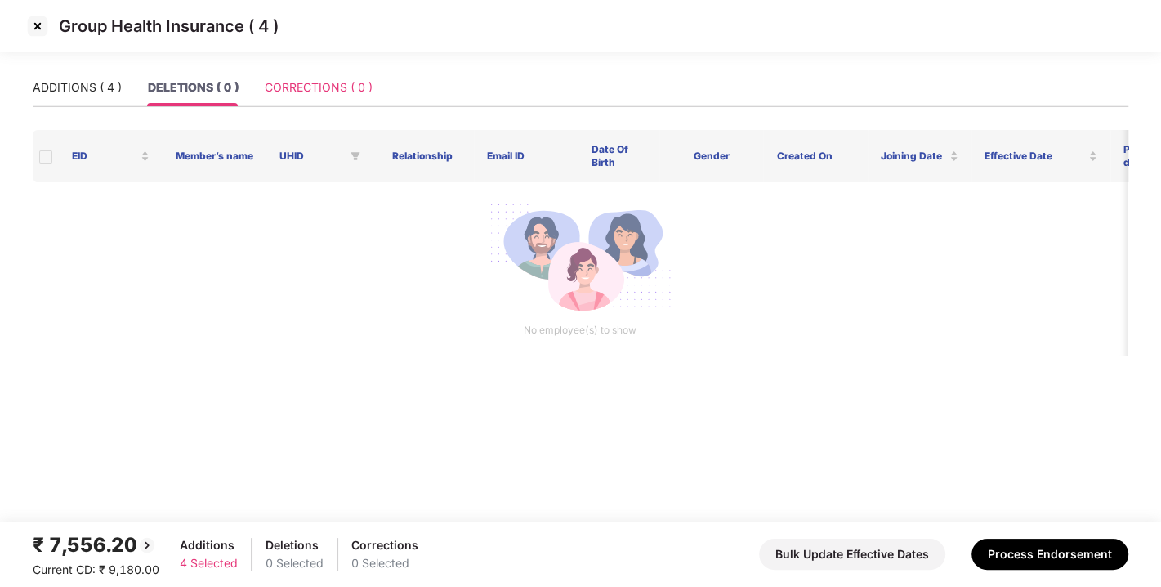
click at [292, 77] on div "CORRECTIONS ( 0 )" at bounding box center [319, 88] width 108 height 38
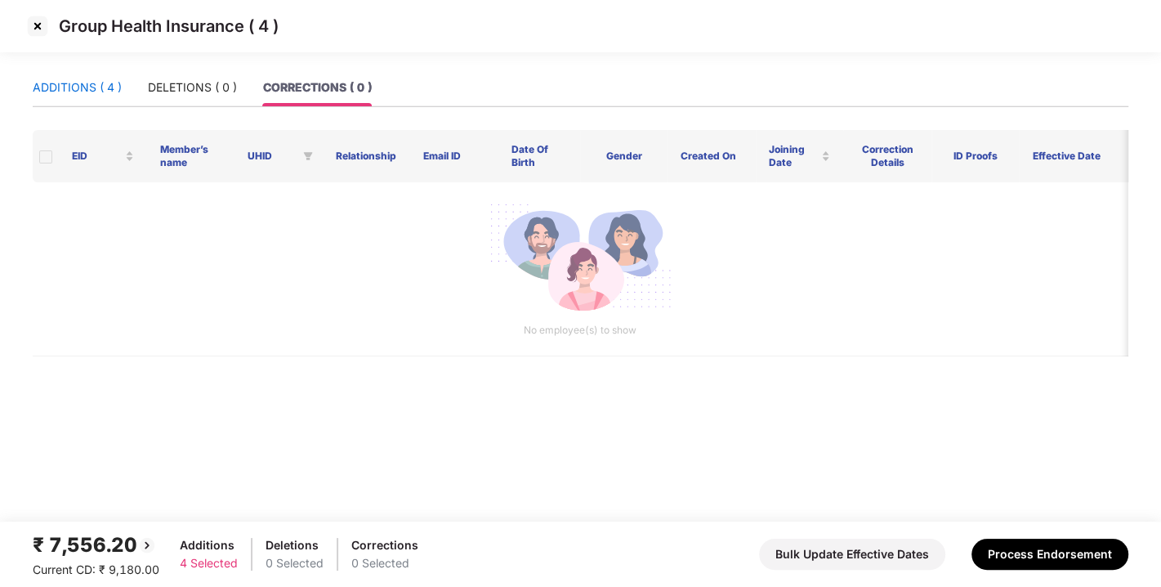
click at [104, 83] on div "ADDITIONS ( 4 )" at bounding box center [77, 87] width 89 height 18
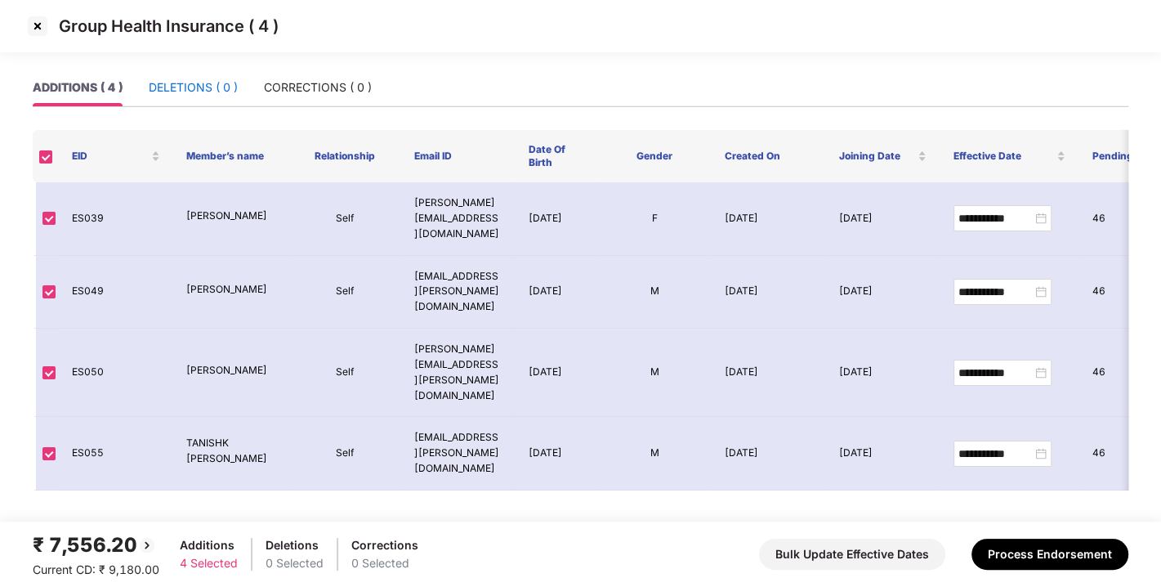
click at [172, 83] on div "DELETIONS ( 0 )" at bounding box center [193, 87] width 89 height 18
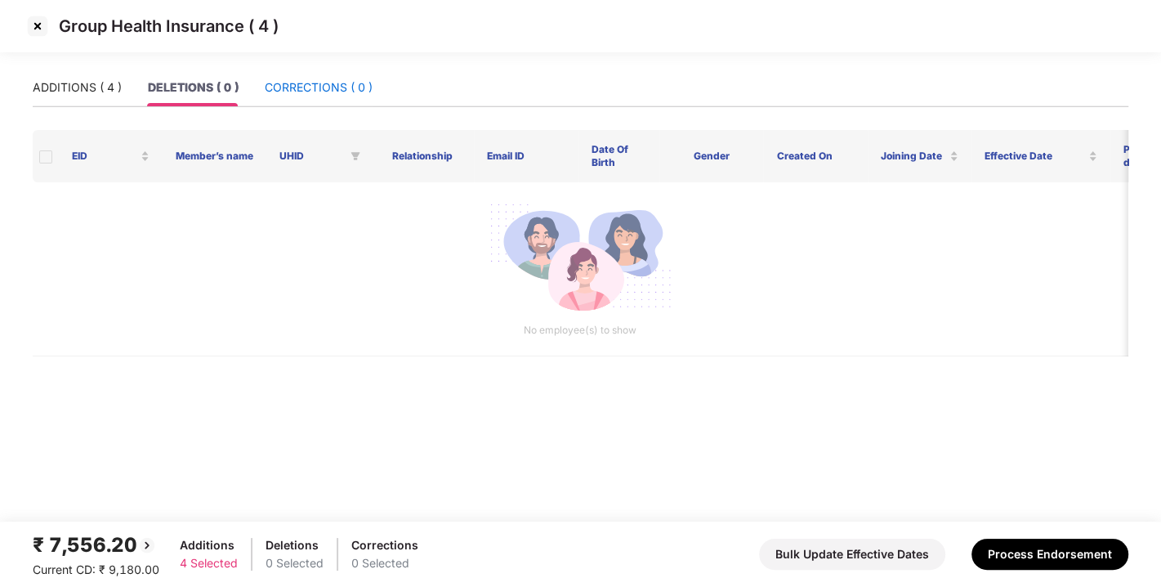
click at [293, 80] on div "CORRECTIONS ( 0 )" at bounding box center [319, 87] width 108 height 18
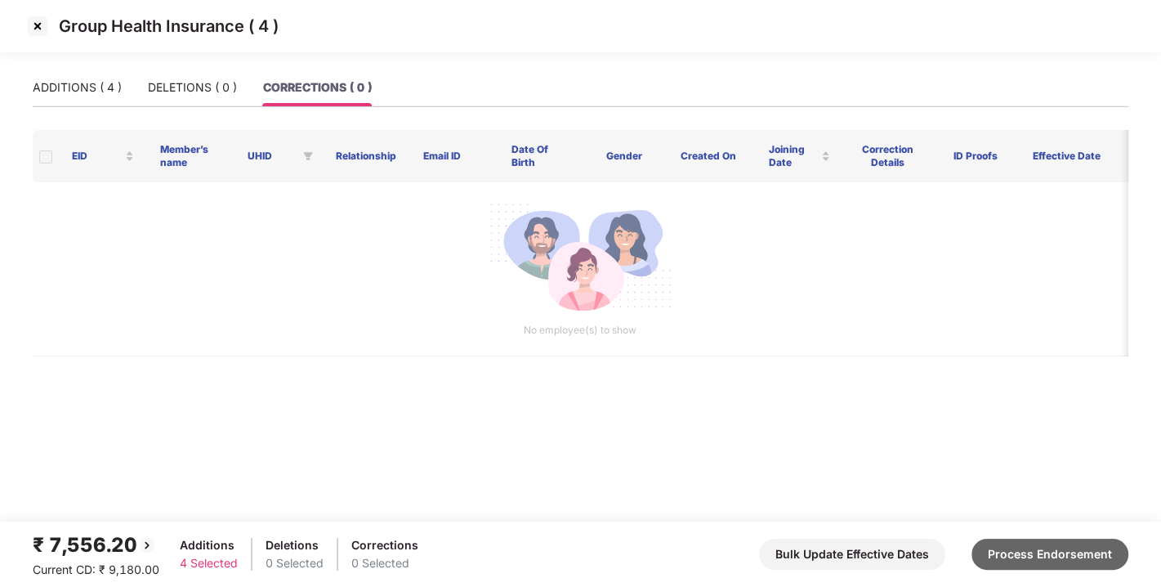
click at [1041, 568] on button "Process Endorsement" at bounding box center [1050, 553] width 157 height 31
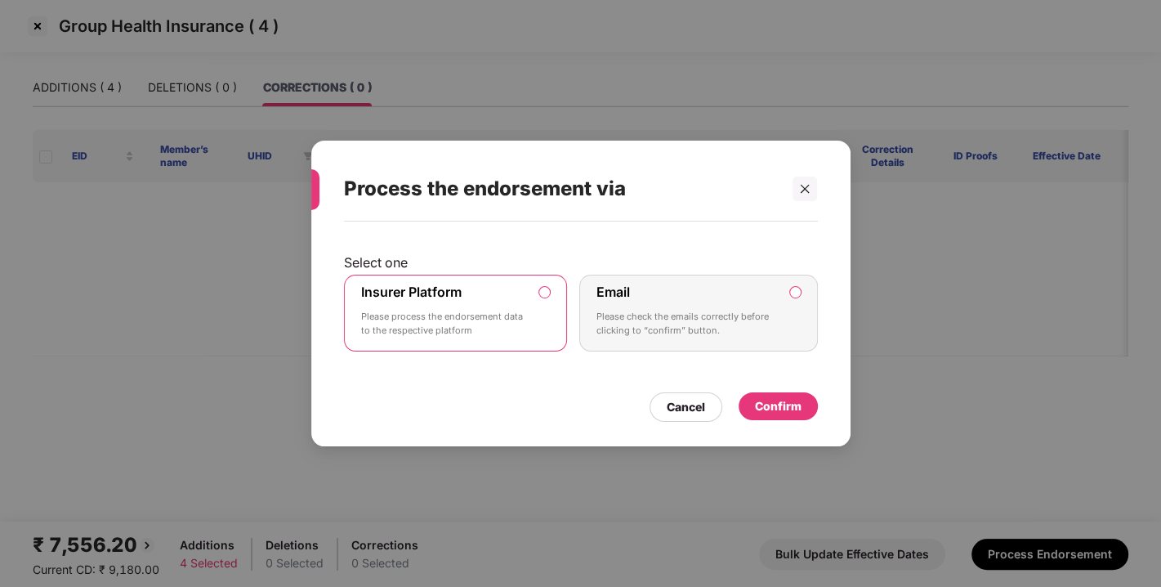
click at [755, 397] on div "Confirm" at bounding box center [778, 406] width 47 height 18
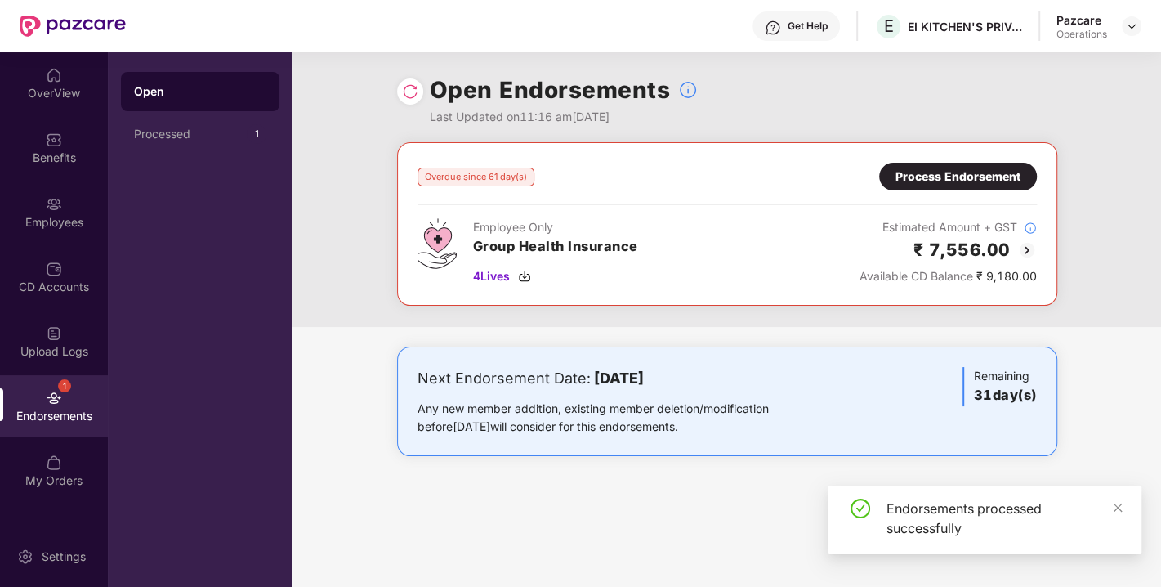
click at [402, 97] on img at bounding box center [410, 91] width 16 height 16
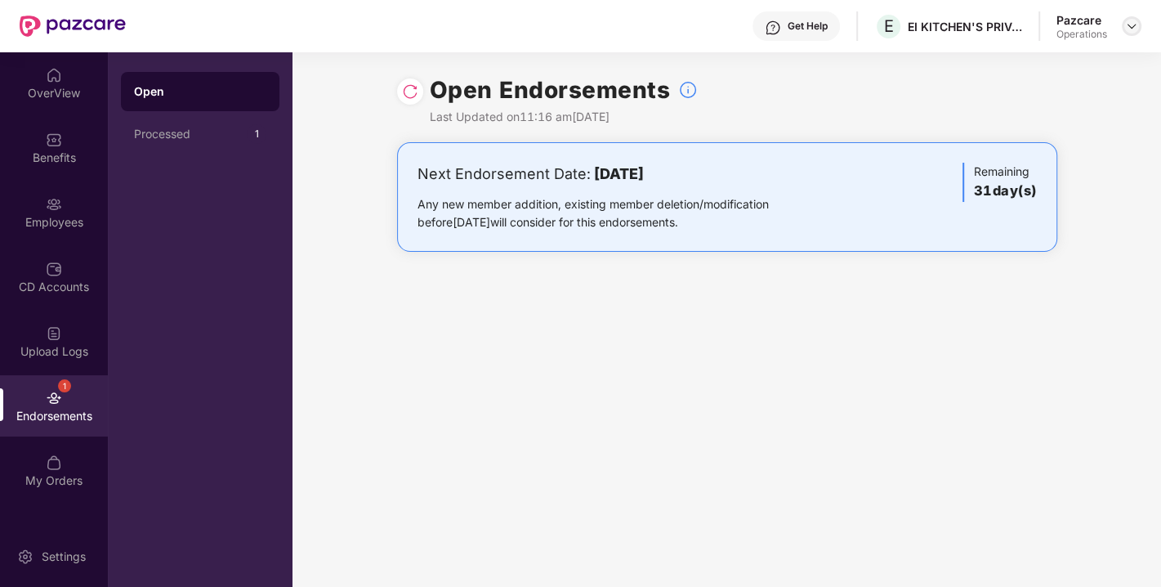
click at [1128, 18] on div at bounding box center [1132, 26] width 20 height 20
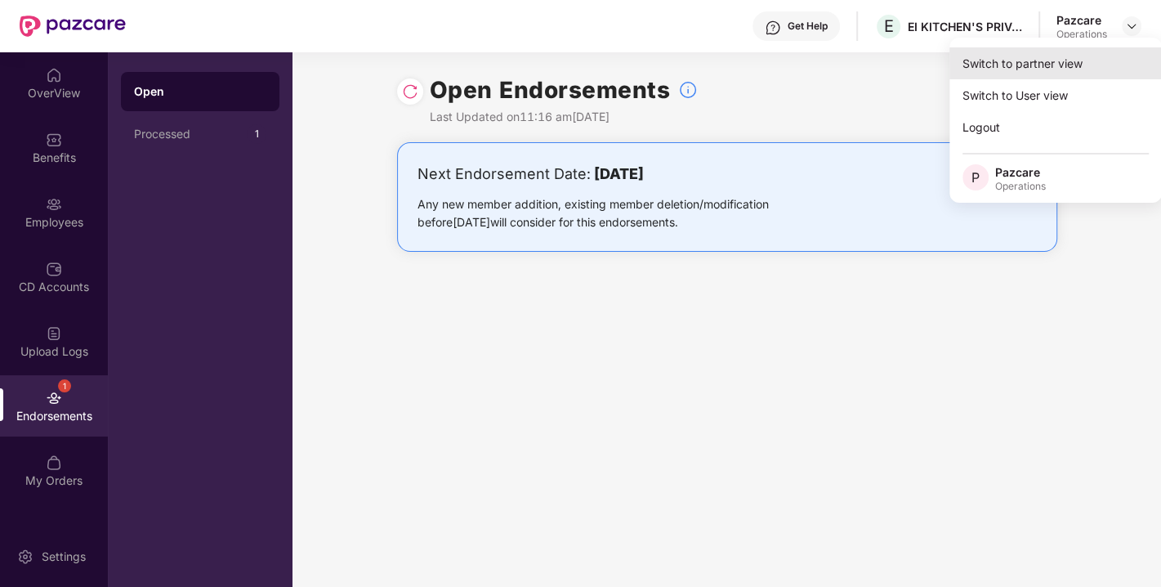
click at [1035, 67] on div "Switch to partner view" at bounding box center [1055, 63] width 212 height 32
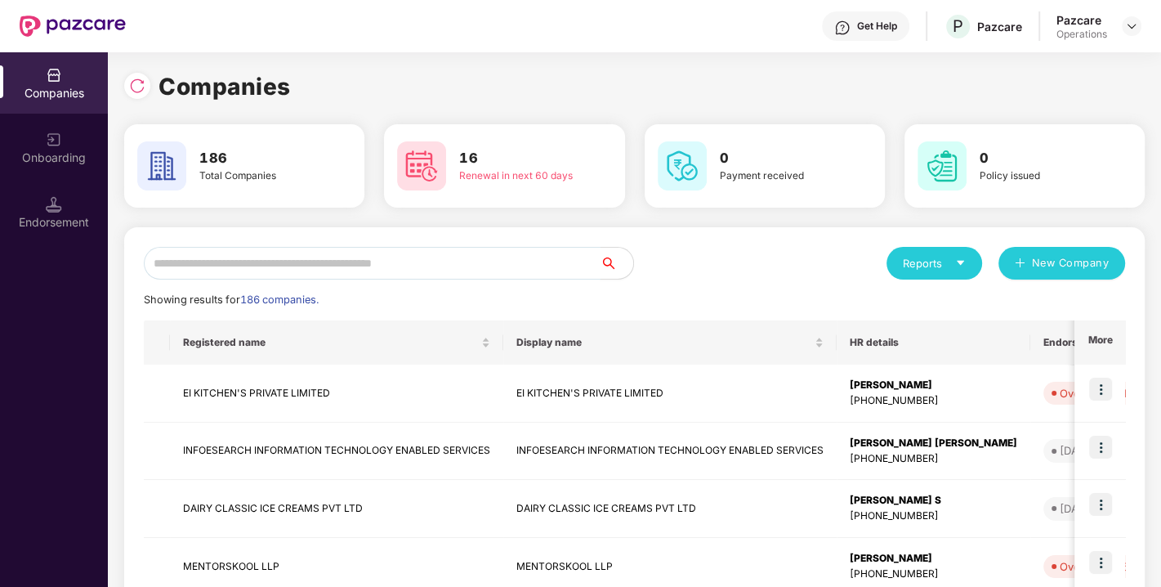
paste input "**********"
click at [391, 273] on input "text" at bounding box center [372, 263] width 457 height 33
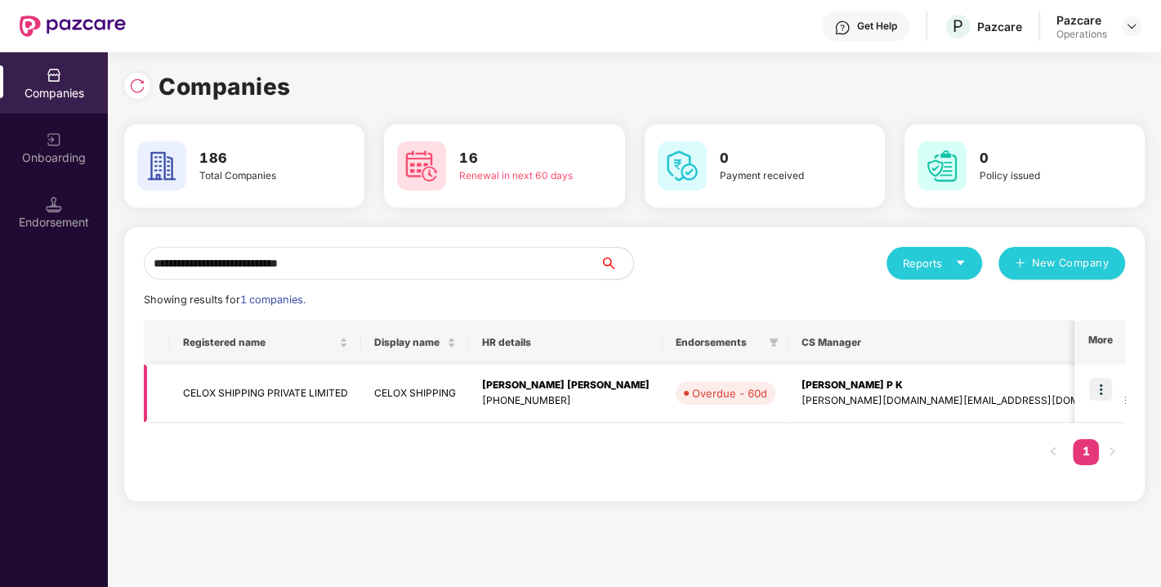
type input "**********"
click at [1097, 384] on img at bounding box center [1100, 389] width 23 height 23
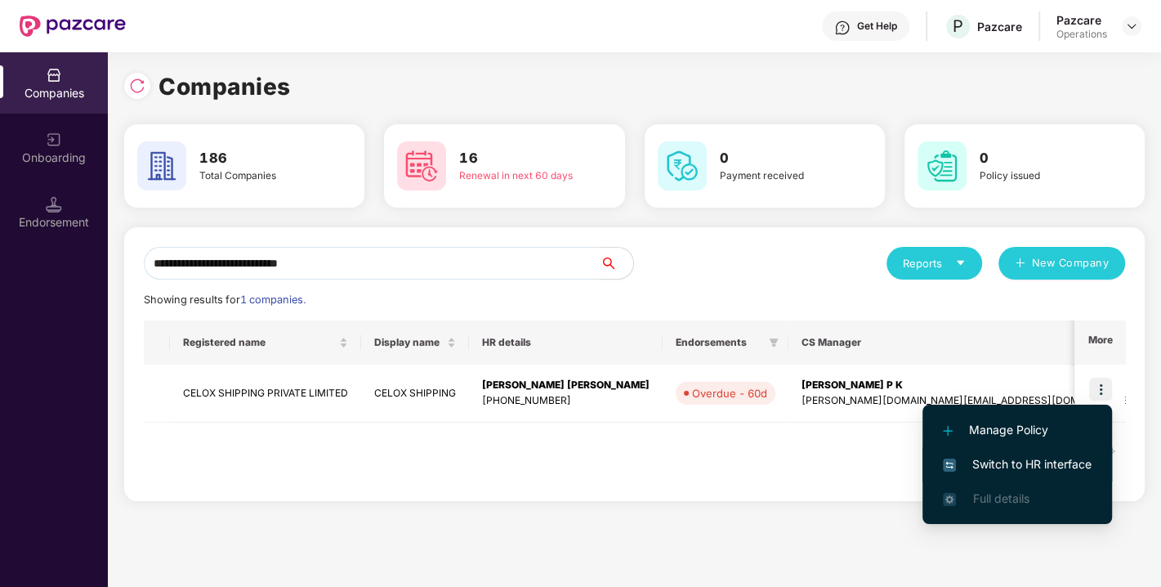
click at [1022, 461] on span "Switch to HR interface" at bounding box center [1017, 464] width 149 height 18
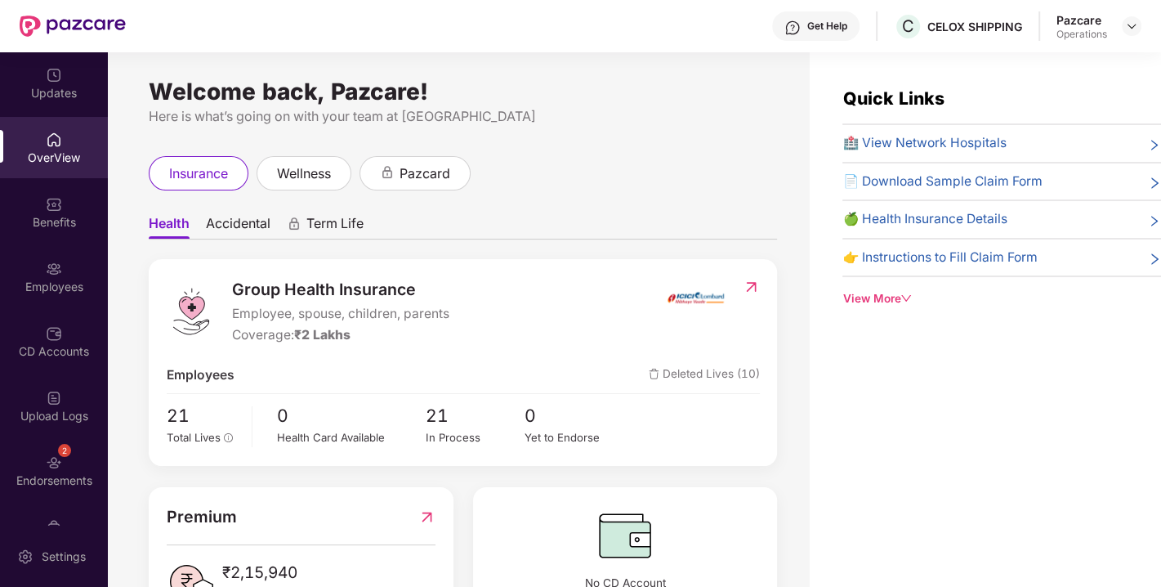
click at [34, 463] on div "2 Endorsements" at bounding box center [54, 470] width 108 height 61
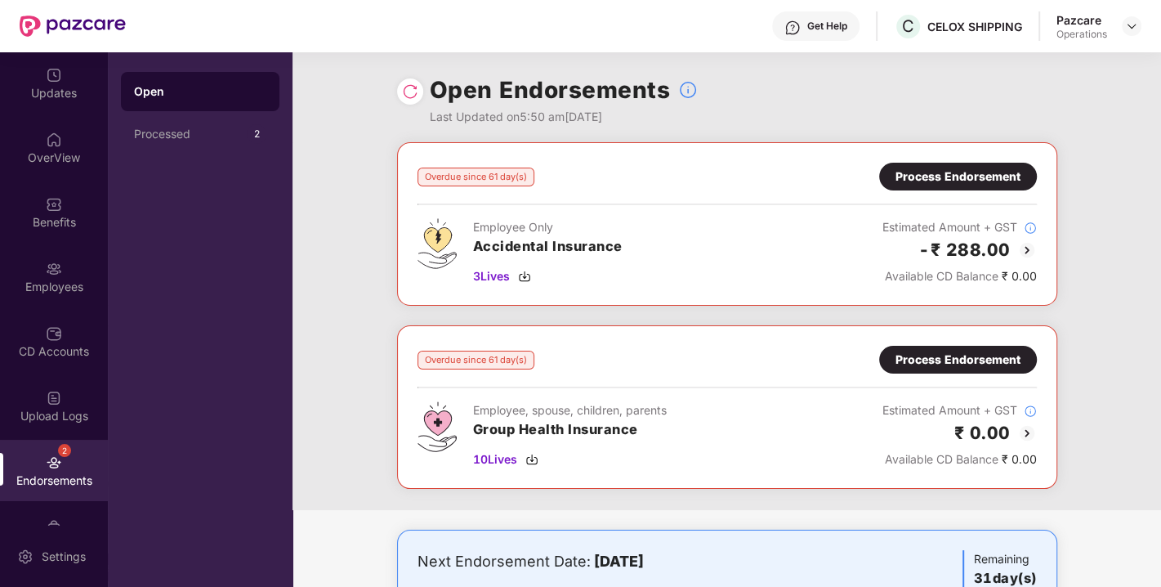
click at [920, 163] on div "Process Endorsement" at bounding box center [958, 177] width 158 height 28
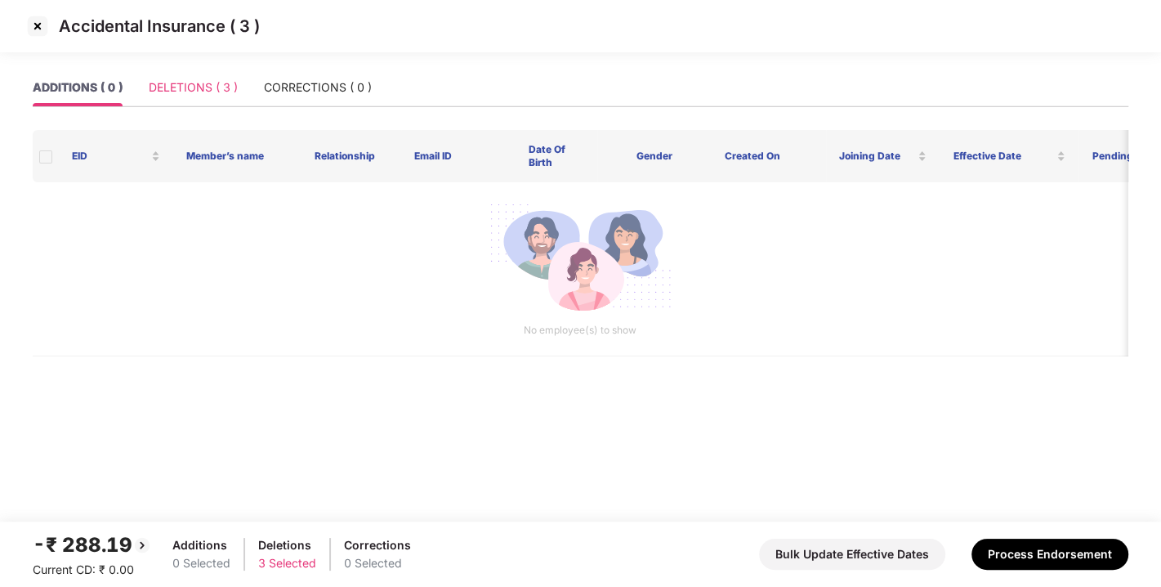
click at [218, 98] on div "DELETIONS ( 3 )" at bounding box center [193, 88] width 89 height 38
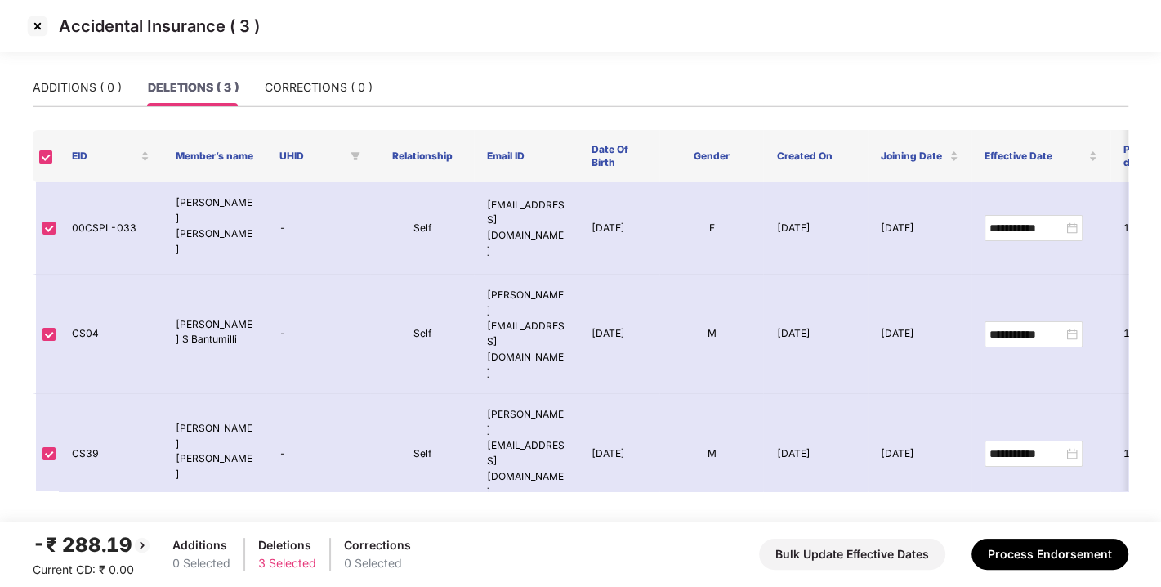
click at [45, 31] on img at bounding box center [38, 26] width 26 height 26
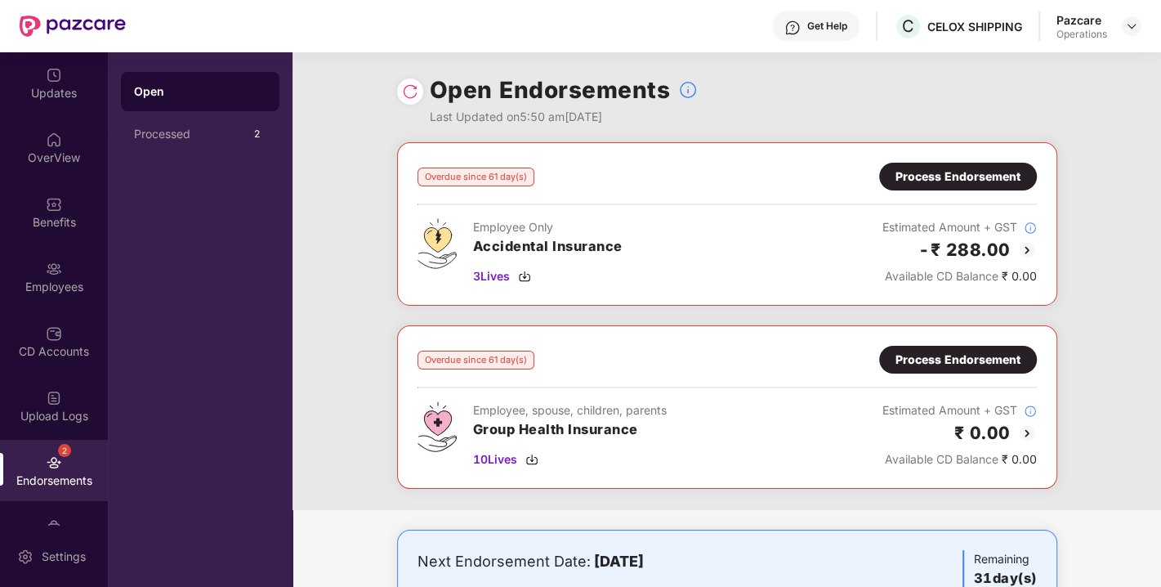
click at [914, 357] on div "Process Endorsement" at bounding box center [958, 360] width 125 height 18
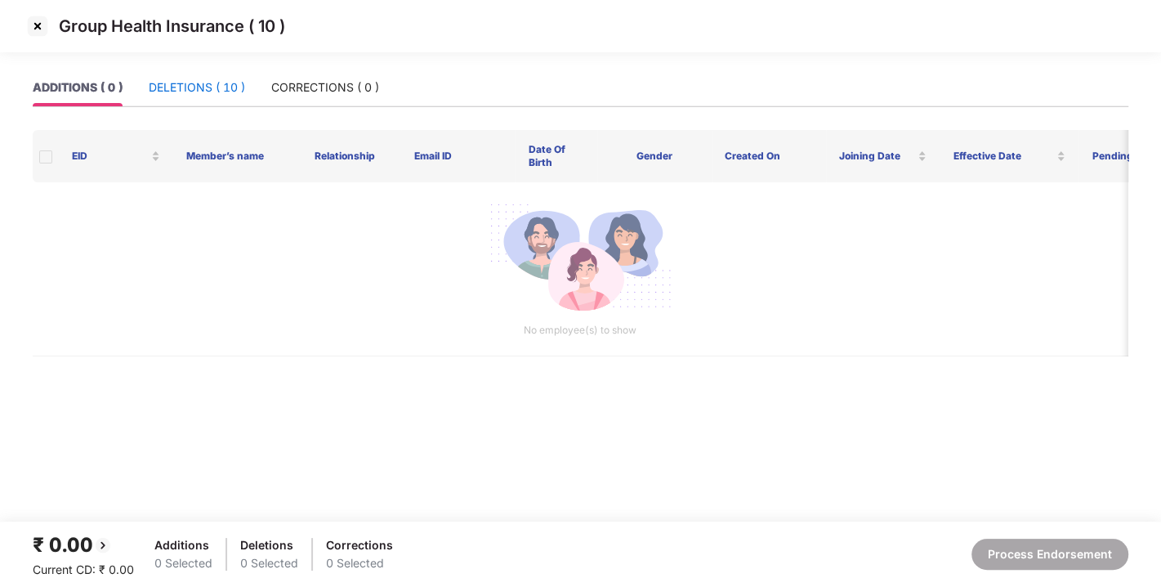
click at [206, 88] on div "DELETIONS ( 10 )" at bounding box center [197, 87] width 96 height 18
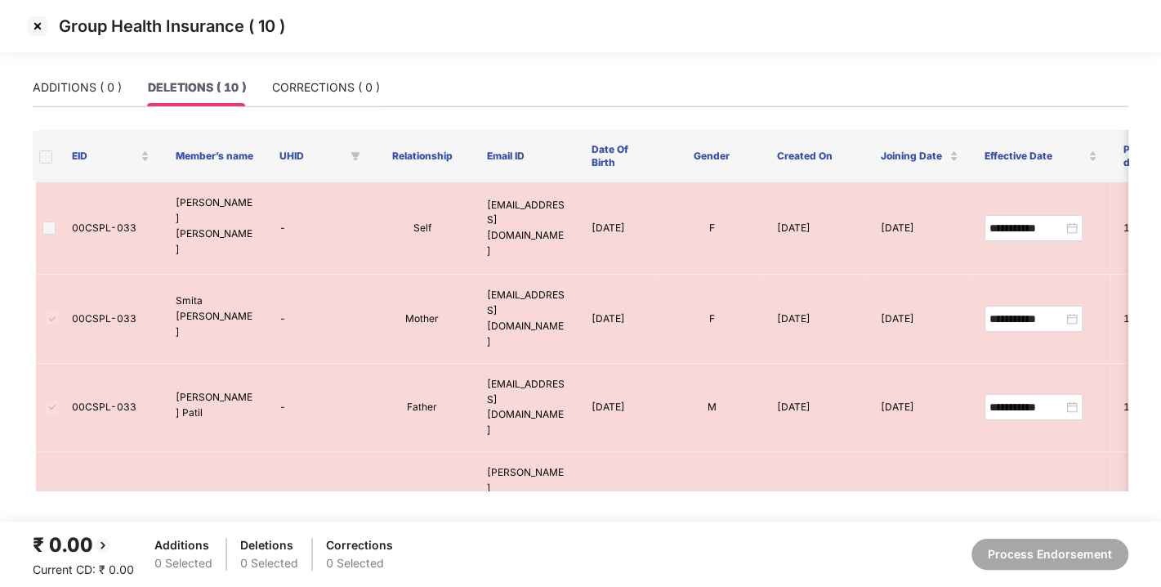
click at [37, 29] on img at bounding box center [38, 26] width 26 height 26
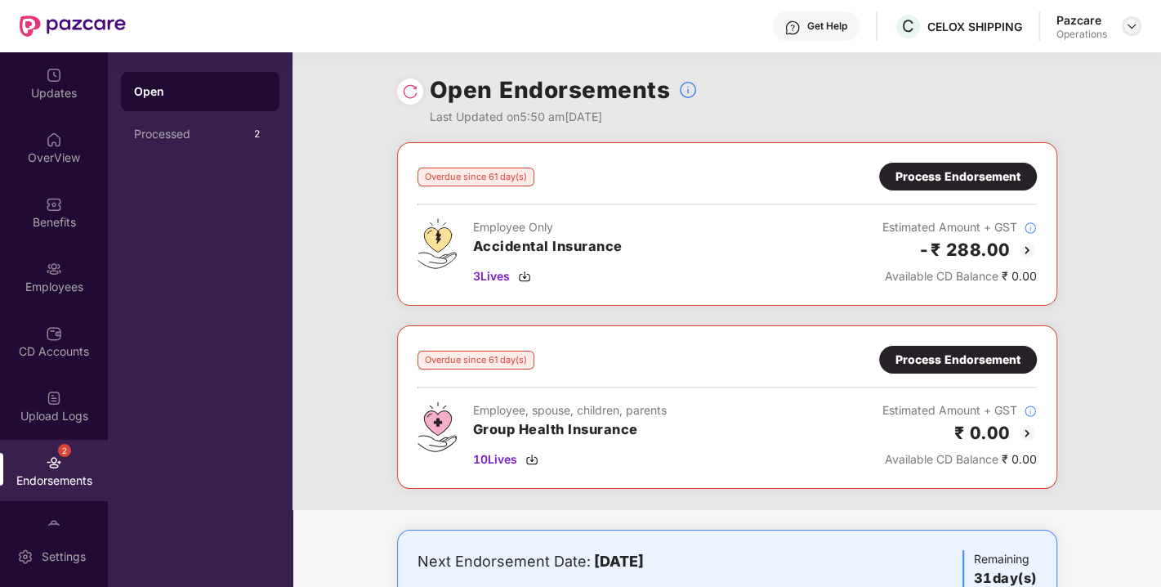
click at [1125, 26] on img at bounding box center [1131, 26] width 13 height 13
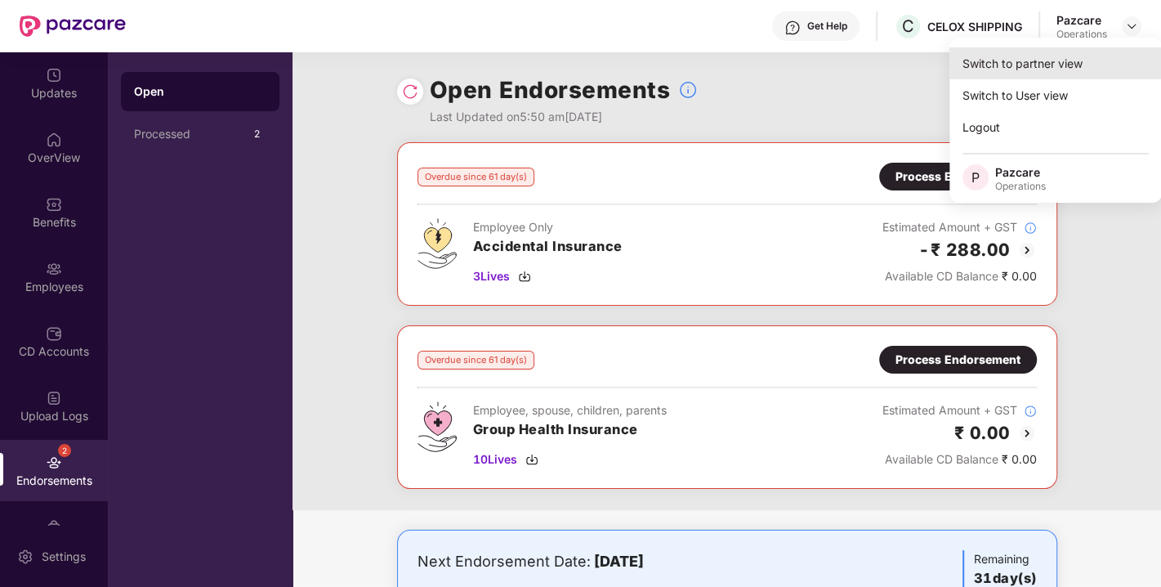
click at [1062, 57] on div "Switch to partner view" at bounding box center [1055, 63] width 212 height 32
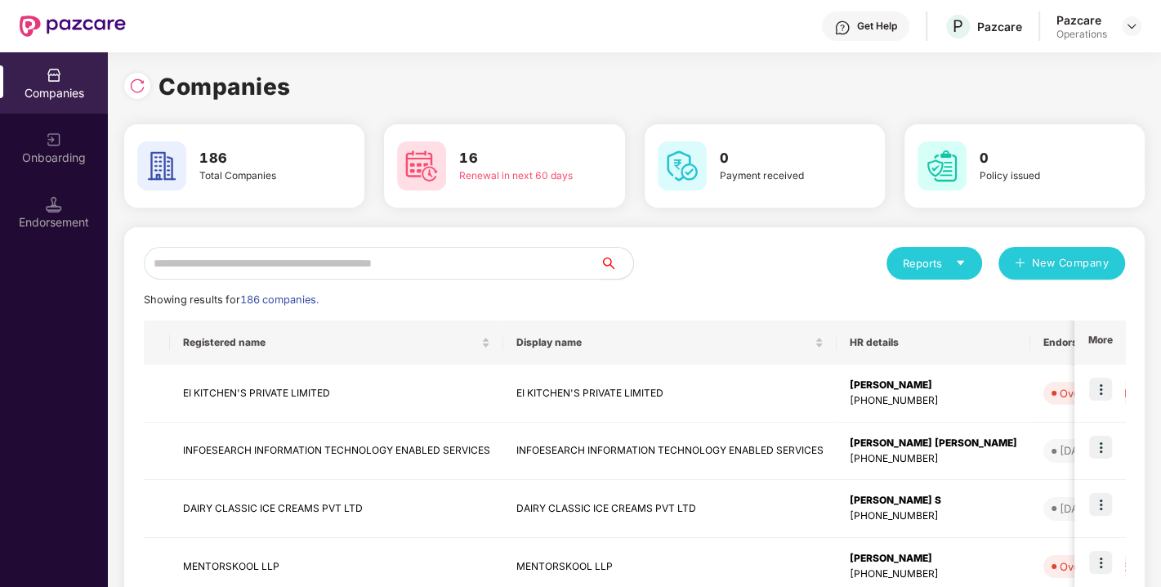
click at [413, 270] on input "text" at bounding box center [372, 263] width 457 height 33
paste input "**********"
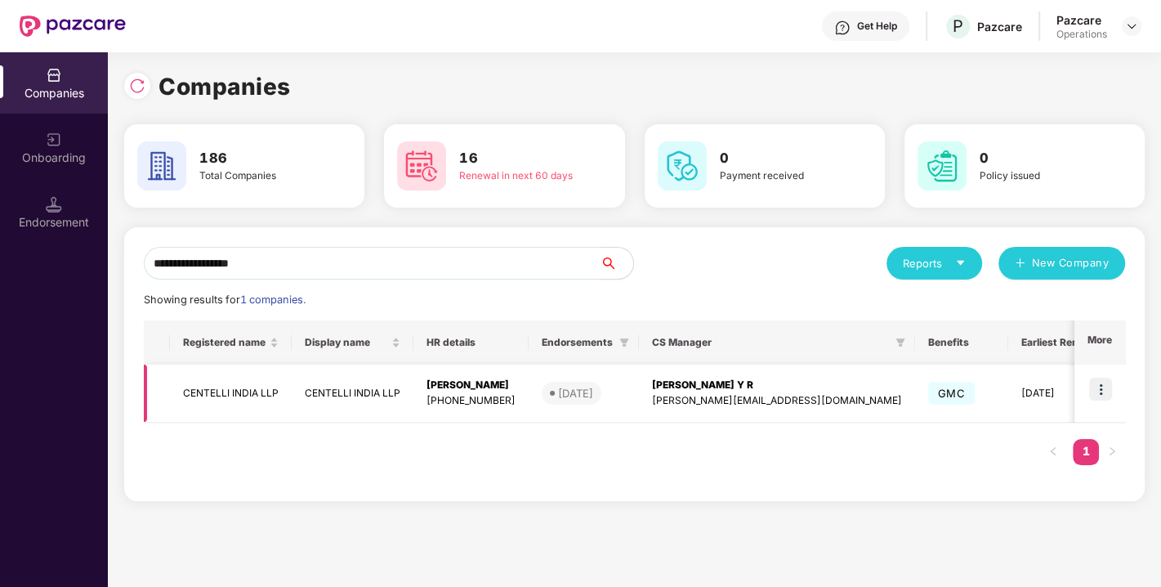
type input "**********"
click at [1108, 386] on img at bounding box center [1100, 389] width 23 height 23
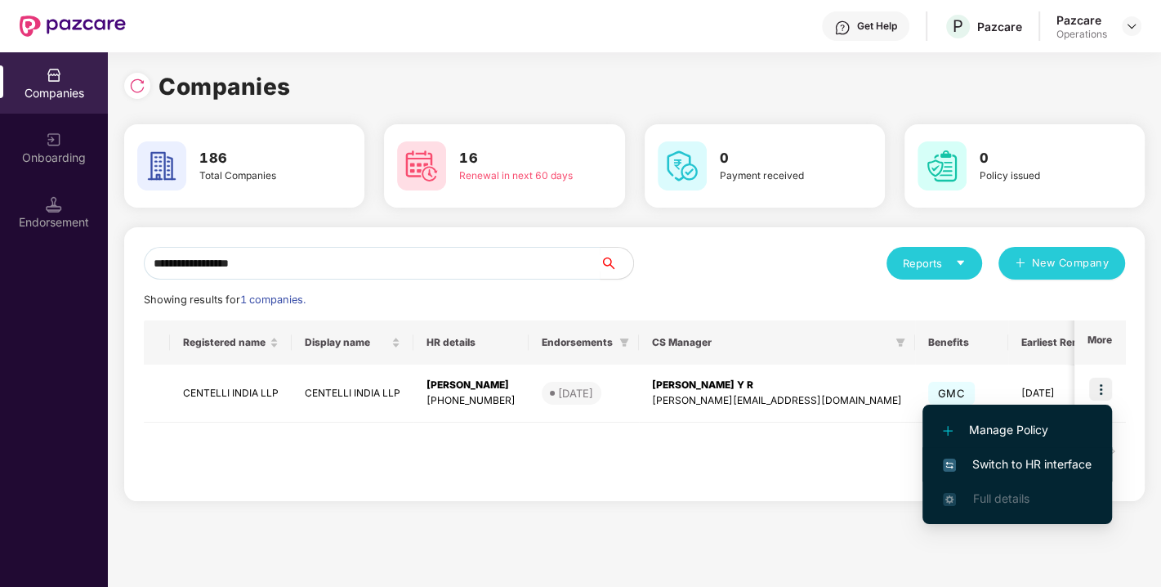
click at [1011, 463] on span "Switch to HR interface" at bounding box center [1017, 464] width 149 height 18
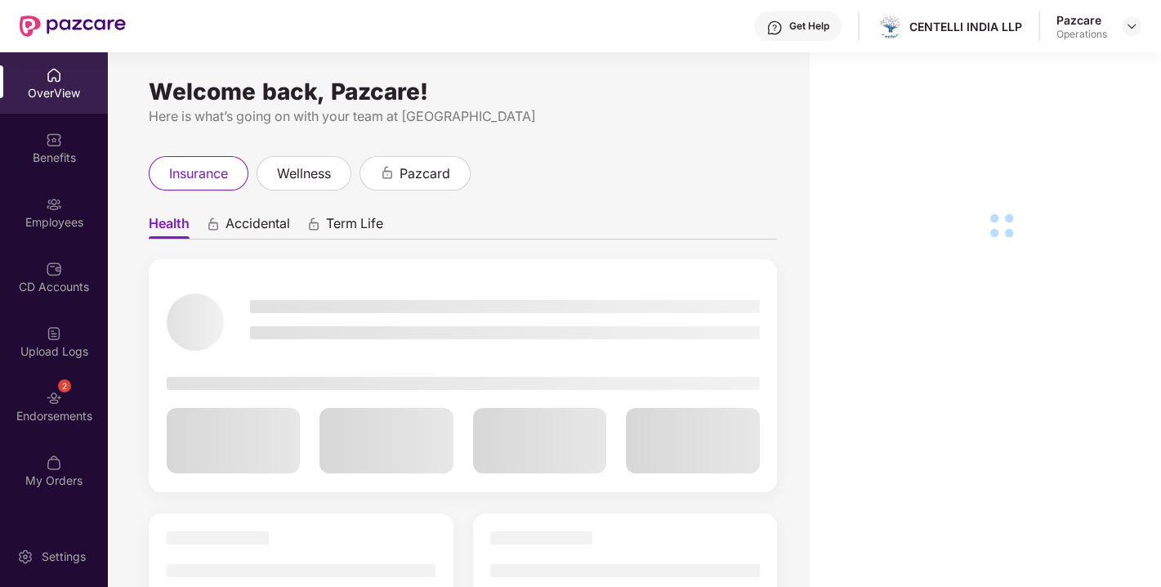
click at [34, 415] on div "Endorsements" at bounding box center [54, 416] width 108 height 16
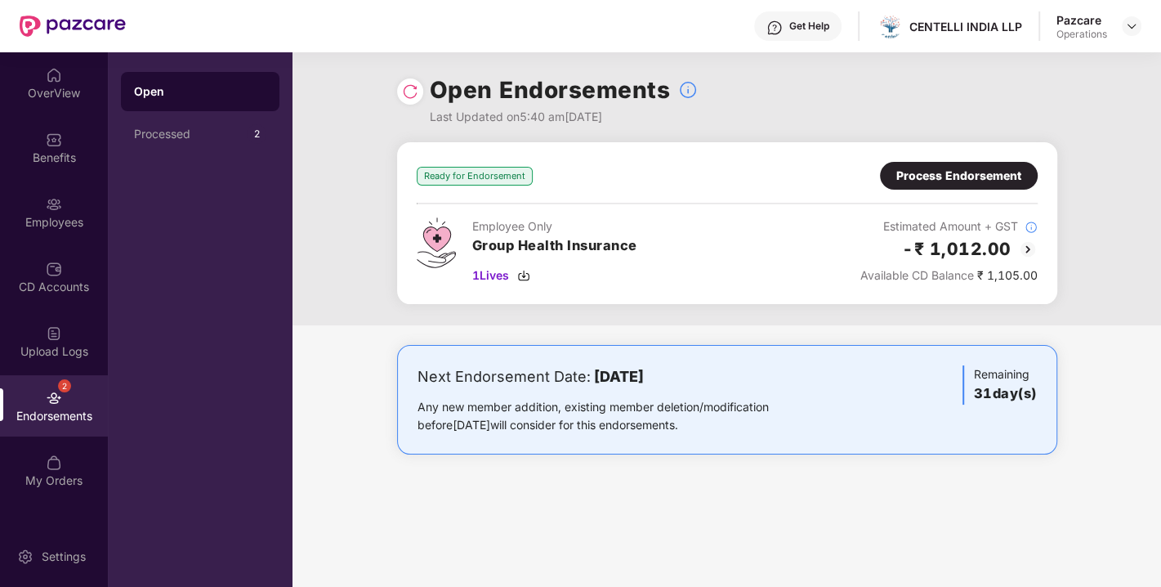
click at [1013, 161] on div "Ready for Endorsement Process Endorsement Employee Only Group Health Insurance …" at bounding box center [727, 223] width 660 height 162
click at [972, 170] on div "Process Endorsement" at bounding box center [958, 176] width 125 height 18
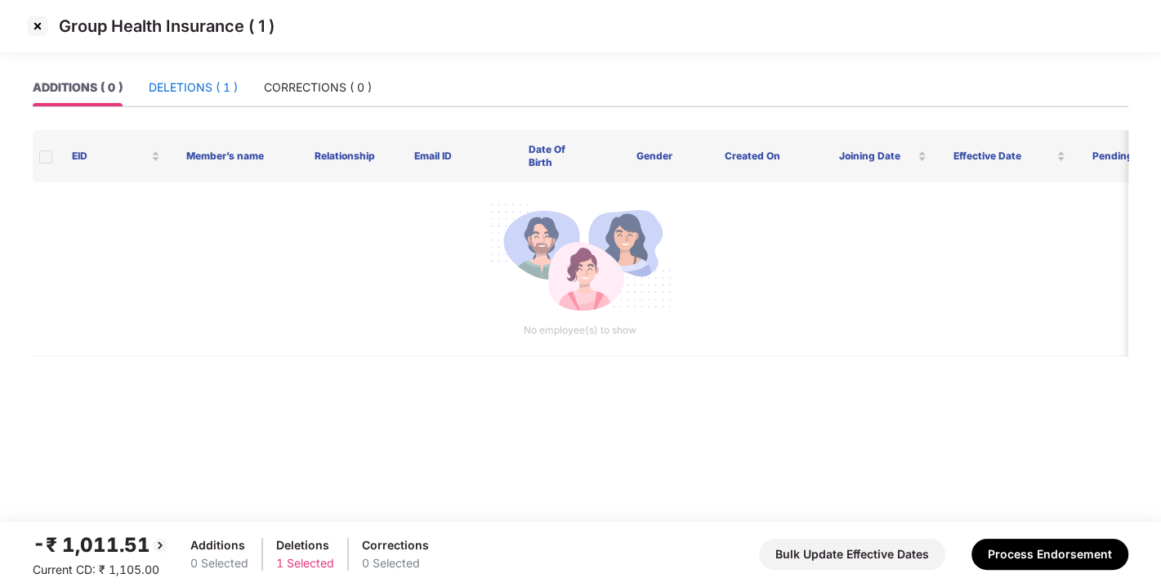
click at [184, 82] on div "DELETIONS ( 1 )" at bounding box center [193, 87] width 89 height 18
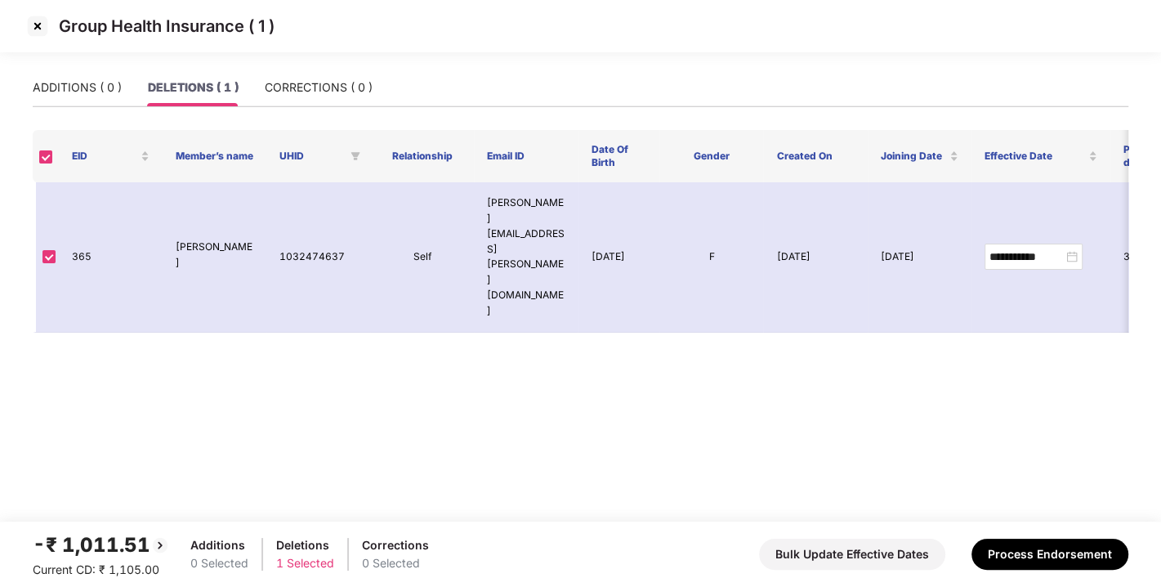
click at [25, 23] on img at bounding box center [38, 26] width 26 height 26
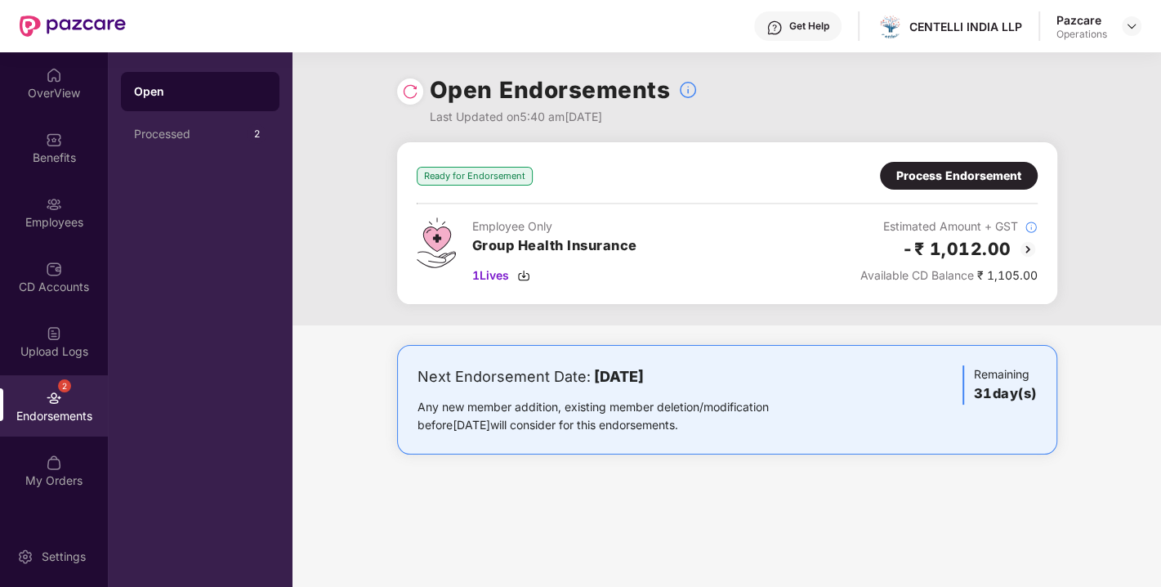
click at [403, 87] on img at bounding box center [410, 91] width 16 height 16
click at [525, 272] on img at bounding box center [523, 275] width 13 height 13
click at [947, 159] on div "Ready for Endorsement Process Endorsement Employee Only Group Health Insurance …" at bounding box center [727, 223] width 660 height 162
click at [950, 179] on div "Process Endorsement" at bounding box center [958, 176] width 125 height 18
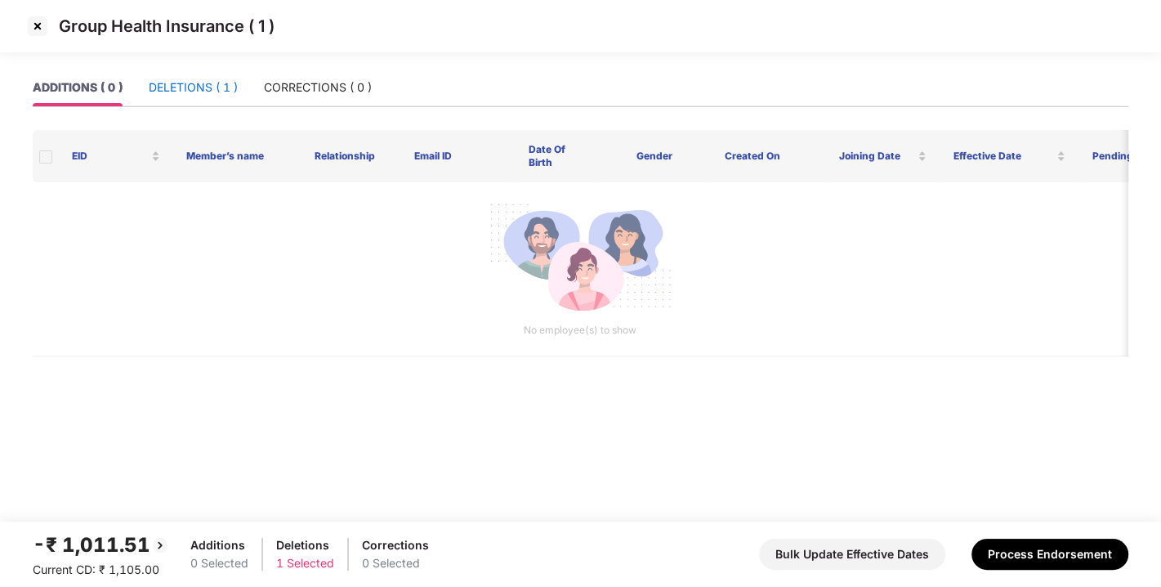
click at [200, 80] on div "DELETIONS ( 1 )" at bounding box center [193, 87] width 89 height 18
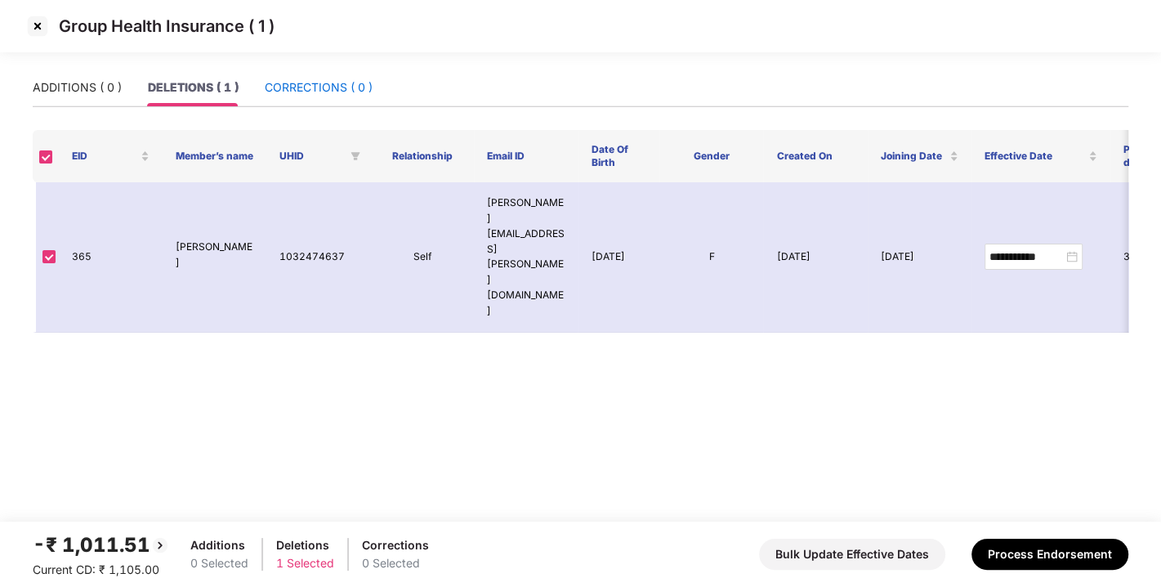
click at [329, 81] on div "CORRECTIONS ( 0 )" at bounding box center [319, 87] width 108 height 18
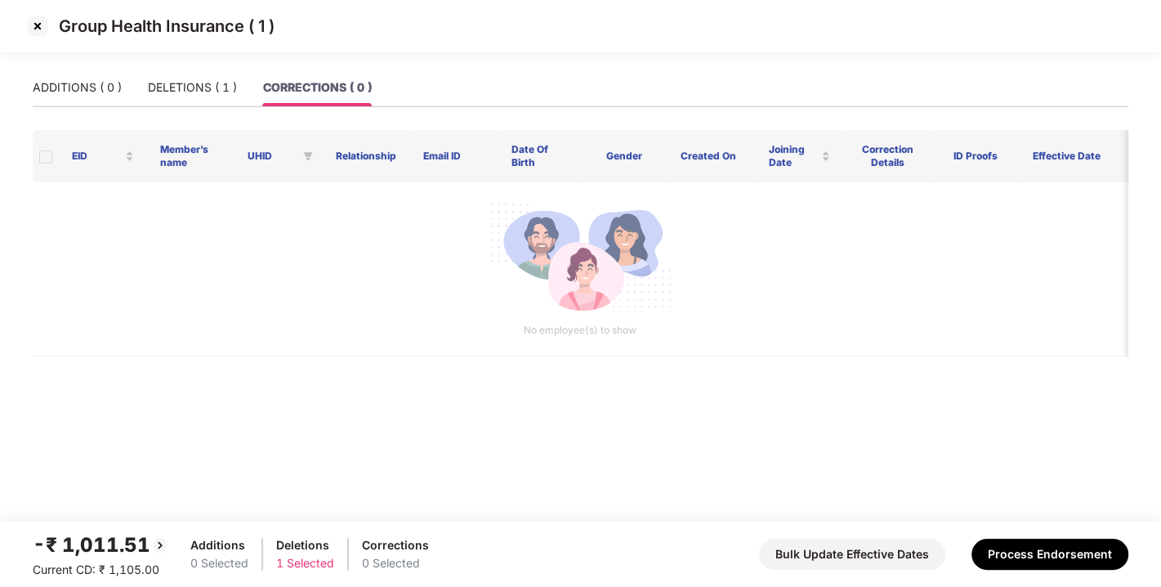
click at [96, 112] on div "ADDITIONS ( 0 ) DELETIONS ( 1 ) CORRECTIONS ( 0 )" at bounding box center [581, 94] width 1096 height 51
click at [68, 82] on div "ADDITIONS ( 0 )" at bounding box center [77, 87] width 89 height 18
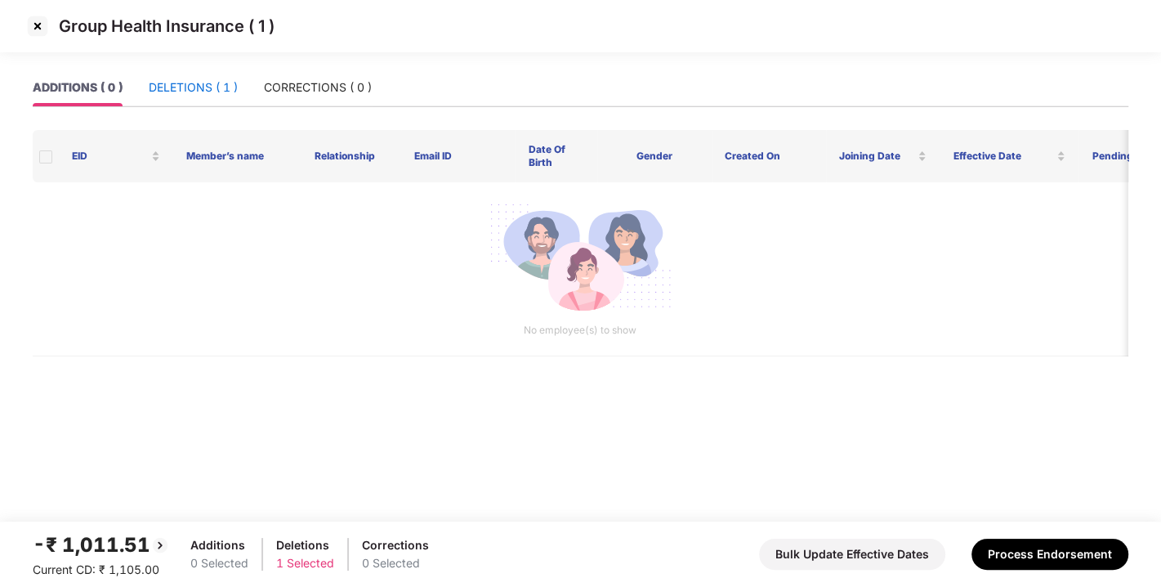
click at [194, 85] on div "DELETIONS ( 1 )" at bounding box center [193, 87] width 89 height 18
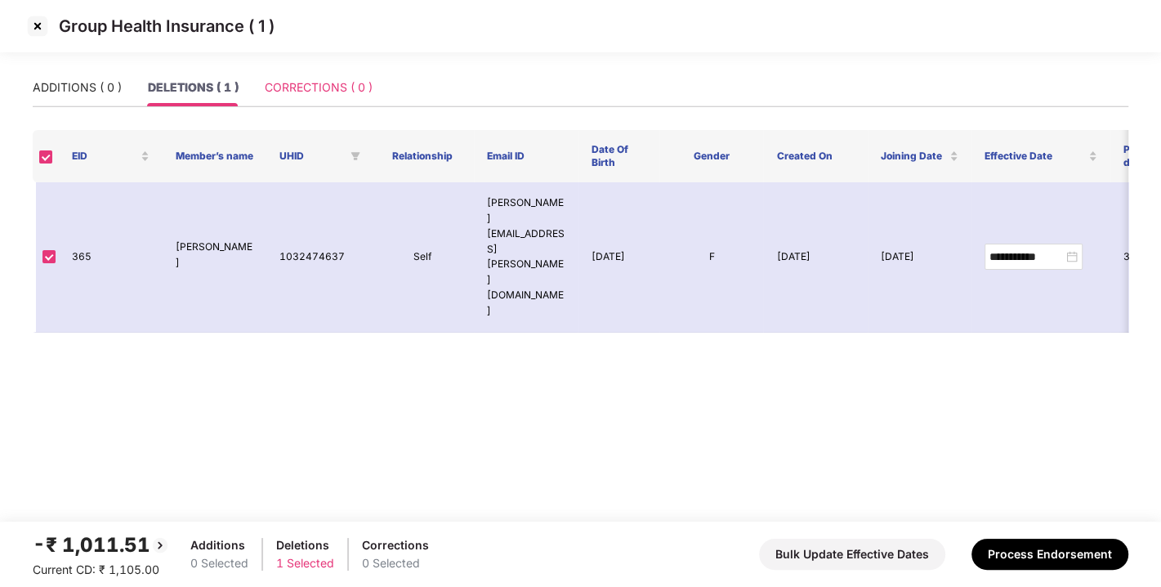
click at [306, 102] on div "CORRECTIONS ( 0 )" at bounding box center [319, 88] width 108 height 38
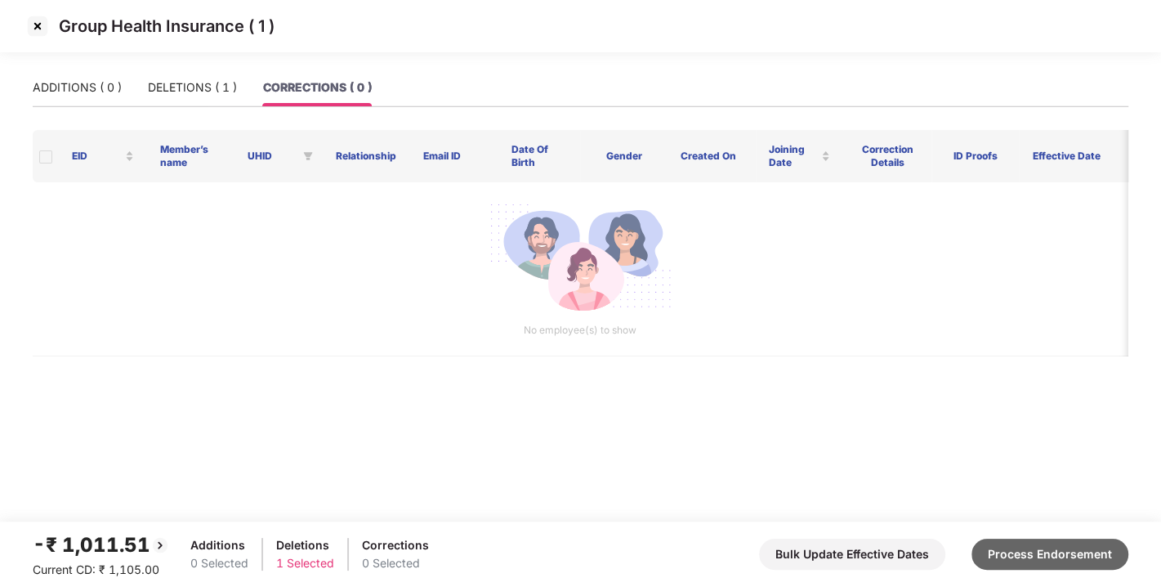
click at [1059, 540] on button "Process Endorsement" at bounding box center [1050, 553] width 157 height 31
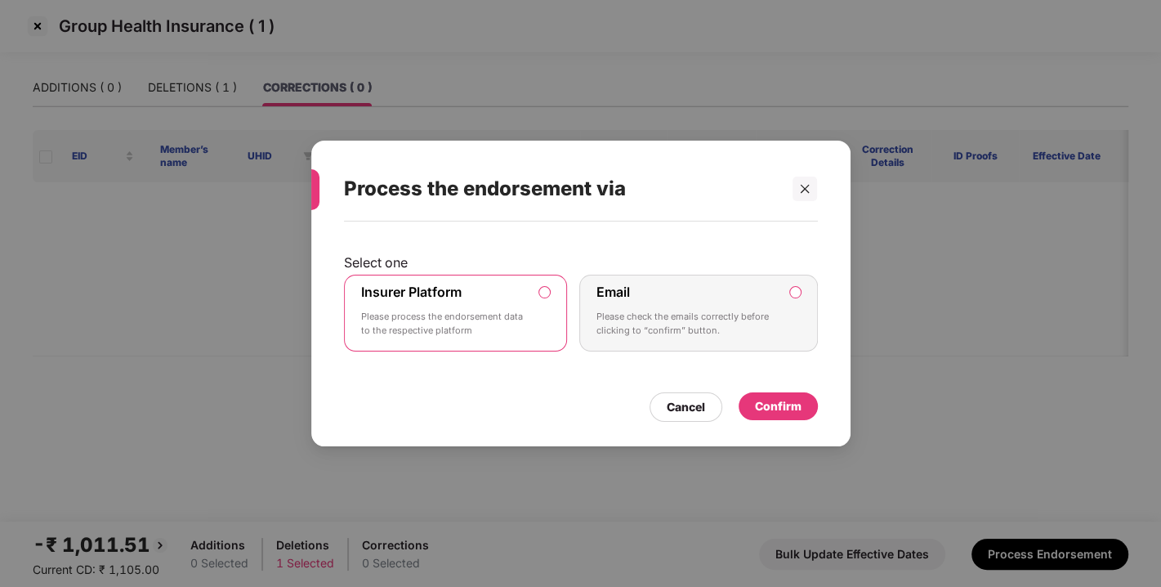
click at [759, 393] on div "Confirm" at bounding box center [778, 406] width 79 height 28
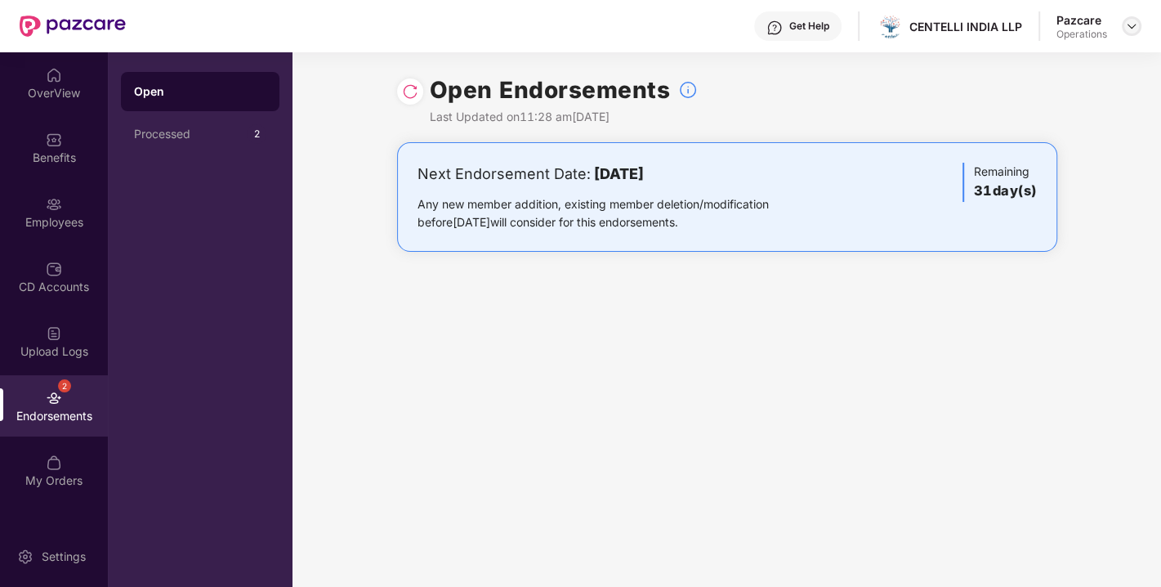
click at [1127, 20] on img at bounding box center [1131, 26] width 13 height 13
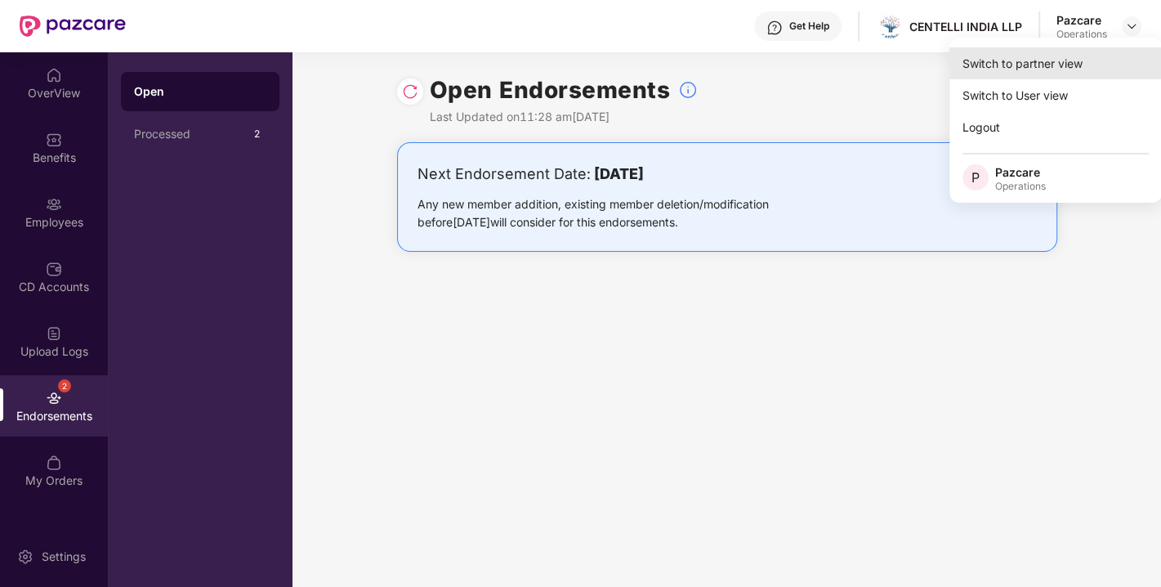
click at [1008, 56] on div "Switch to partner view" at bounding box center [1055, 63] width 212 height 32
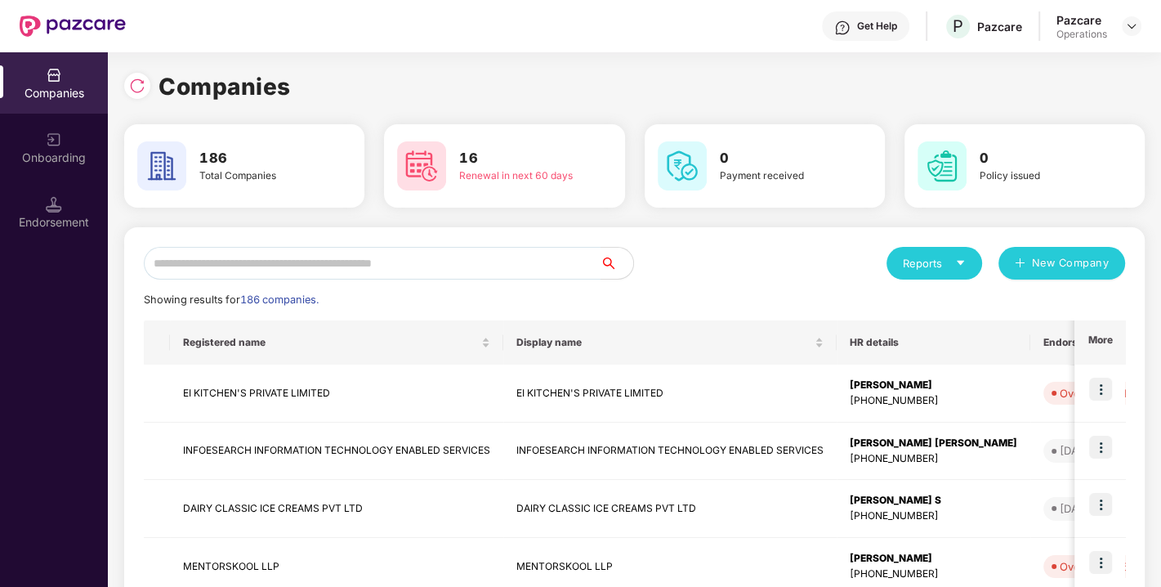
click at [384, 254] on input "text" at bounding box center [372, 263] width 457 height 33
paste input "**********"
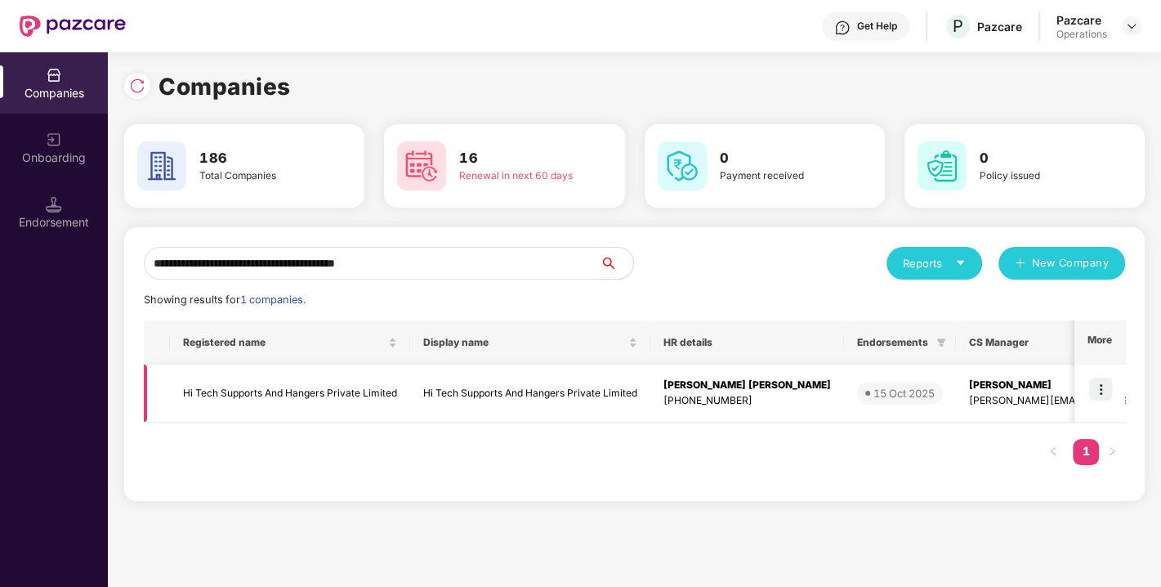
type input "**********"
click at [1097, 378] on img at bounding box center [1100, 389] width 23 height 23
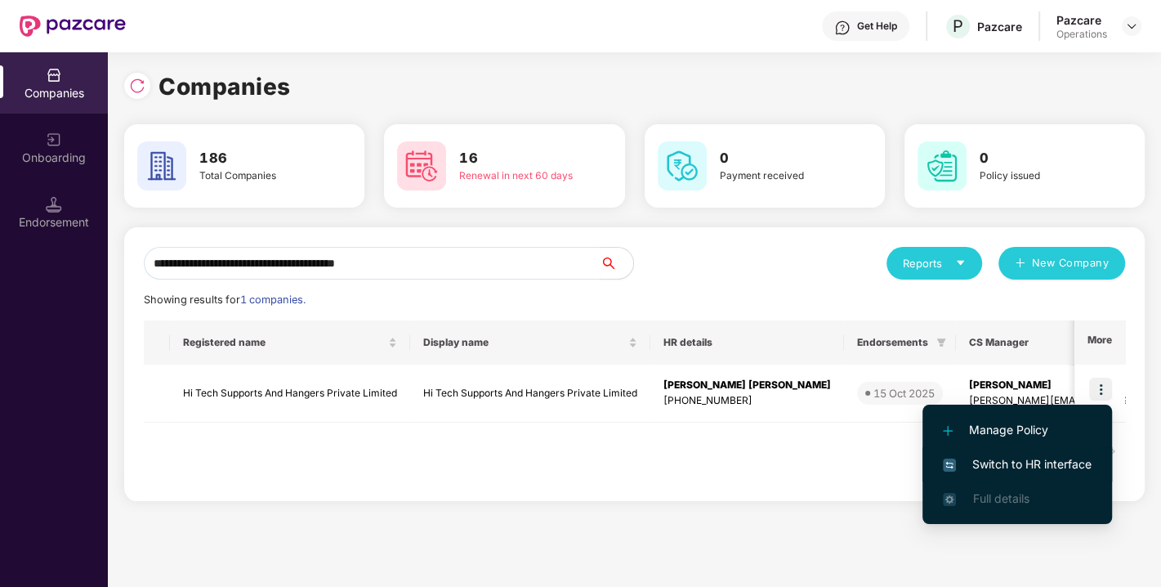
click at [1015, 475] on li "Switch to HR interface" at bounding box center [1018, 464] width 190 height 34
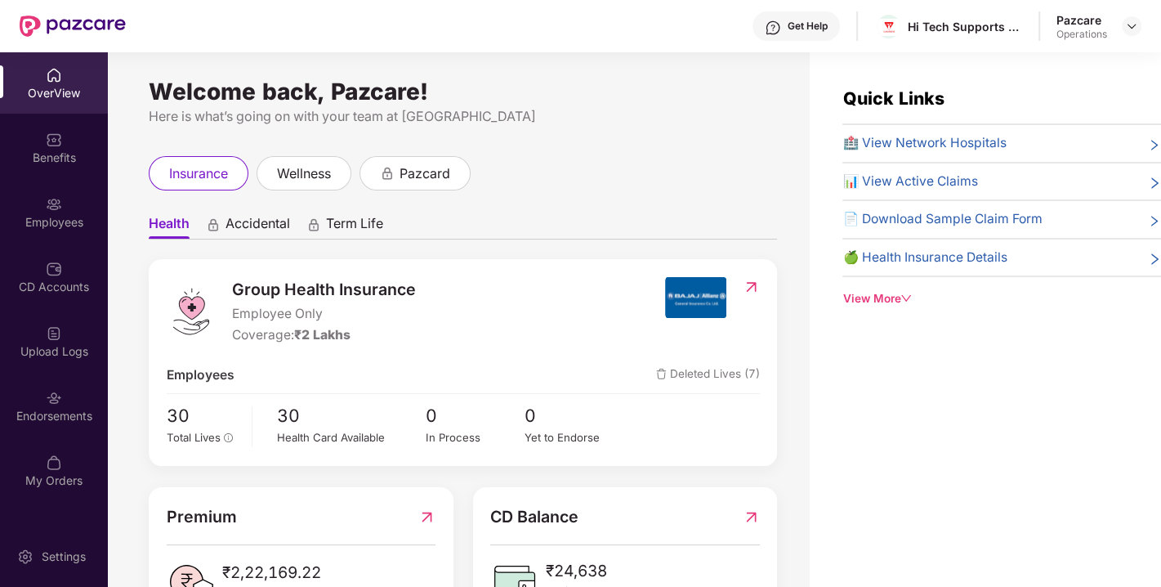
click at [45, 406] on div "Endorsements" at bounding box center [54, 405] width 108 height 61
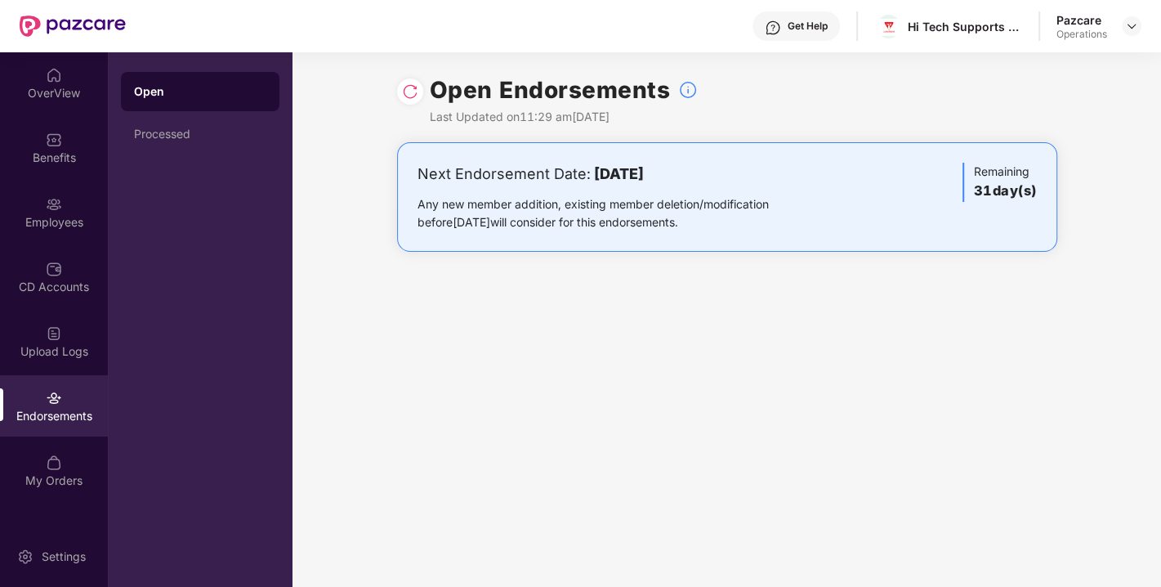
click at [407, 92] on img at bounding box center [410, 91] width 16 height 16
click at [1124, 26] on div at bounding box center [1132, 26] width 20 height 20
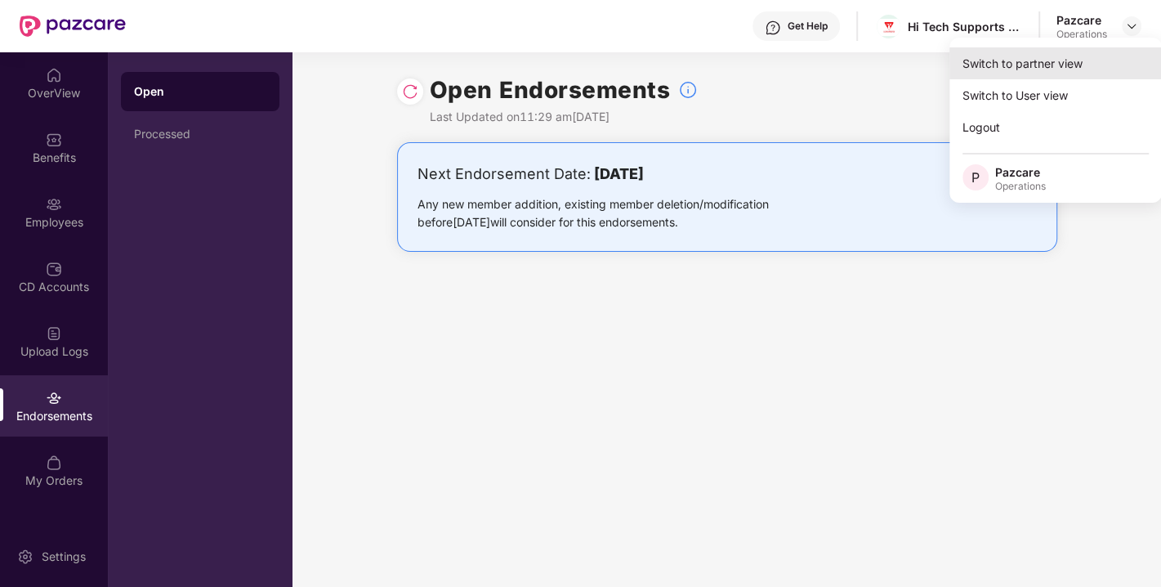
click at [1048, 59] on div "Switch to partner view" at bounding box center [1055, 63] width 212 height 32
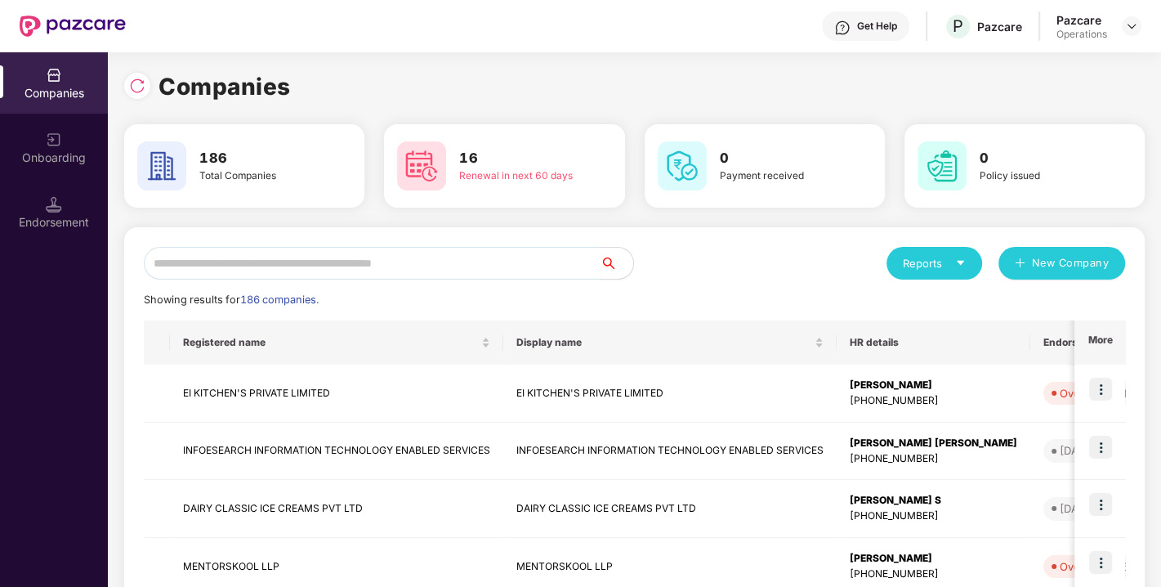
click at [46, 222] on div "Endorsement" at bounding box center [54, 222] width 108 height 16
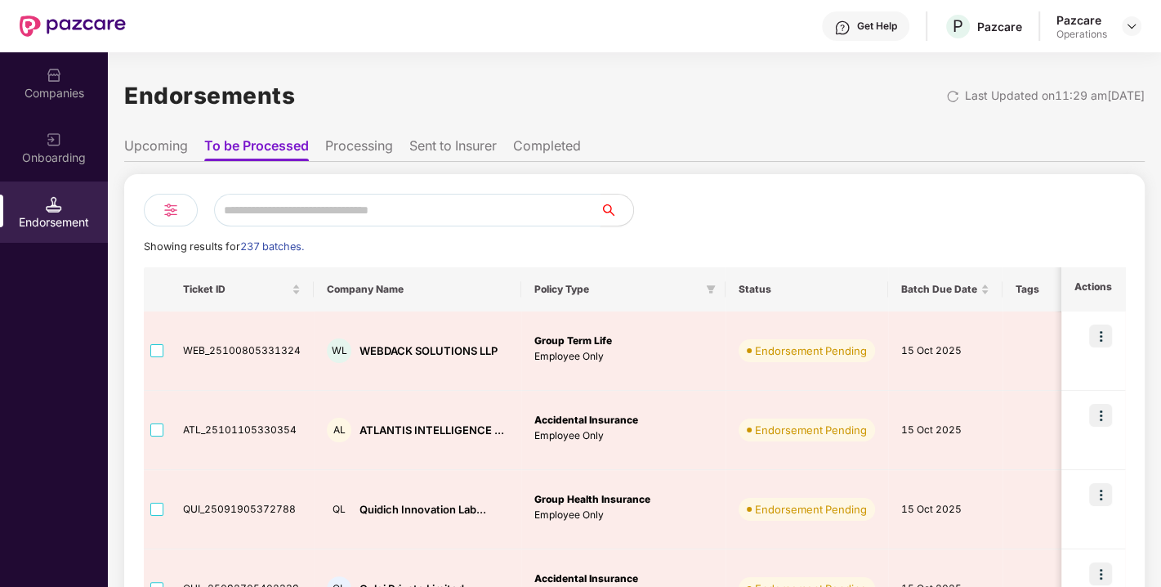
click at [323, 212] on input "text" at bounding box center [407, 210] width 386 height 33
paste input "**********"
click at [319, 205] on input "**********" at bounding box center [407, 210] width 386 height 33
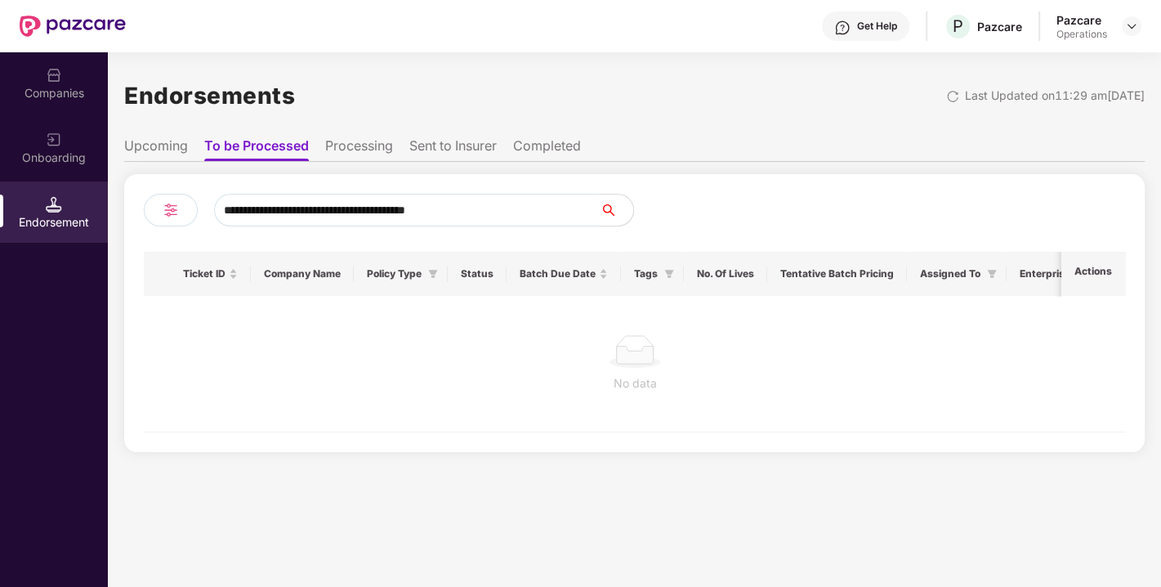
type input "**********"
click at [65, 80] on div "Companies" at bounding box center [54, 82] width 108 height 61
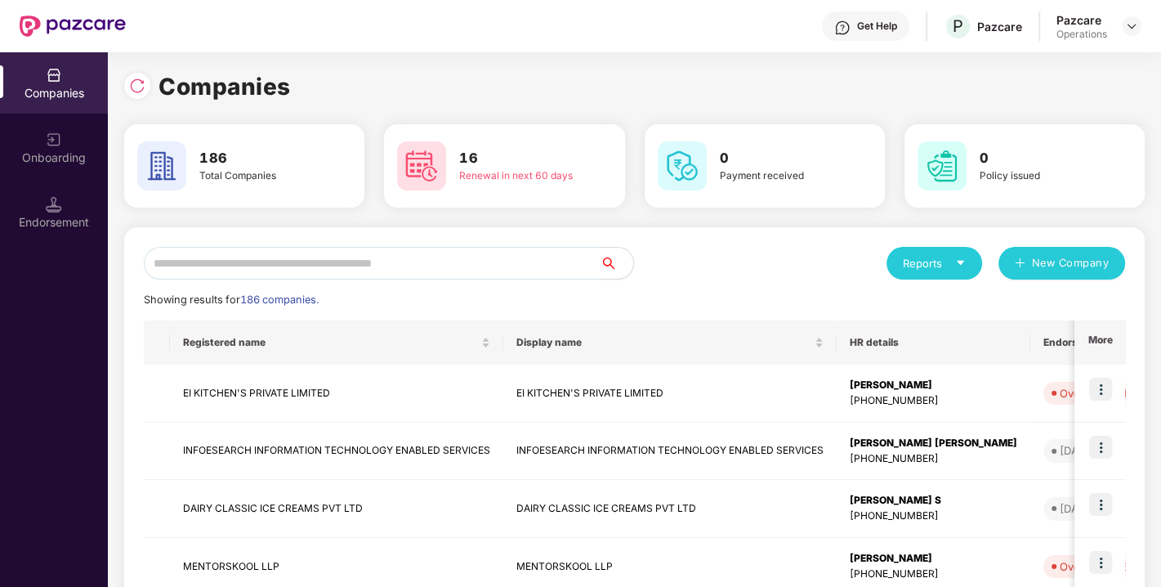
click at [271, 259] on input "text" at bounding box center [372, 263] width 457 height 33
paste input "**********"
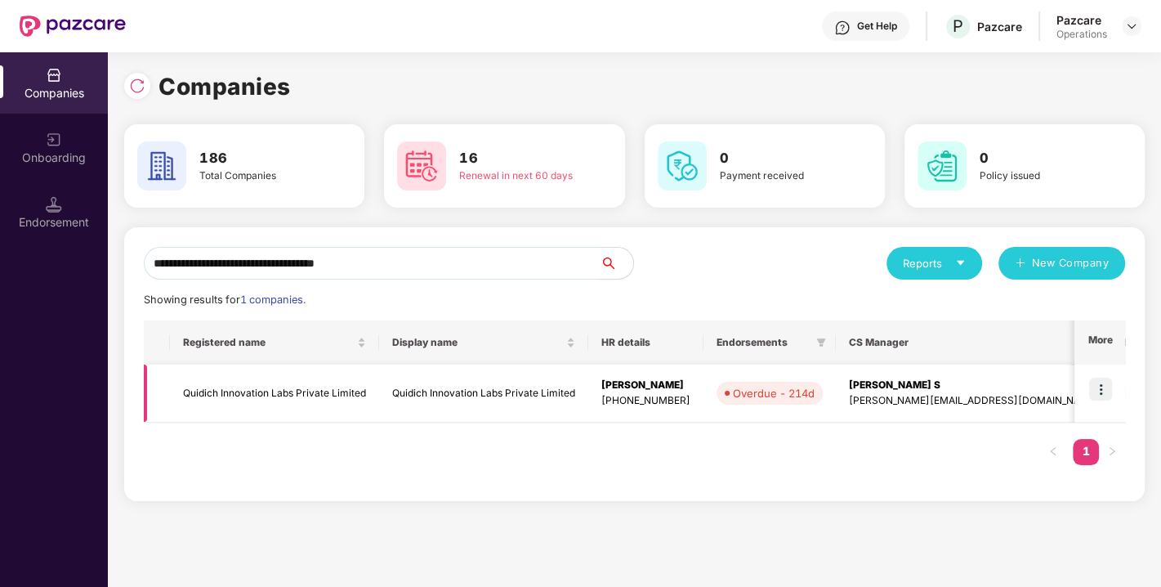
type input "**********"
click at [1104, 390] on img at bounding box center [1100, 389] width 23 height 23
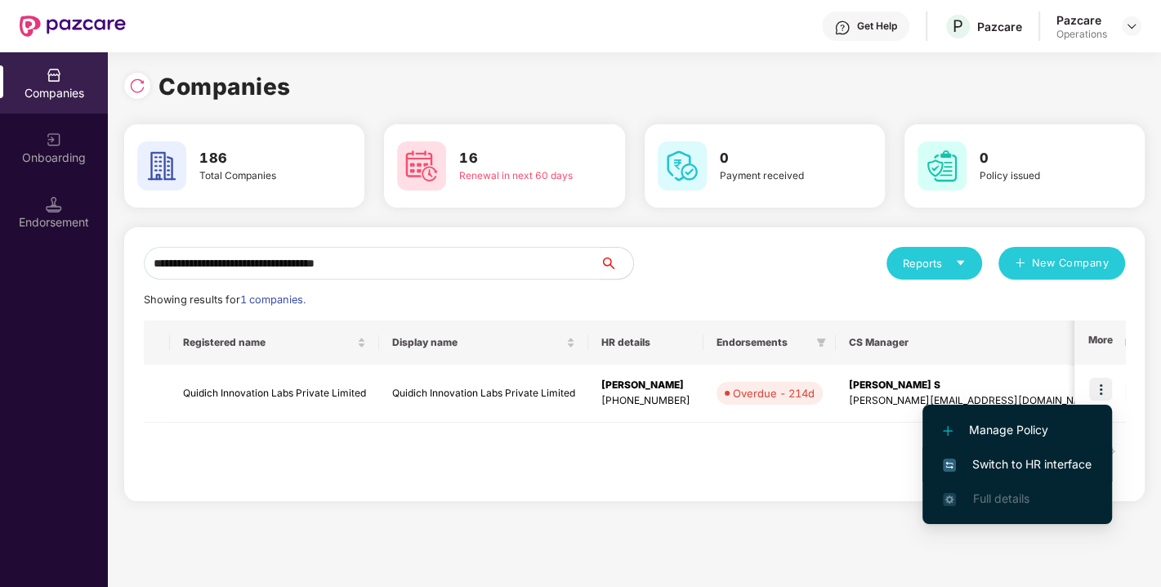
click at [1027, 467] on span "Switch to HR interface" at bounding box center [1017, 464] width 149 height 18
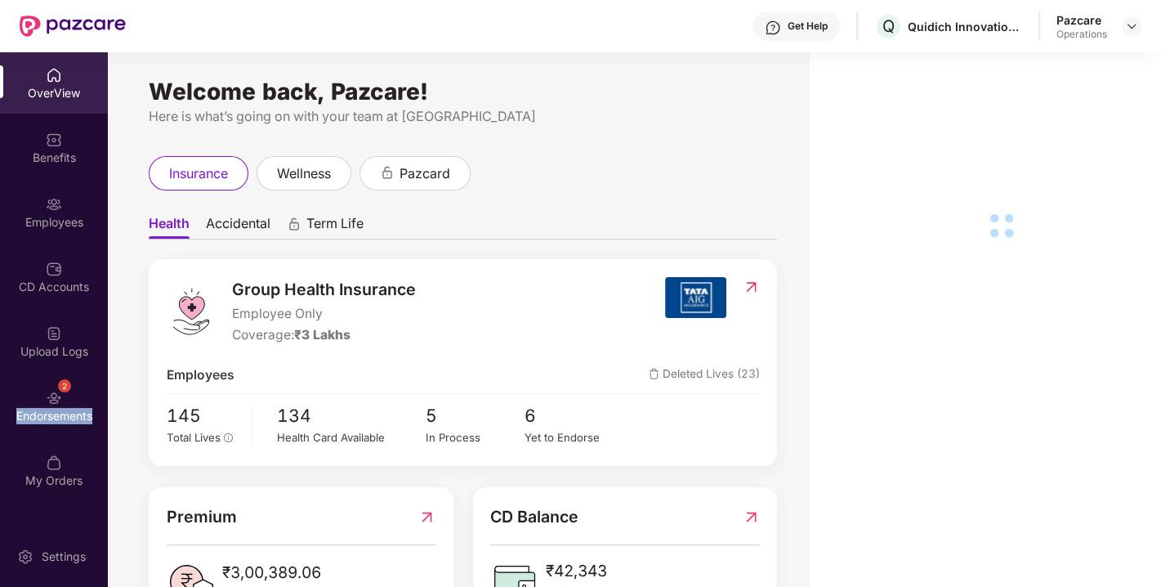
click at [46, 411] on div "Endorsements" at bounding box center [54, 416] width 108 height 16
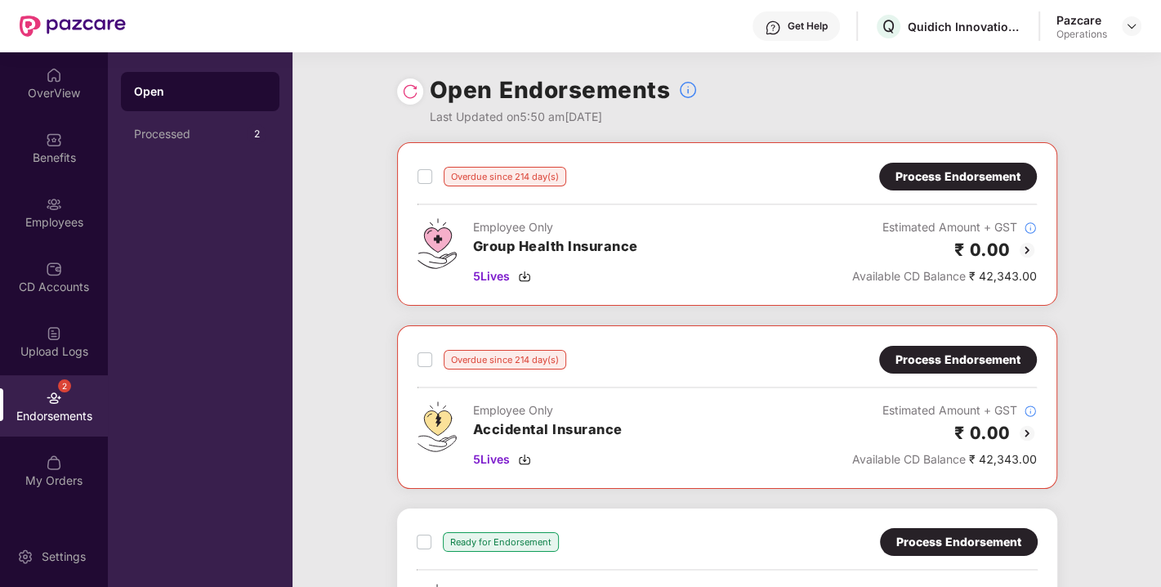
click at [899, 182] on div "Process Endorsement" at bounding box center [958, 177] width 125 height 18
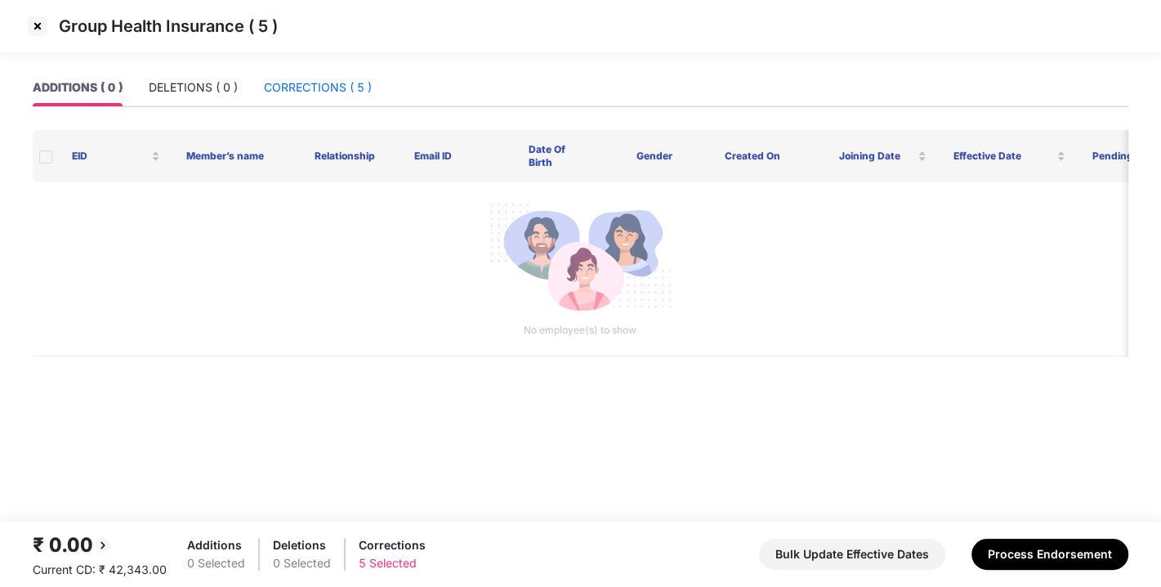
click at [313, 91] on div "CORRECTIONS ( 5 )" at bounding box center [318, 87] width 108 height 18
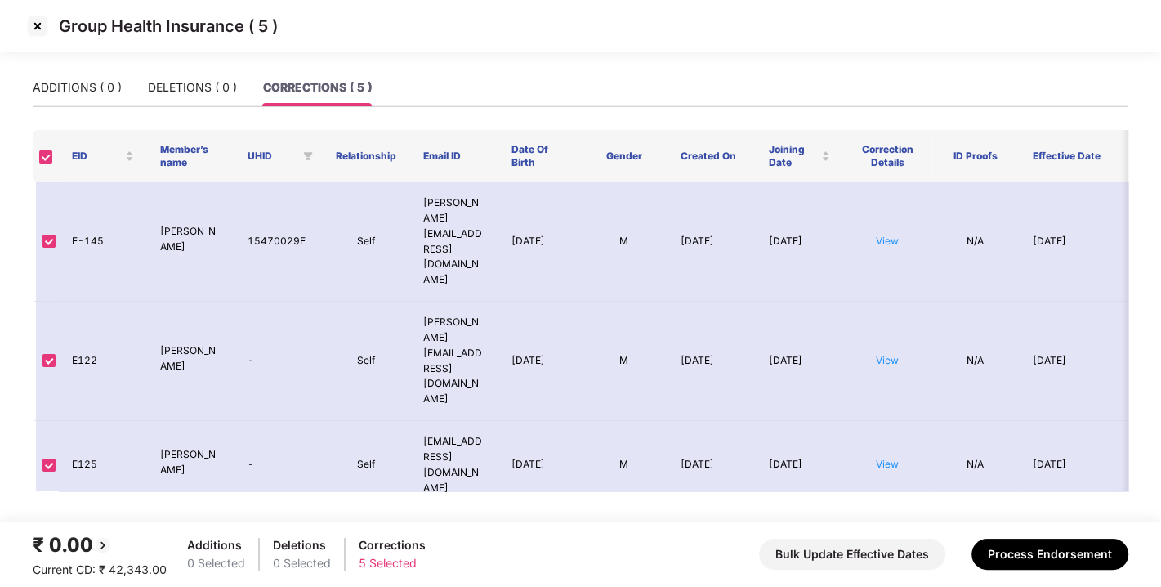
click at [34, 25] on img at bounding box center [38, 26] width 26 height 26
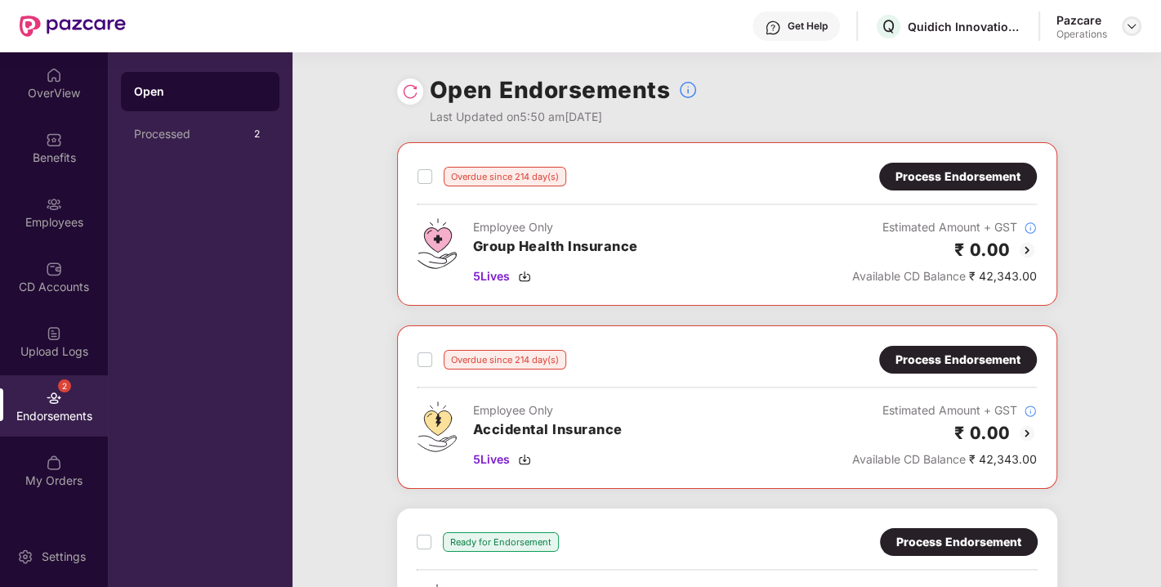
click at [1128, 30] on img at bounding box center [1131, 26] width 13 height 13
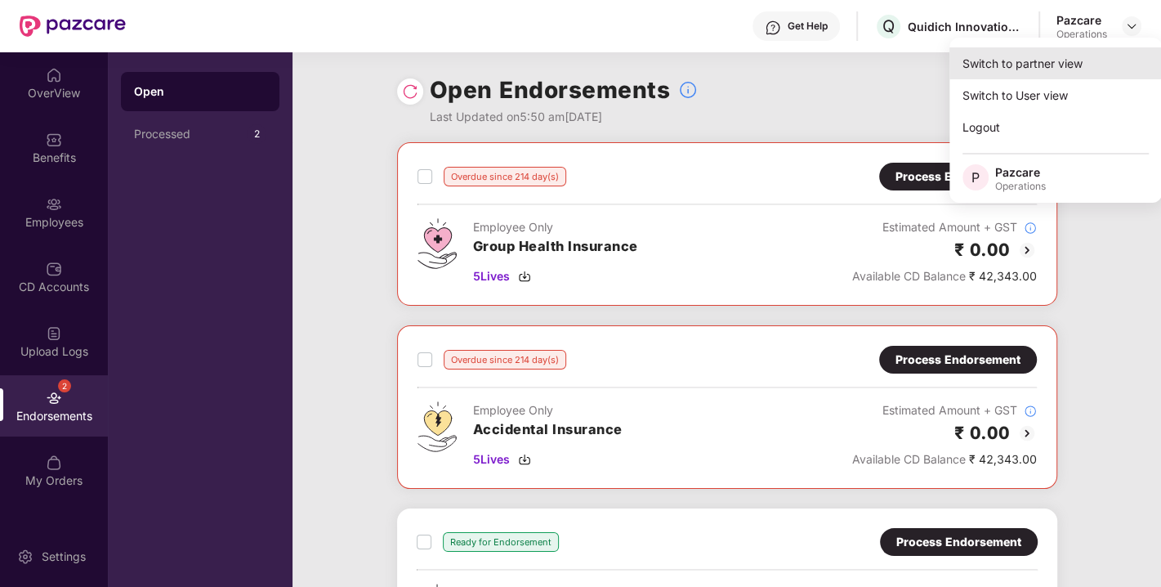
click at [1036, 68] on div "Switch to partner view" at bounding box center [1055, 63] width 212 height 32
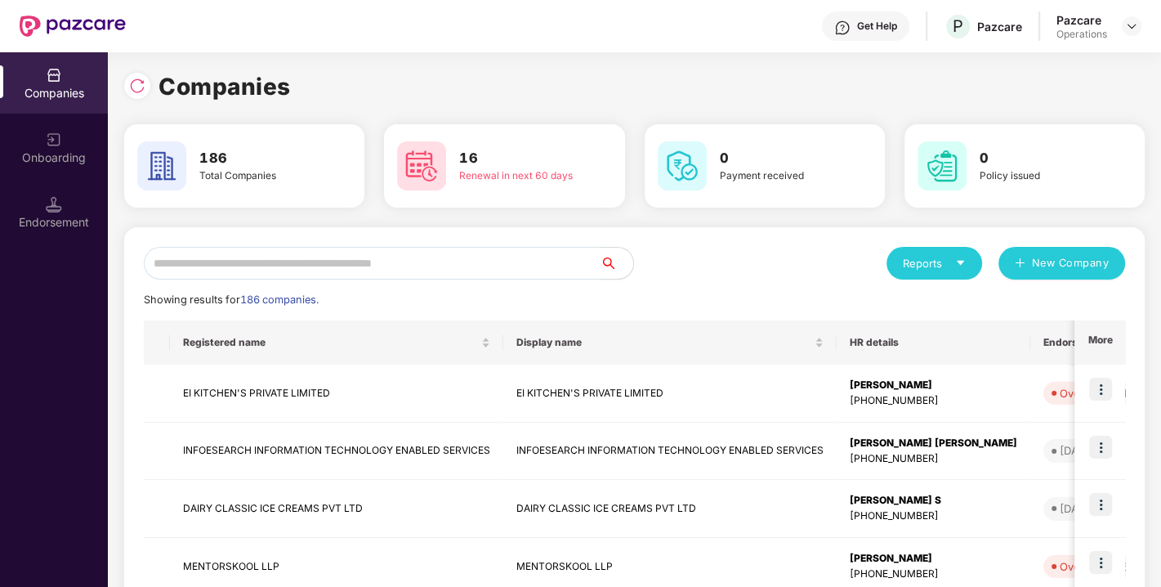
click at [335, 261] on input "text" at bounding box center [372, 263] width 457 height 33
paste input "**********"
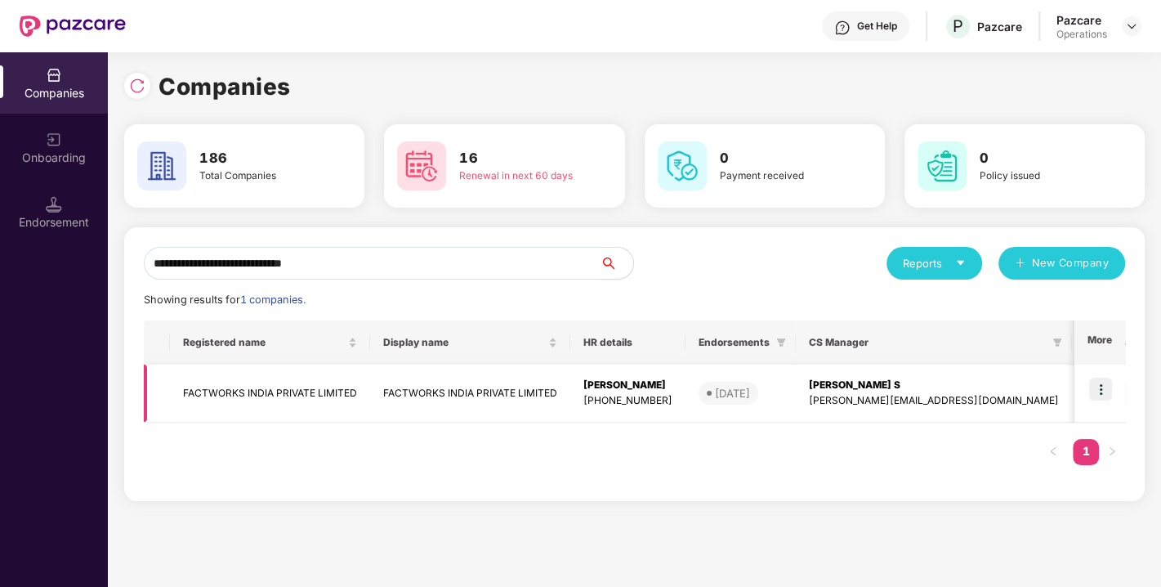
type input "**********"
click at [1106, 383] on img at bounding box center [1100, 389] width 23 height 23
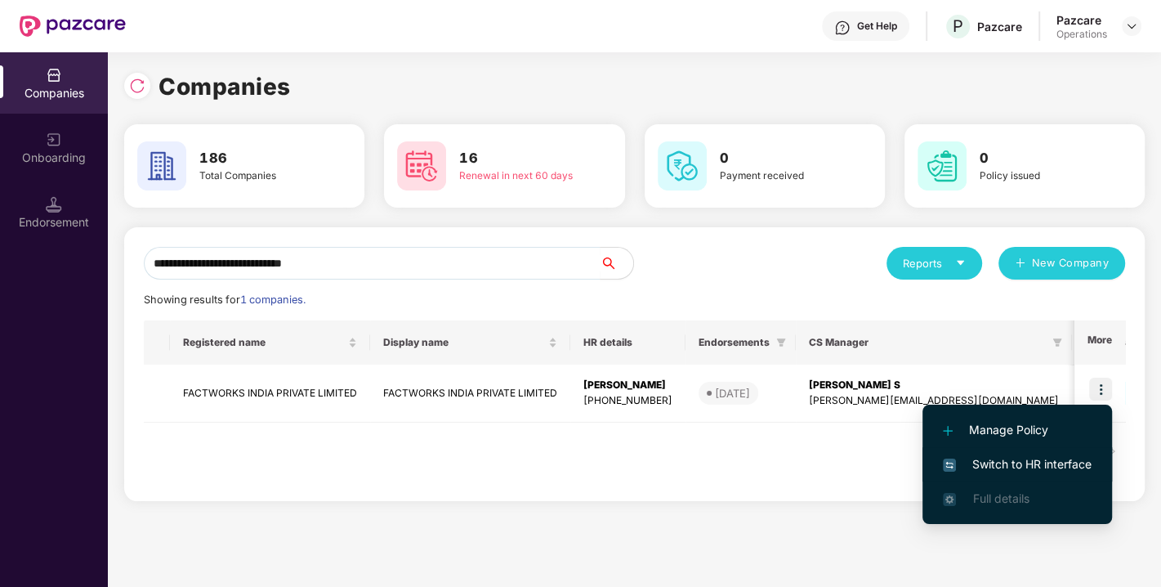
click at [1009, 460] on span "Switch to HR interface" at bounding box center [1017, 464] width 149 height 18
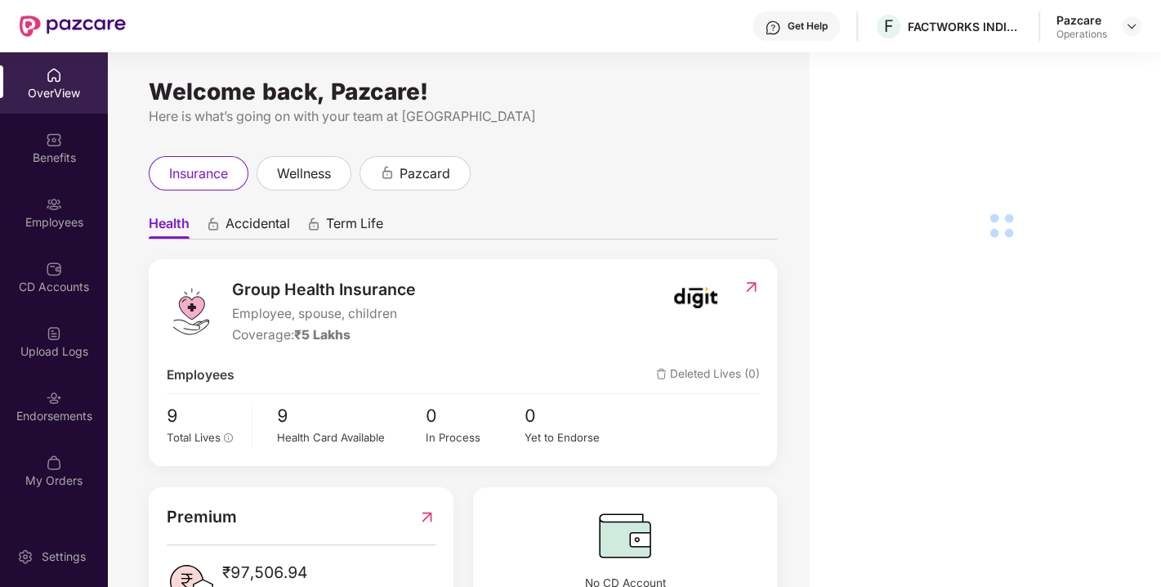
click at [48, 415] on div "Endorsements" at bounding box center [54, 416] width 108 height 16
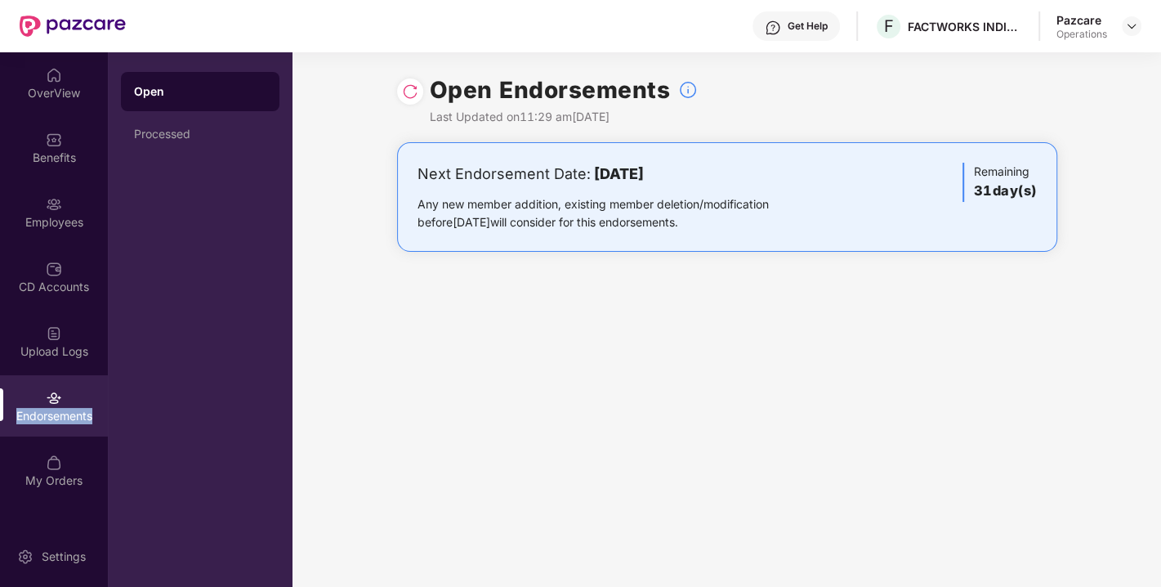
click at [48, 415] on div "Endorsements" at bounding box center [54, 416] width 108 height 16
click at [406, 88] on img at bounding box center [410, 91] width 16 height 16
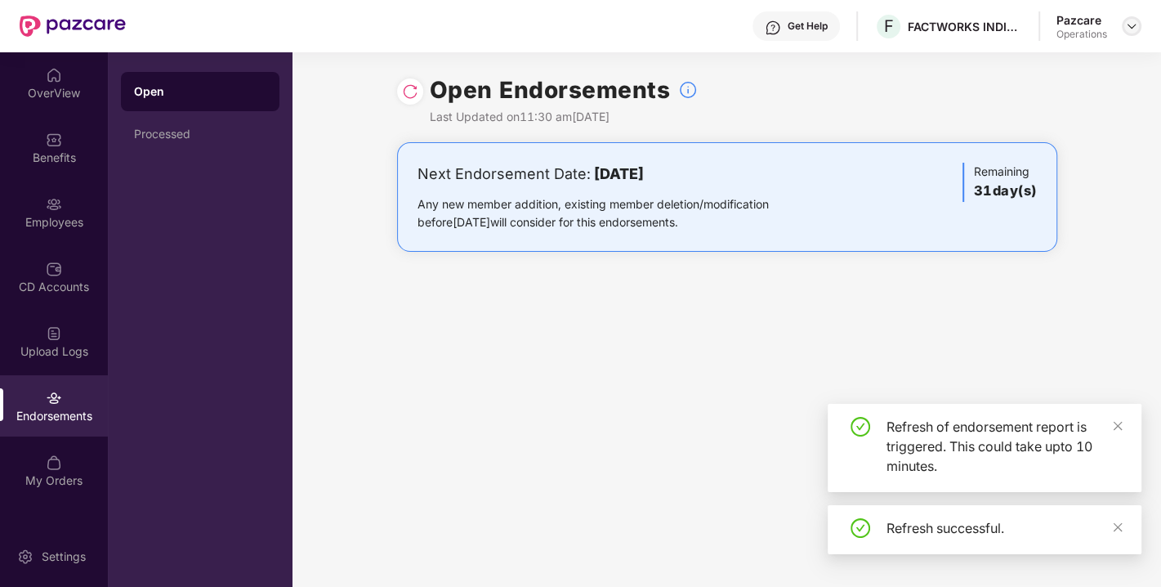
click at [1133, 22] on img at bounding box center [1131, 26] width 13 height 13
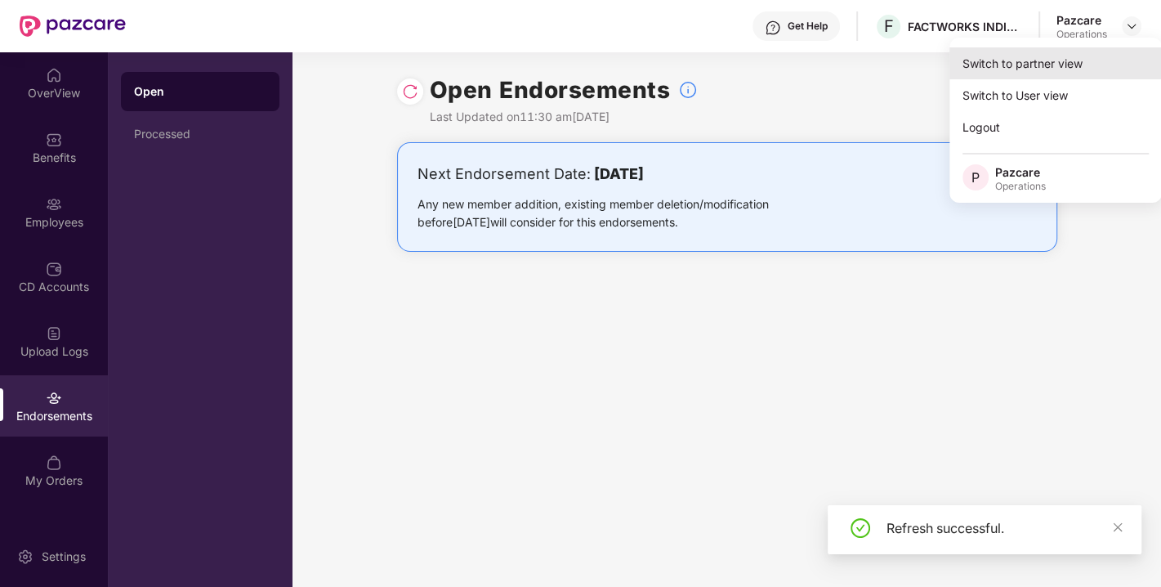
click at [1062, 53] on div "Switch to partner view" at bounding box center [1055, 63] width 212 height 32
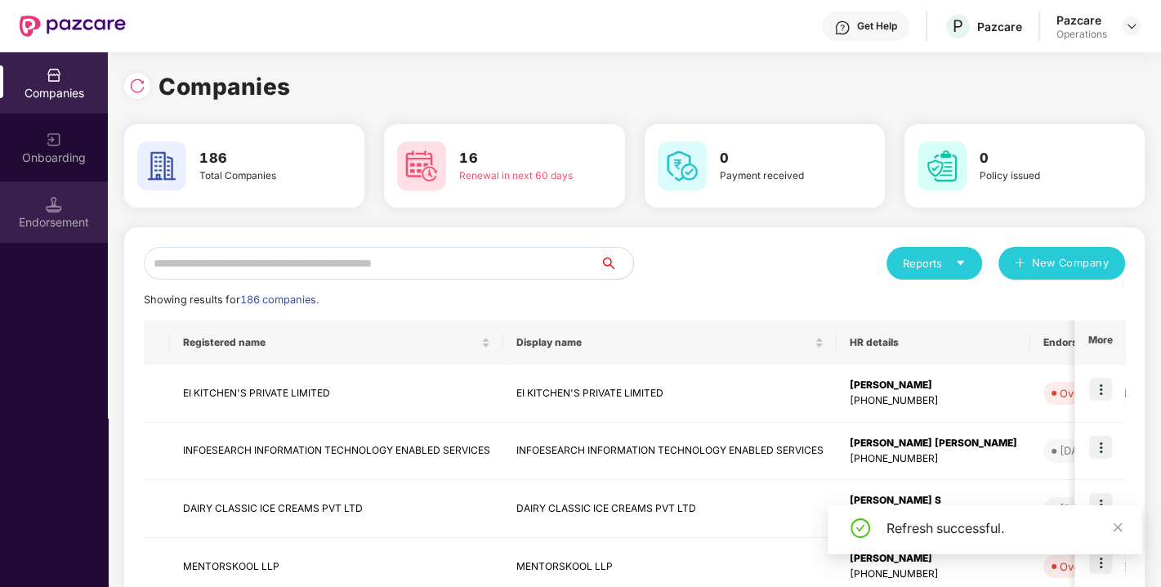
click at [41, 214] on div "Endorsement" at bounding box center [54, 222] width 108 height 16
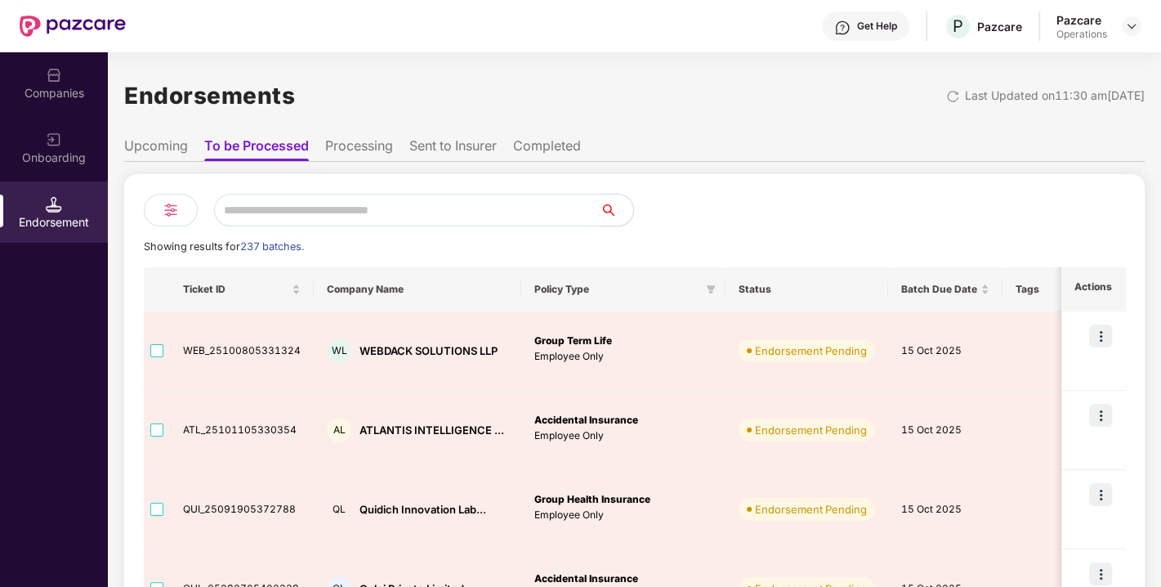
click at [347, 203] on input "text" at bounding box center [407, 210] width 386 height 33
paste input "**********"
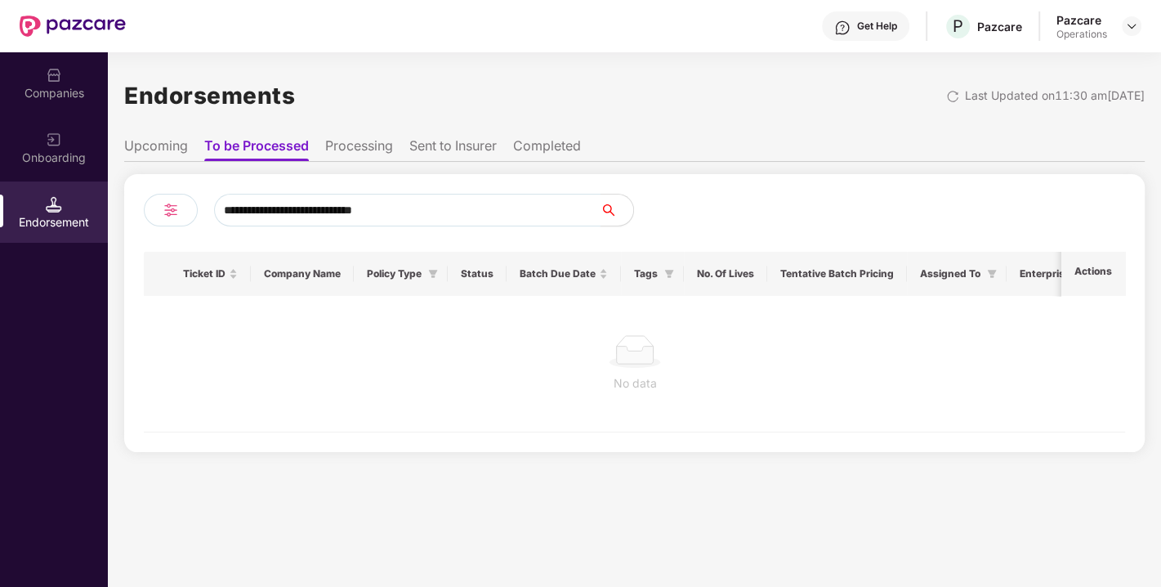
type input "**********"
click at [98, 200] on div "Endorsement" at bounding box center [54, 211] width 108 height 61
click at [38, 181] on div "Endorsement" at bounding box center [54, 211] width 108 height 61
click at [63, 203] on div "Endorsement" at bounding box center [54, 211] width 108 height 61
click at [105, 9] on div at bounding box center [73, 26] width 106 height 52
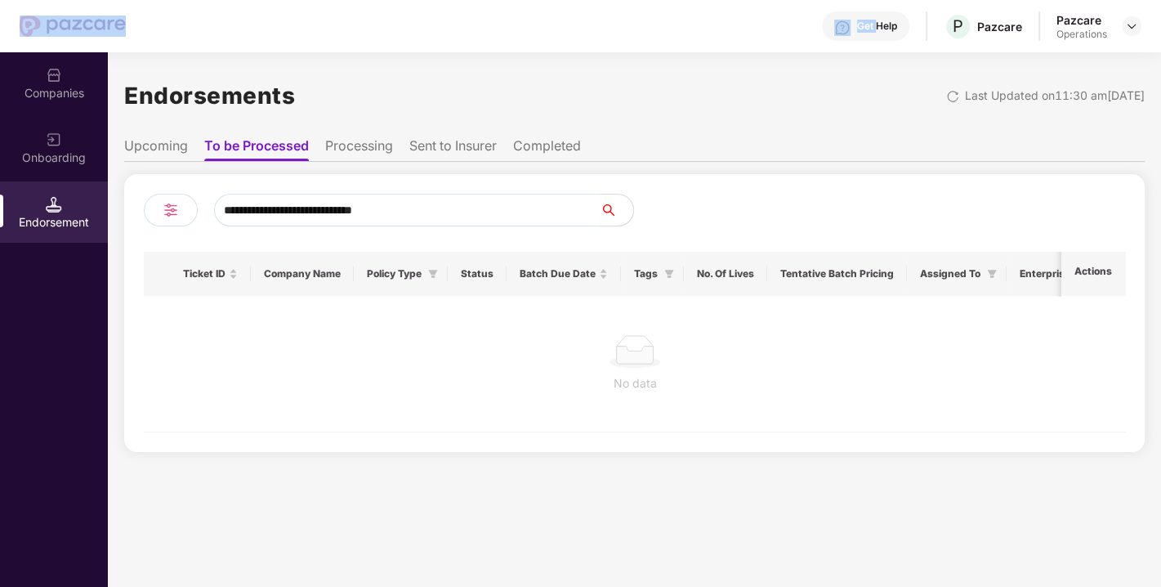
click at [105, 9] on div at bounding box center [73, 26] width 106 height 52
click at [59, 78] on img at bounding box center [54, 75] width 16 height 16
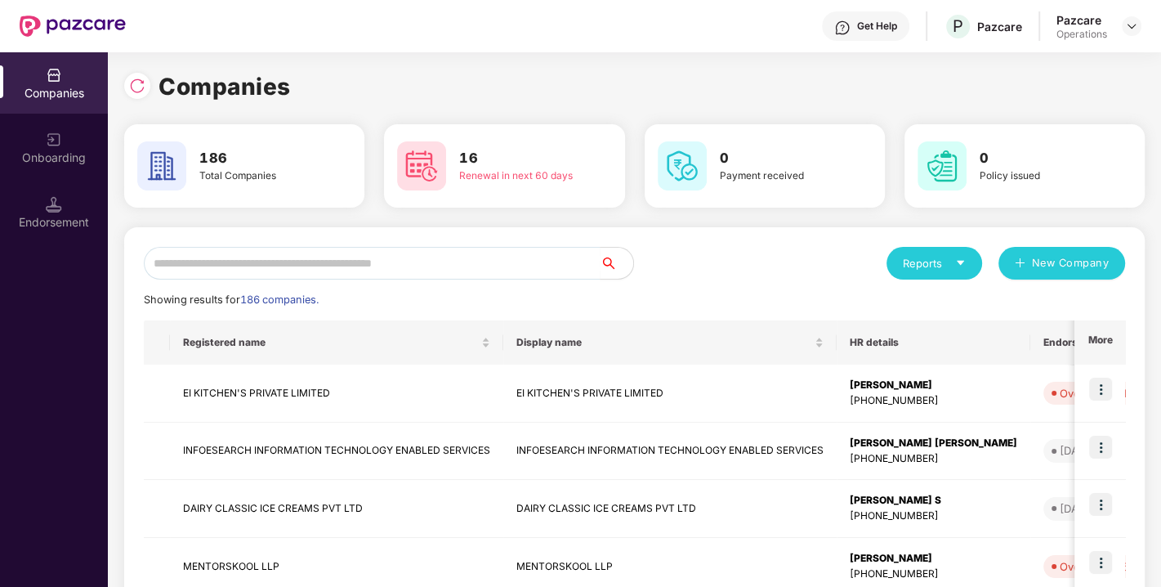
click at [88, 206] on div "Endorsement" at bounding box center [54, 211] width 108 height 61
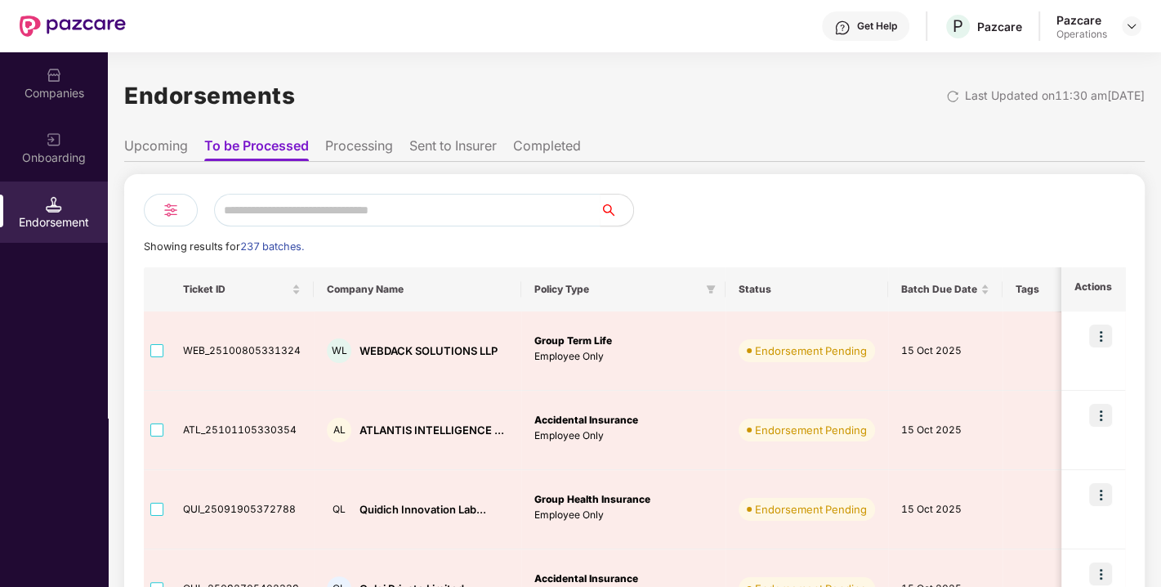
click at [55, 49] on div at bounding box center [73, 26] width 106 height 52
click at [54, 88] on div "Companies" at bounding box center [54, 93] width 108 height 16
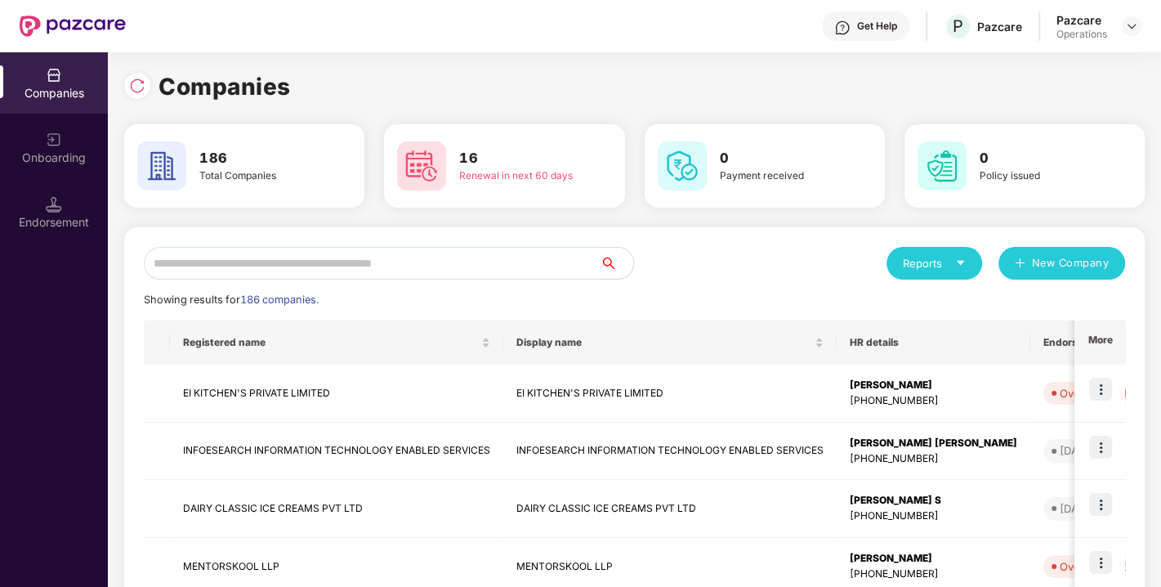
click at [270, 273] on input "text" at bounding box center [372, 263] width 457 height 33
paste input "**********"
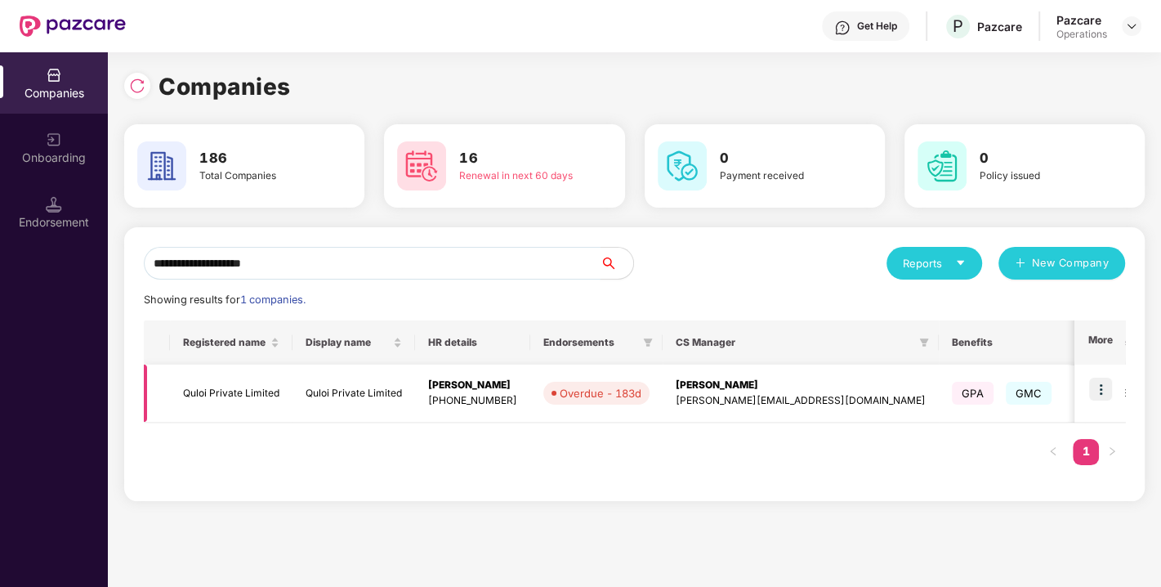
type input "**********"
click at [1101, 382] on img at bounding box center [1100, 389] width 23 height 23
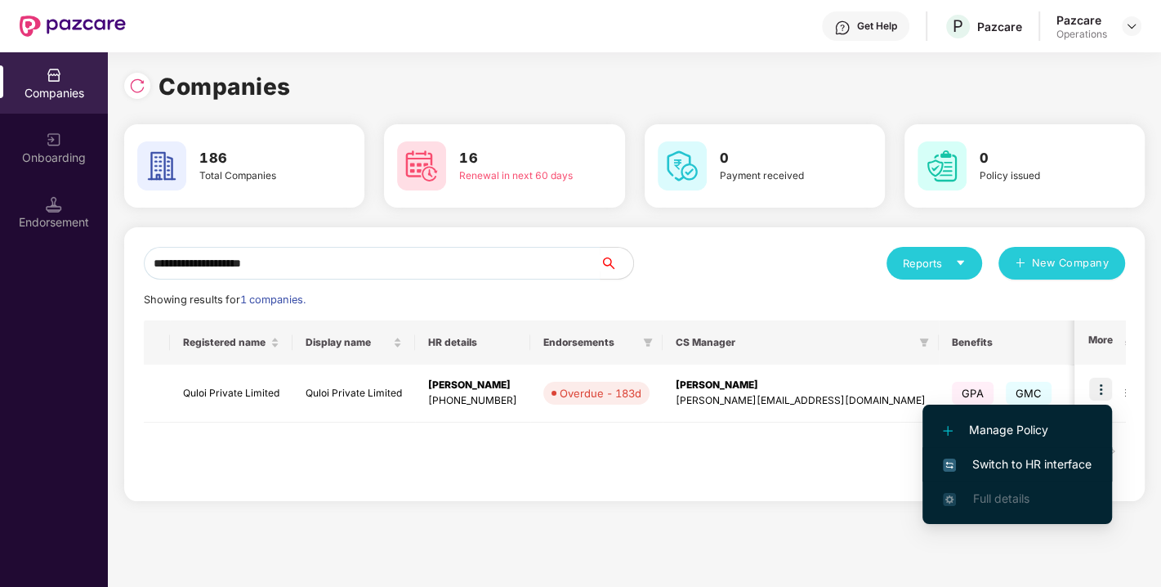
click at [1012, 458] on span "Switch to HR interface" at bounding box center [1017, 464] width 149 height 18
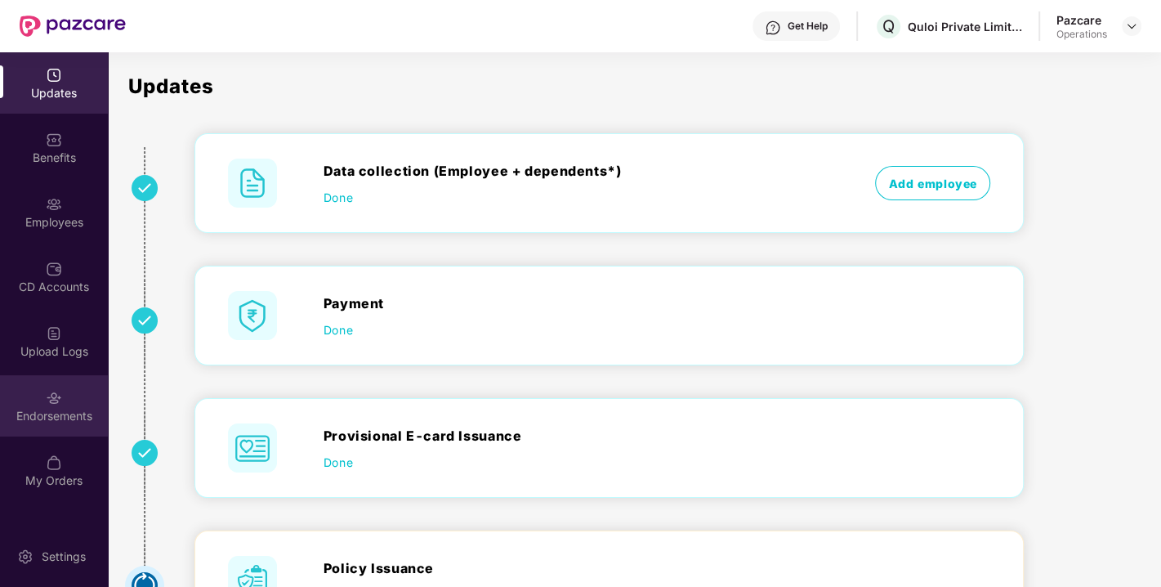
click at [94, 393] on div "Endorsements" at bounding box center [54, 405] width 108 height 61
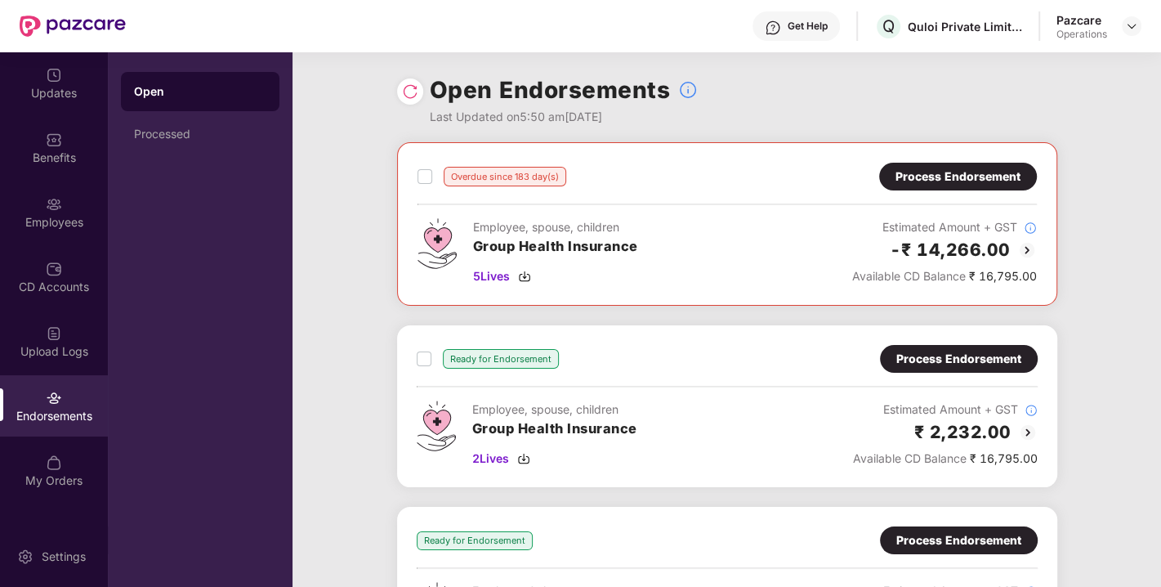
click at [913, 181] on div "Process Endorsement" at bounding box center [958, 177] width 125 height 18
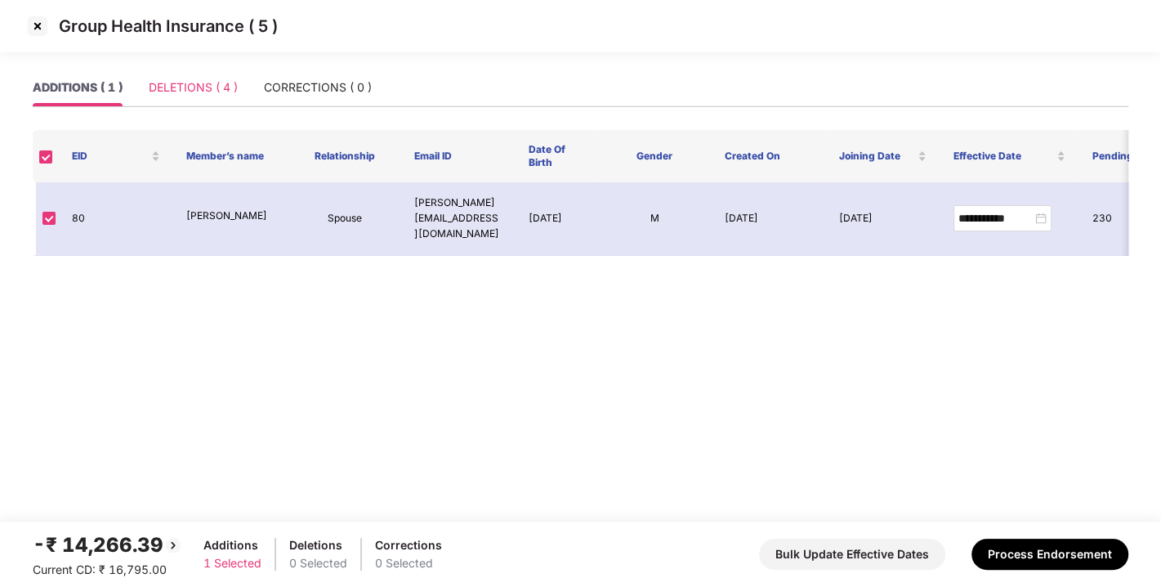
click at [201, 103] on div "DELETIONS ( 4 )" at bounding box center [193, 88] width 89 height 38
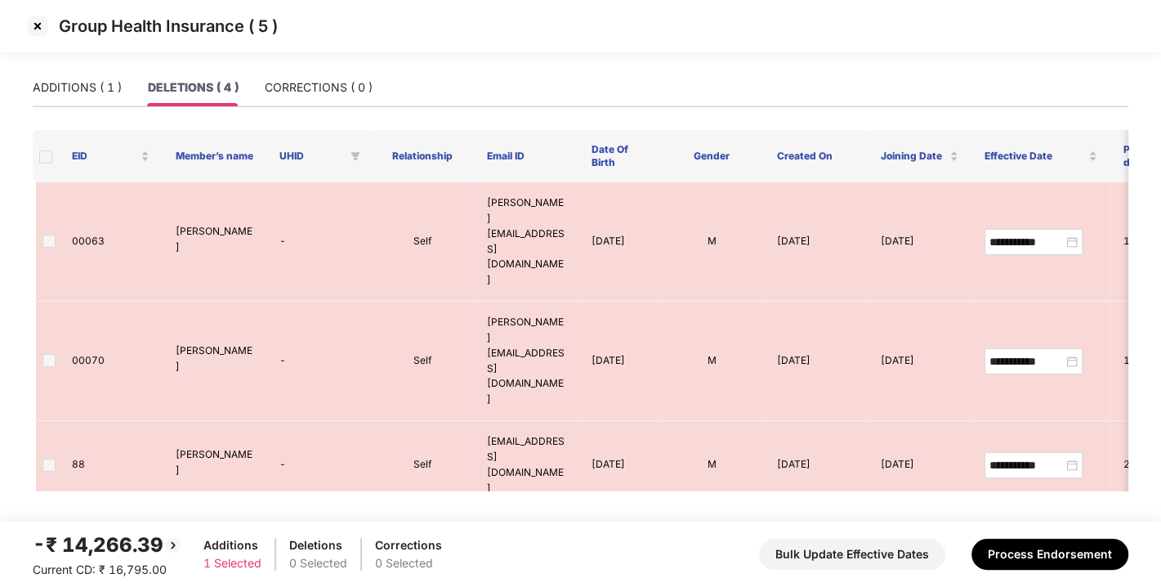
click at [34, 28] on img at bounding box center [38, 26] width 26 height 26
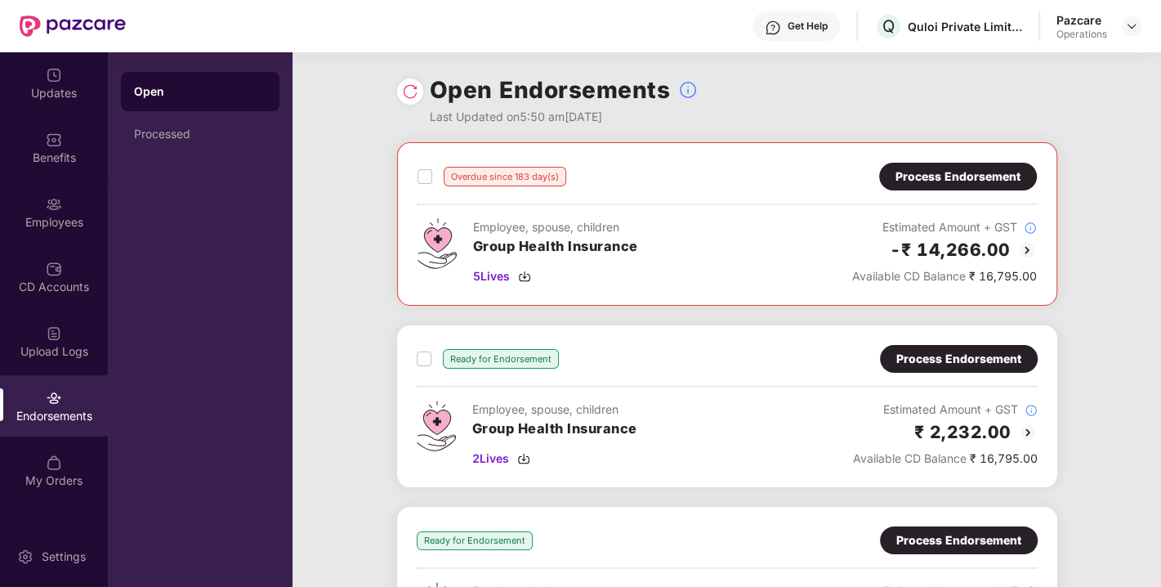
click at [409, 92] on img at bounding box center [410, 91] width 16 height 16
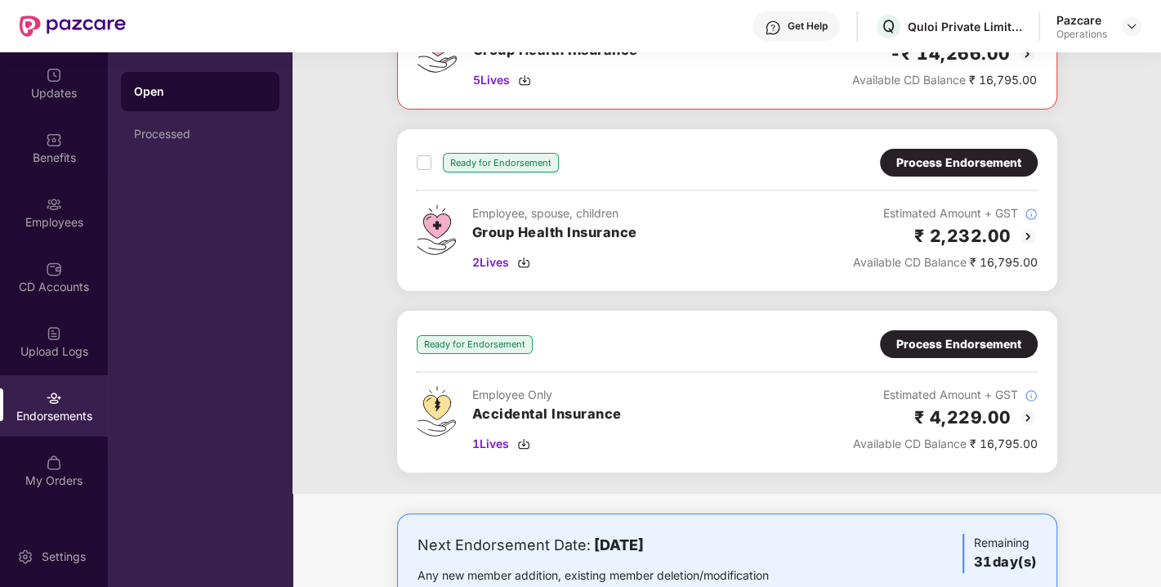
scroll to position [199, 0]
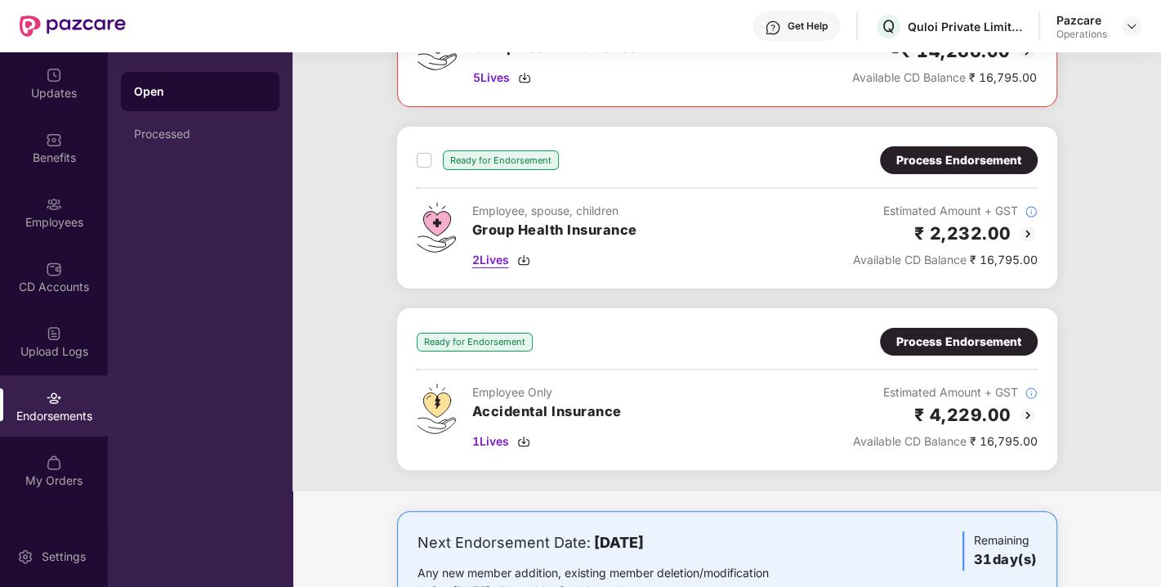
click at [522, 254] on img at bounding box center [523, 259] width 13 height 13
click at [523, 439] on img at bounding box center [523, 441] width 13 height 13
click at [936, 156] on div "Process Endorsement" at bounding box center [958, 160] width 125 height 18
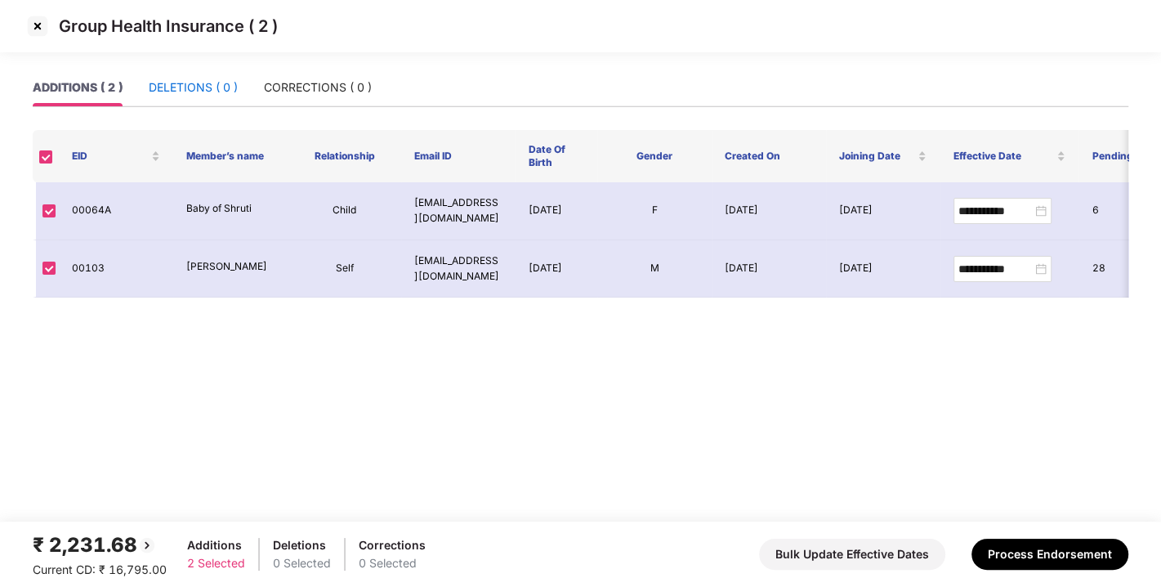
click at [209, 90] on div "DELETIONS ( 0 )" at bounding box center [193, 87] width 89 height 18
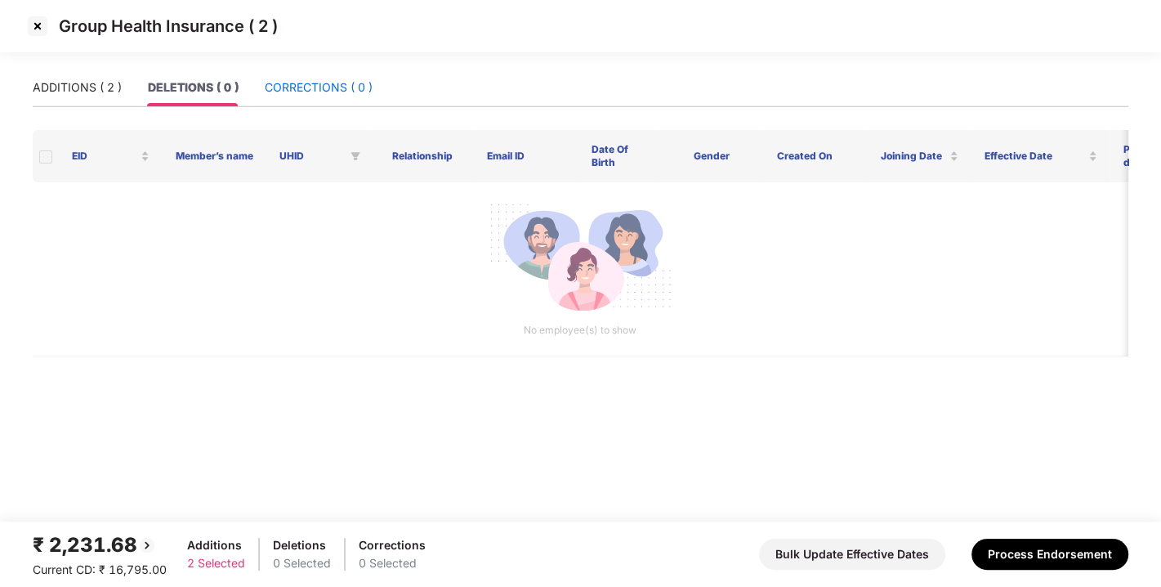
click at [287, 83] on div "CORRECTIONS ( 0 )" at bounding box center [319, 87] width 108 height 18
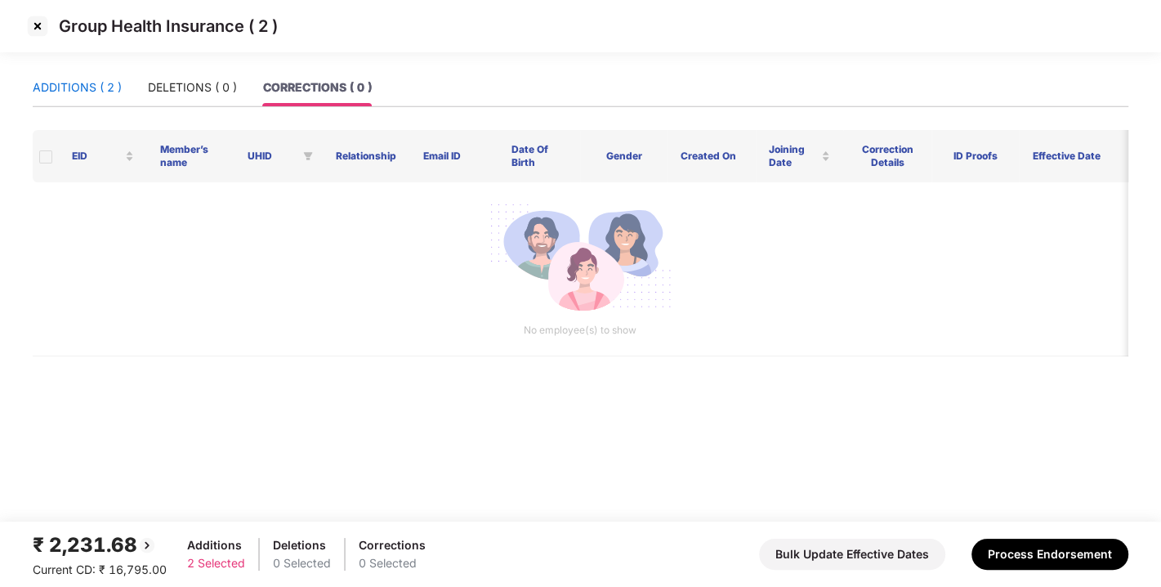
click at [84, 82] on div "ADDITIONS ( 2 )" at bounding box center [77, 87] width 89 height 18
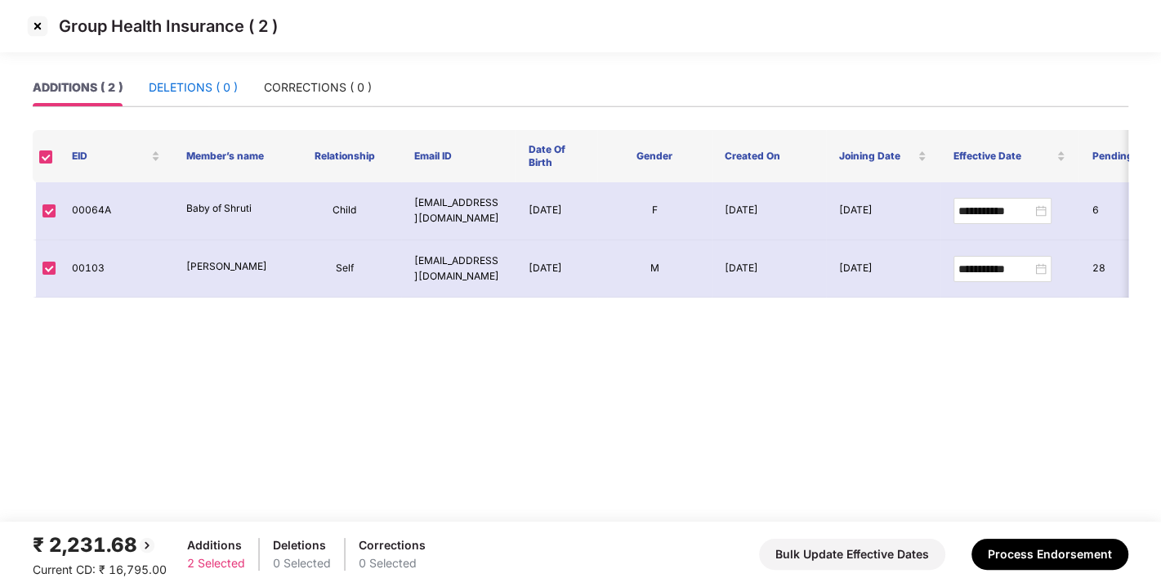
click at [208, 82] on div "DELETIONS ( 0 )" at bounding box center [193, 87] width 89 height 18
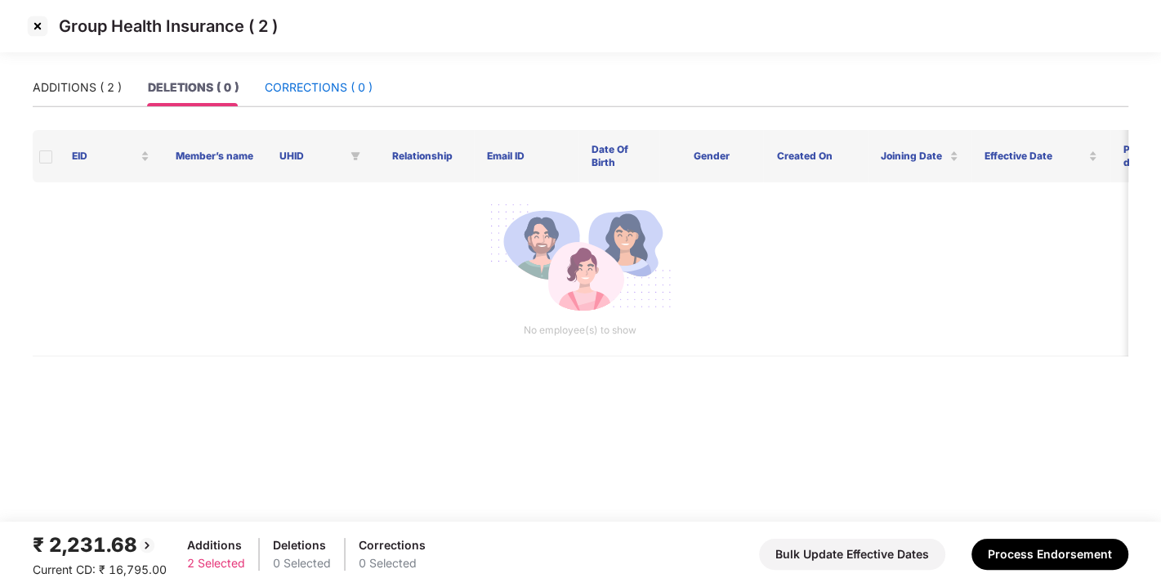
click at [299, 83] on div "CORRECTIONS ( 0 )" at bounding box center [319, 87] width 108 height 18
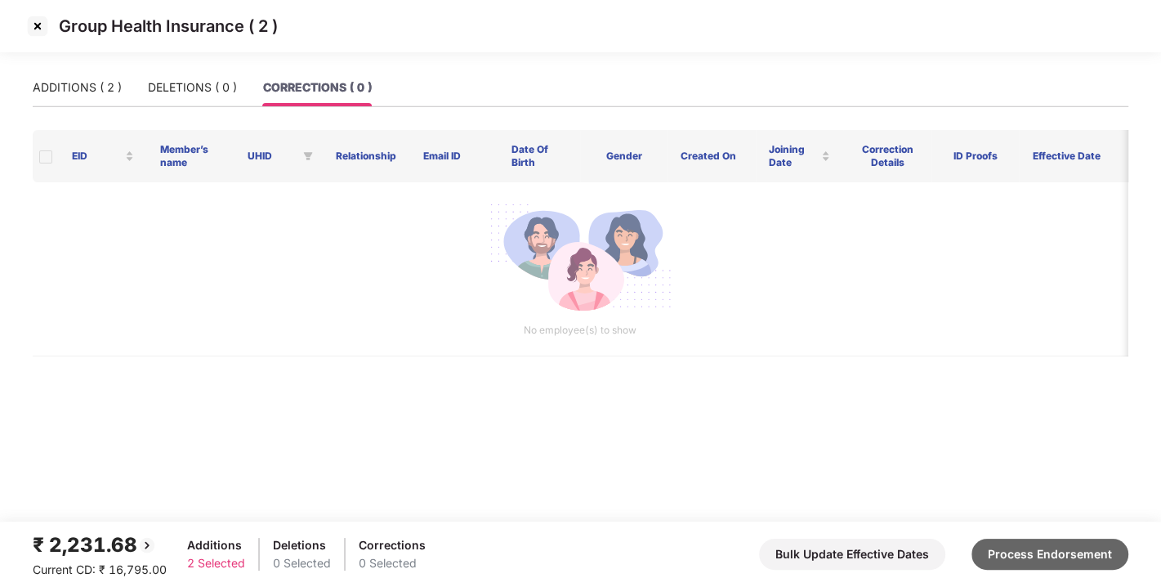
click at [1021, 555] on button "Process Endorsement" at bounding box center [1050, 553] width 157 height 31
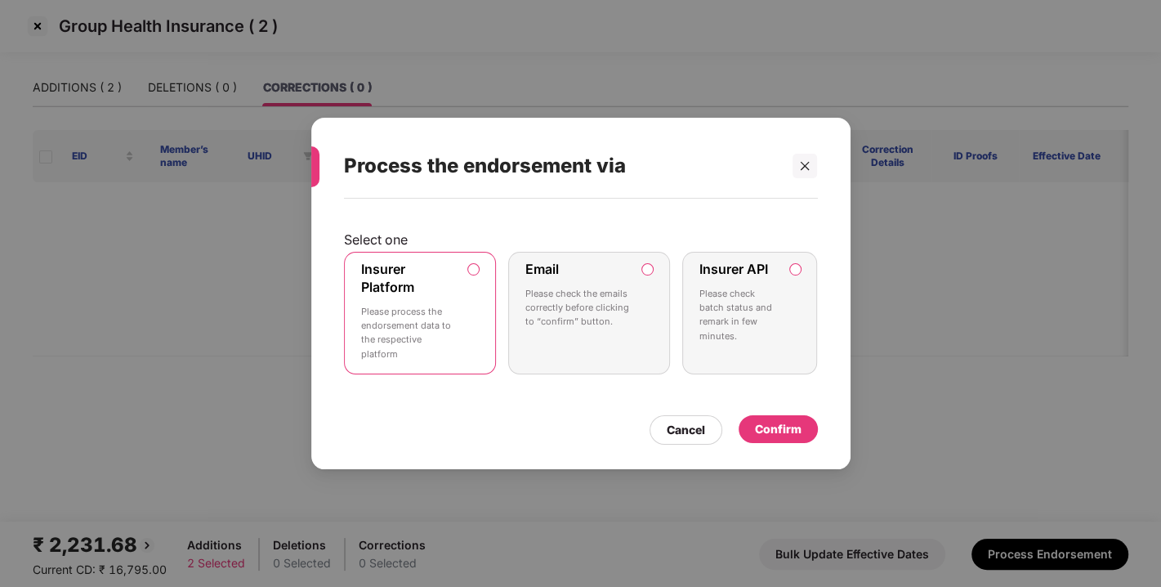
click at [786, 431] on div "Confirm" at bounding box center [778, 429] width 47 height 18
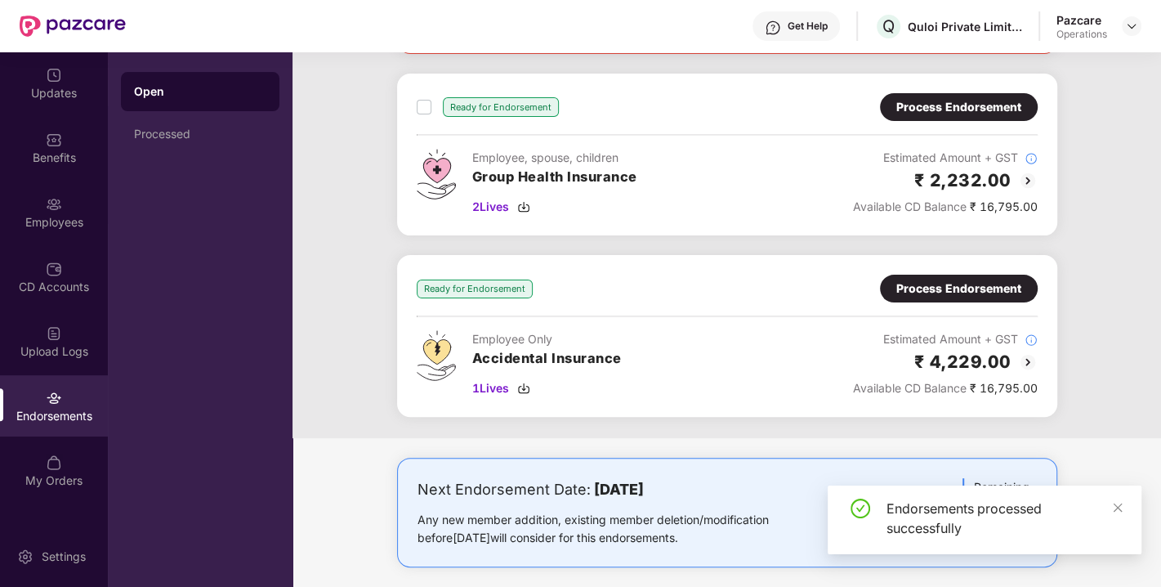
scroll to position [262, 0]
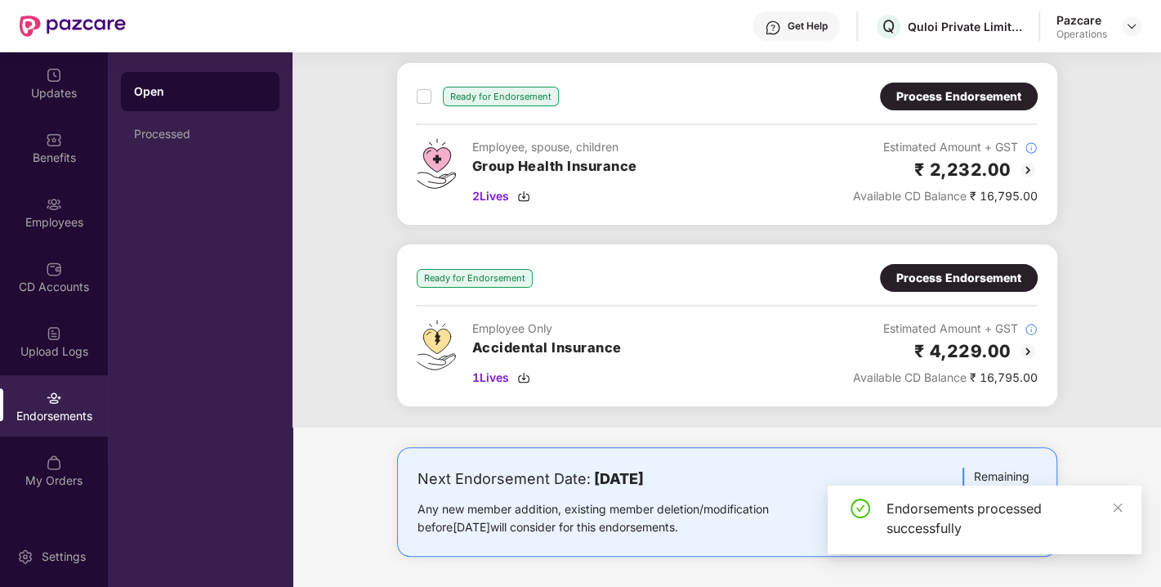
click at [927, 266] on div "Process Endorsement" at bounding box center [959, 278] width 158 height 28
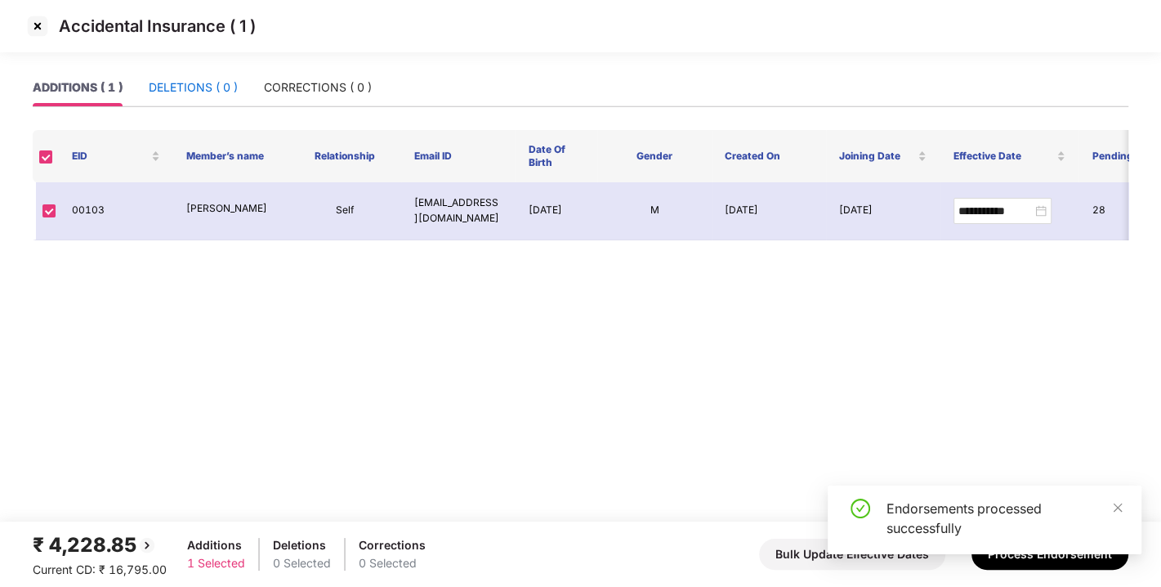
click at [182, 83] on div "DELETIONS ( 0 )" at bounding box center [193, 87] width 89 height 18
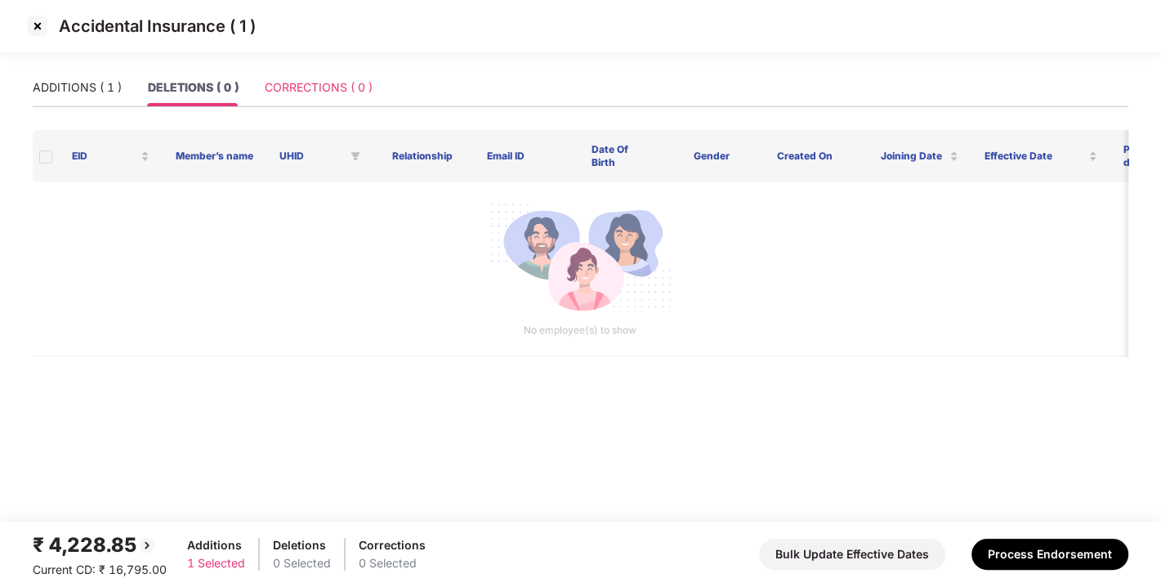
click at [306, 76] on div "CORRECTIONS ( 0 )" at bounding box center [319, 88] width 108 height 38
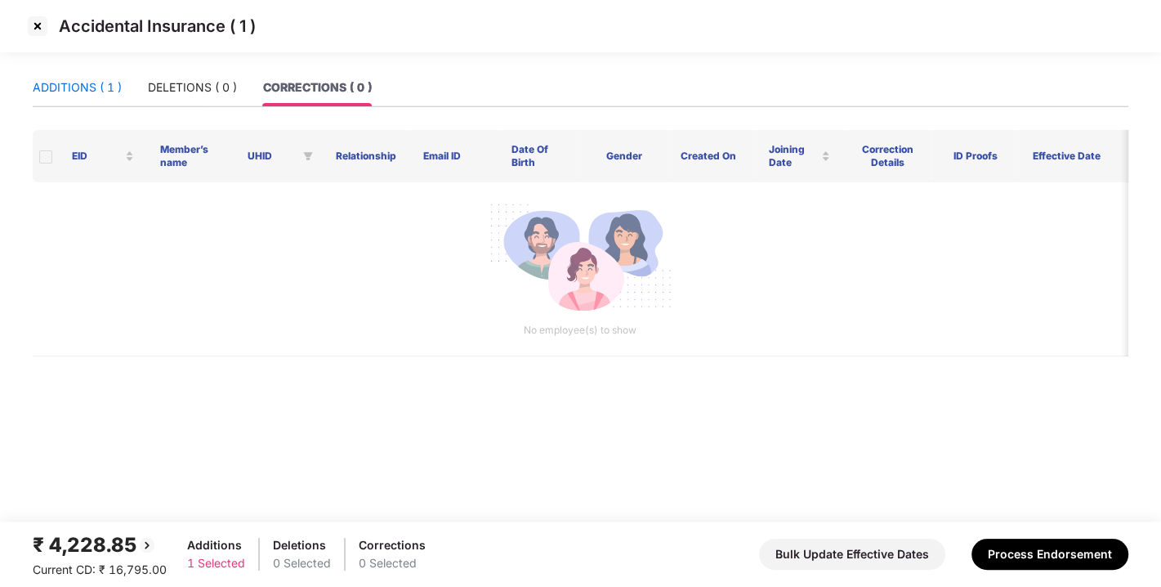
click at [80, 83] on div "ADDITIONS ( 1 )" at bounding box center [77, 87] width 89 height 18
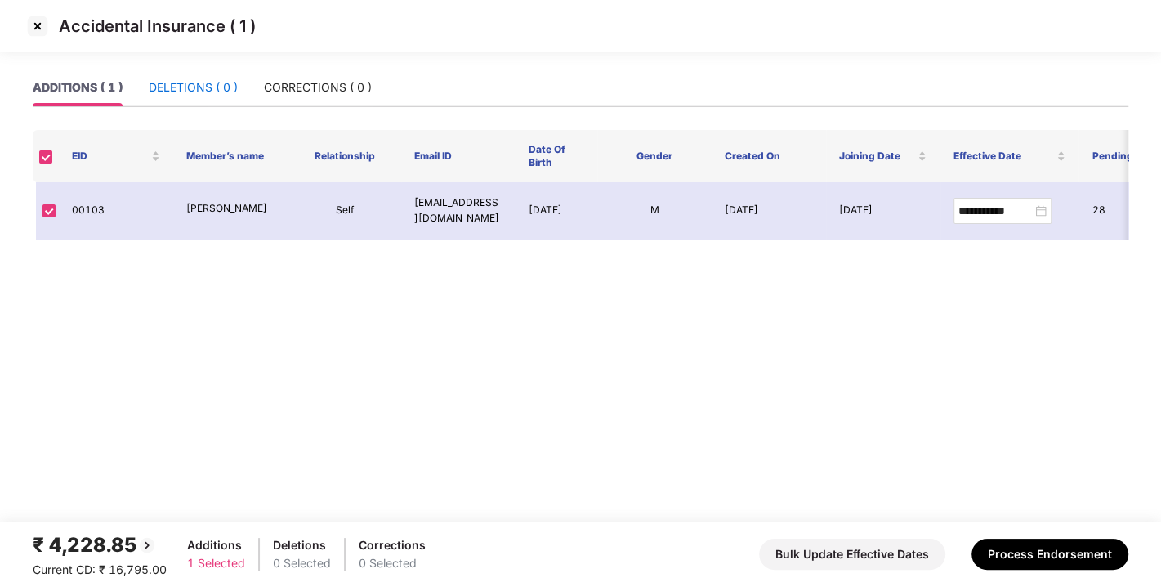
click at [175, 87] on div "DELETIONS ( 0 )" at bounding box center [193, 87] width 89 height 18
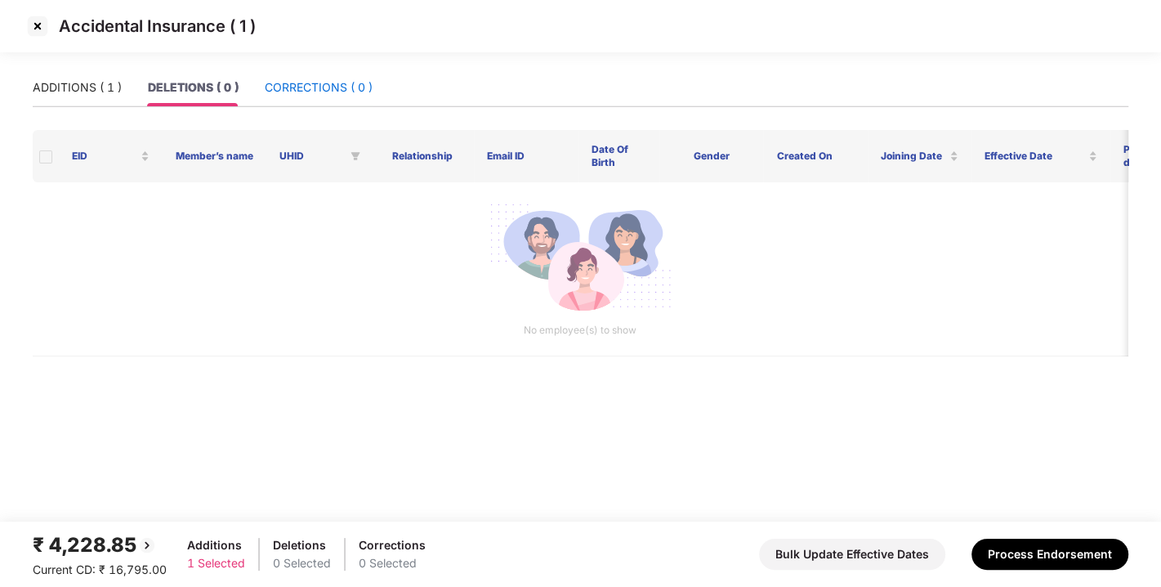
click at [295, 87] on div "CORRECTIONS ( 0 )" at bounding box center [319, 87] width 108 height 18
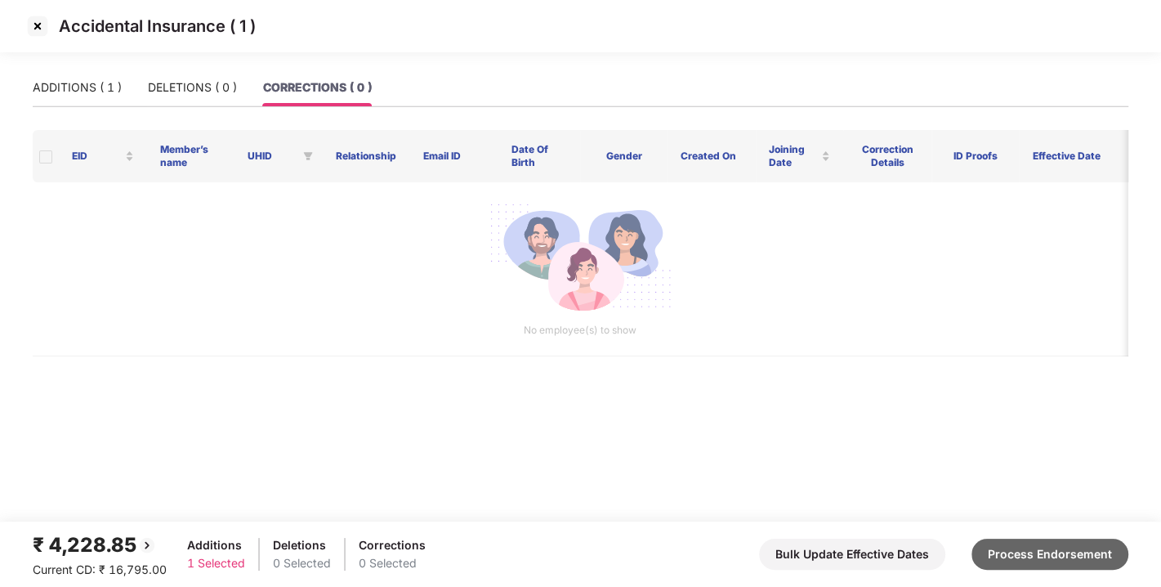
click at [1030, 546] on button "Process Endorsement" at bounding box center [1050, 553] width 157 height 31
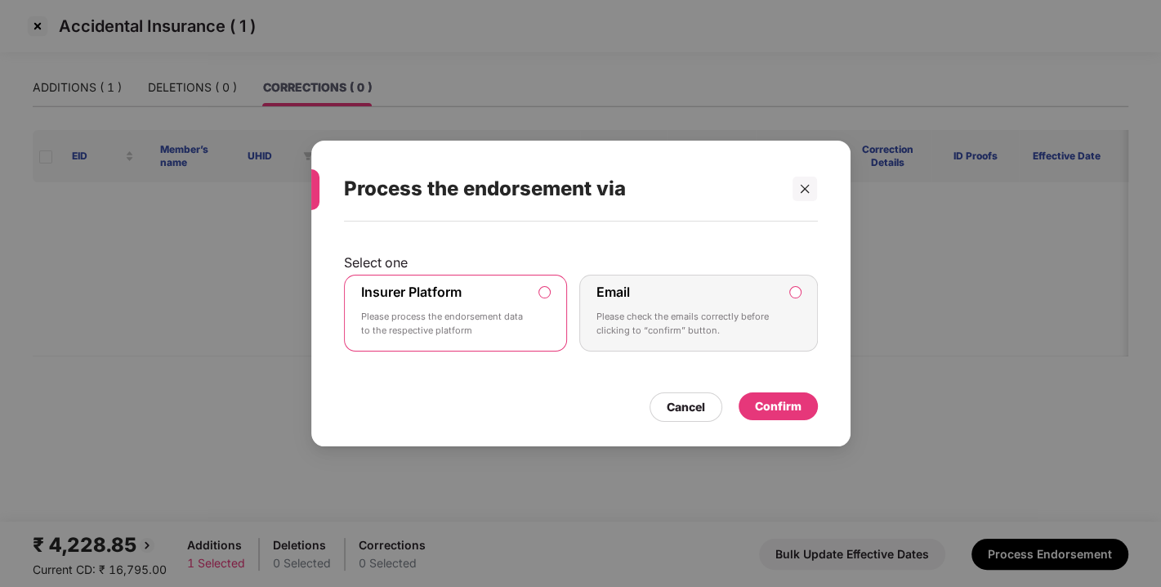
click at [765, 397] on div "Confirm" at bounding box center [778, 406] width 47 height 18
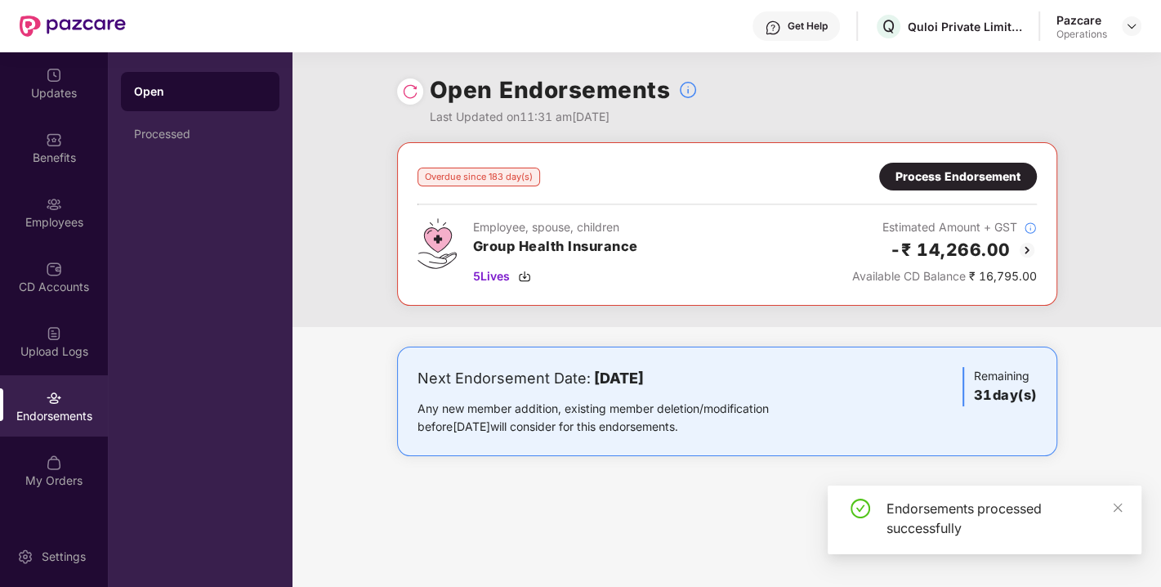
click at [409, 87] on img at bounding box center [410, 91] width 16 height 16
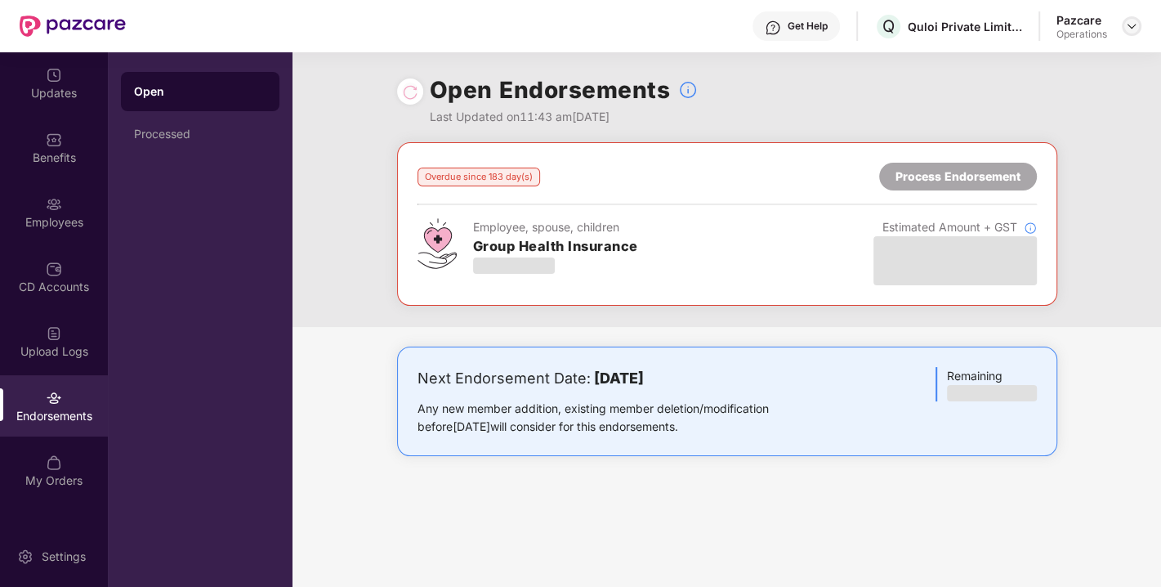
click at [1125, 27] on img at bounding box center [1131, 26] width 13 height 13
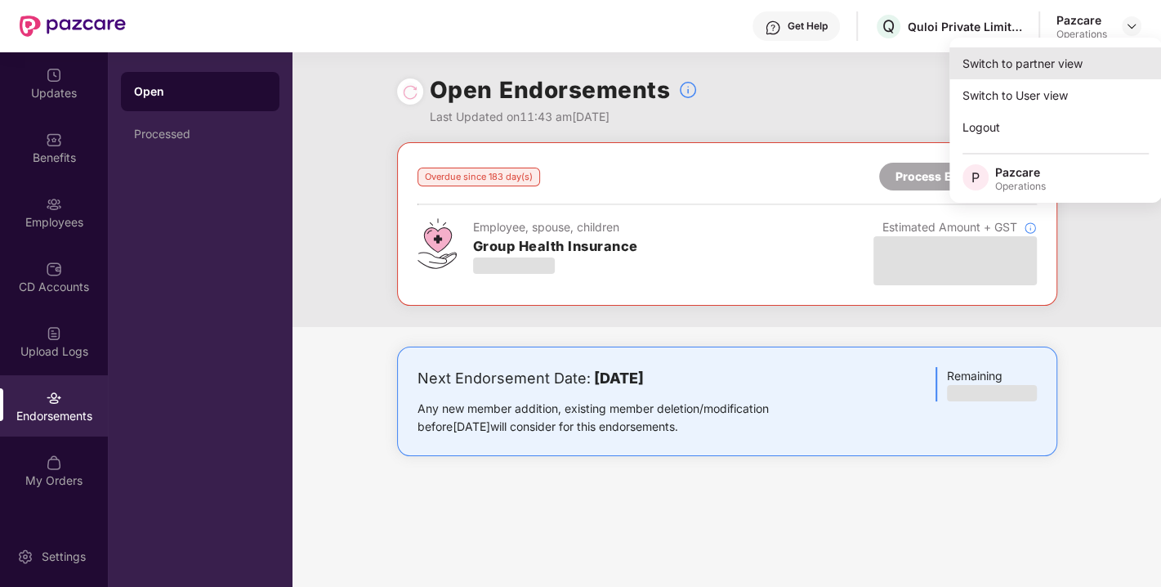
click at [1037, 60] on div "Switch to partner view" at bounding box center [1055, 63] width 212 height 32
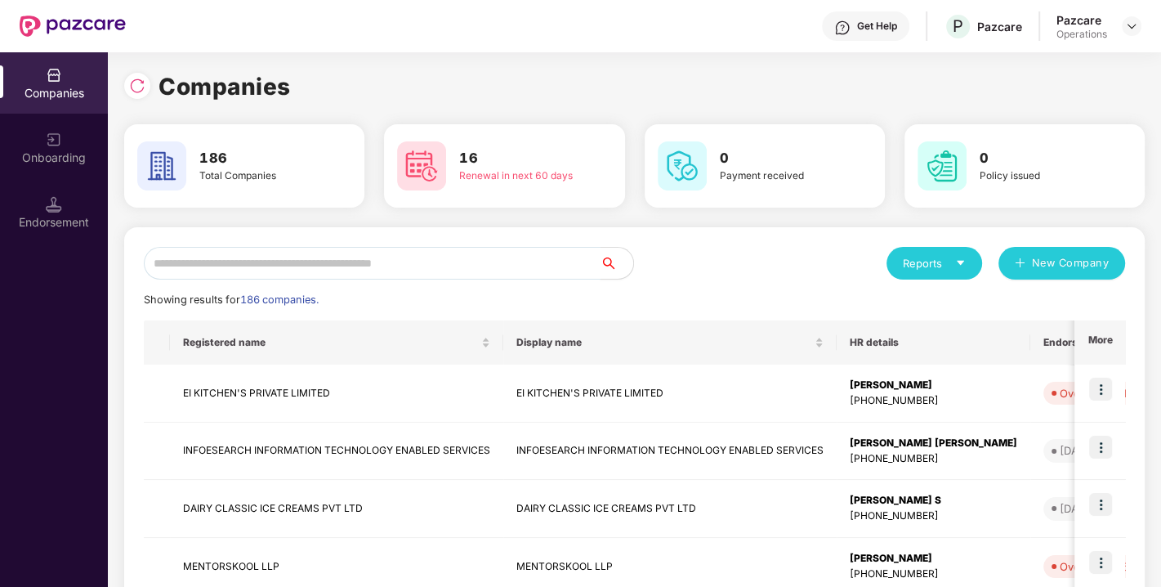
click at [351, 258] on input "text" at bounding box center [372, 263] width 457 height 33
paste input "**********"
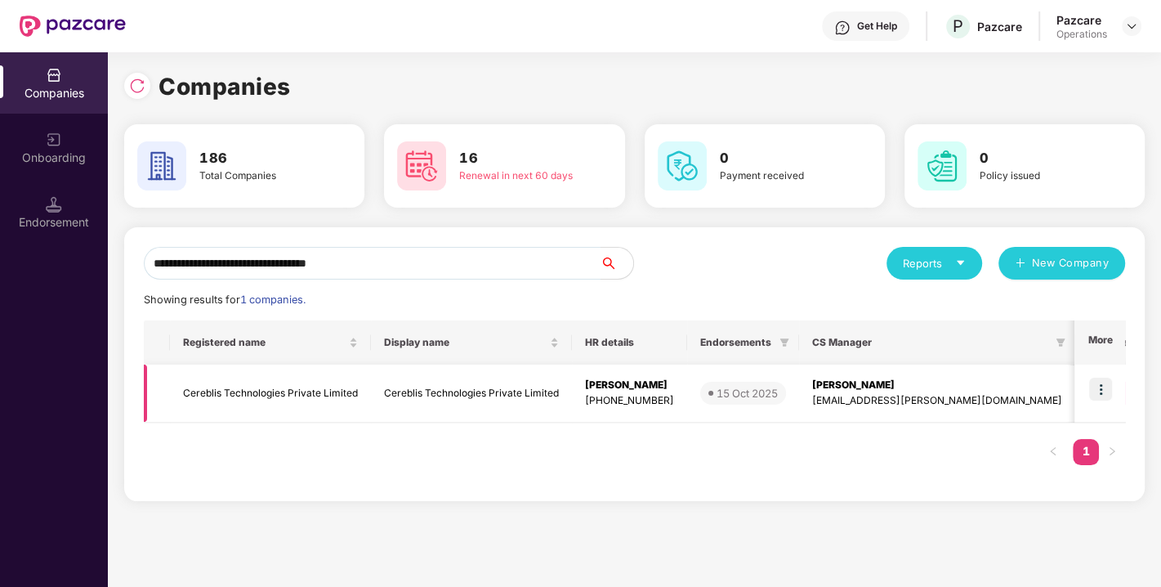
type input "**********"
click at [1101, 382] on img at bounding box center [1100, 389] width 23 height 23
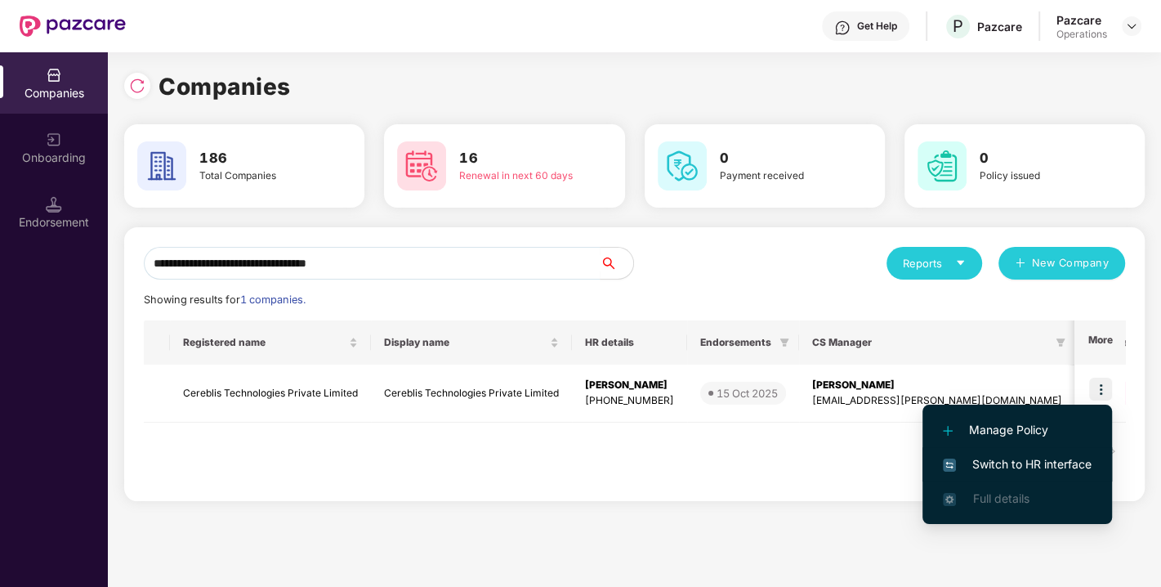
click at [1013, 456] on span "Switch to HR interface" at bounding box center [1017, 464] width 149 height 18
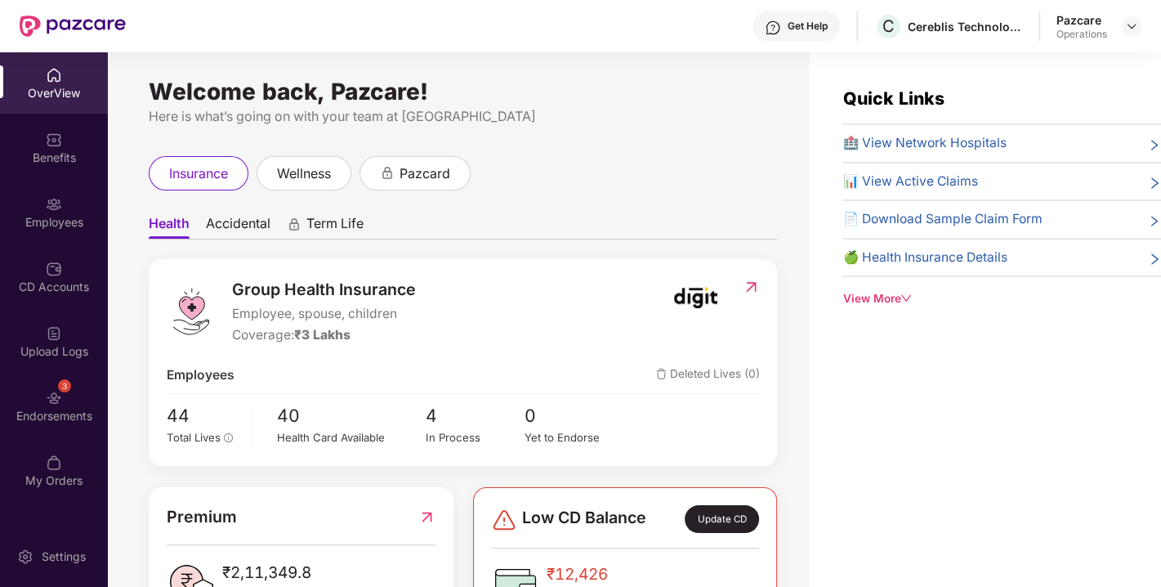
click at [69, 391] on div "3 Endorsements" at bounding box center [54, 405] width 108 height 61
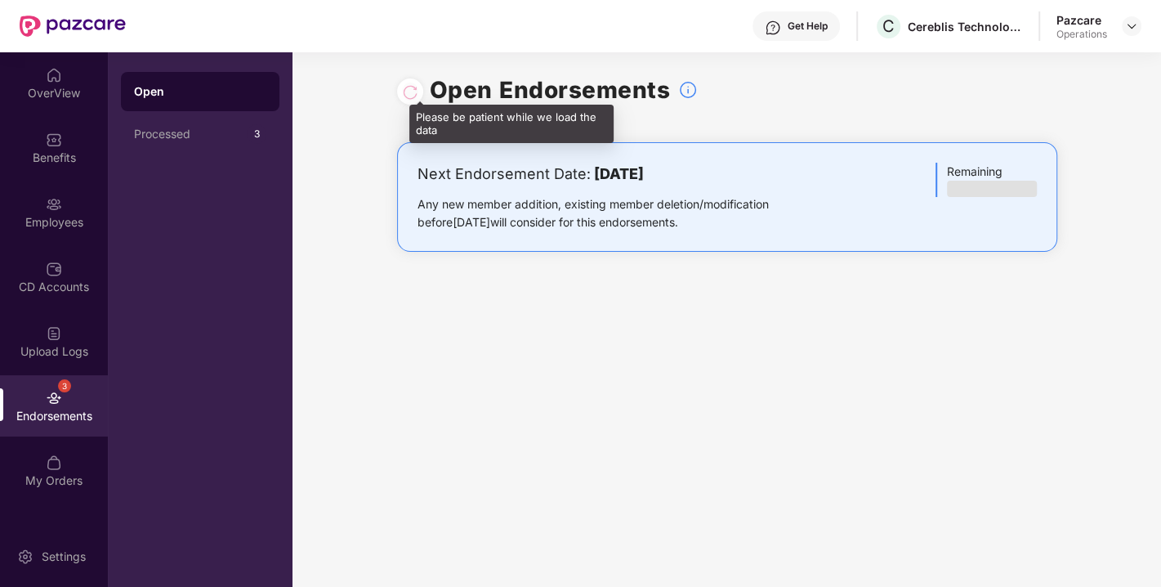
click at [407, 91] on div at bounding box center [410, 92] width 16 height 18
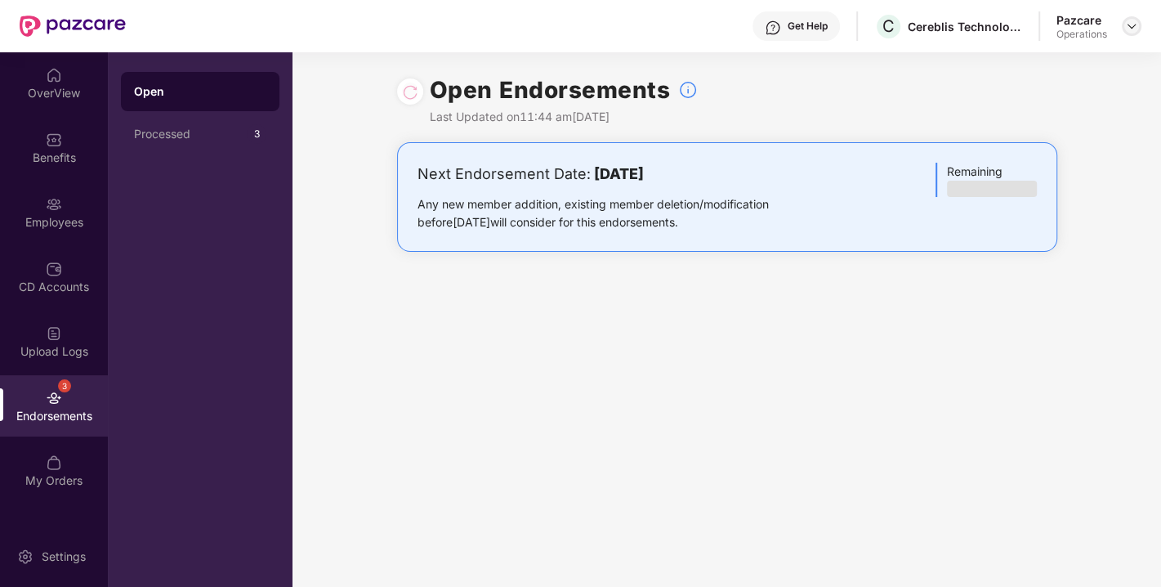
click at [1128, 25] on img at bounding box center [1131, 26] width 13 height 13
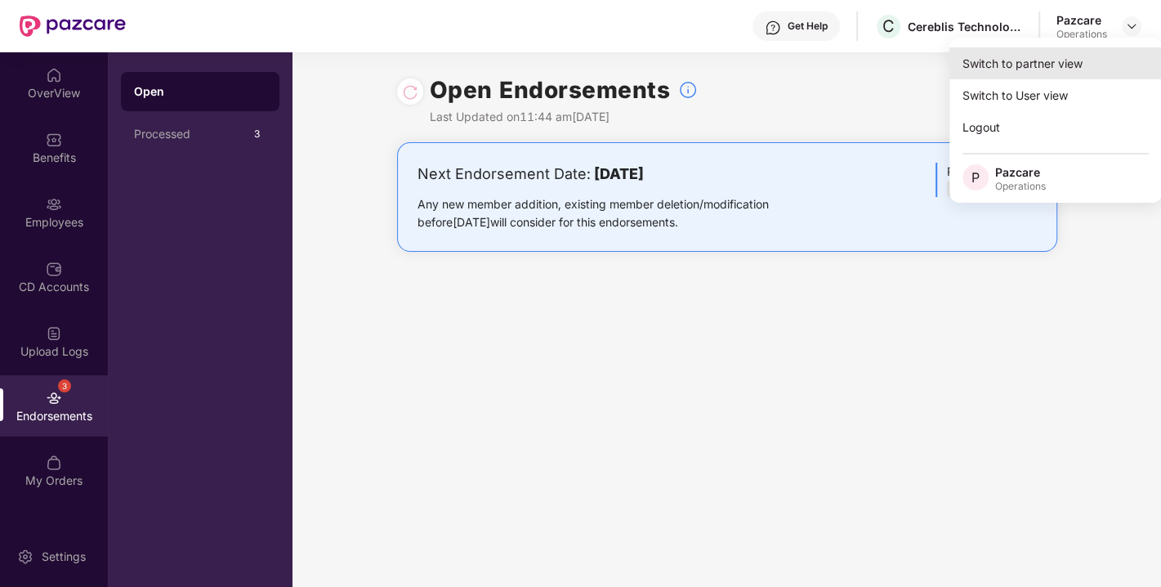
click at [1046, 56] on div "Switch to partner view" at bounding box center [1055, 63] width 212 height 32
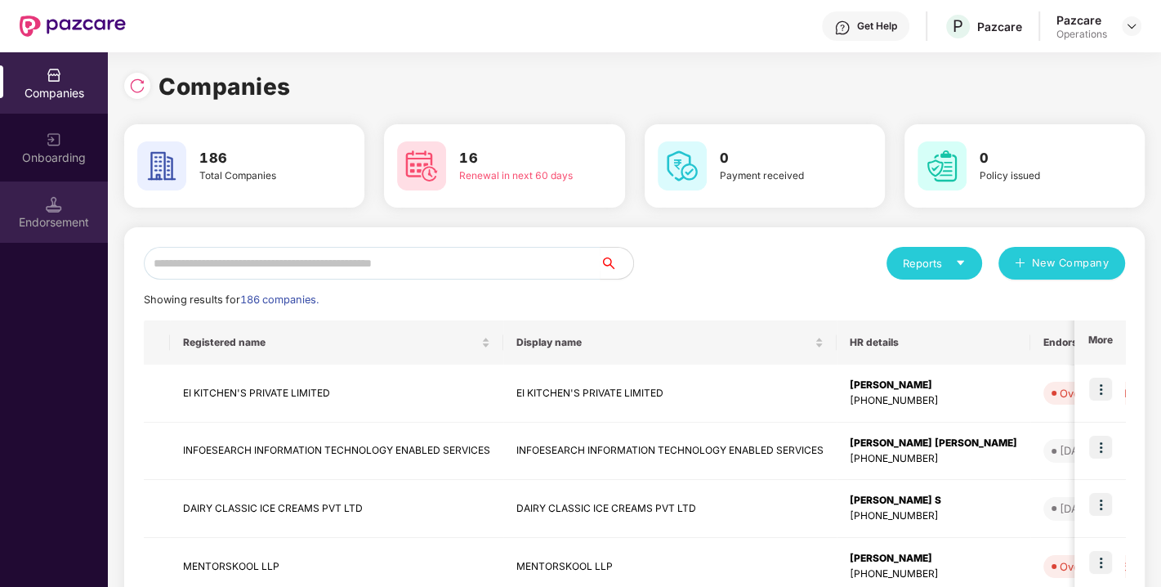
click at [62, 203] on div "Endorsement" at bounding box center [54, 211] width 108 height 61
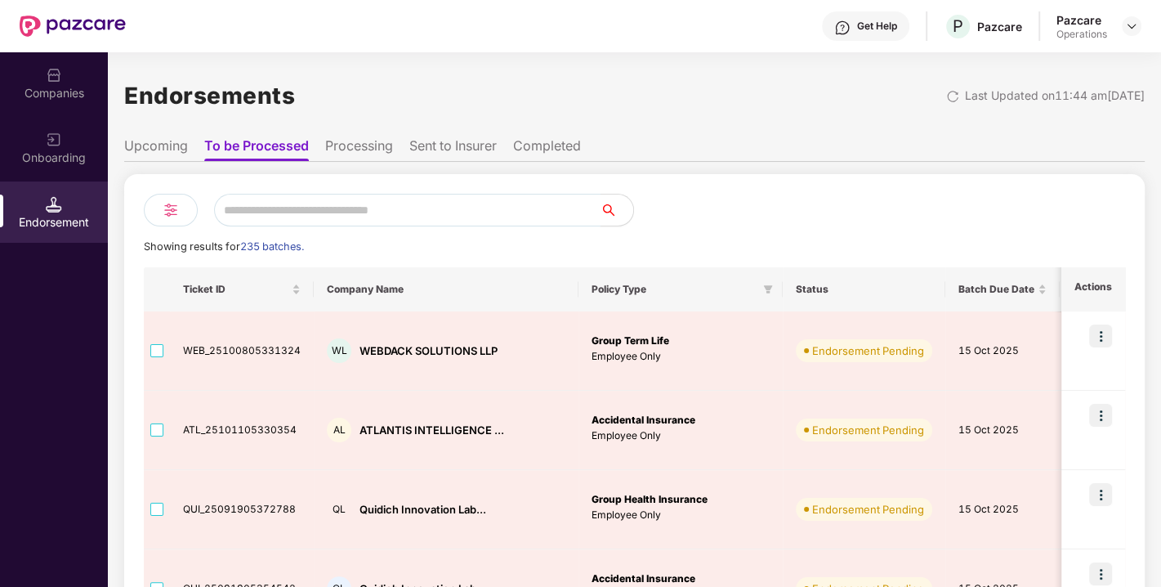
click at [323, 210] on input "text" at bounding box center [407, 210] width 386 height 33
paste input "**********"
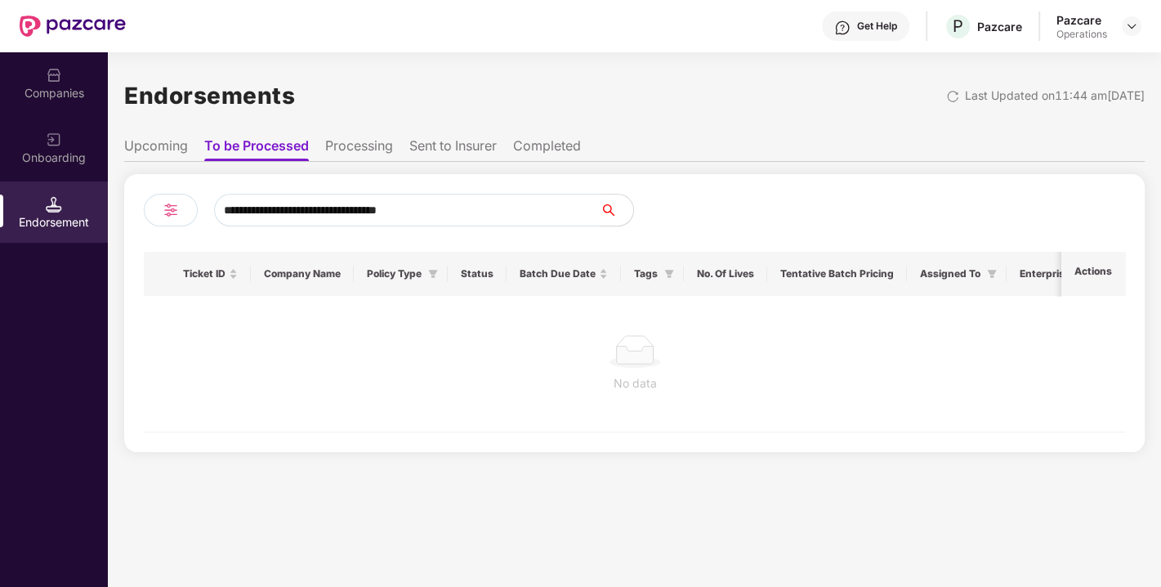
type input "**********"
click at [38, 86] on div "Companies" at bounding box center [54, 93] width 108 height 16
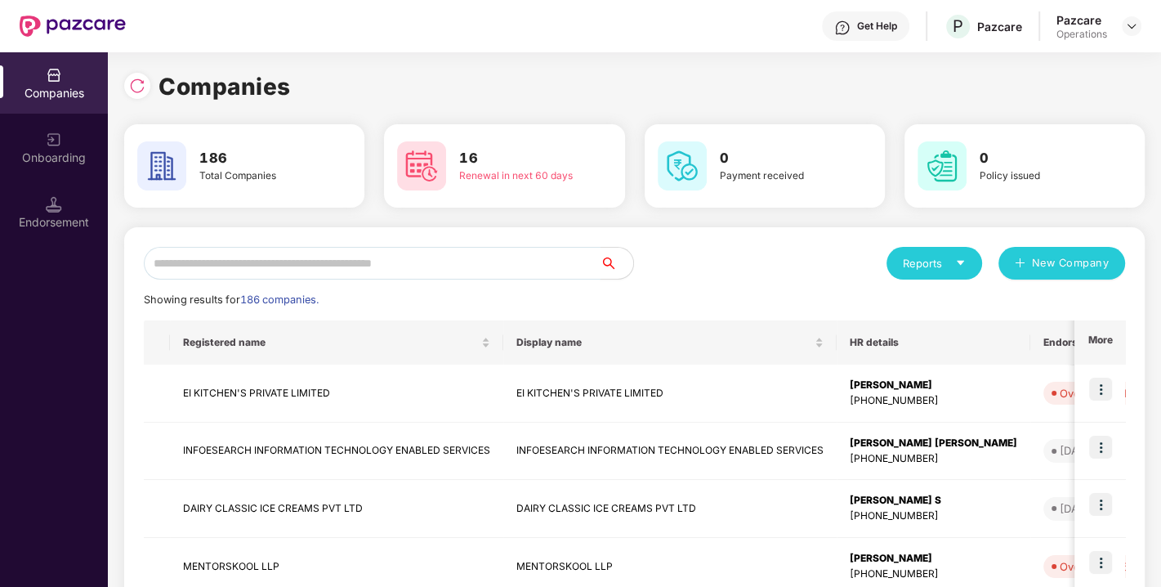
click at [256, 267] on input "text" at bounding box center [372, 263] width 457 height 33
paste input "**********"
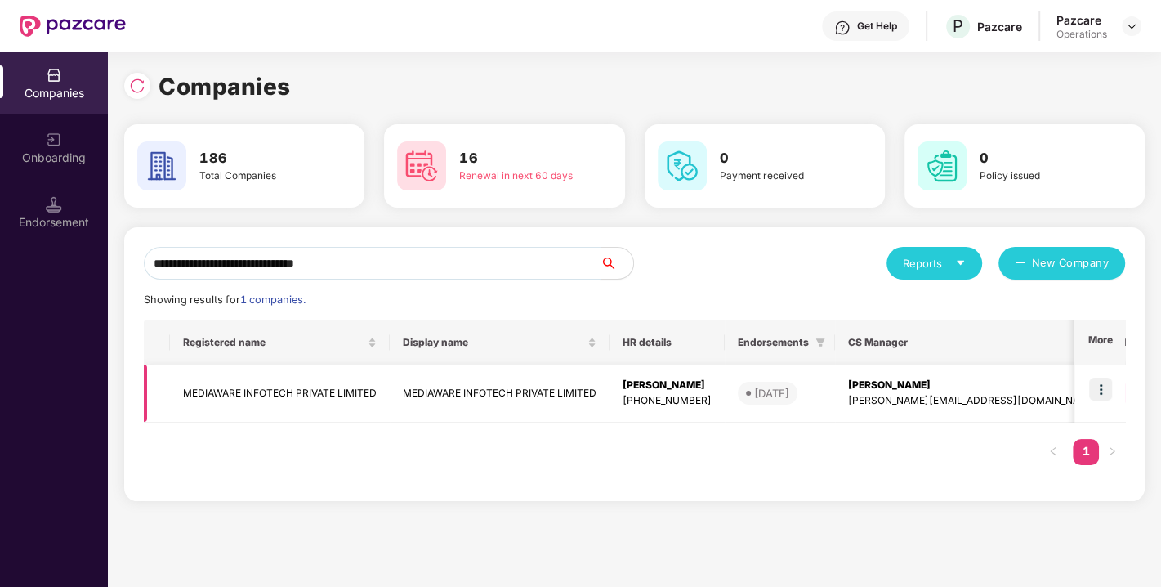
type input "**********"
click at [1085, 391] on td at bounding box center [1100, 393] width 51 height 58
click at [1110, 389] on img at bounding box center [1100, 389] width 23 height 23
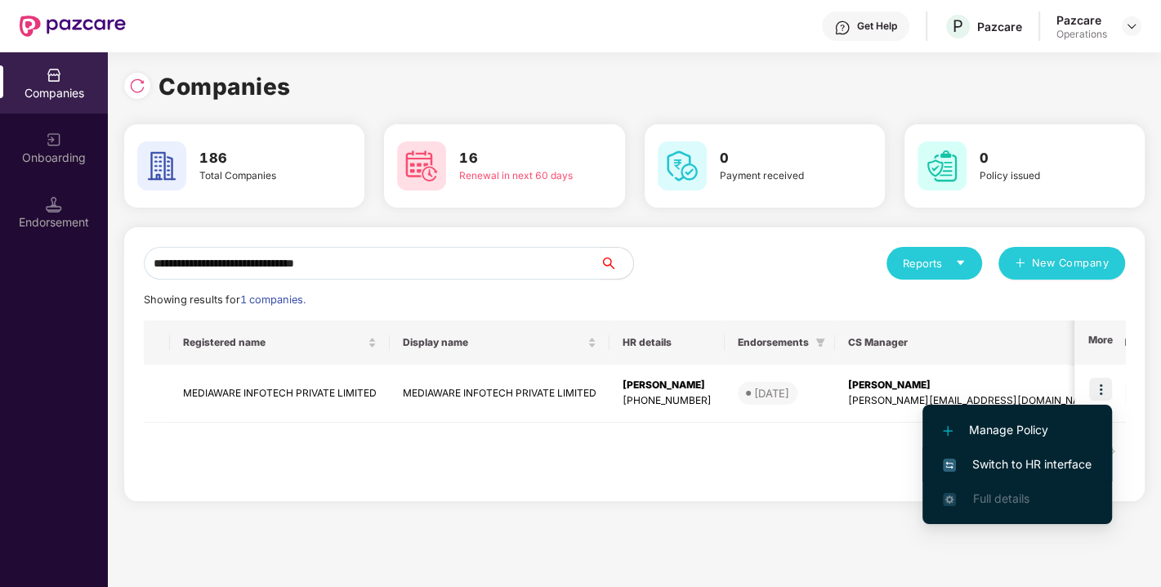
click at [1049, 449] on li "Switch to HR interface" at bounding box center [1018, 464] width 190 height 34
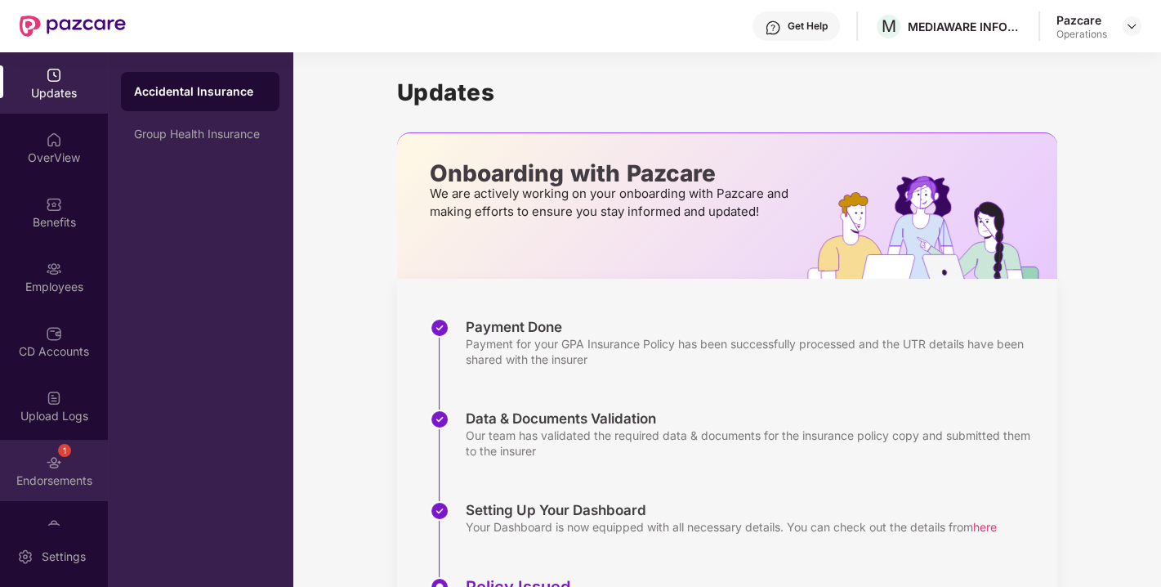
click at [60, 483] on div "Endorsements" at bounding box center [54, 480] width 108 height 16
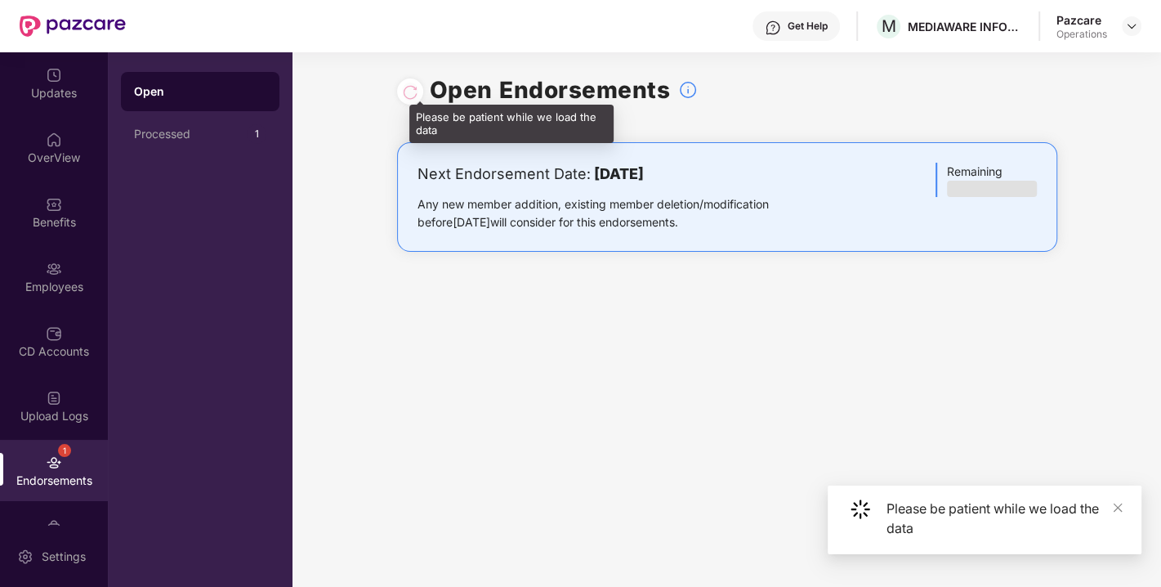
click at [413, 91] on div at bounding box center [410, 92] width 16 height 18
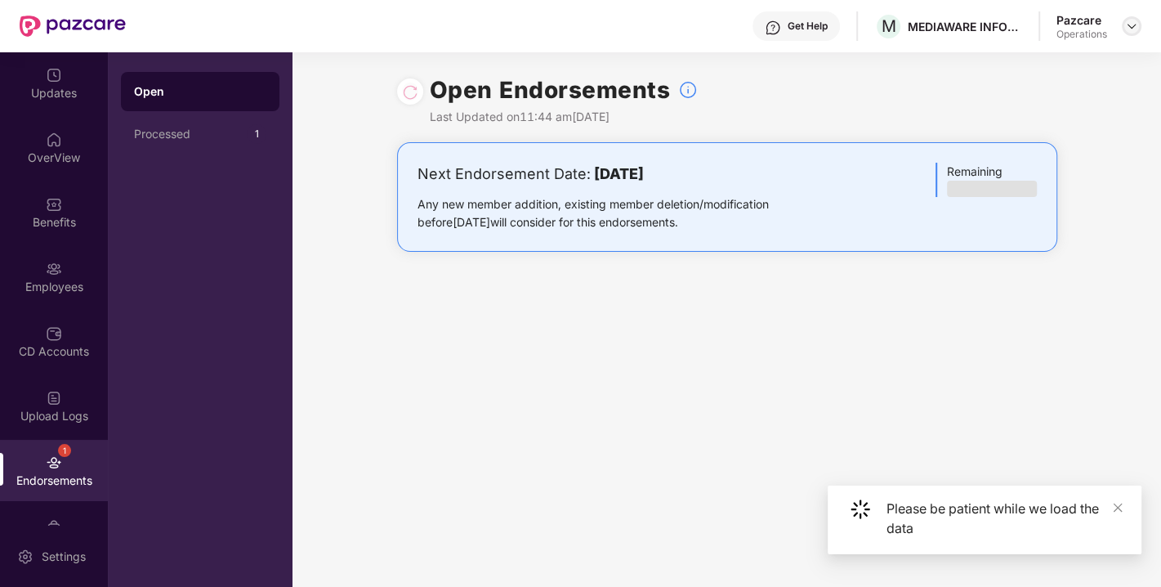
click at [1141, 25] on div at bounding box center [1132, 26] width 20 height 20
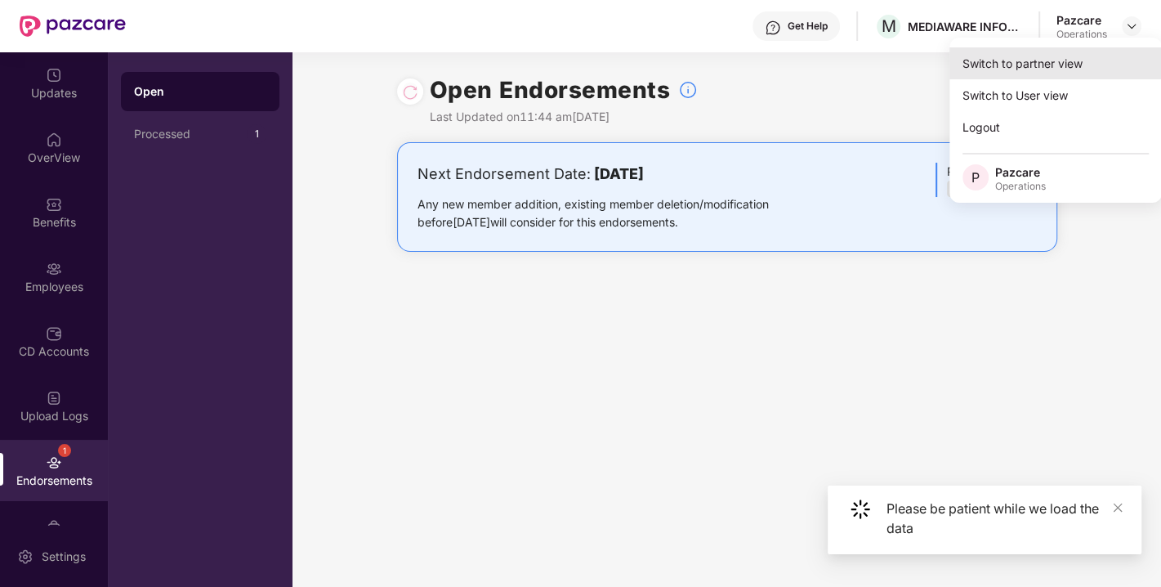
click at [1052, 58] on div "Switch to partner view" at bounding box center [1055, 63] width 212 height 32
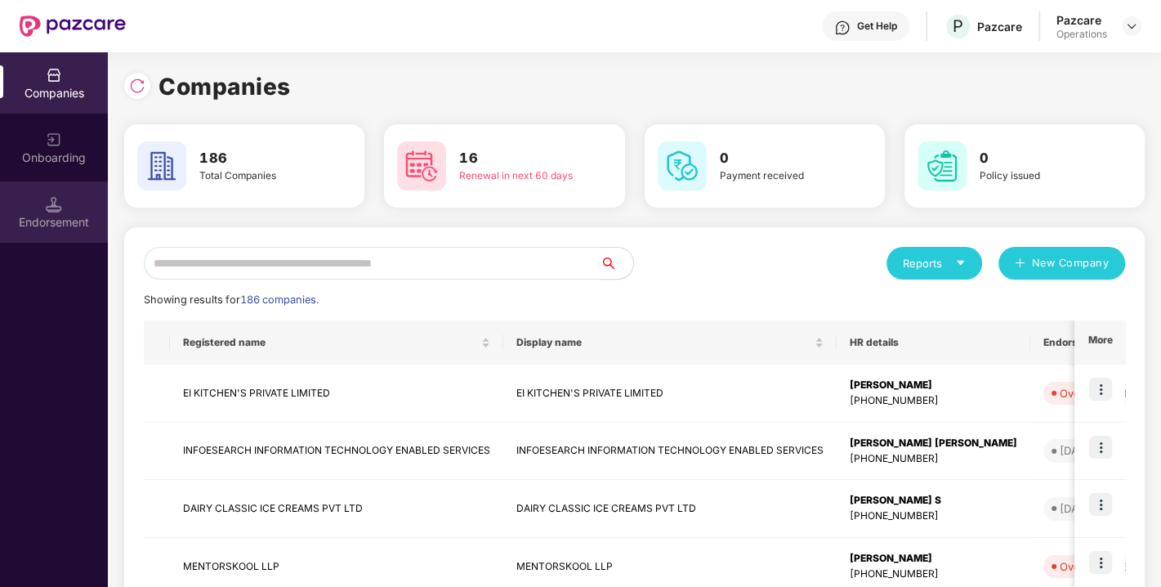
click at [38, 224] on div "Endorsement" at bounding box center [54, 222] width 108 height 16
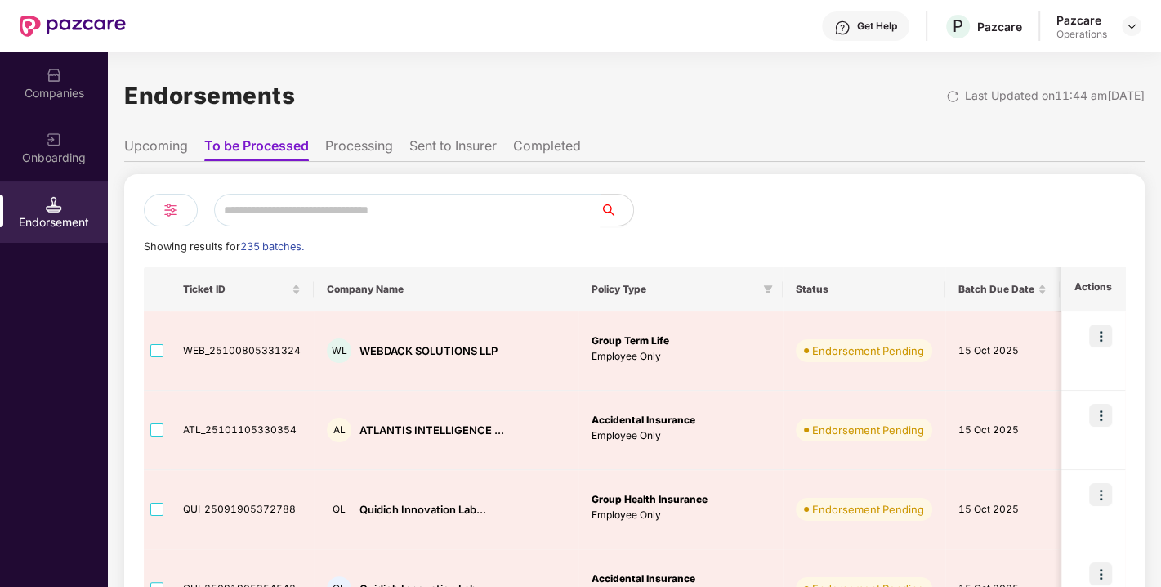
click at [342, 211] on input "text" at bounding box center [407, 210] width 386 height 33
paste input "**********"
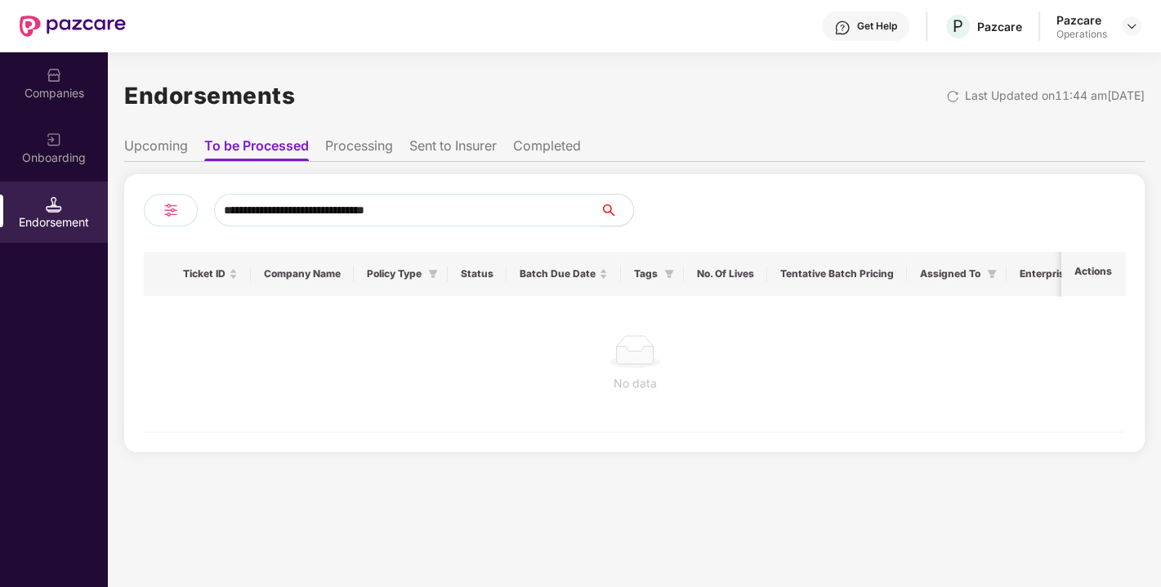
type input "**********"
click at [65, 204] on div "Endorsement" at bounding box center [54, 211] width 108 height 61
click at [29, 74] on div "Companies" at bounding box center [54, 82] width 108 height 61
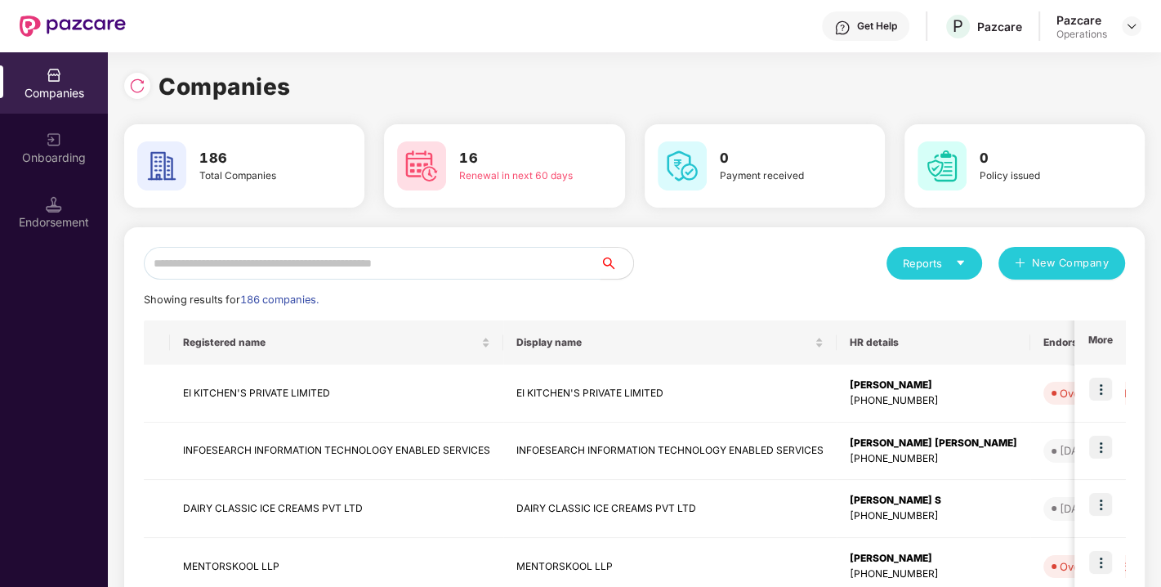
click at [241, 261] on input "text" at bounding box center [372, 263] width 457 height 33
click at [11, 188] on div "Endorsement" at bounding box center [54, 211] width 108 height 61
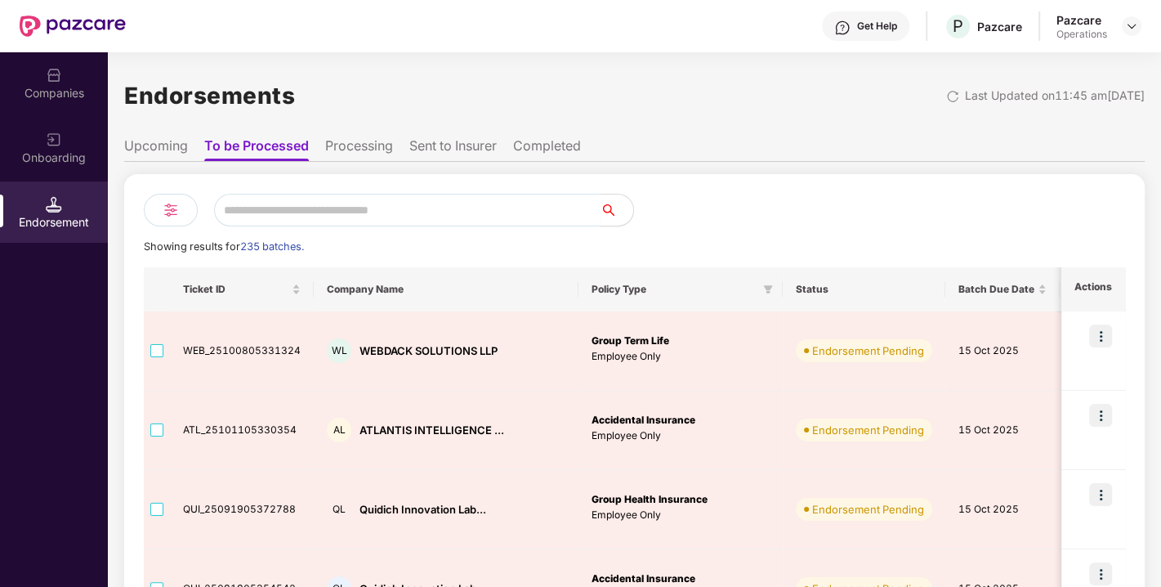
click at [69, 91] on div "Companies" at bounding box center [54, 93] width 108 height 16
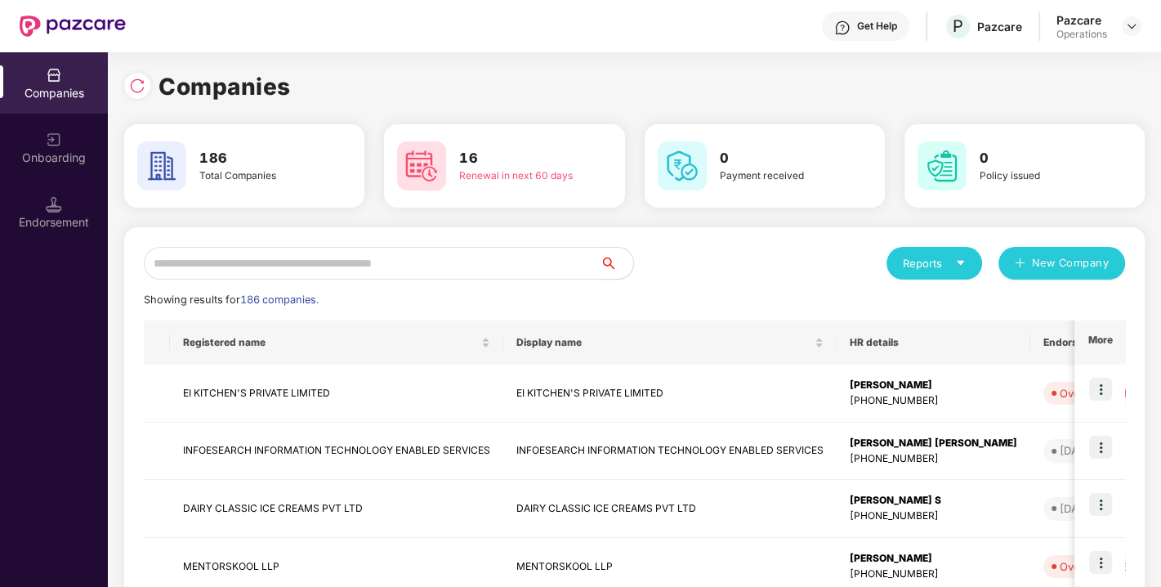
click at [288, 253] on input "text" at bounding box center [372, 263] width 457 height 33
paste input "**********"
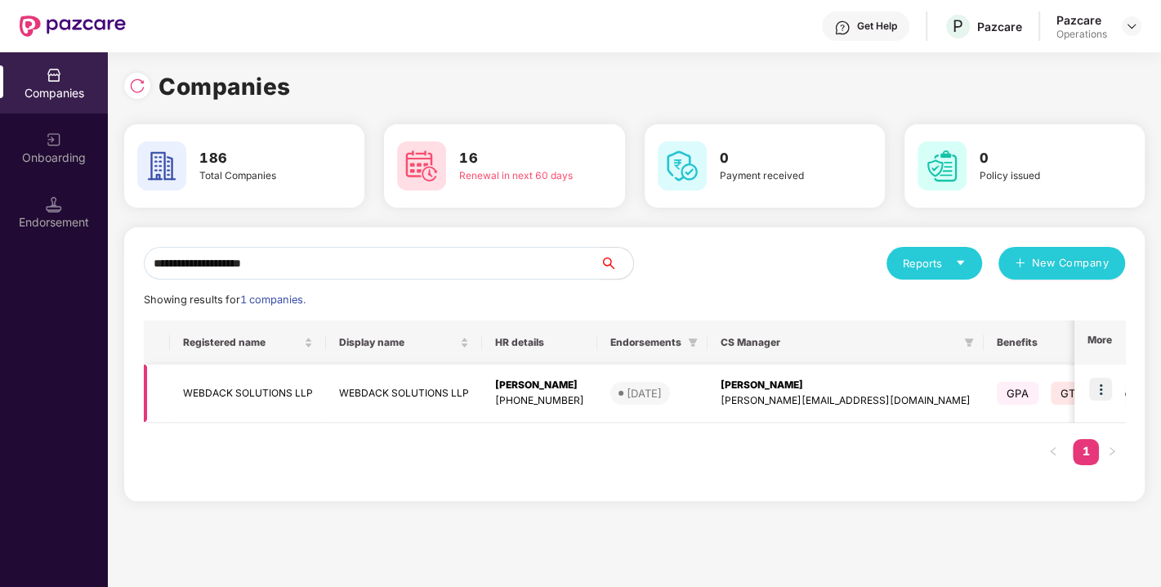
type input "**********"
click at [1105, 382] on img at bounding box center [1100, 389] width 23 height 23
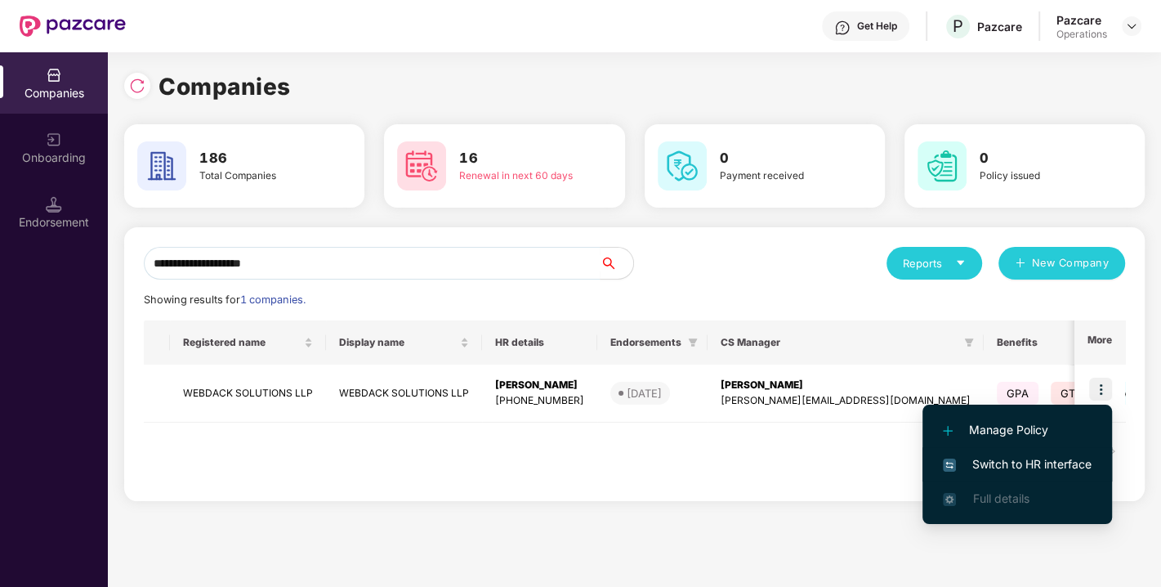
click at [1015, 462] on span "Switch to HR interface" at bounding box center [1017, 464] width 149 height 18
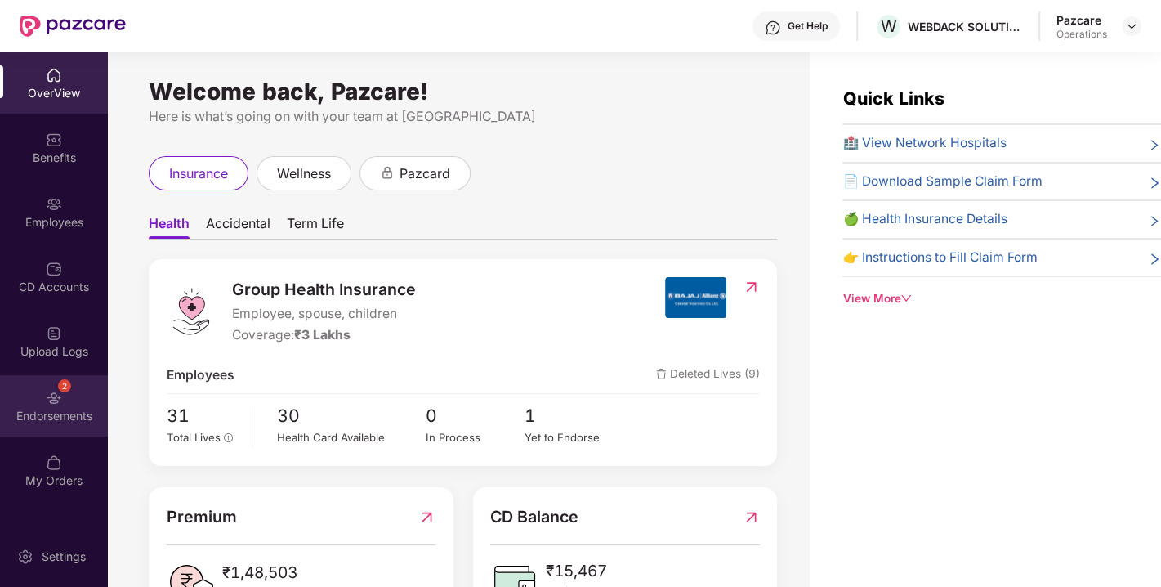
click at [53, 399] on img at bounding box center [54, 398] width 16 height 16
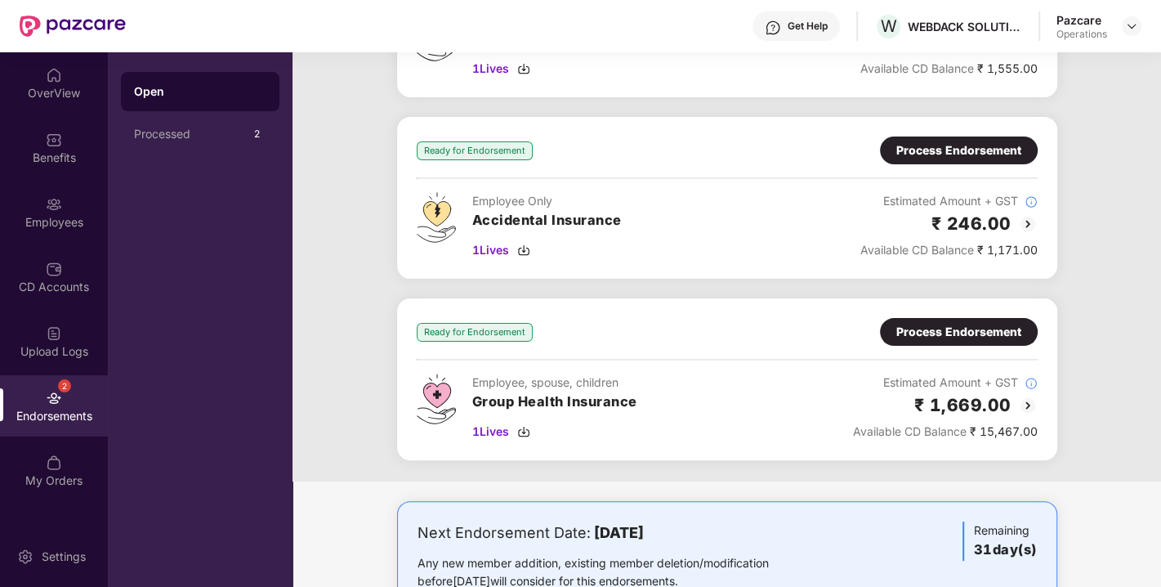
scroll to position [261, 0]
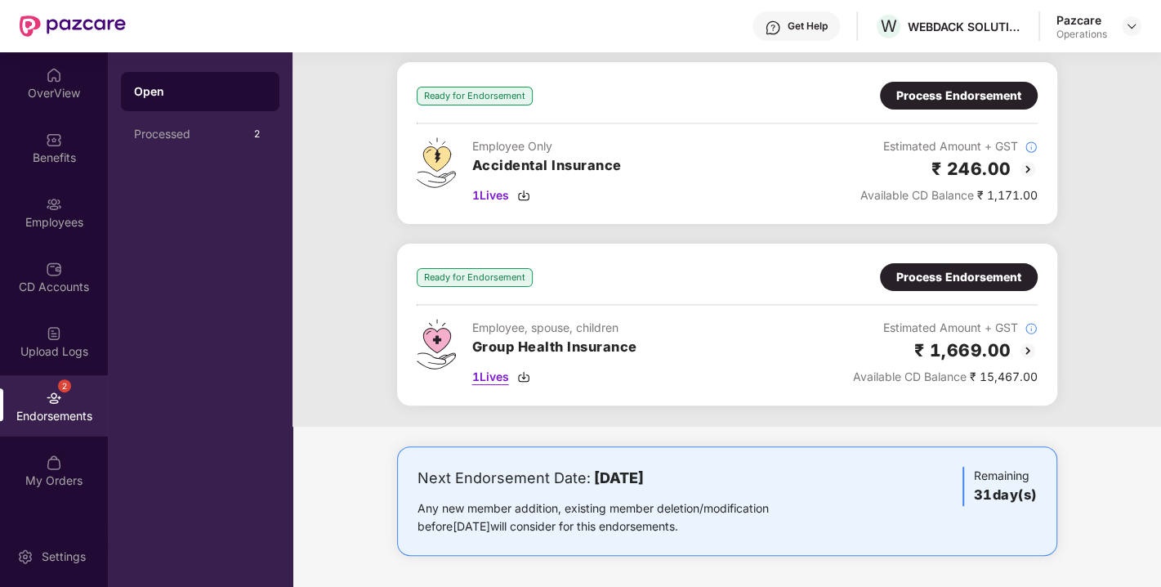
click at [521, 370] on img at bounding box center [523, 376] width 13 height 13
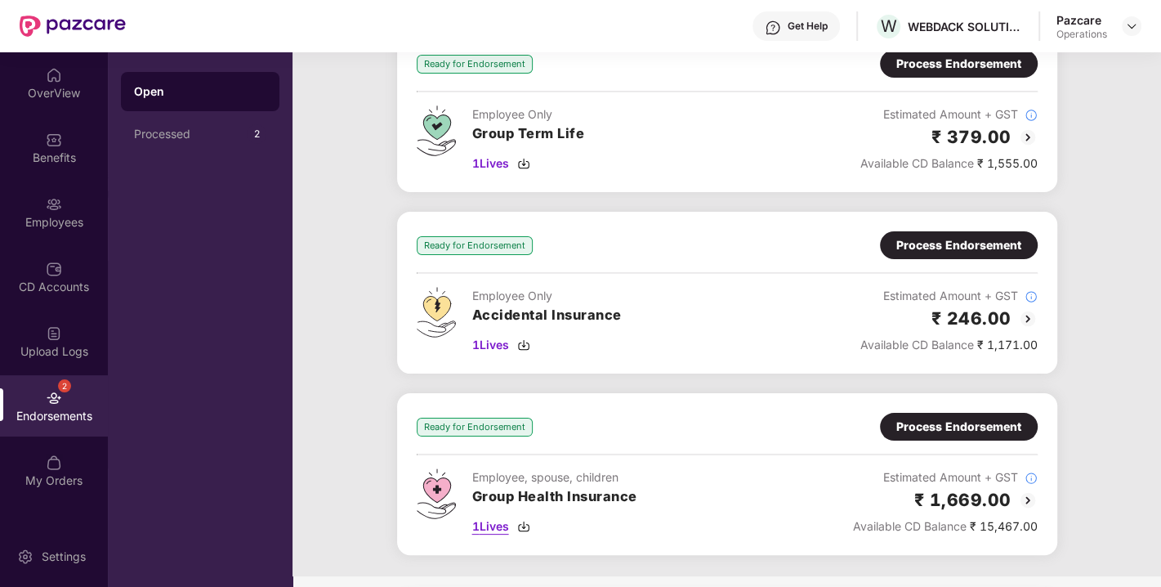
scroll to position [112, 0]
click at [529, 346] on img at bounding box center [523, 344] width 13 height 13
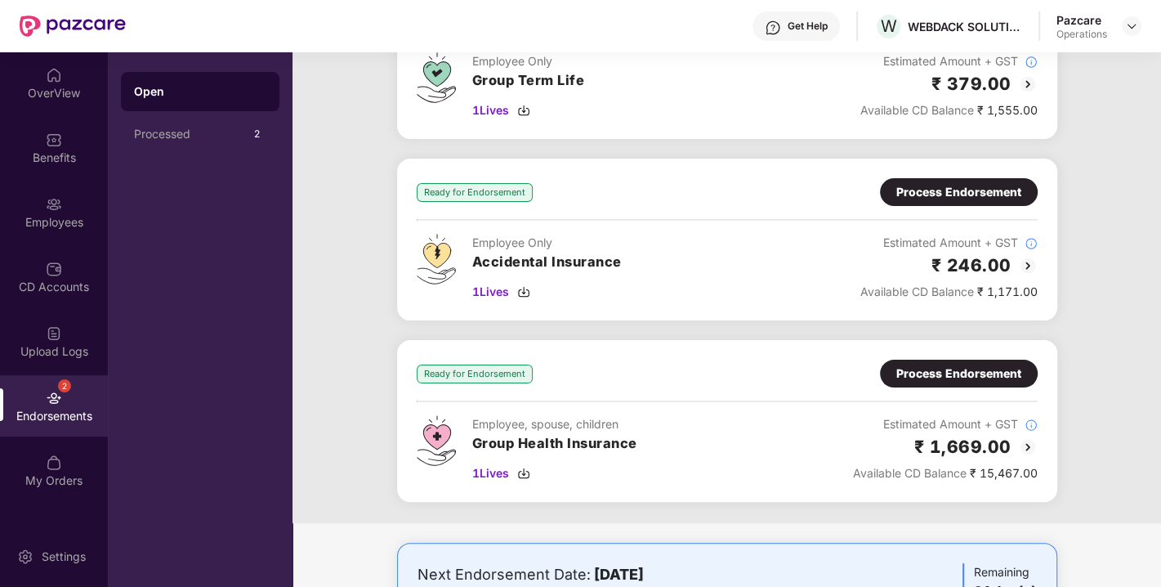
scroll to position [0, 0]
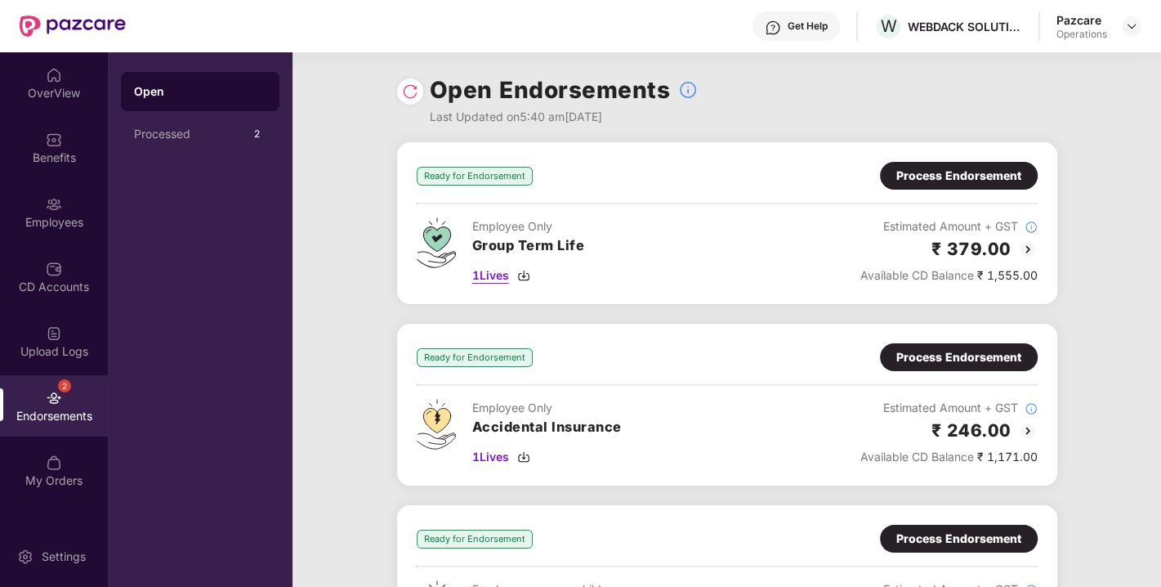
click at [521, 269] on img at bounding box center [523, 275] width 13 height 13
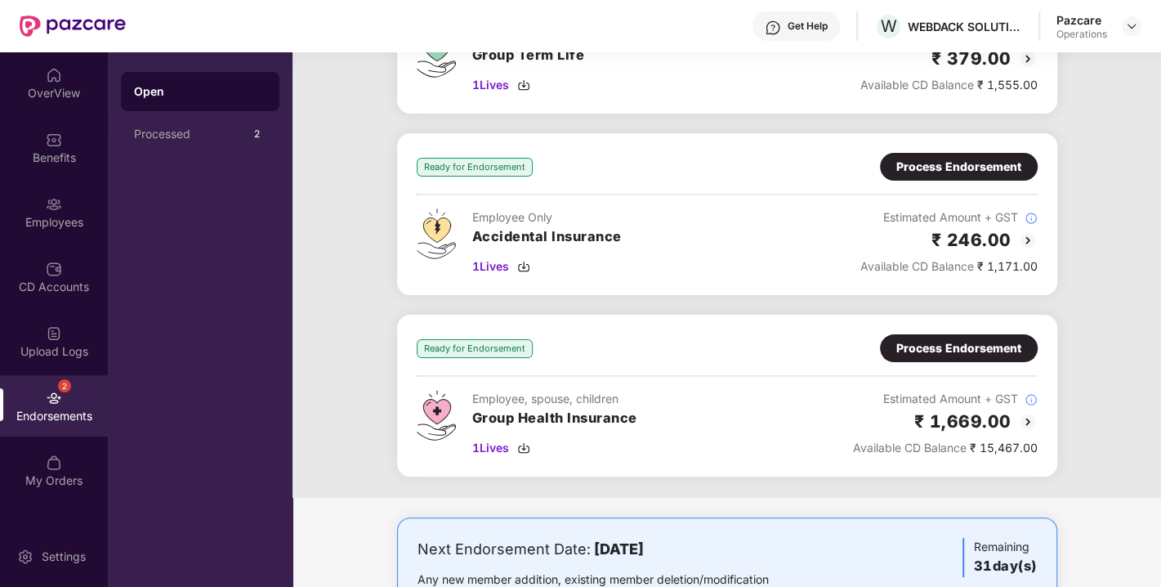
scroll to position [261, 0]
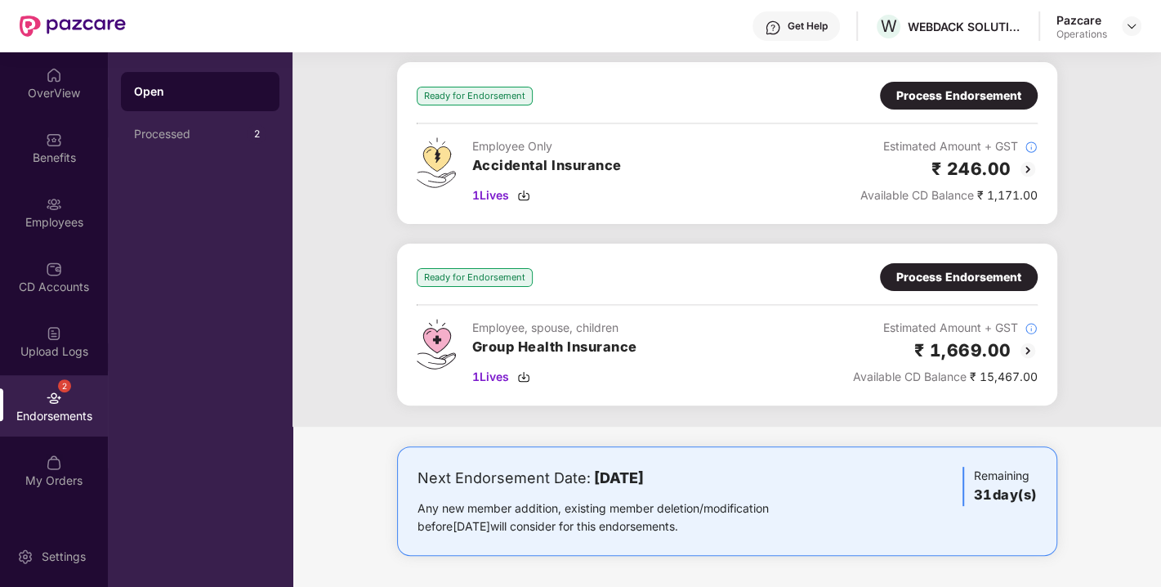
click at [927, 288] on div "Process Endorsement" at bounding box center [959, 277] width 158 height 28
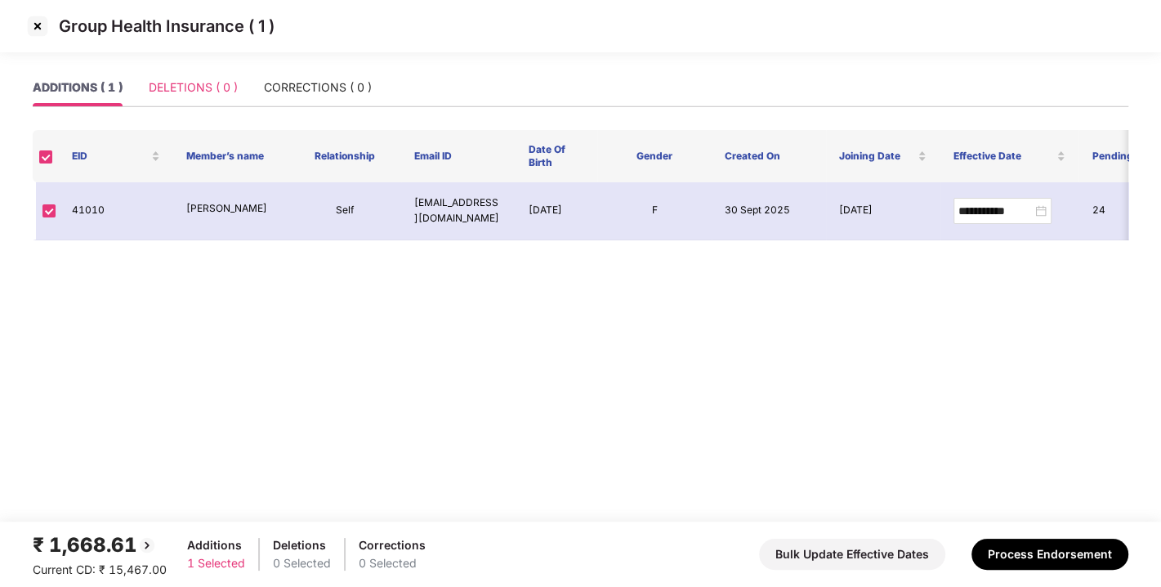
click at [185, 73] on div "DELETIONS ( 0 )" at bounding box center [193, 88] width 89 height 38
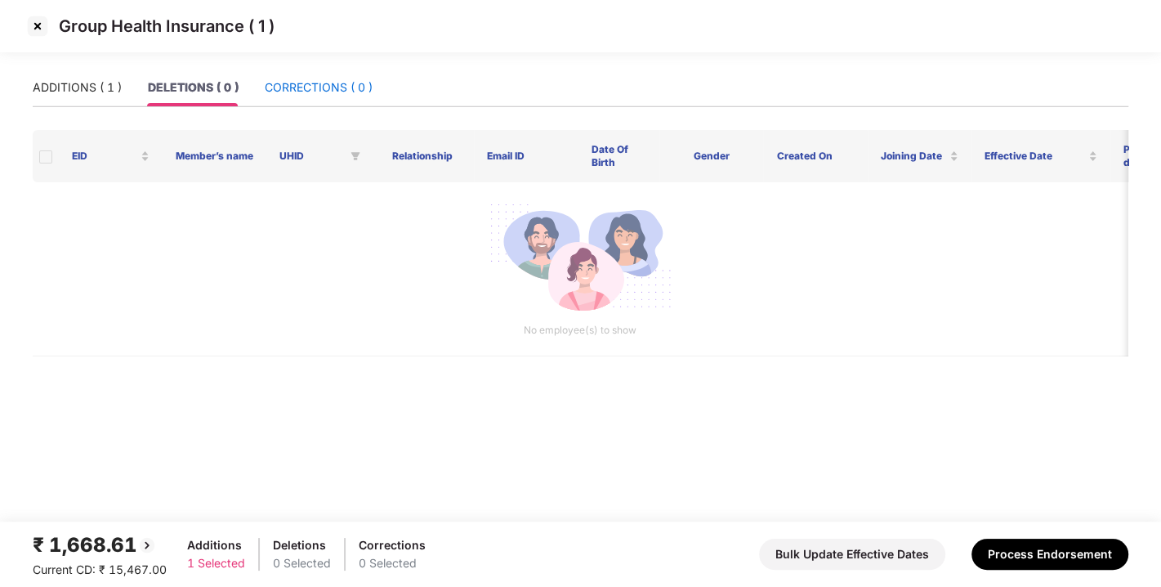
click at [295, 92] on div "CORRECTIONS ( 0 )" at bounding box center [319, 87] width 108 height 18
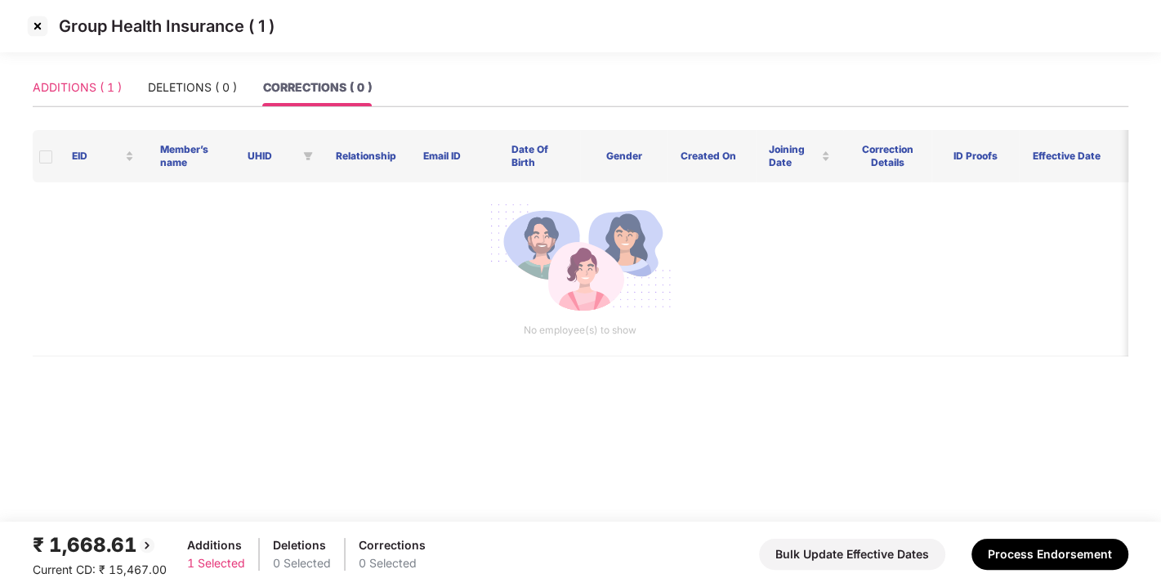
click at [69, 105] on div "ADDITIONS ( 1 )" at bounding box center [77, 88] width 89 height 38
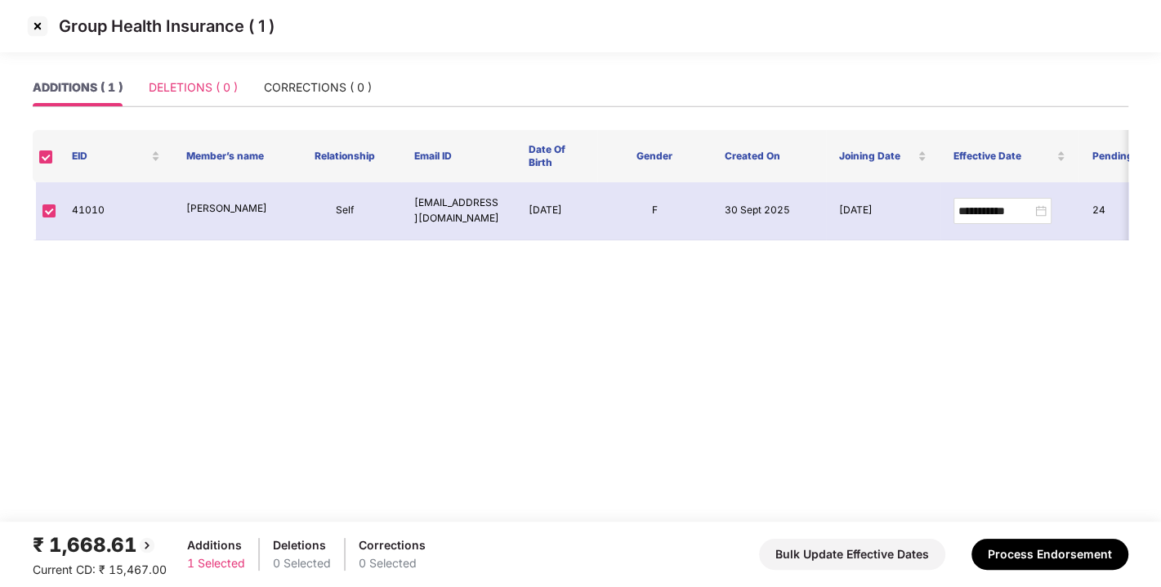
click at [157, 100] on div "DELETIONS ( 0 )" at bounding box center [193, 88] width 89 height 38
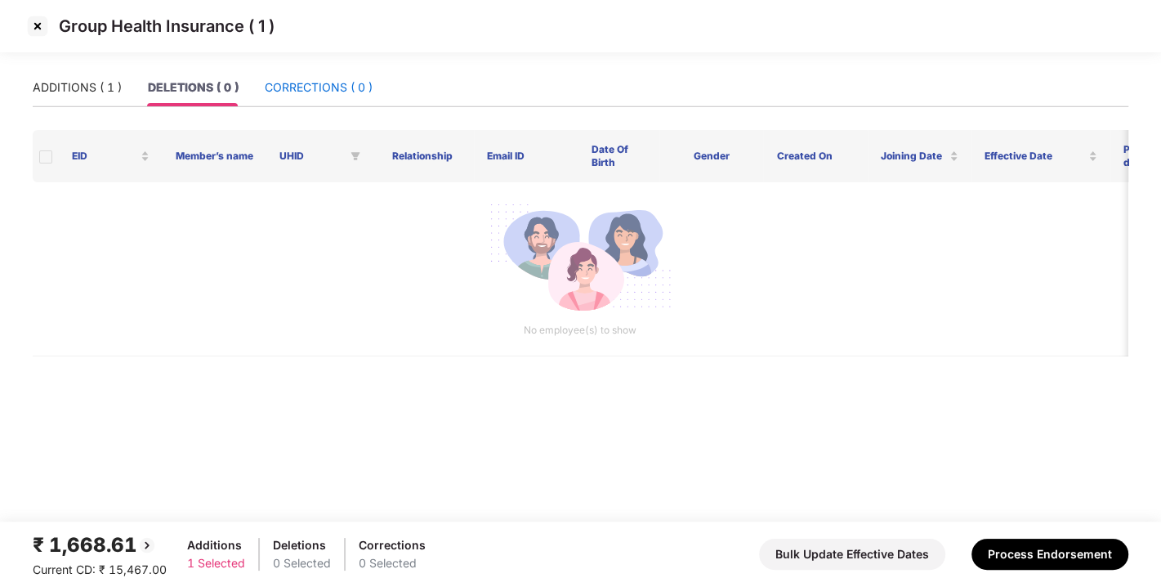
click at [329, 96] on div "CORRECTIONS ( 0 )" at bounding box center [319, 87] width 108 height 18
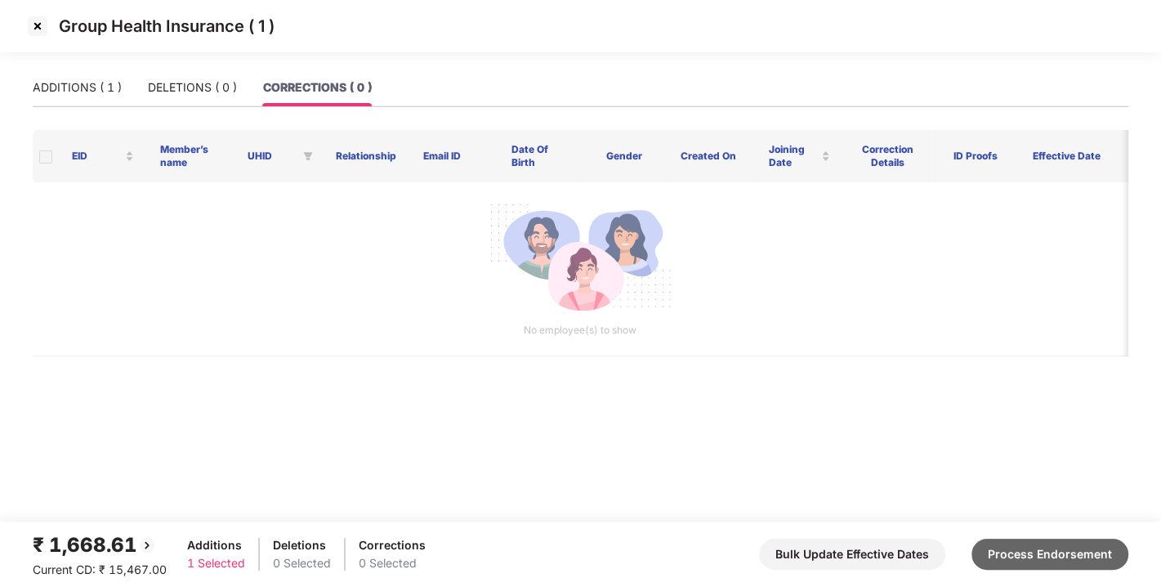
click at [1041, 564] on button "Process Endorsement" at bounding box center [1050, 553] width 157 height 31
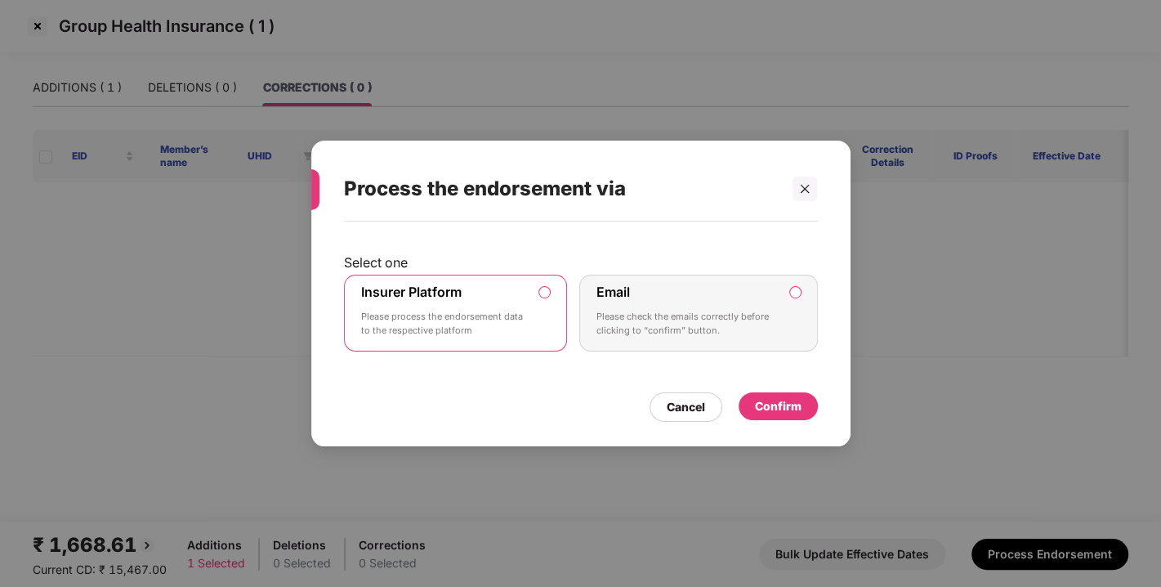
click at [756, 401] on div "Confirm" at bounding box center [778, 406] width 47 height 18
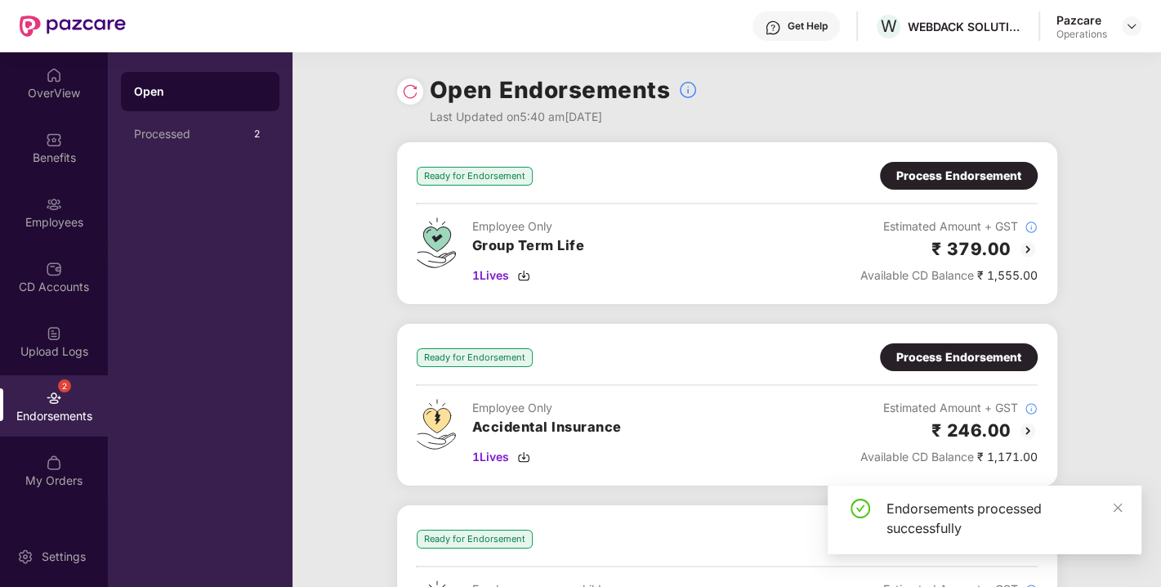
click at [943, 352] on div "Process Endorsement" at bounding box center [958, 357] width 125 height 18
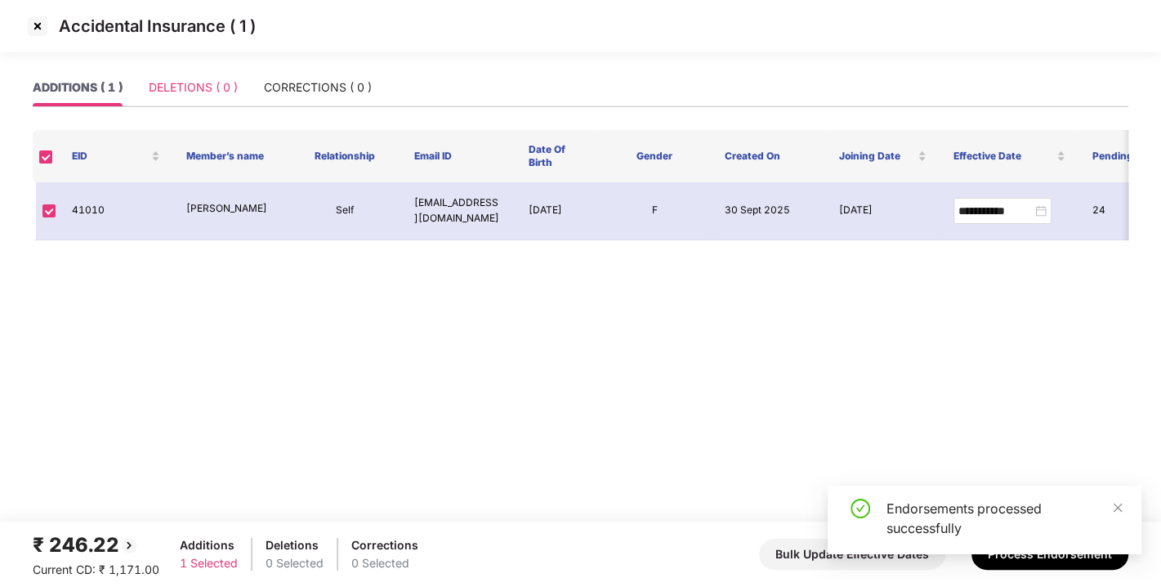
click at [219, 98] on div "DELETIONS ( 0 )" at bounding box center [193, 88] width 89 height 38
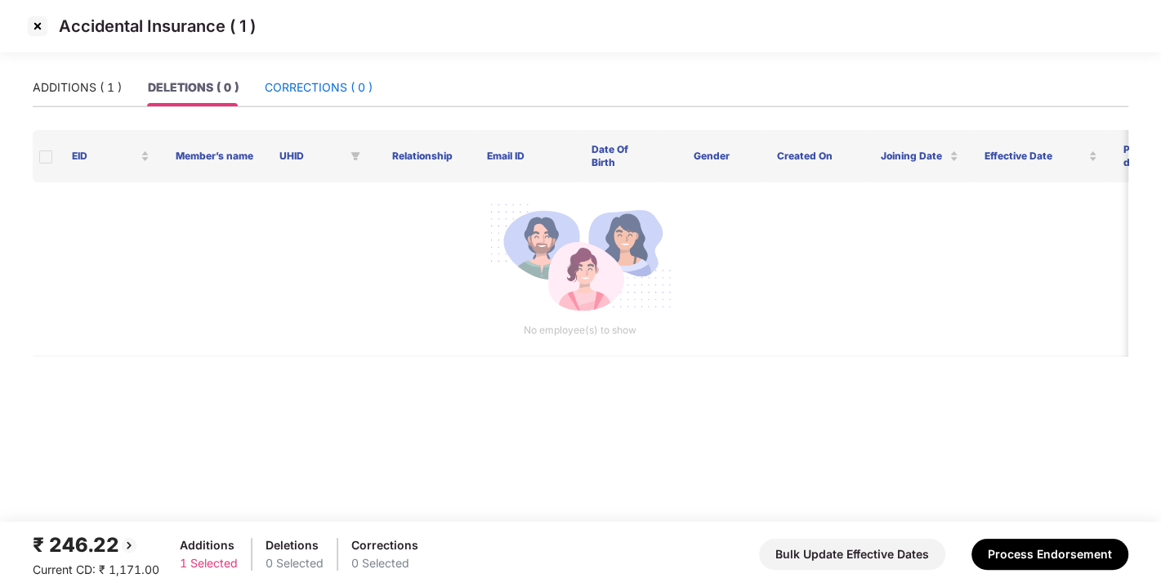
click at [327, 86] on div "CORRECTIONS ( 0 )" at bounding box center [319, 87] width 108 height 18
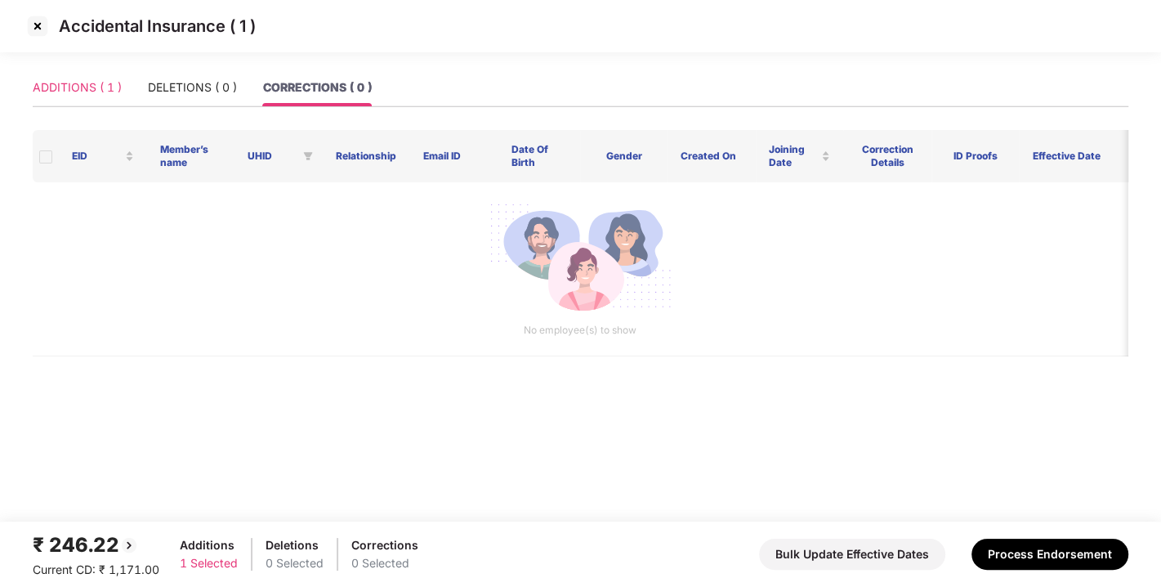
click at [94, 75] on div "ADDITIONS ( 1 )" at bounding box center [77, 88] width 89 height 38
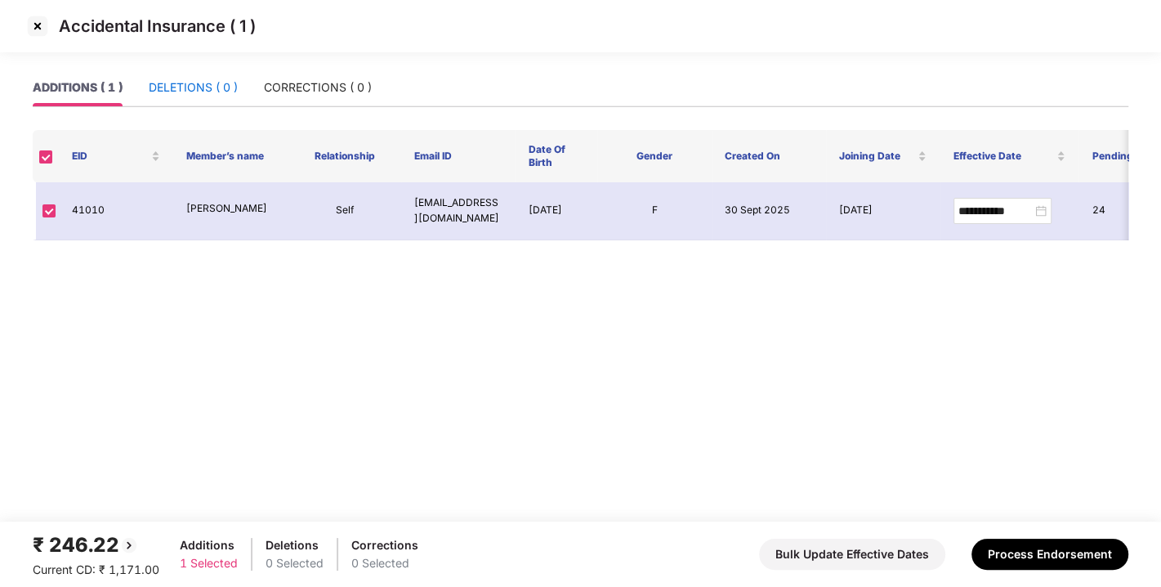
click at [175, 85] on div "DELETIONS ( 0 )" at bounding box center [193, 87] width 89 height 18
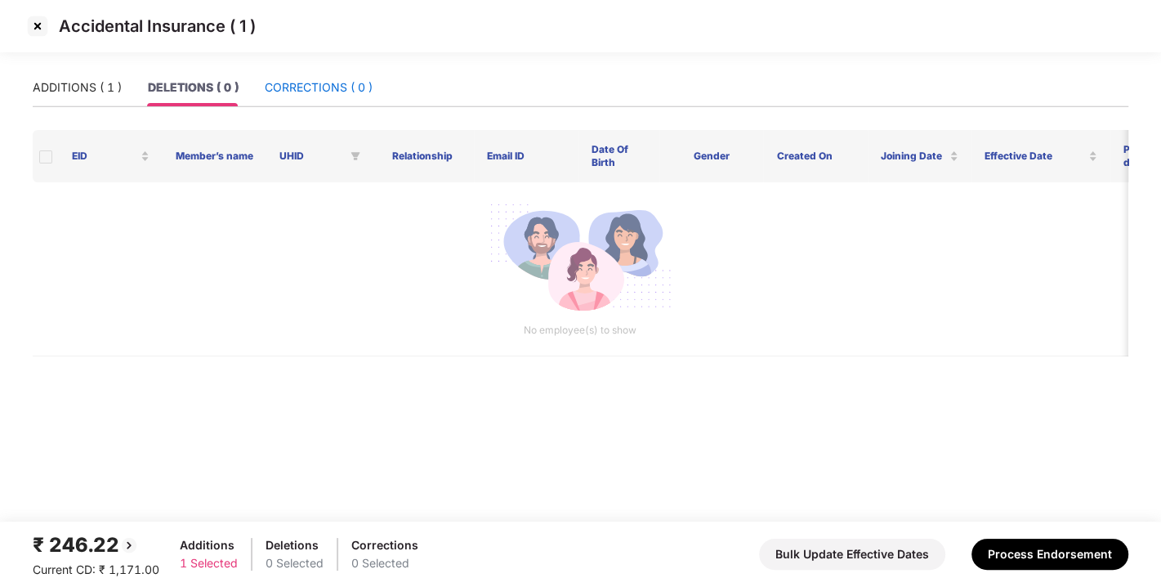
click at [278, 92] on div "CORRECTIONS ( 0 )" at bounding box center [319, 87] width 108 height 18
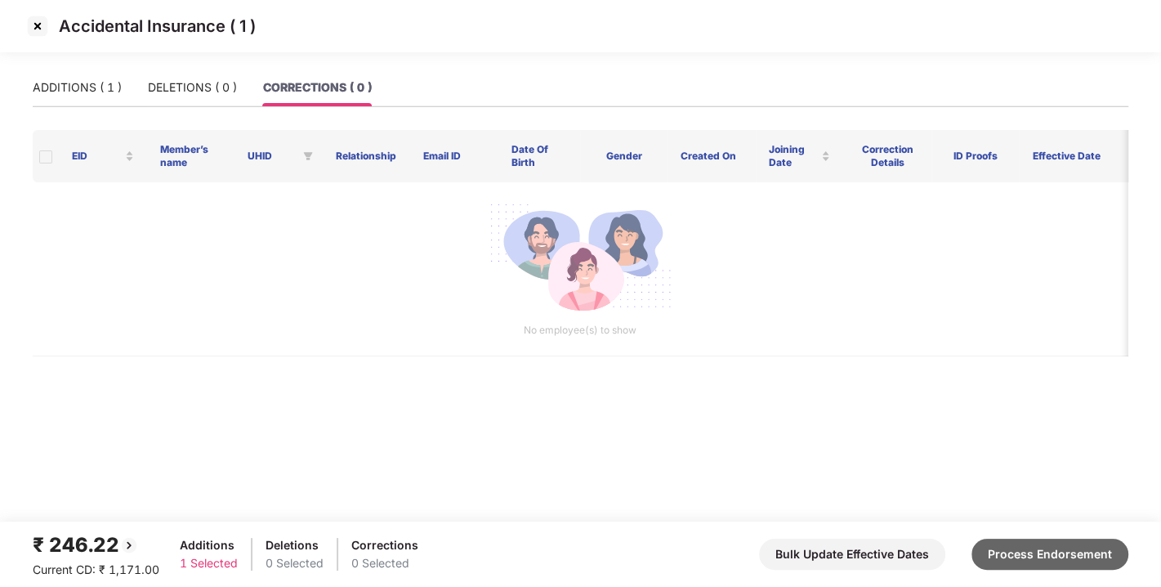
click at [1007, 556] on button "Process Endorsement" at bounding box center [1050, 553] width 157 height 31
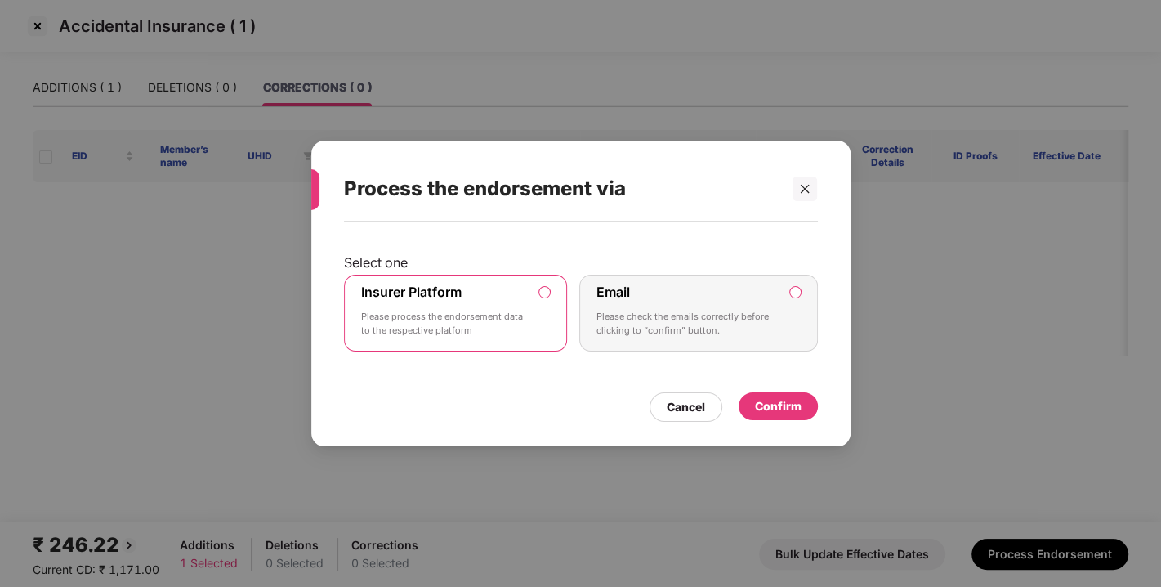
click at [753, 414] on div "Confirm" at bounding box center [778, 406] width 79 height 28
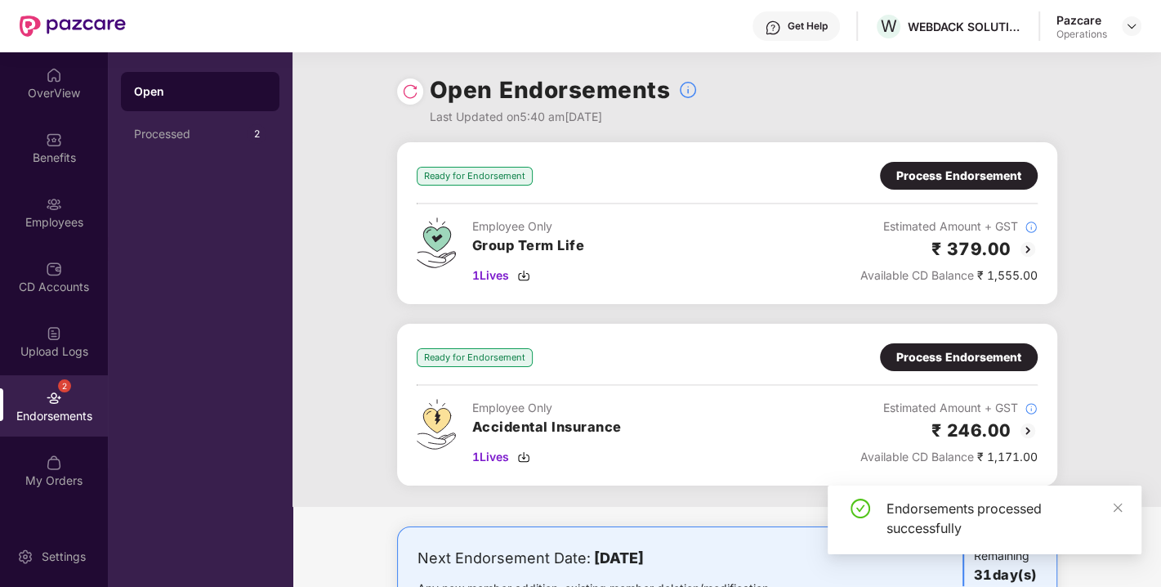
click at [957, 180] on div "Process Endorsement" at bounding box center [958, 176] width 125 height 18
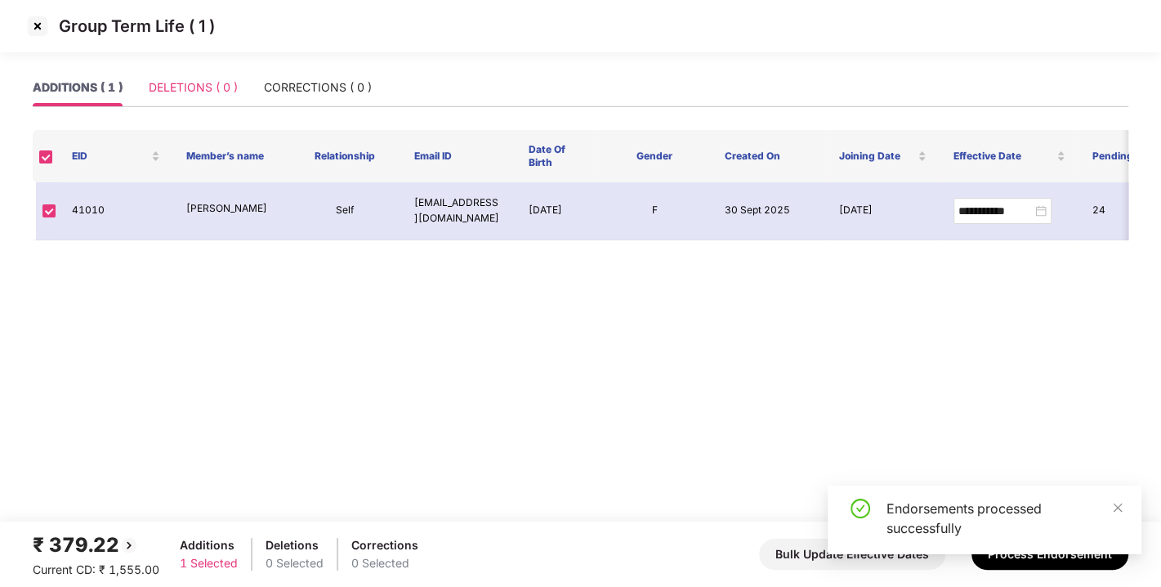
click at [176, 103] on div "DELETIONS ( 0 )" at bounding box center [193, 88] width 89 height 38
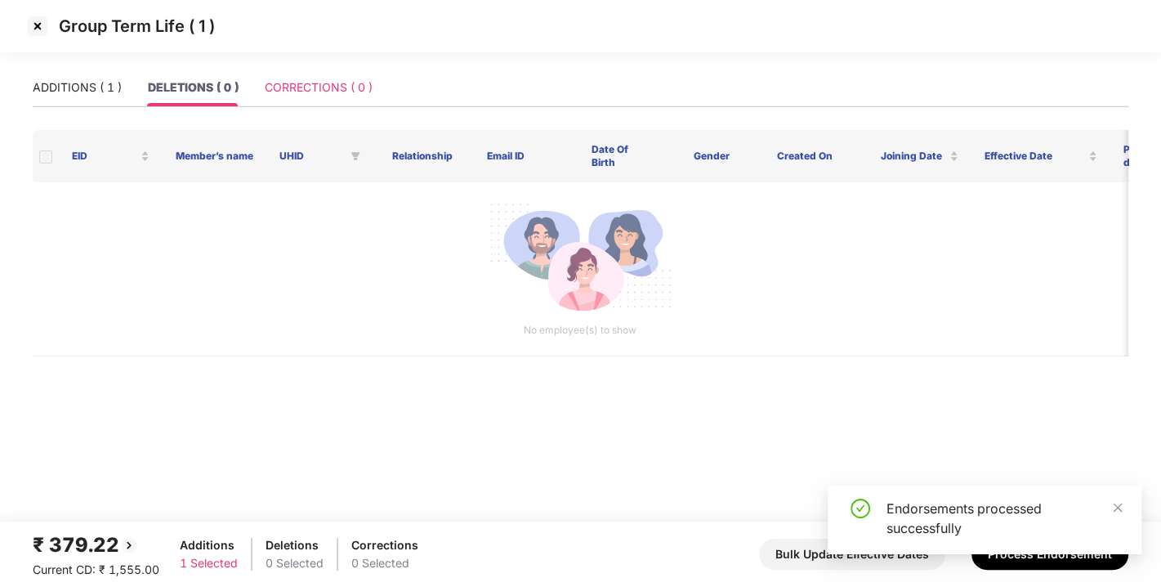
click at [273, 100] on div "CORRECTIONS ( 0 )" at bounding box center [319, 88] width 108 height 38
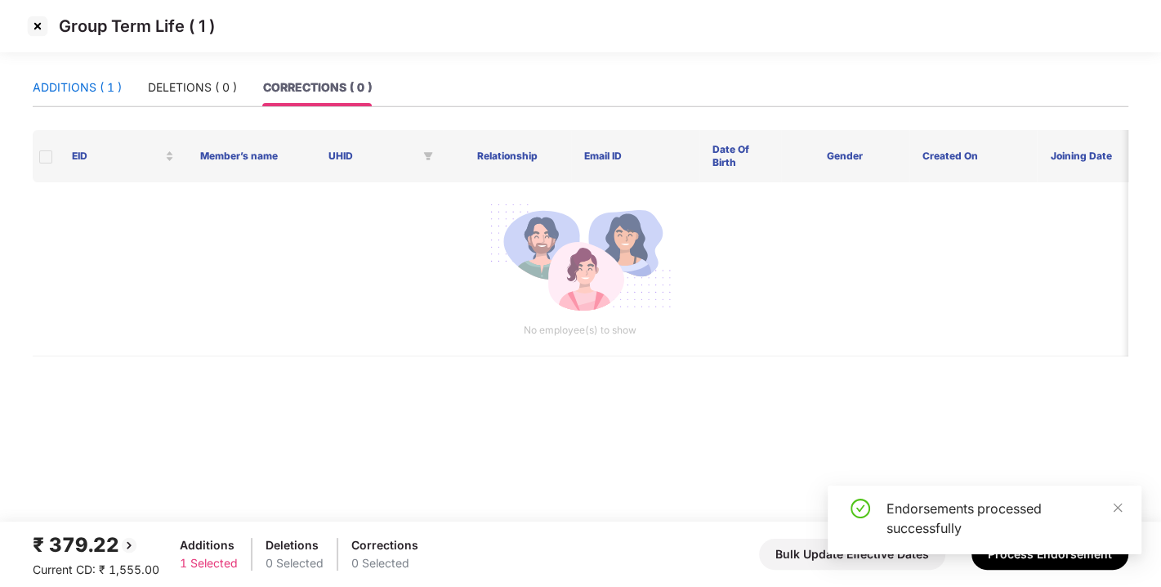
click at [74, 86] on div "ADDITIONS ( 1 )" at bounding box center [77, 87] width 89 height 18
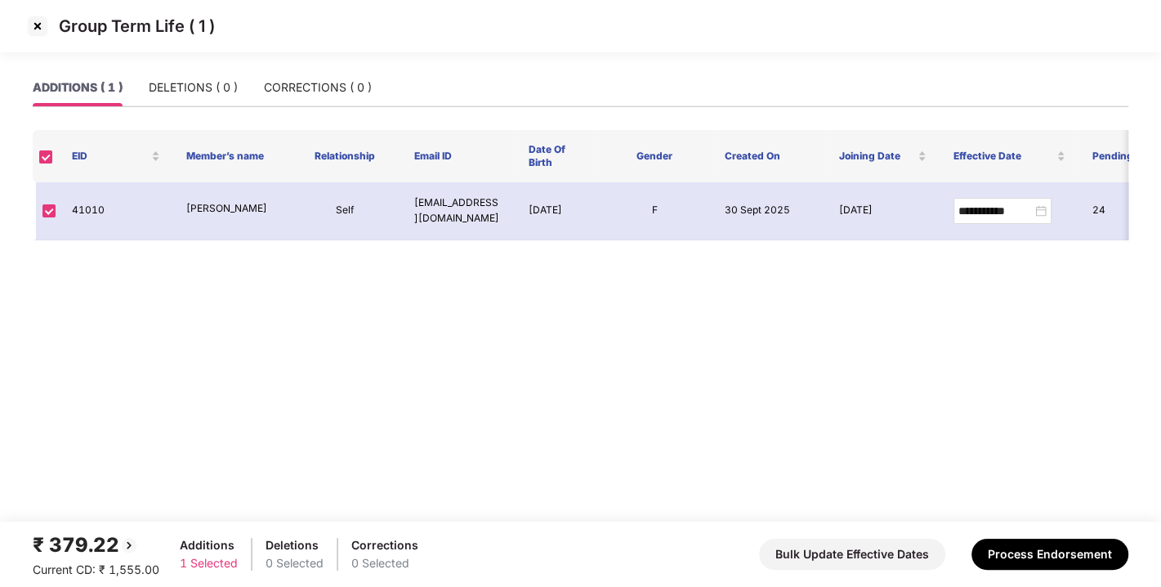
click at [132, 83] on div "ADDITIONS ( 1 ) DELETIONS ( 0 ) CORRECTIONS ( 0 )" at bounding box center [202, 88] width 339 height 38
click at [190, 87] on div "DELETIONS ( 0 )" at bounding box center [193, 87] width 89 height 18
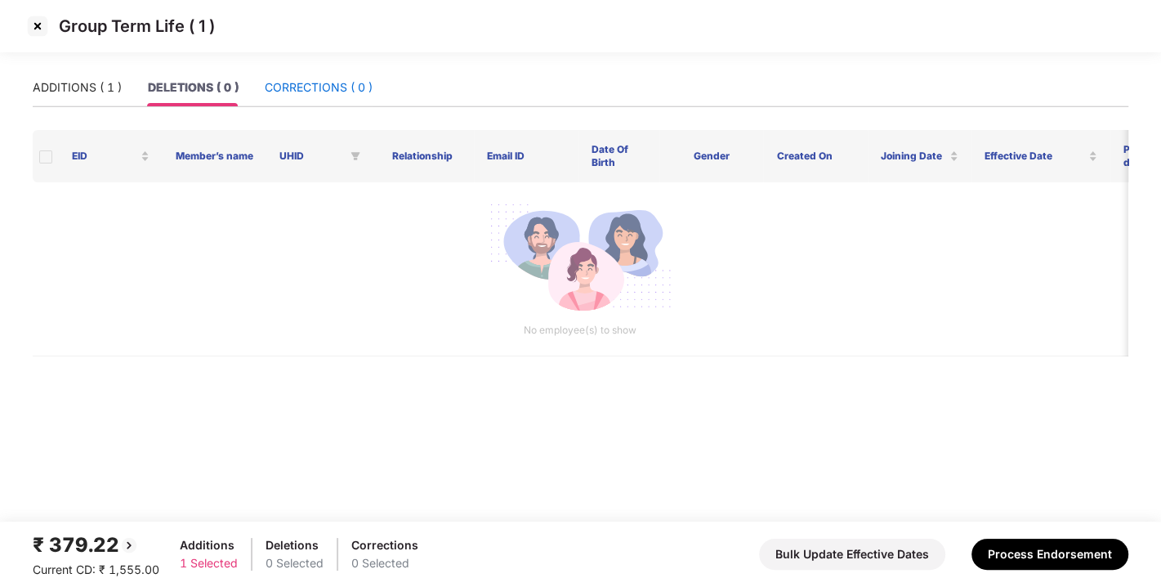
click at [331, 81] on div "CORRECTIONS ( 0 )" at bounding box center [319, 87] width 108 height 18
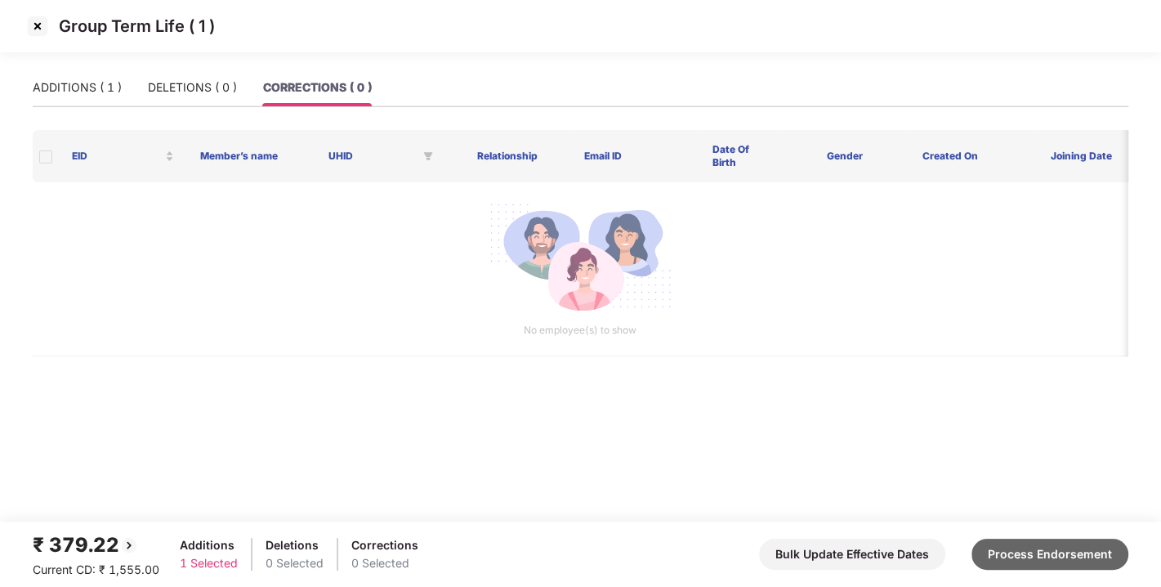
click at [1048, 560] on button "Process Endorsement" at bounding box center [1050, 553] width 157 height 31
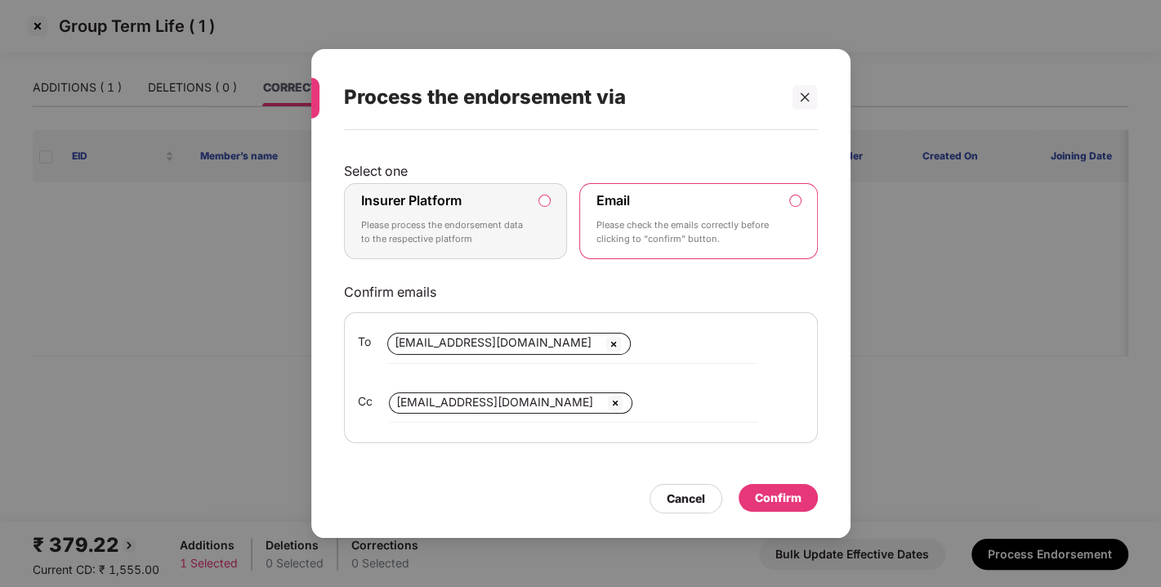
click at [550, 193] on label "Insurer Platform Please process the endorsement data to the respective platform" at bounding box center [456, 221] width 224 height 77
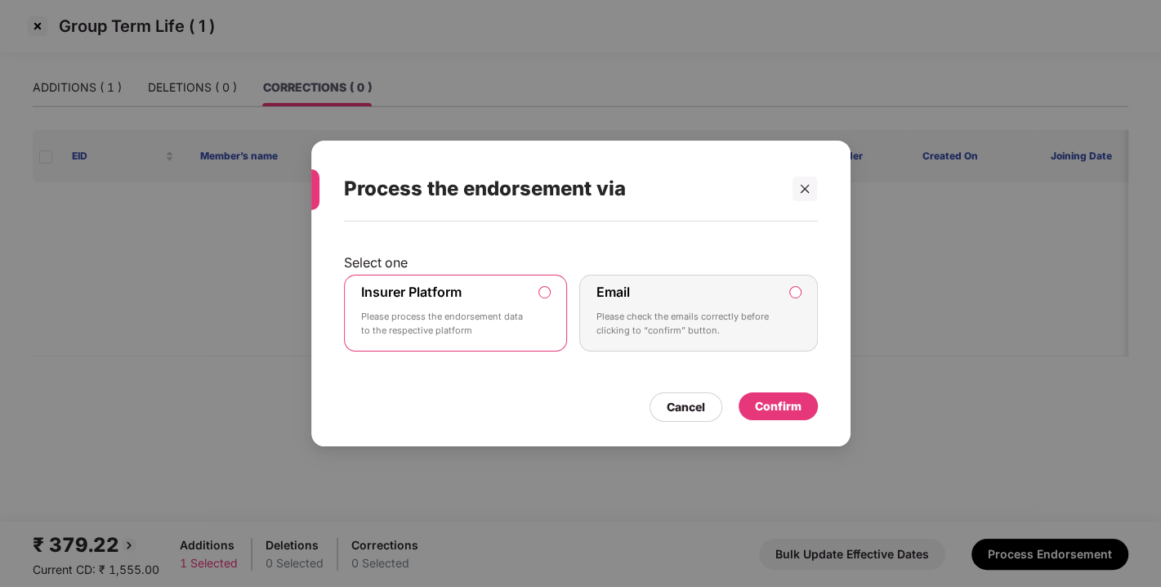
click at [766, 394] on div "Confirm" at bounding box center [778, 406] width 79 height 28
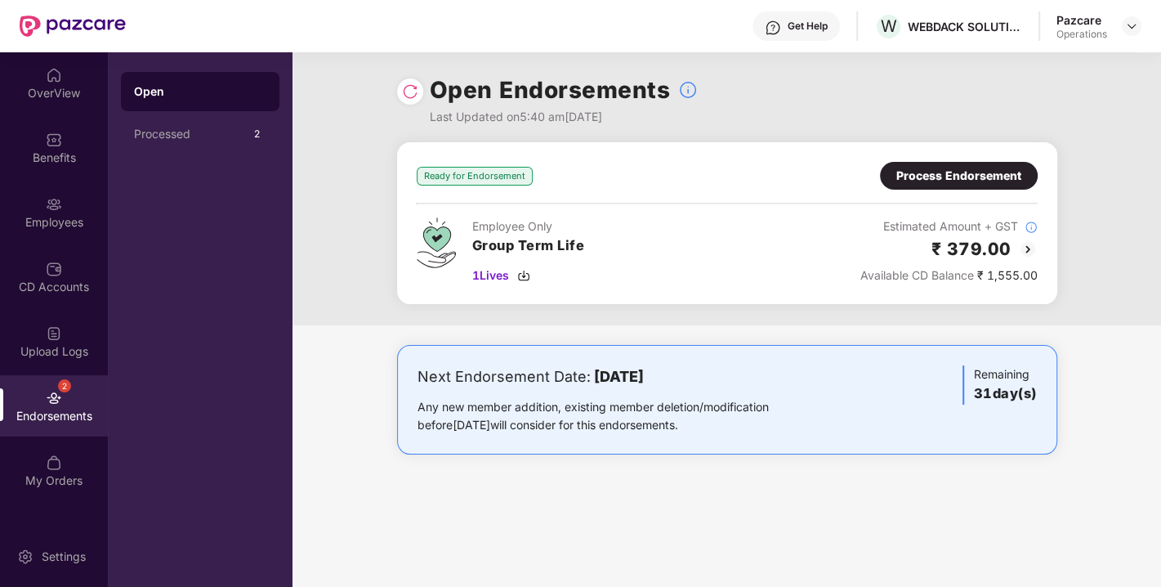
click at [413, 85] on img at bounding box center [410, 91] width 16 height 16
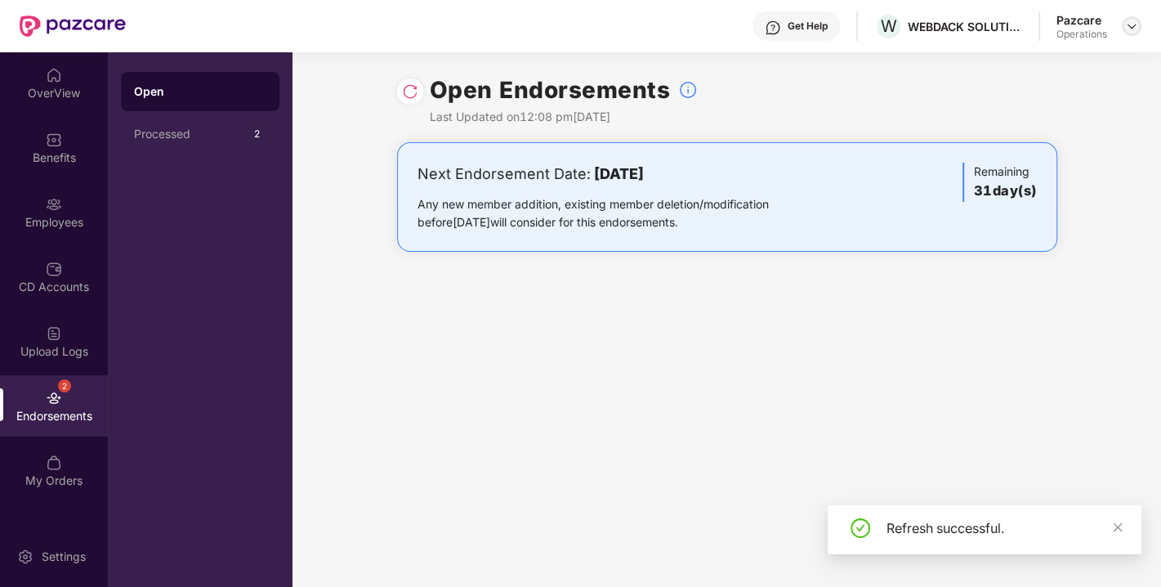
click at [1128, 31] on img at bounding box center [1131, 26] width 13 height 13
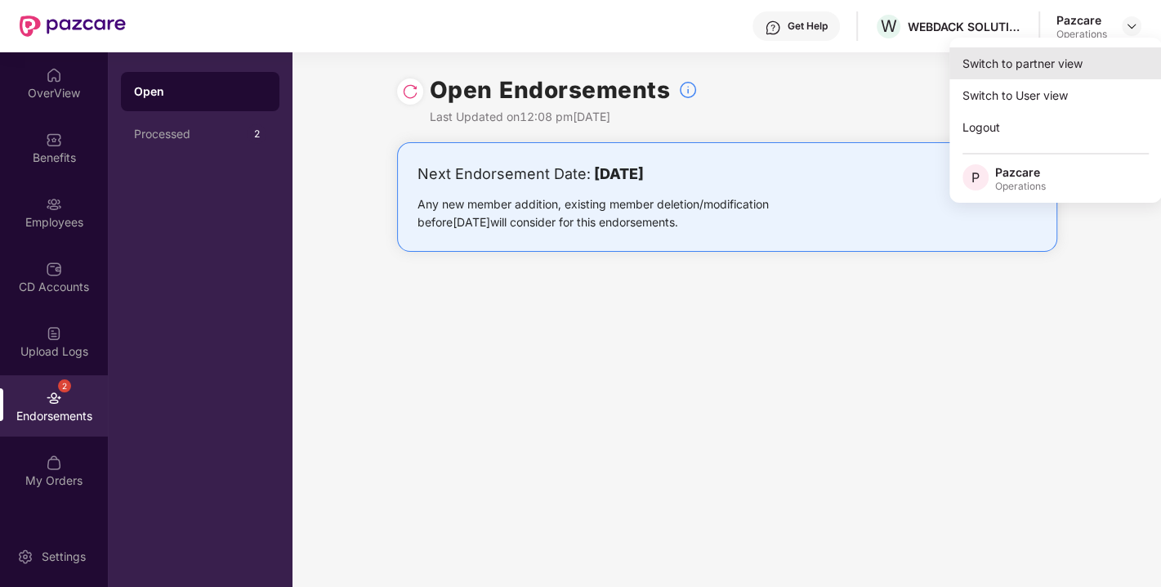
click at [1045, 58] on div "Switch to partner view" at bounding box center [1055, 63] width 212 height 32
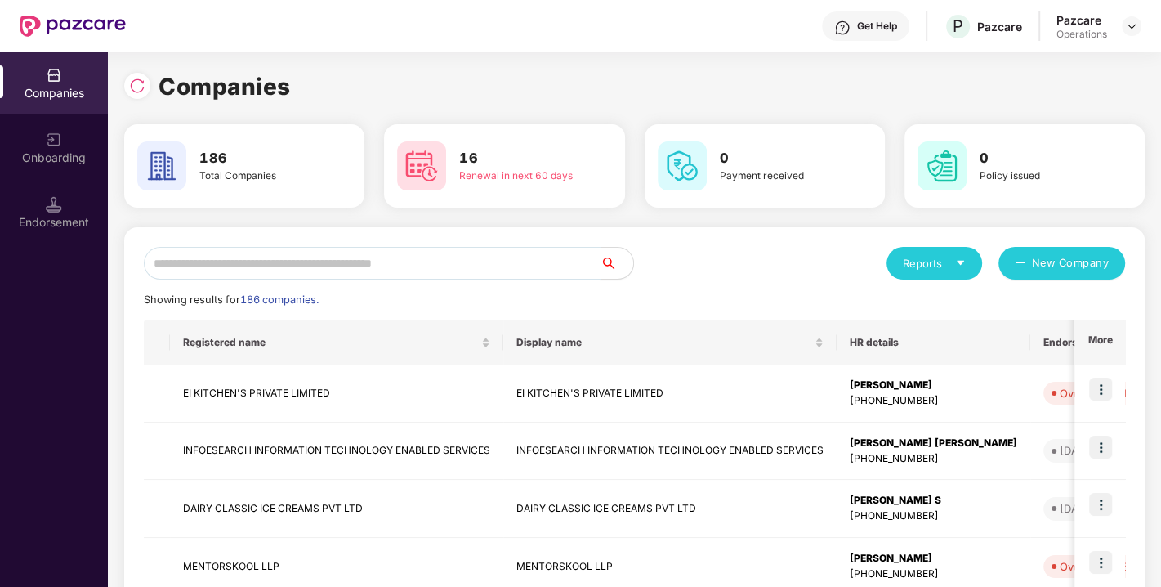
click at [368, 254] on input "text" at bounding box center [372, 263] width 457 height 33
paste input "**********"
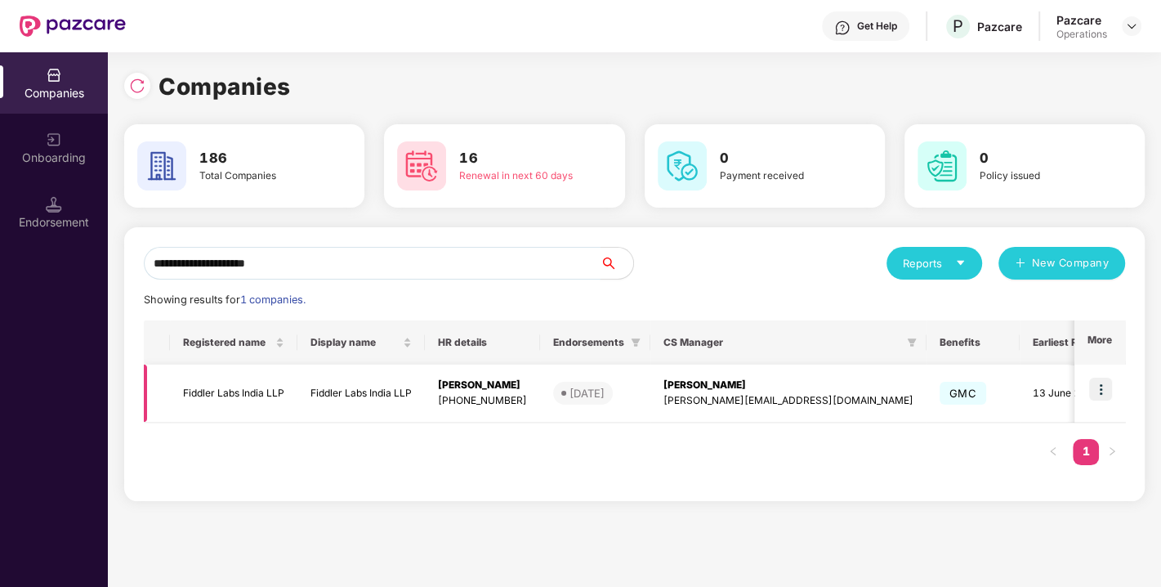
type input "**********"
click at [1106, 378] on img at bounding box center [1100, 389] width 23 height 23
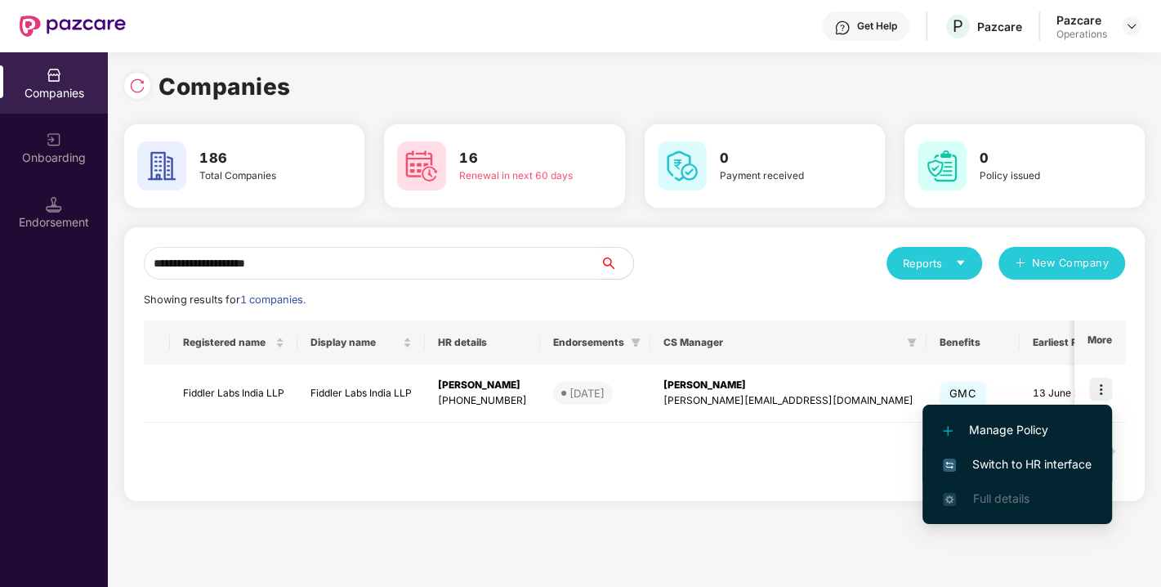
click at [1009, 450] on li "Switch to HR interface" at bounding box center [1018, 464] width 190 height 34
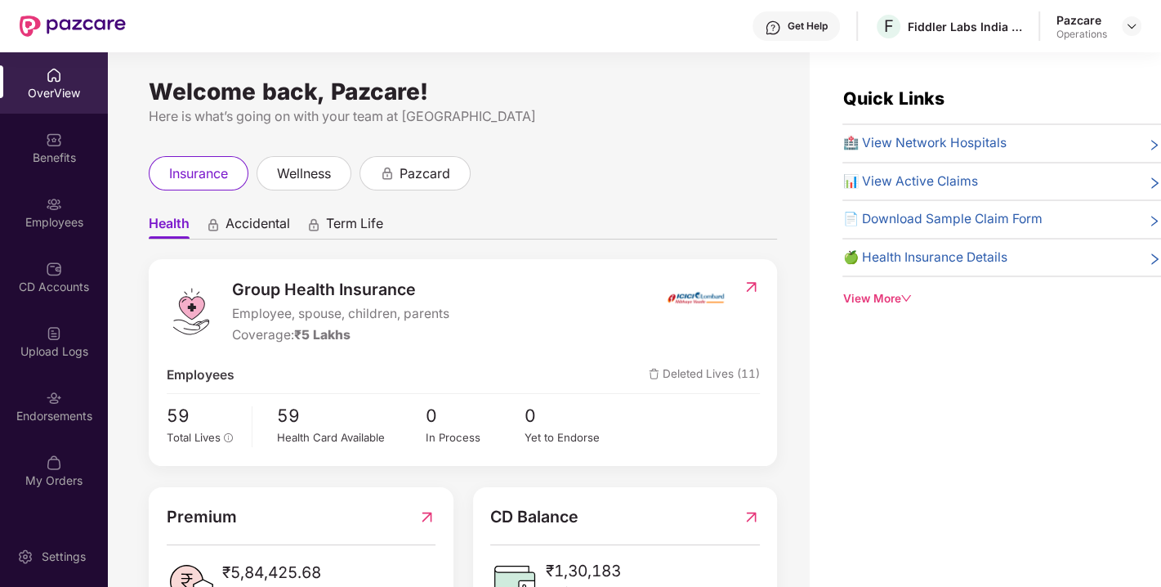
click at [98, 395] on div "Endorsements" at bounding box center [54, 405] width 108 height 61
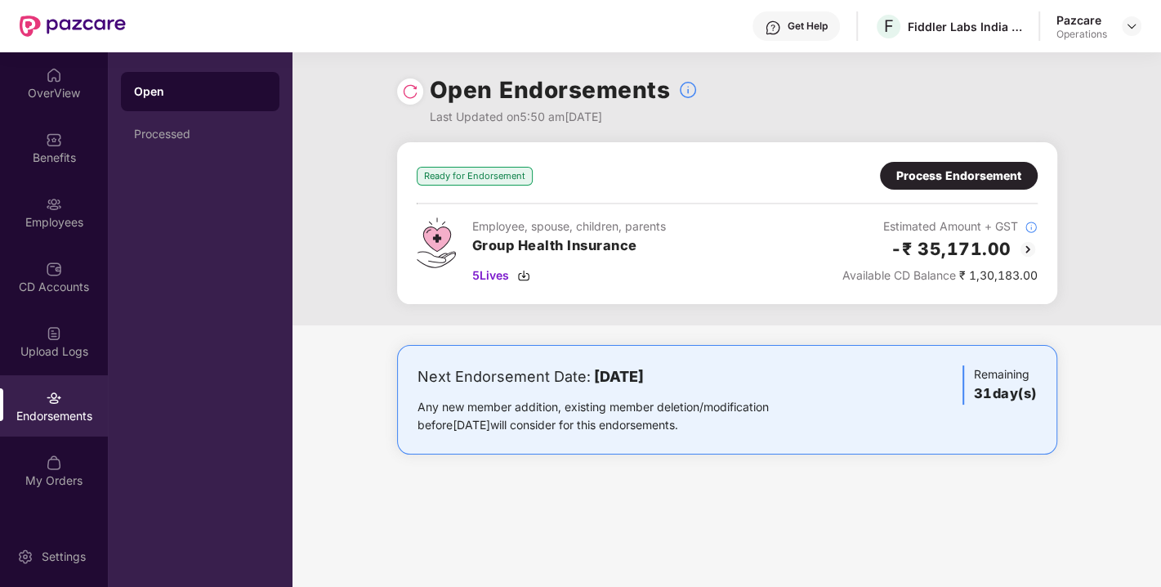
click at [408, 94] on img at bounding box center [410, 91] width 16 height 16
click at [923, 181] on div "Process Endorsement" at bounding box center [958, 176] width 125 height 18
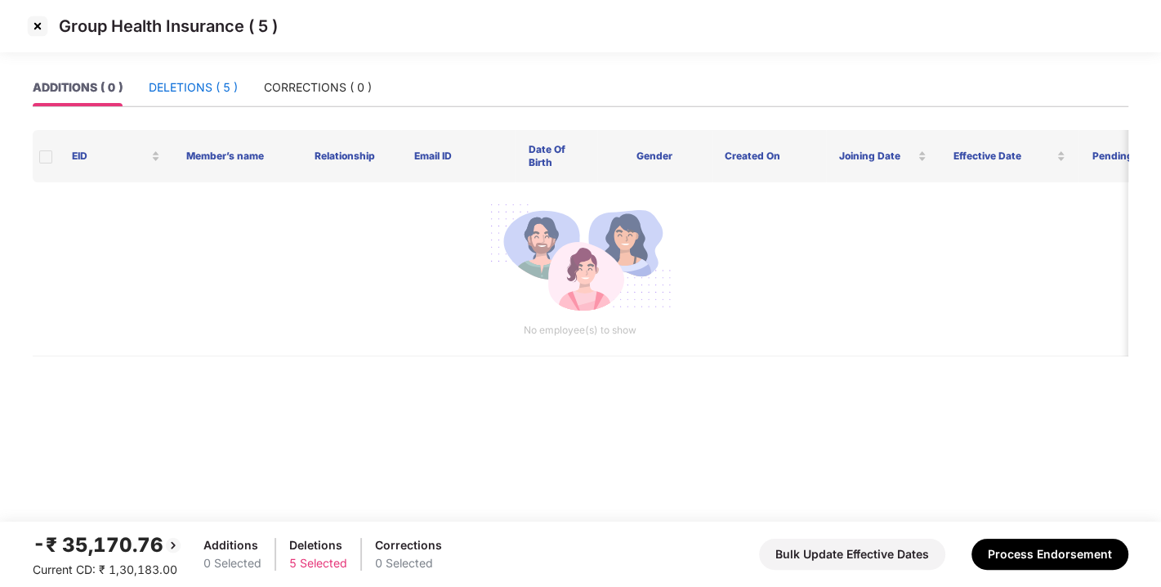
click at [177, 78] on div "DELETIONS ( 5 )" at bounding box center [193, 87] width 89 height 18
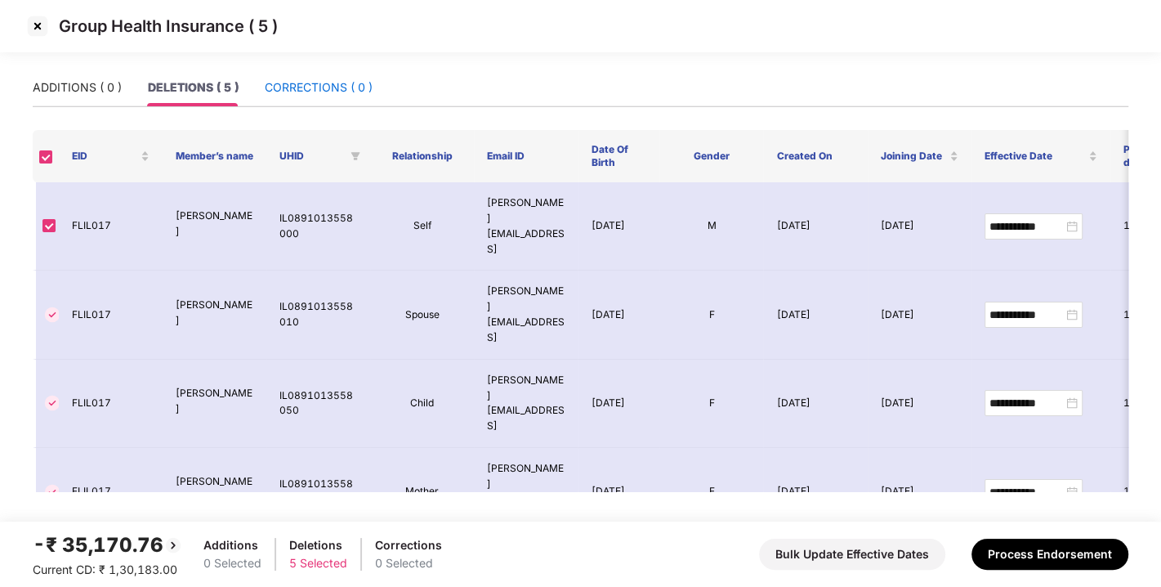
click at [333, 91] on div "CORRECTIONS ( 0 )" at bounding box center [319, 87] width 108 height 18
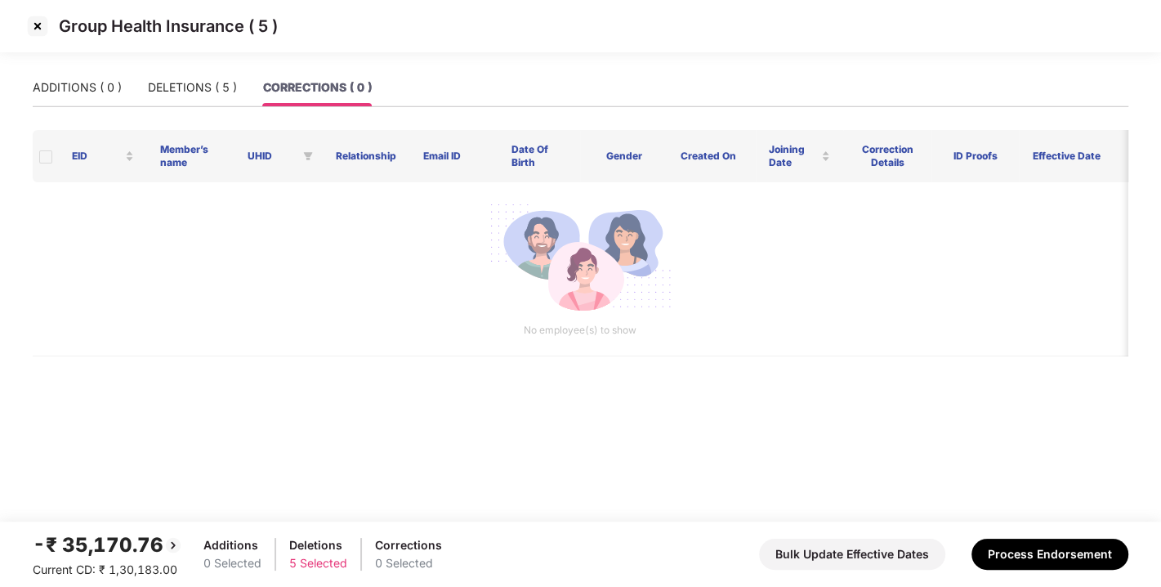
click at [37, 33] on img at bounding box center [38, 26] width 26 height 26
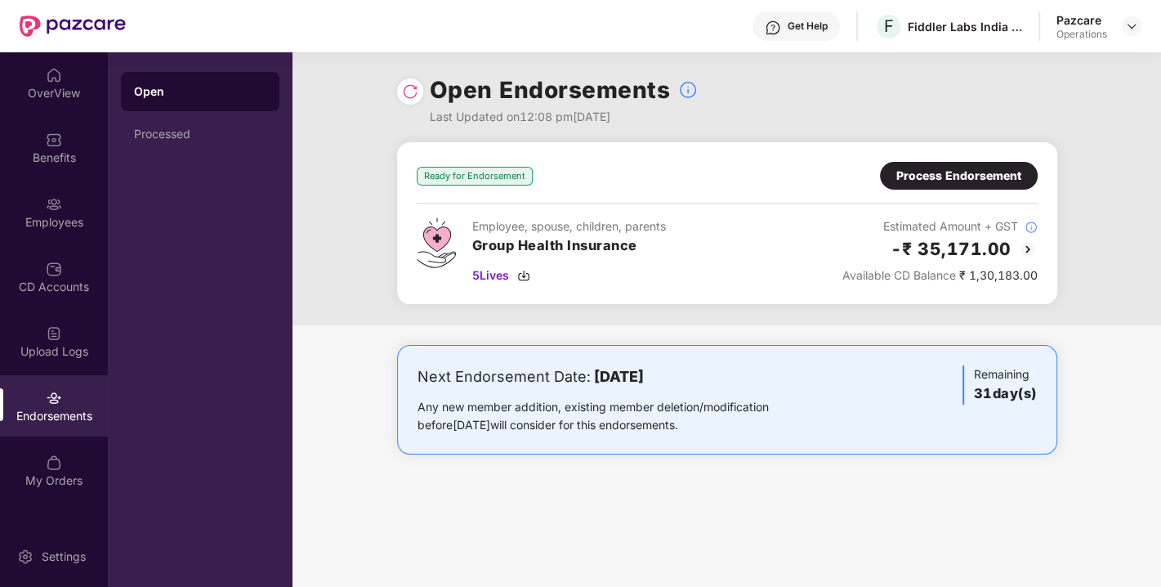
click at [400, 94] on div at bounding box center [410, 91] width 26 height 26
click at [408, 96] on img at bounding box center [410, 91] width 16 height 16
click at [528, 271] on img at bounding box center [523, 275] width 13 height 13
click at [979, 169] on div "Process Endorsement" at bounding box center [958, 176] width 125 height 18
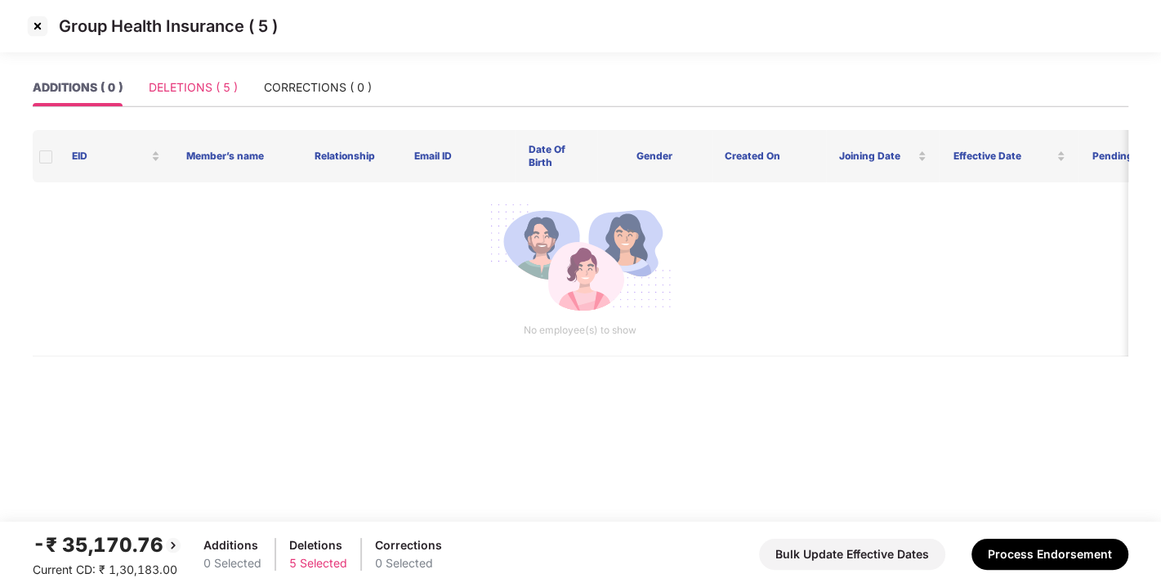
click at [168, 76] on div "DELETIONS ( 5 )" at bounding box center [193, 88] width 89 height 38
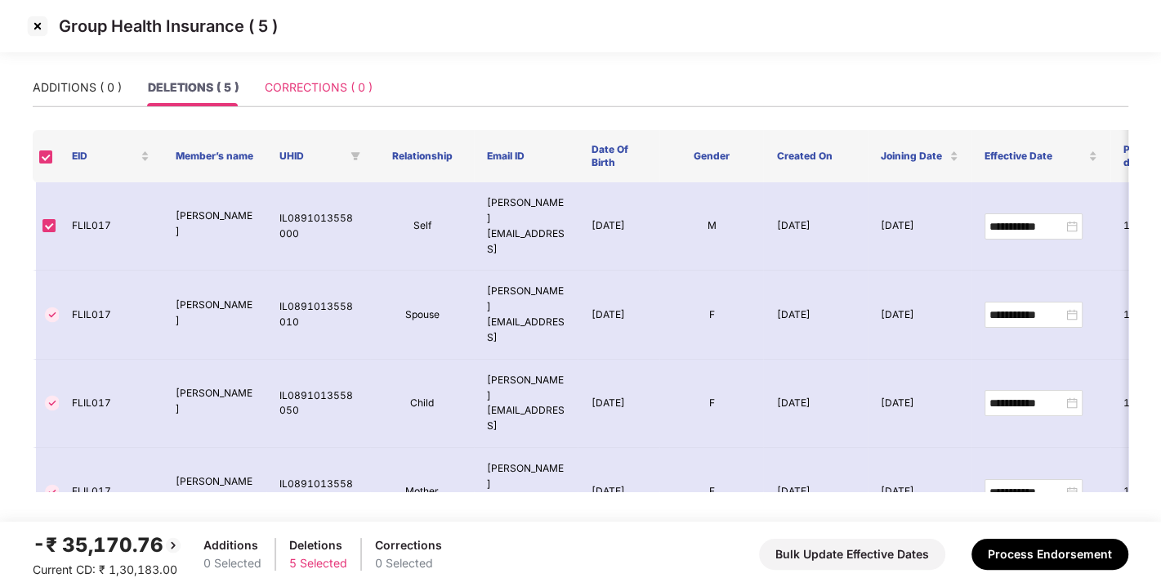
click at [306, 69] on div "CORRECTIONS ( 0 )" at bounding box center [319, 88] width 108 height 38
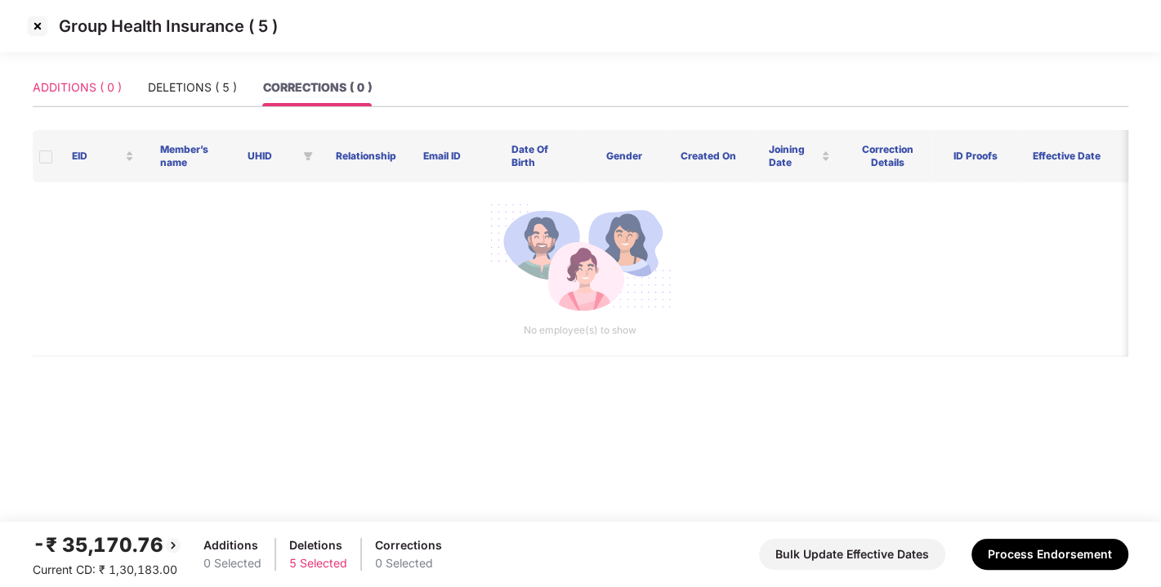
click at [74, 69] on div "ADDITIONS ( 0 )" at bounding box center [77, 88] width 89 height 38
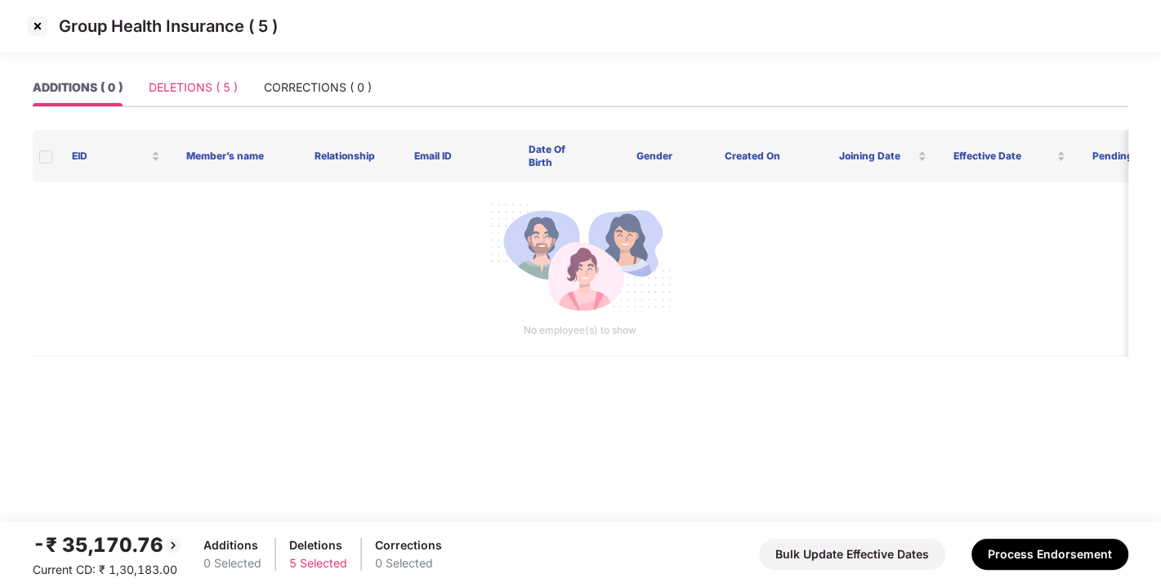
click at [177, 74] on div "DELETIONS ( 5 )" at bounding box center [193, 88] width 89 height 38
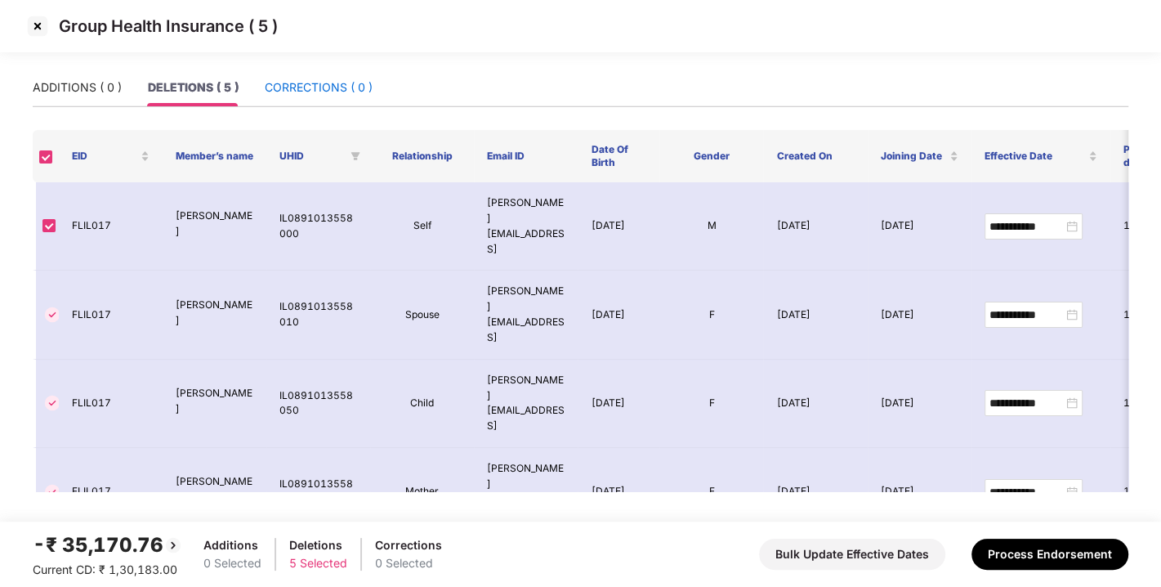
click at [316, 91] on div "CORRECTIONS ( 0 )" at bounding box center [319, 87] width 108 height 18
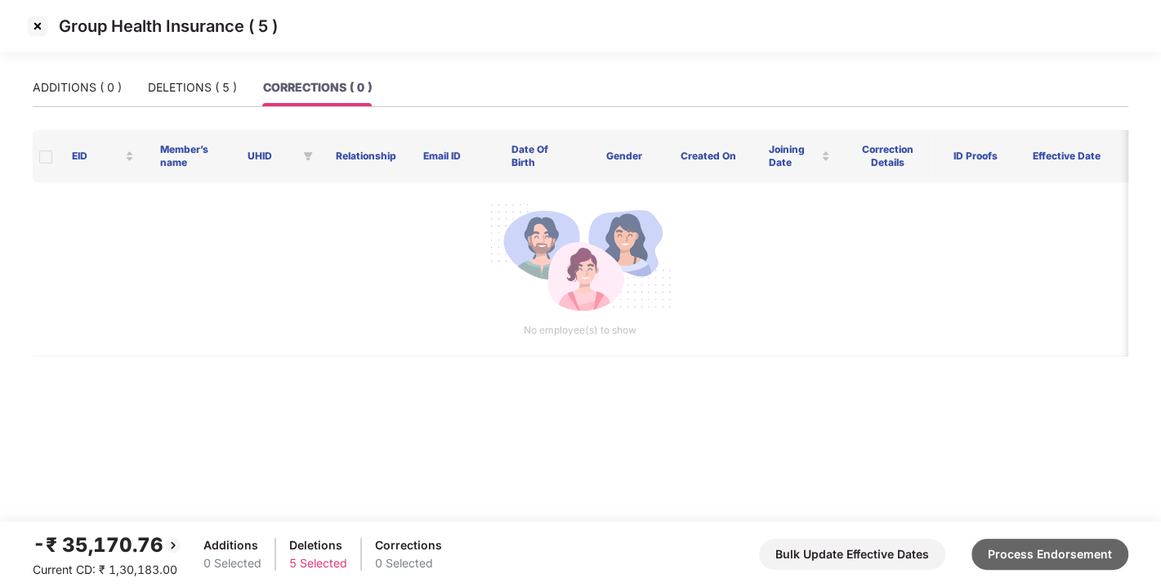
click at [1076, 549] on button "Process Endorsement" at bounding box center [1050, 553] width 157 height 31
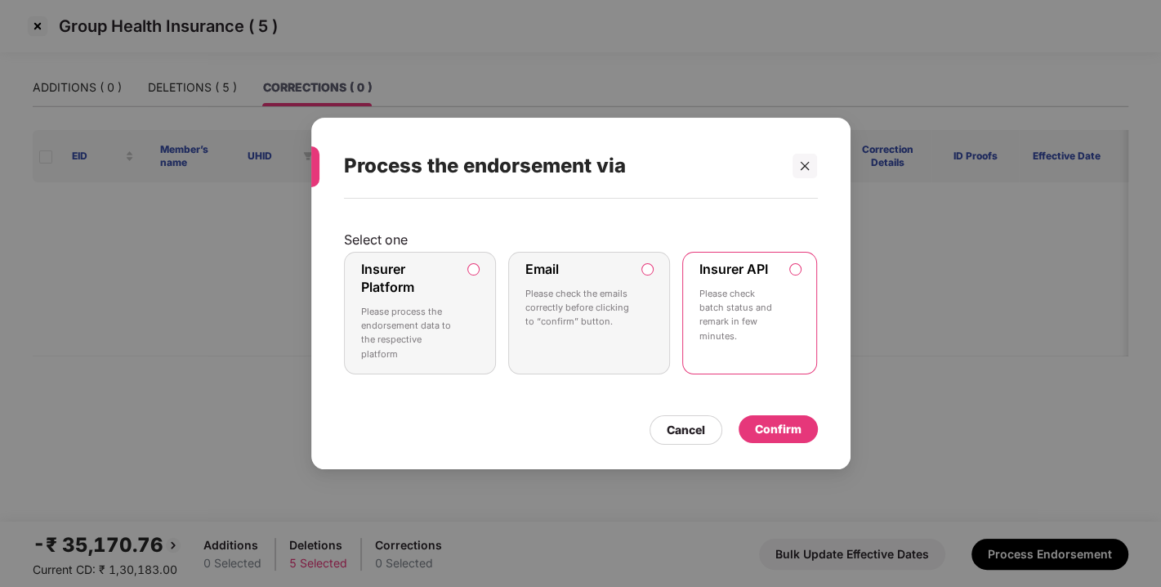
click at [766, 428] on div "Confirm" at bounding box center [778, 429] width 47 height 18
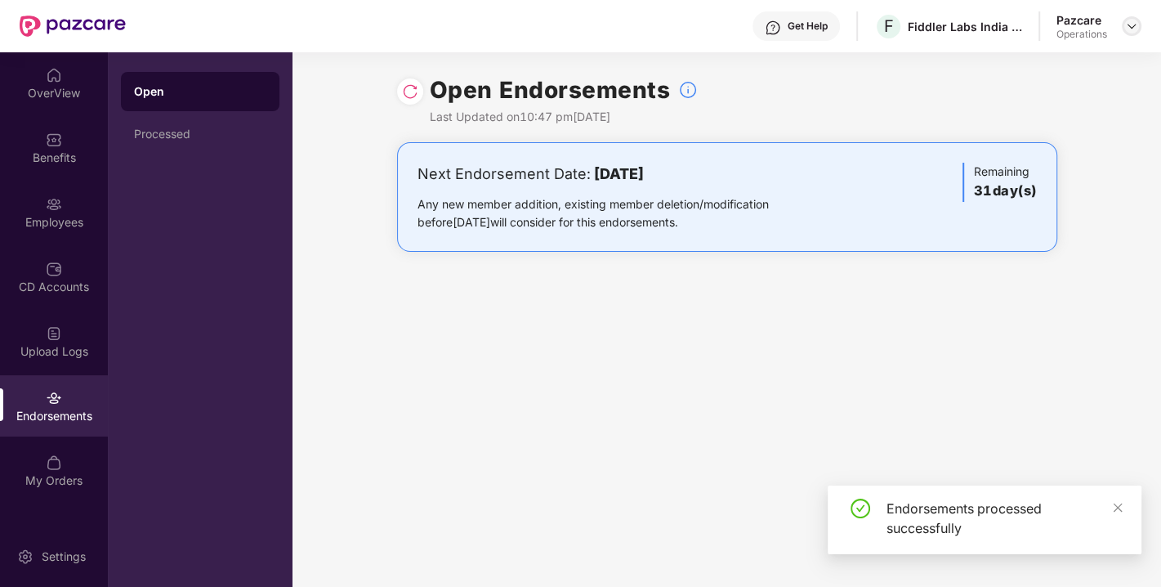
click at [1131, 32] on img at bounding box center [1131, 26] width 13 height 13
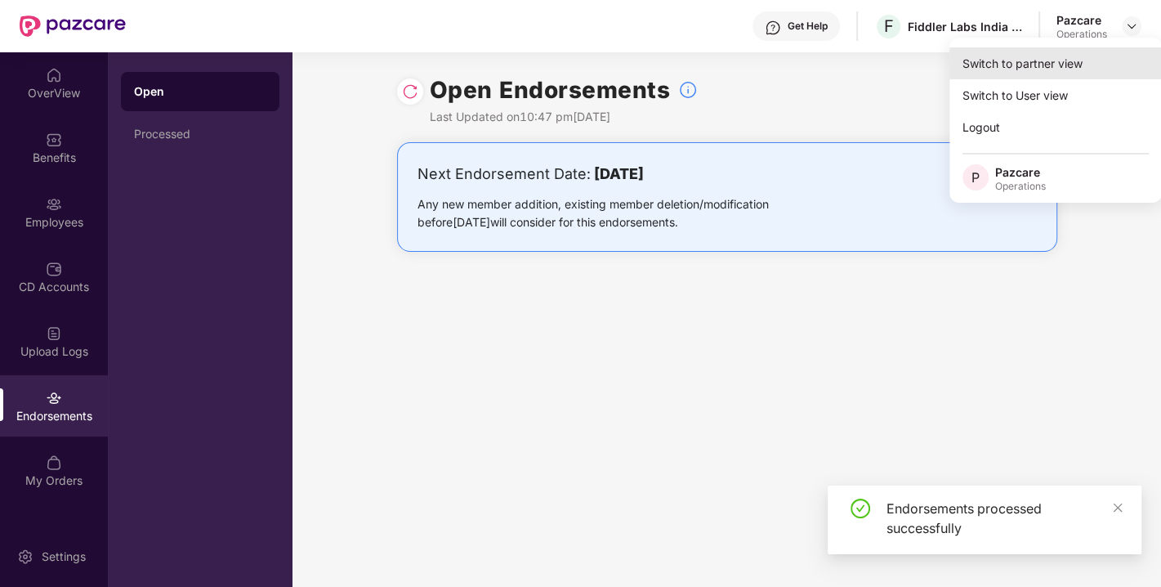
click at [1043, 67] on div "Switch to partner view" at bounding box center [1055, 63] width 212 height 32
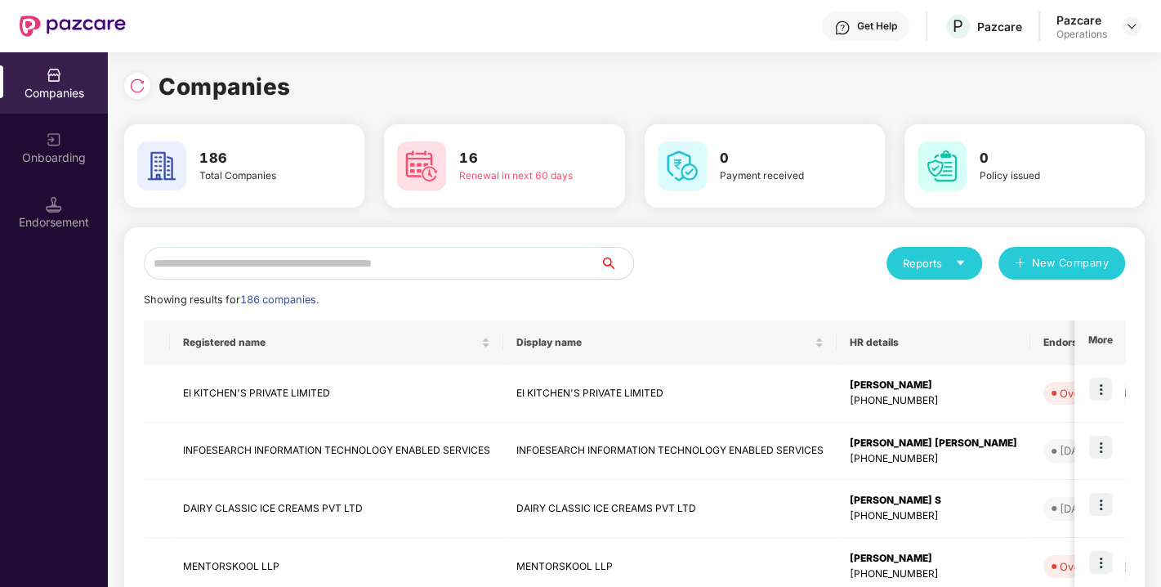
click at [57, 212] on div "Endorsement" at bounding box center [54, 211] width 108 height 61
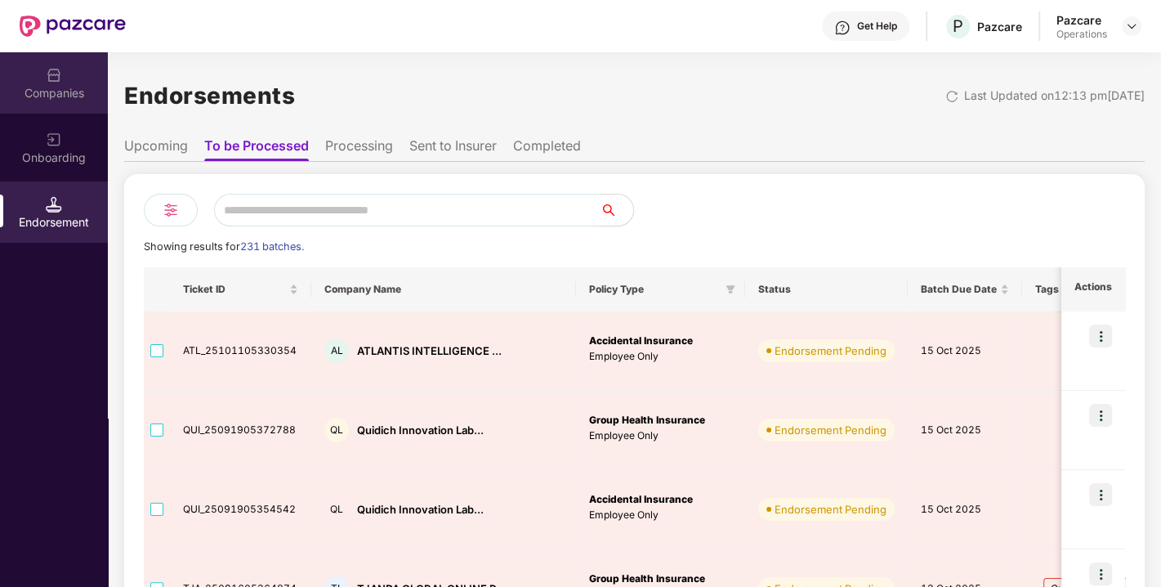
click at [60, 77] on img at bounding box center [54, 75] width 16 height 16
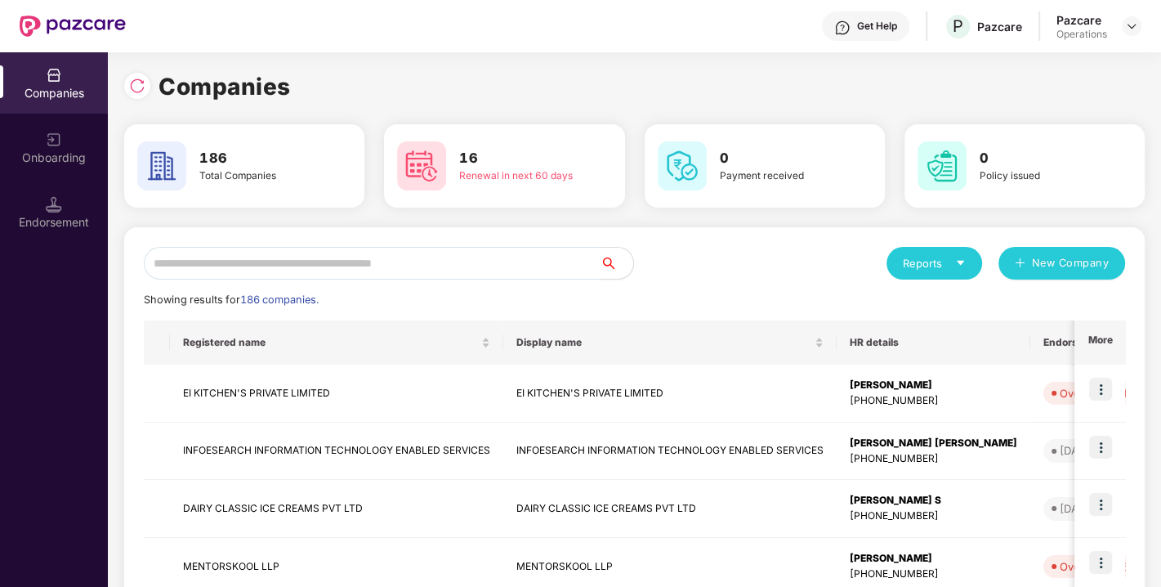
click at [327, 264] on input "text" at bounding box center [372, 263] width 457 height 33
paste input "**********"
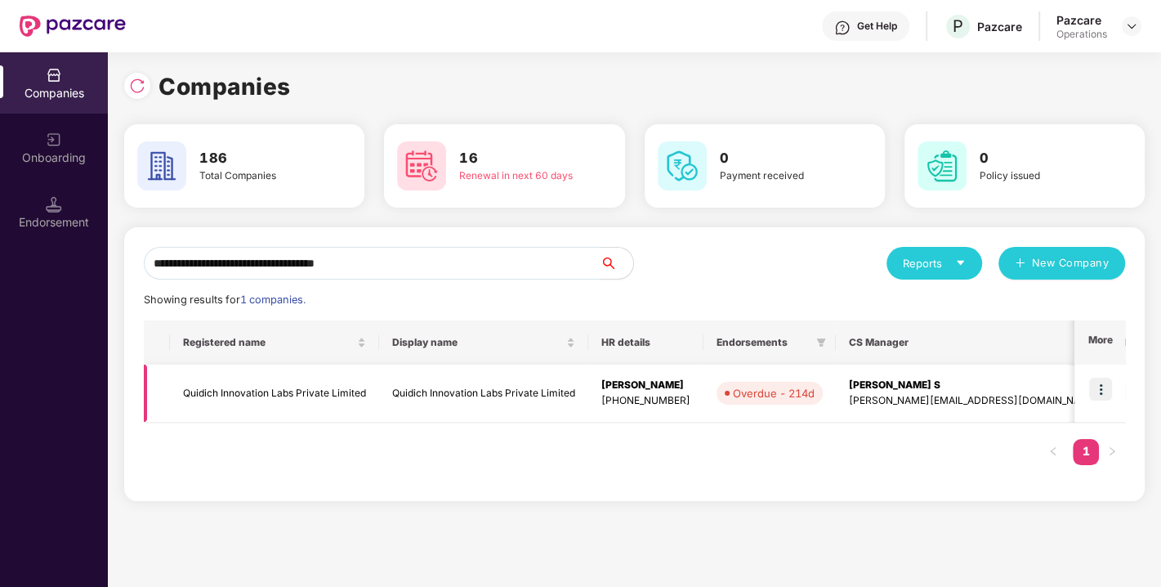
type input "**********"
click at [1102, 382] on img at bounding box center [1100, 389] width 23 height 23
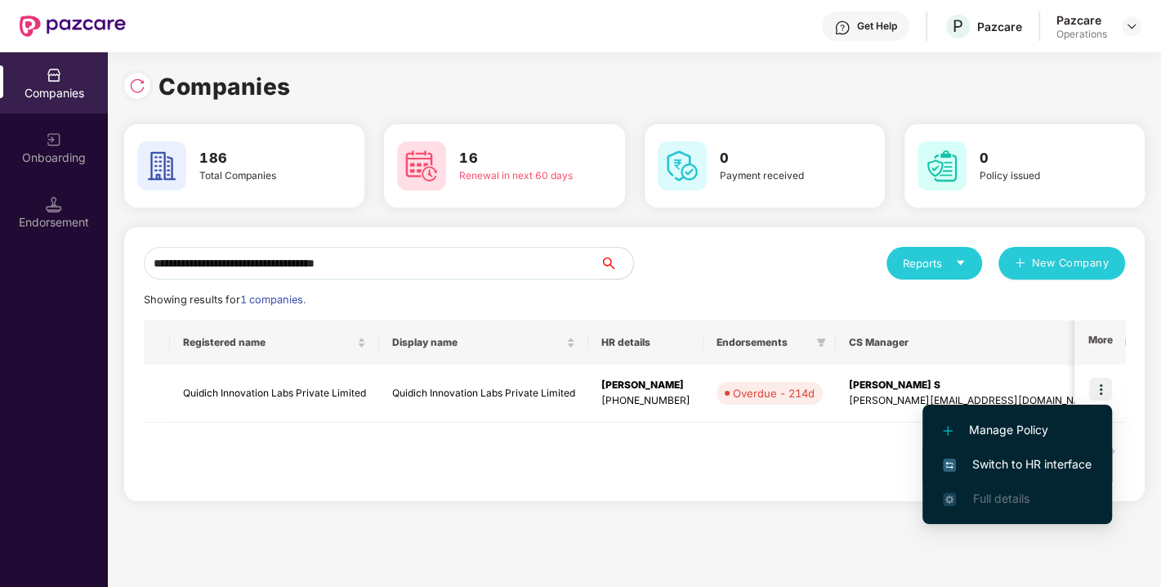
click at [994, 470] on span "Switch to HR interface" at bounding box center [1017, 464] width 149 height 18
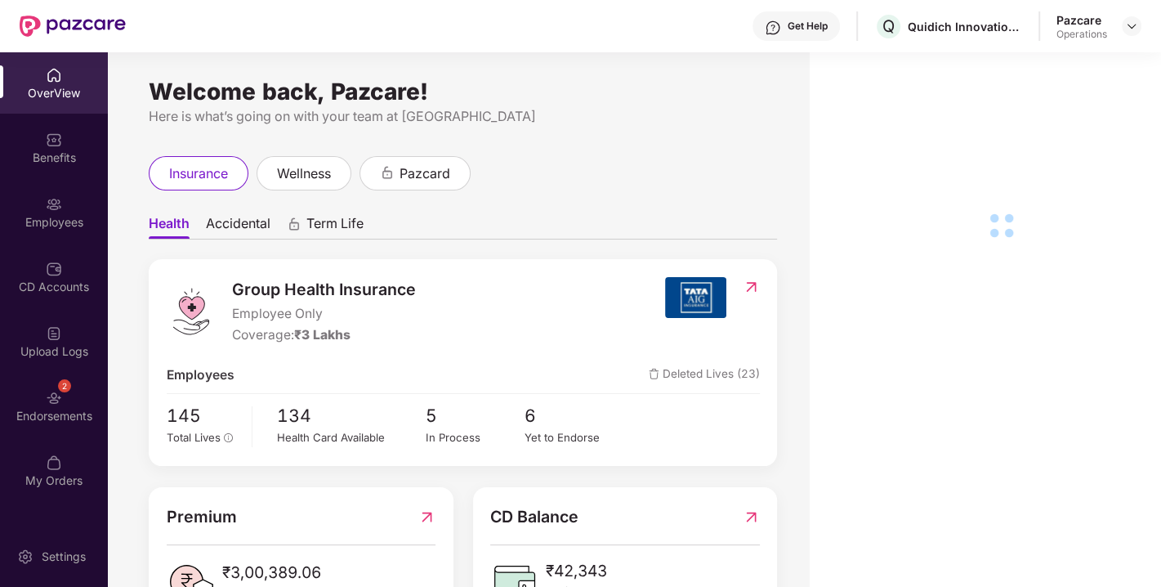
click at [39, 408] on div "Endorsements" at bounding box center [54, 416] width 108 height 16
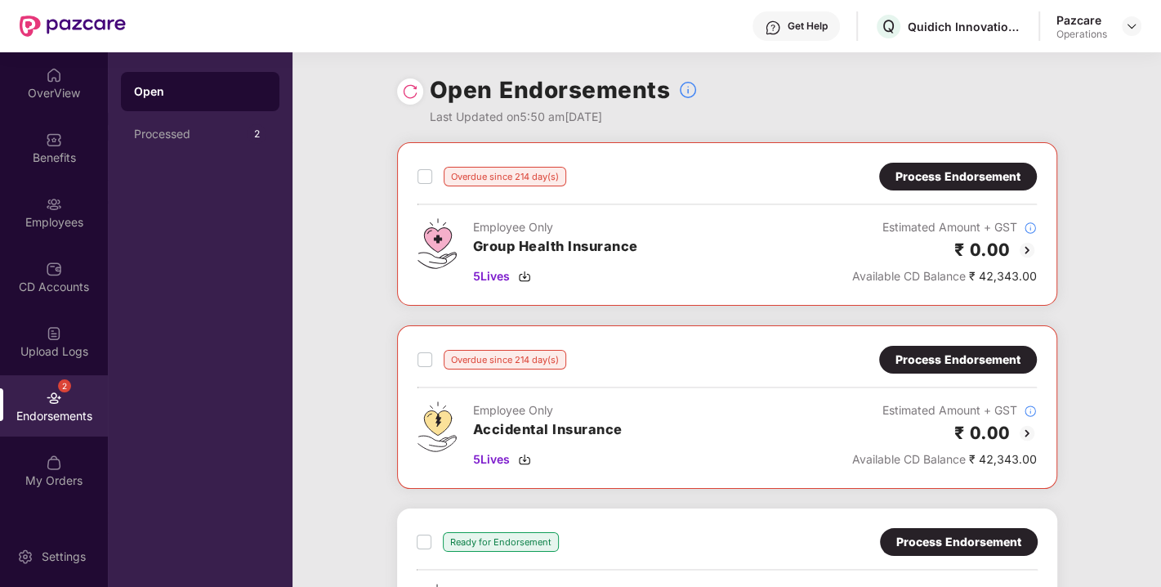
click at [987, 165] on div "Process Endorsement" at bounding box center [958, 177] width 158 height 28
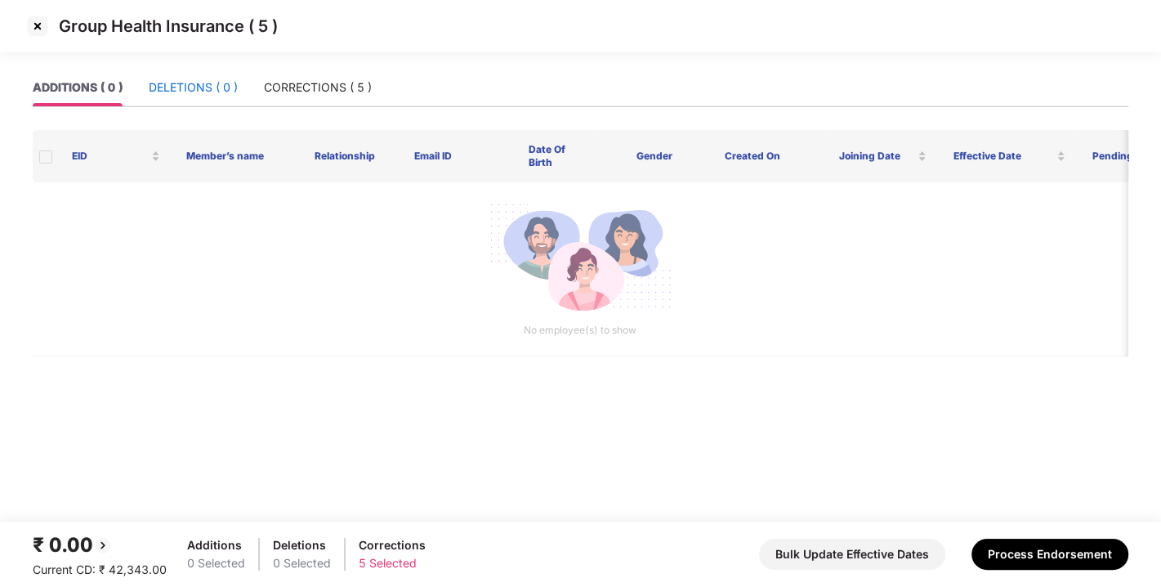
click at [181, 91] on div "DELETIONS ( 0 )" at bounding box center [193, 87] width 89 height 18
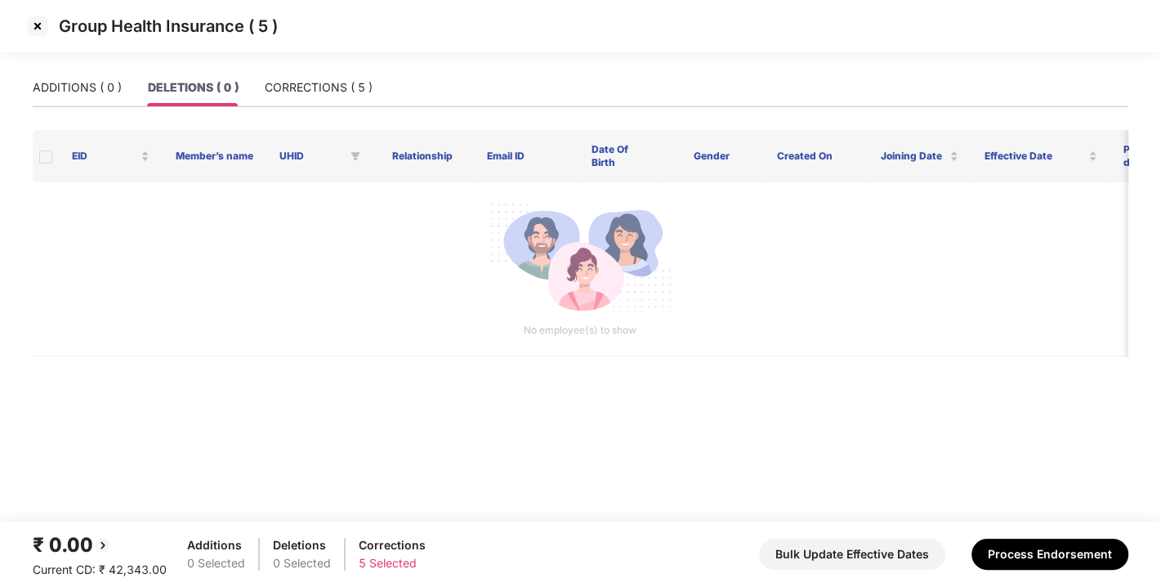
click at [352, 65] on div "Group Health Insurance ( 5 )" at bounding box center [580, 34] width 1161 height 69
click at [317, 83] on div "CORRECTIONS ( 5 )" at bounding box center [319, 87] width 108 height 18
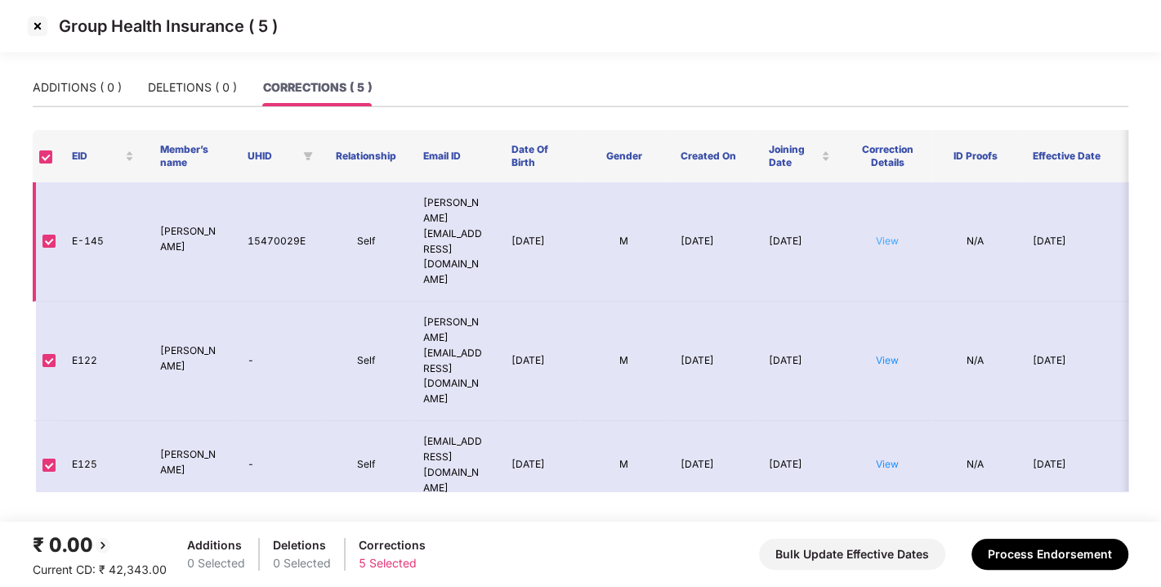
click at [879, 235] on link "View" at bounding box center [887, 241] width 23 height 12
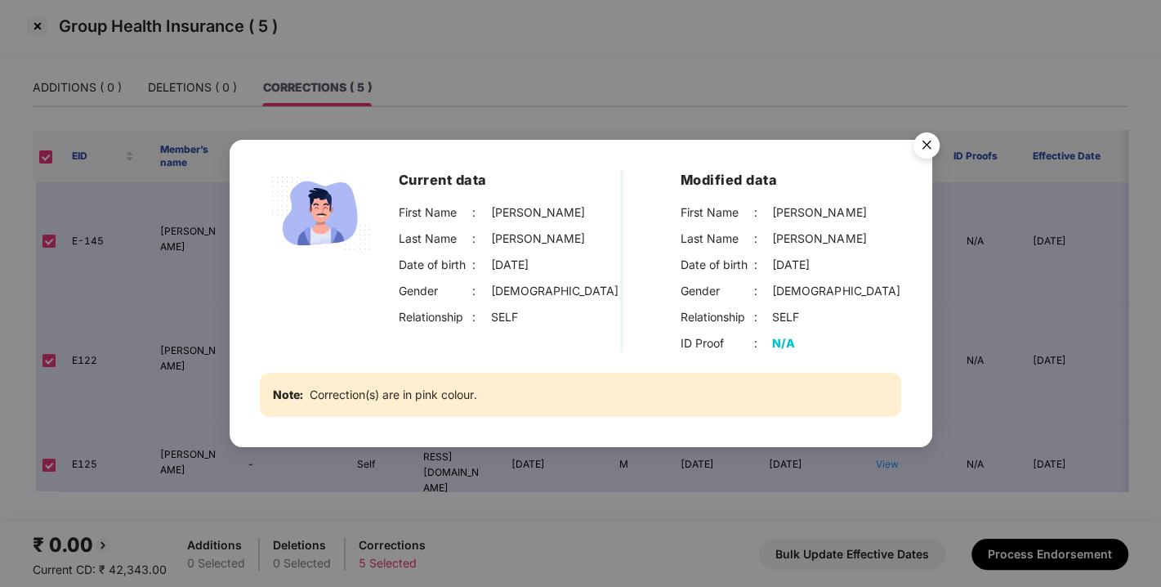
click at [924, 151] on img "Close" at bounding box center [927, 148] width 46 height 46
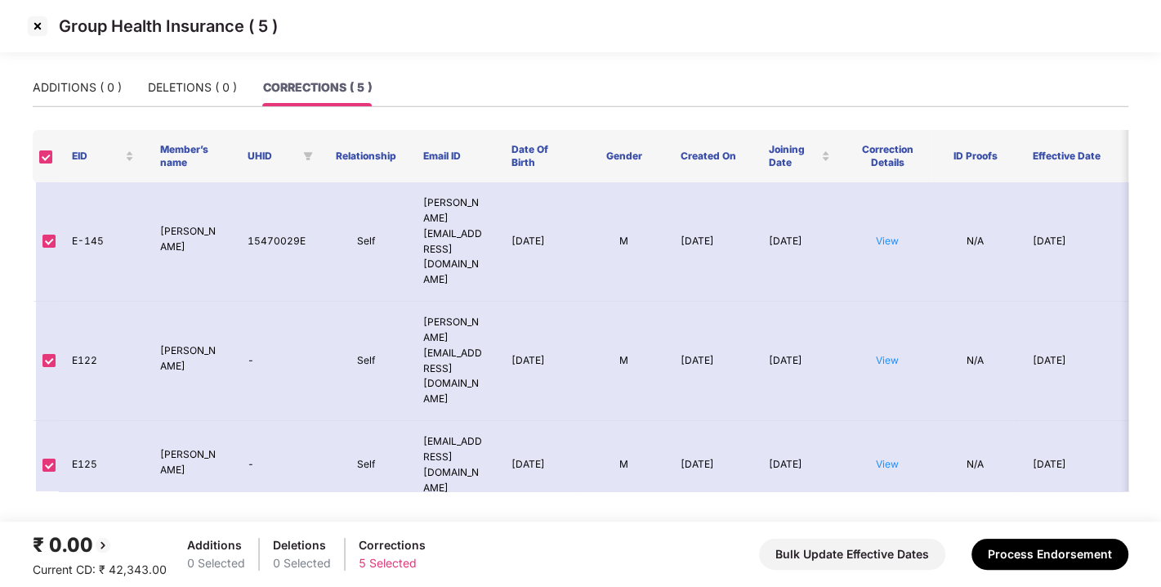
click at [38, 22] on img at bounding box center [38, 26] width 26 height 26
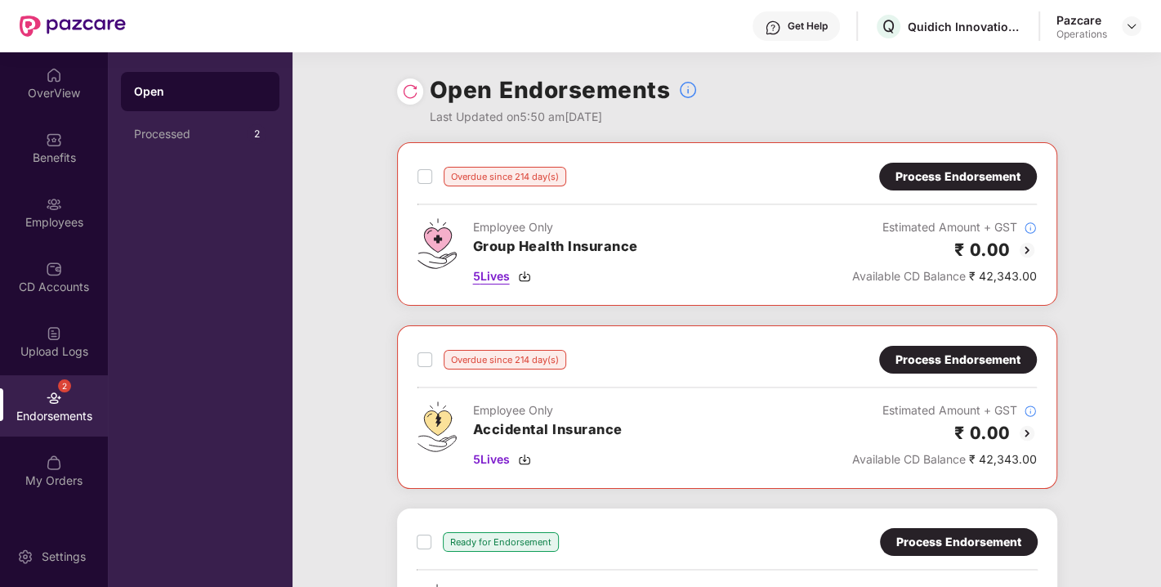
click at [528, 275] on img at bounding box center [524, 276] width 13 height 13
click at [406, 91] on img at bounding box center [410, 91] width 16 height 16
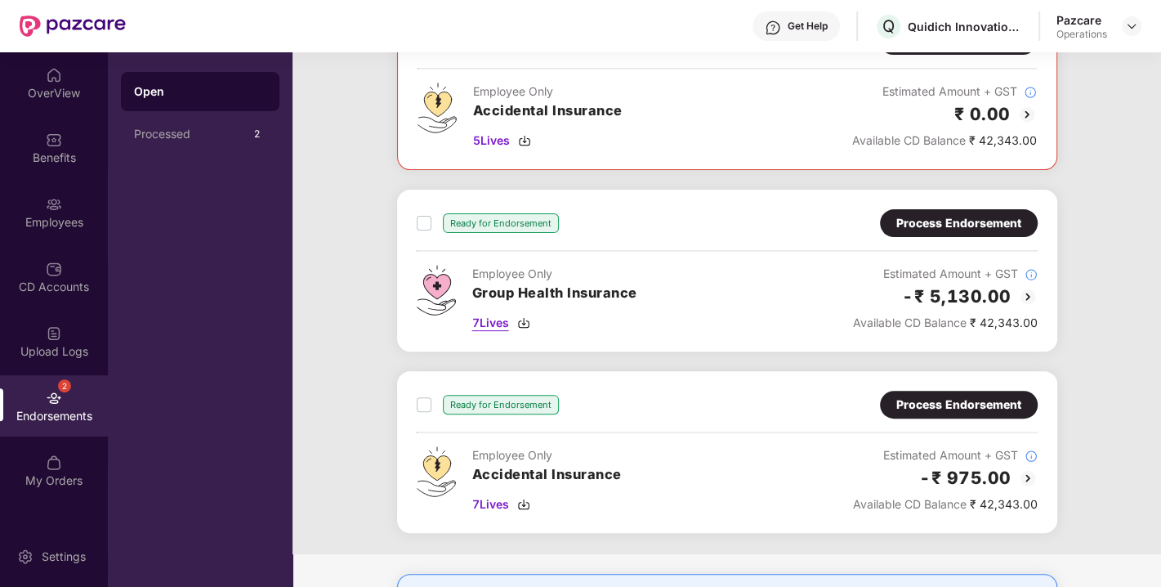
scroll to position [319, 0]
click at [514, 313] on div "7 Lives" at bounding box center [554, 322] width 165 height 18
